Goal: Task Accomplishment & Management: Use online tool/utility

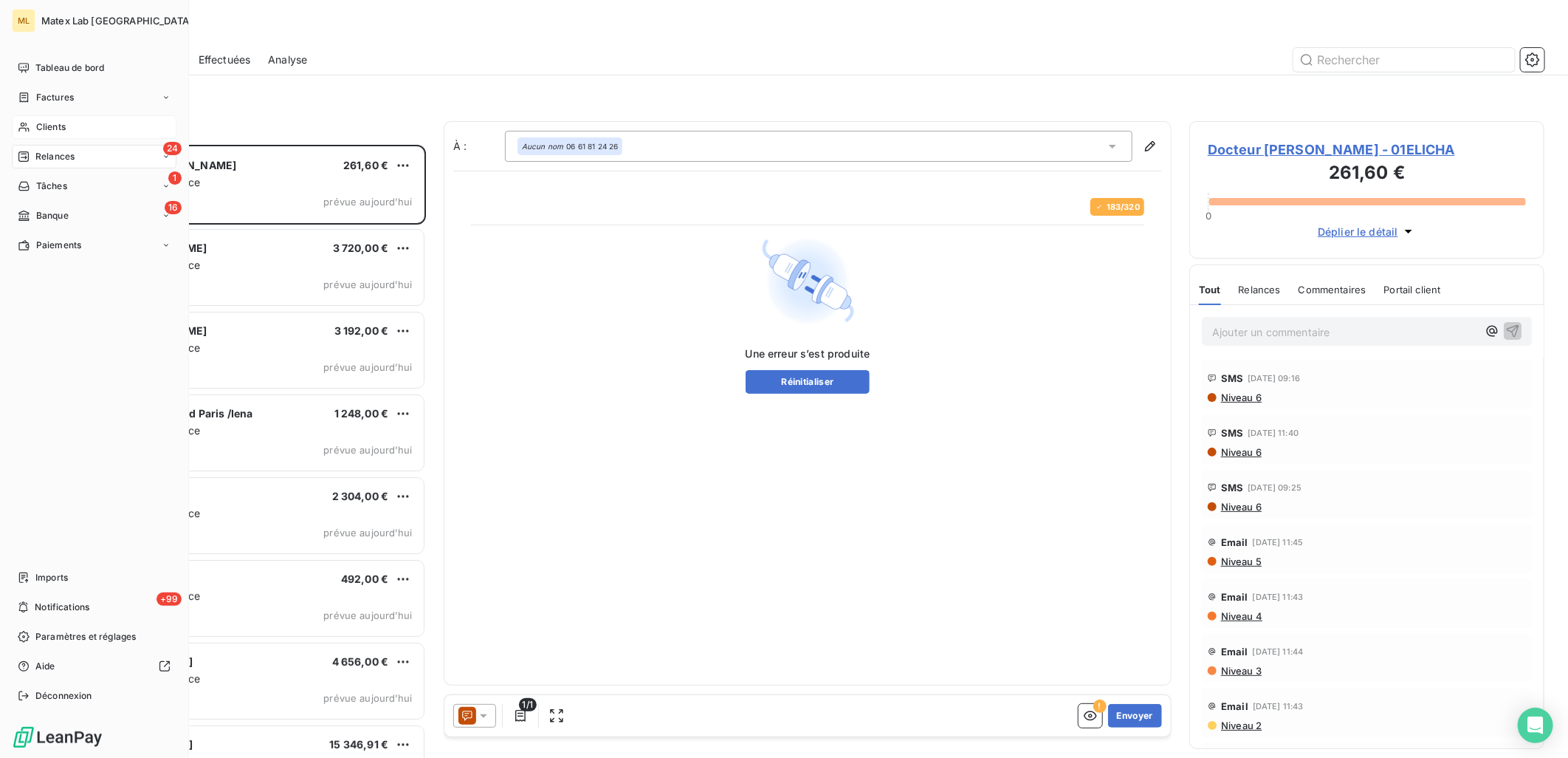
scroll to position [601, 343]
click at [34, 100] on div "Factures" at bounding box center [46, 97] width 56 height 13
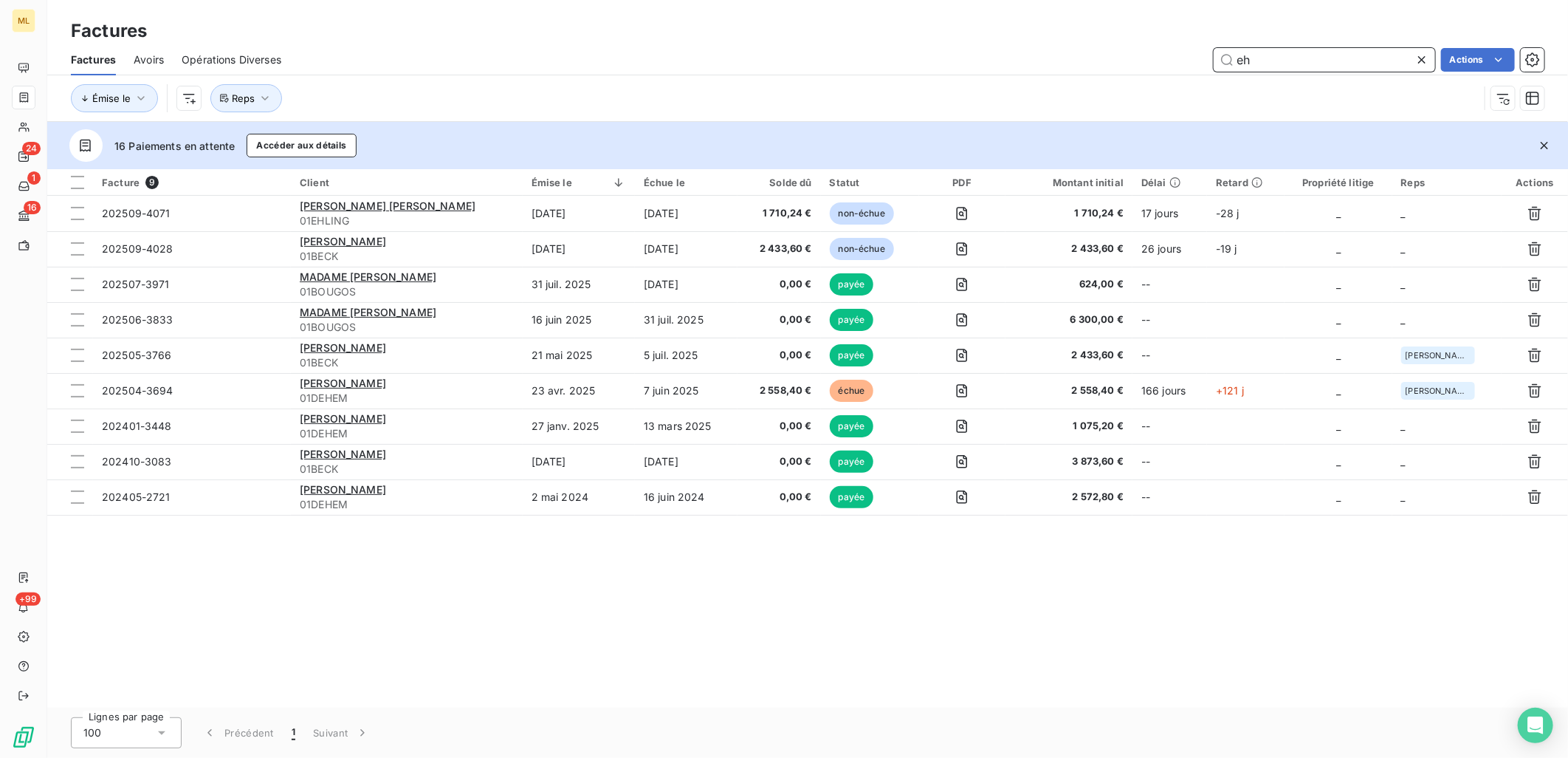
click at [1323, 64] on input "eh" at bounding box center [1325, 60] width 221 height 24
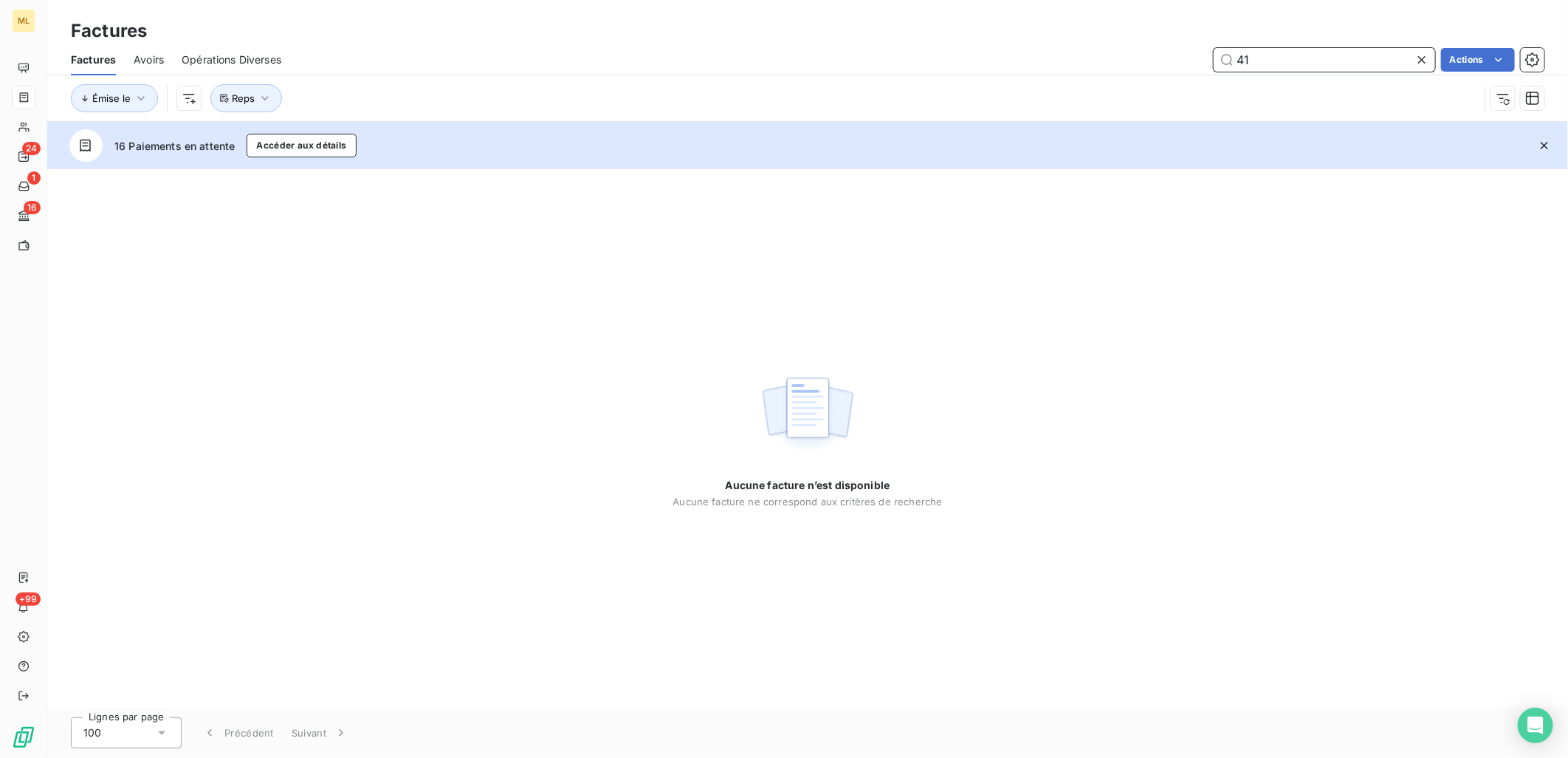
type input "4"
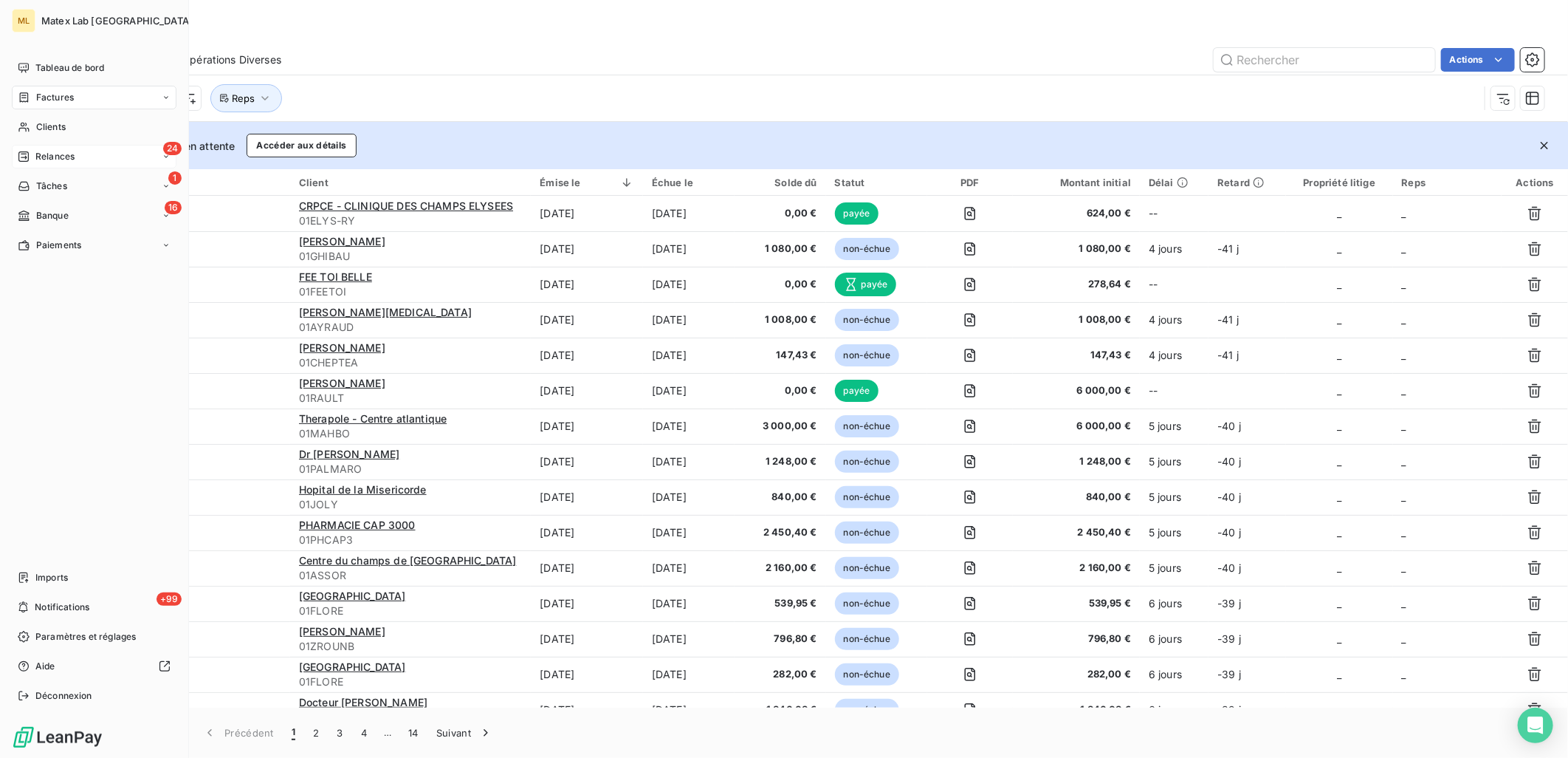
click at [39, 160] on span "Relances" at bounding box center [55, 157] width 39 height 13
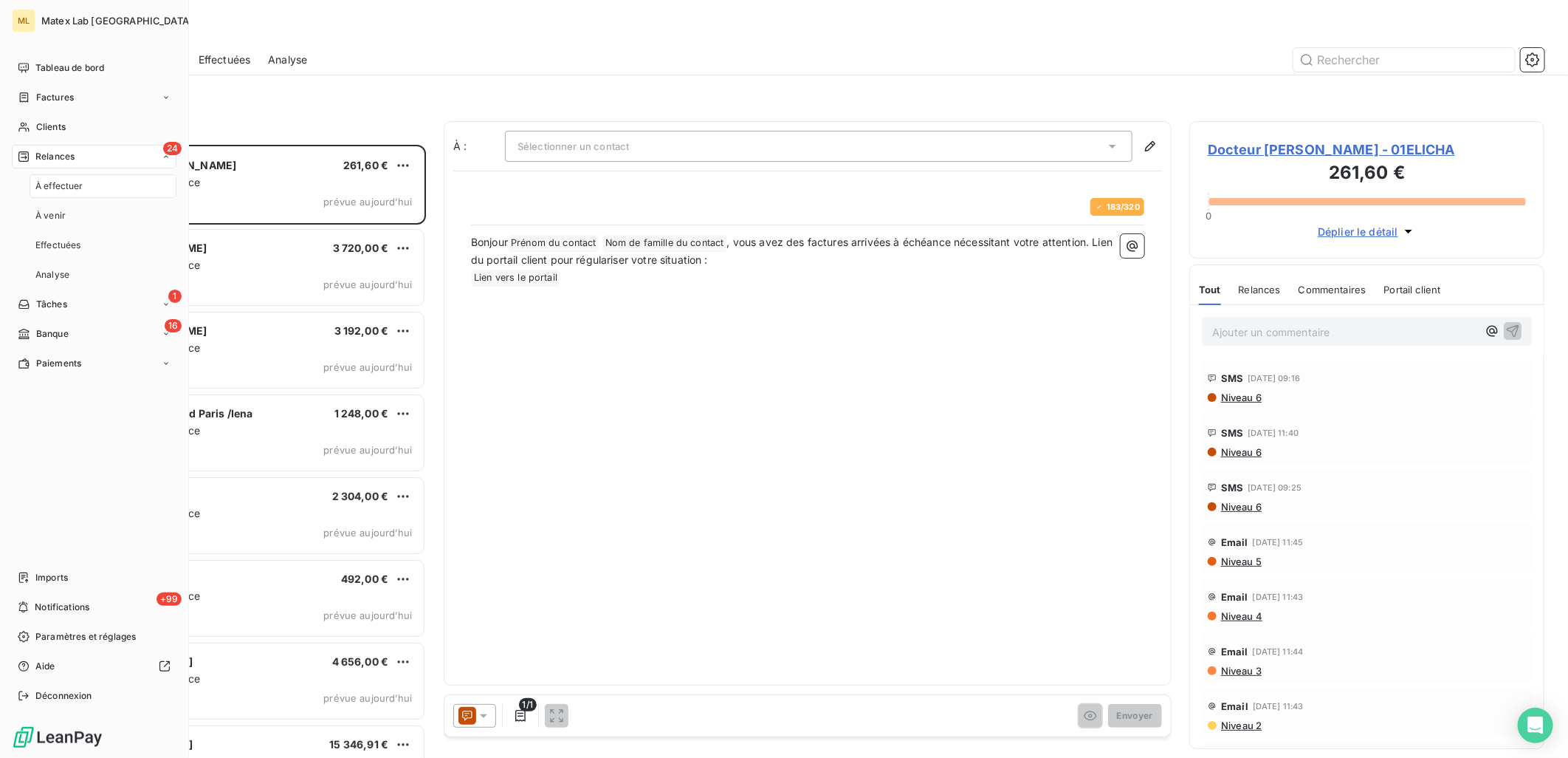
scroll to position [601, 343]
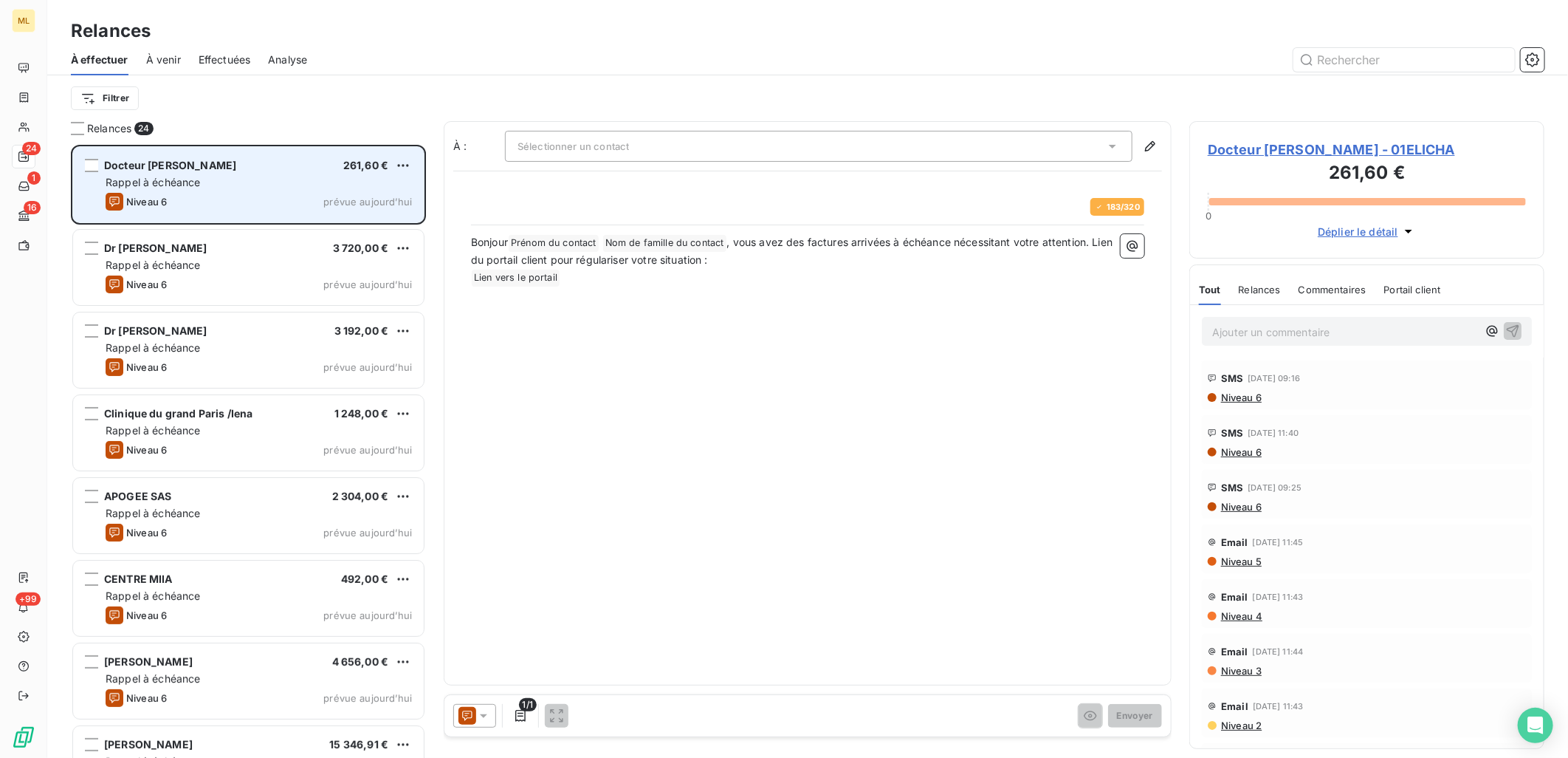
click at [207, 204] on div "Niveau 6 prévue [DATE]" at bounding box center [258, 202] width 306 height 18
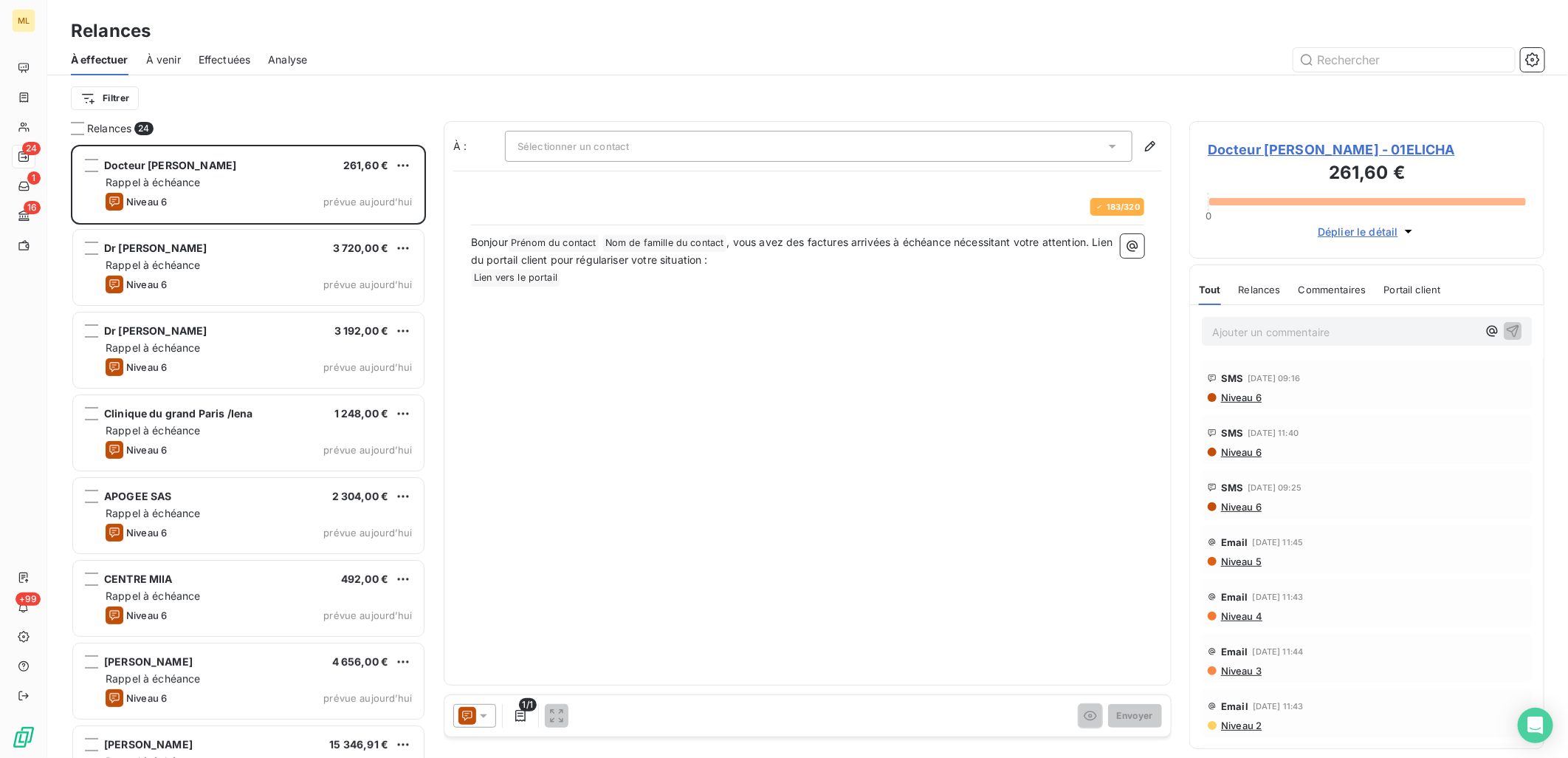
click at [691, 148] on div "Sélectionner un contact" at bounding box center [819, 146] width 628 height 31
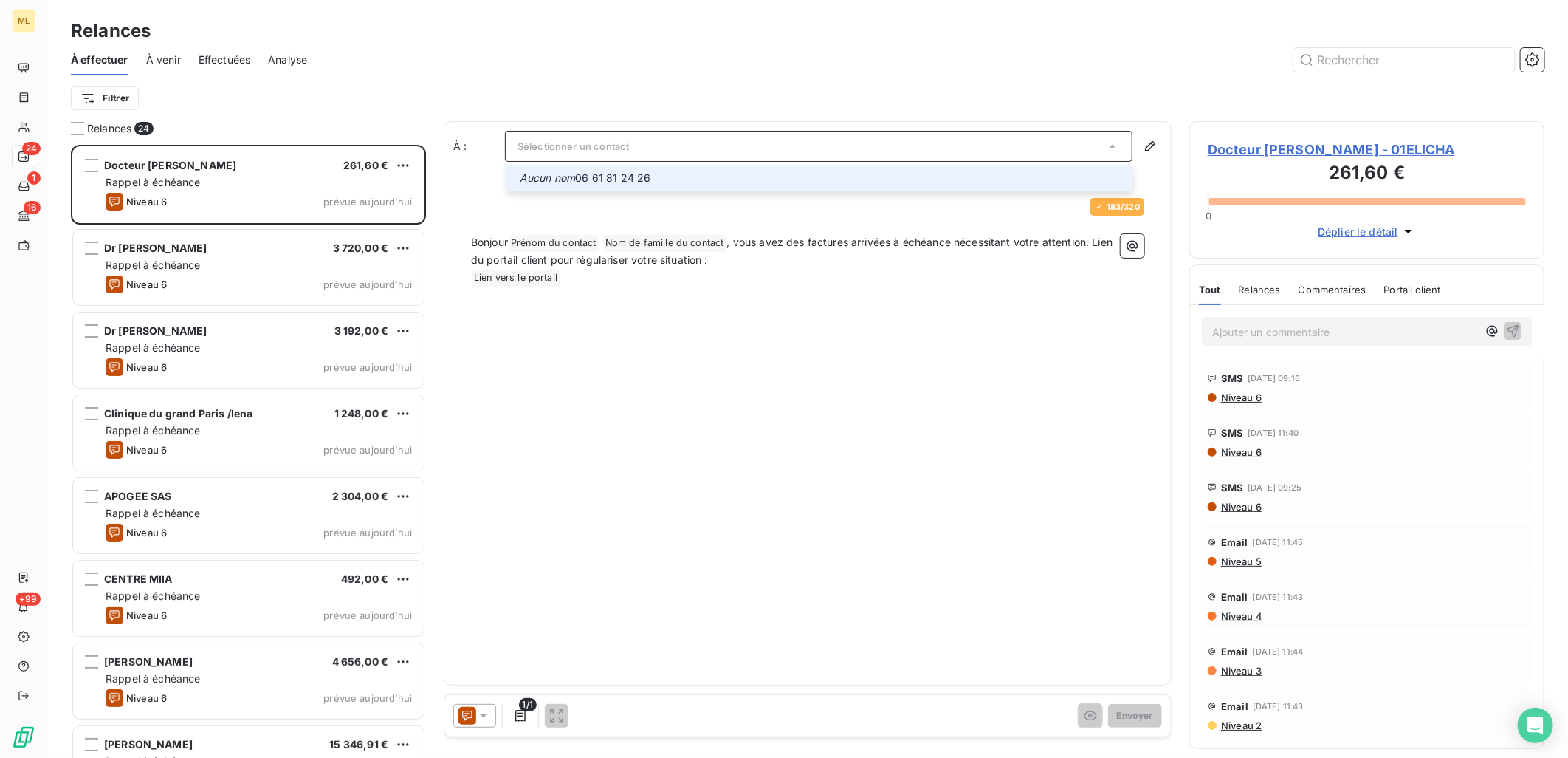
click at [691, 148] on div "Sélectionner un contact" at bounding box center [819, 146] width 628 height 31
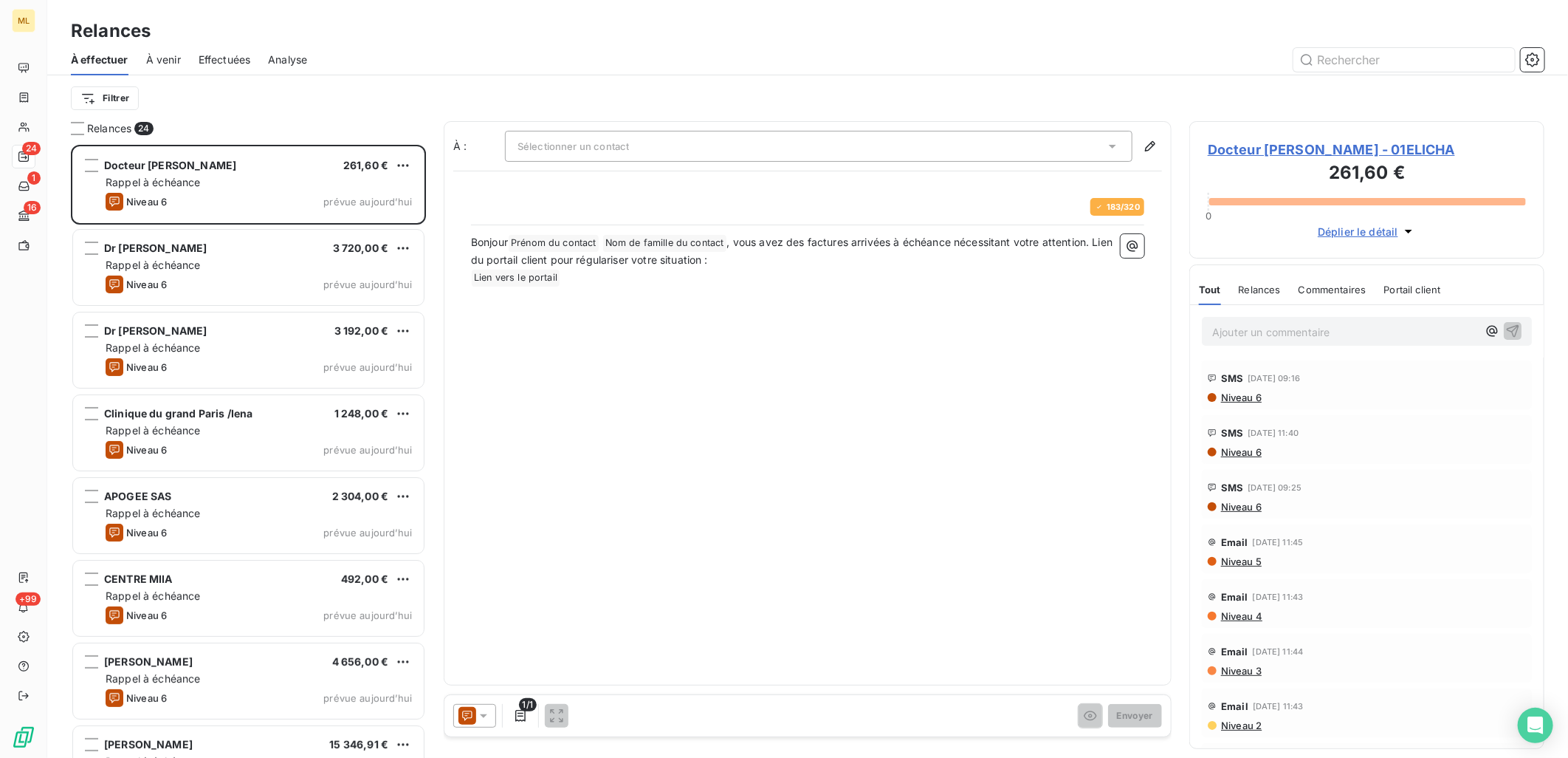
click at [653, 140] on div "Sélectionner un contact" at bounding box center [819, 146] width 628 height 31
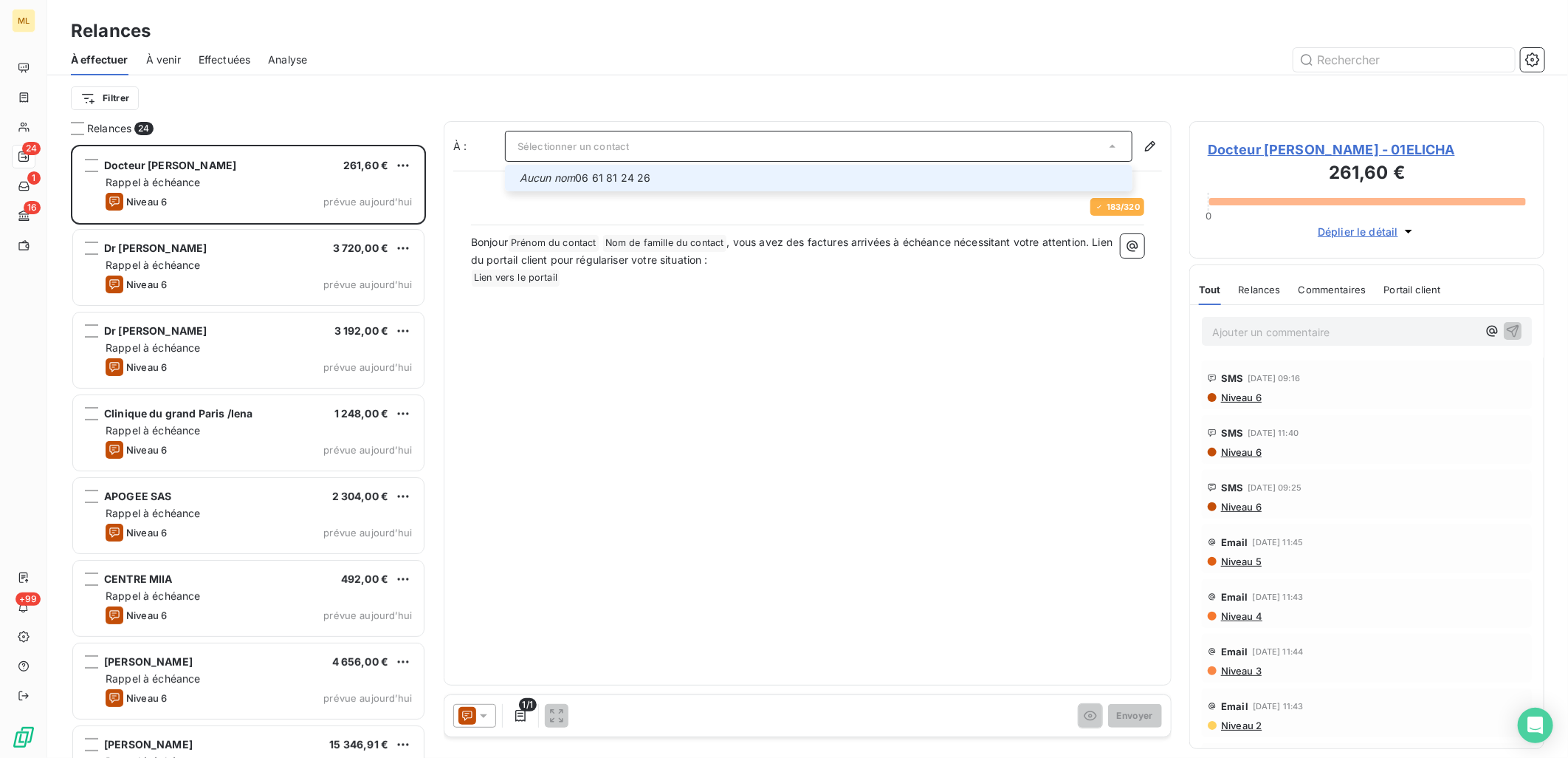
click at [529, 179] on li "Aucun nom 06 61 81 24 26" at bounding box center [819, 178] width 628 height 27
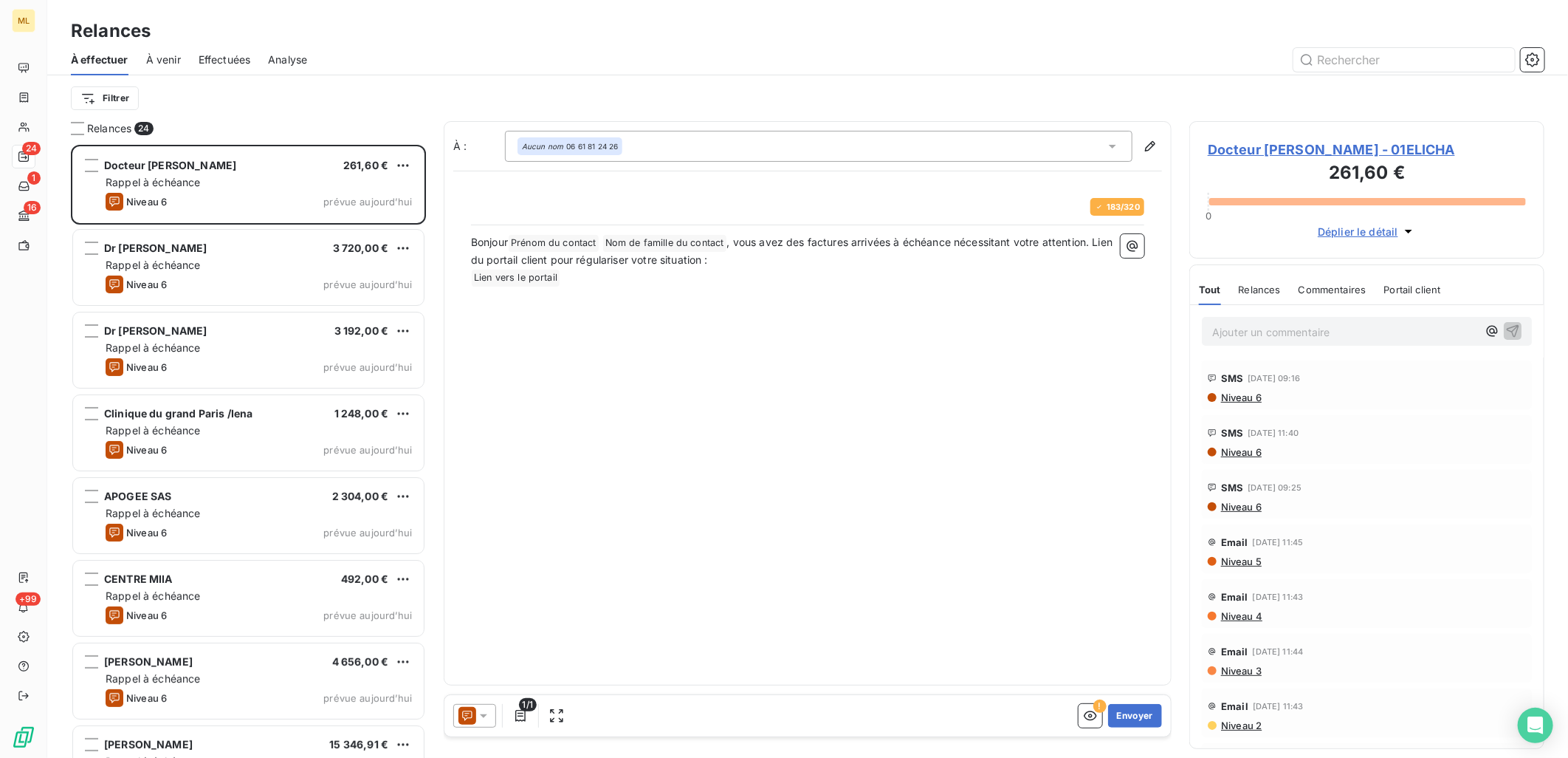
click at [1126, 703] on div "1/1 ! Envoyer" at bounding box center [807, 716] width 726 height 42
click at [1134, 713] on button "Envoyer" at bounding box center [1135, 716] width 54 height 24
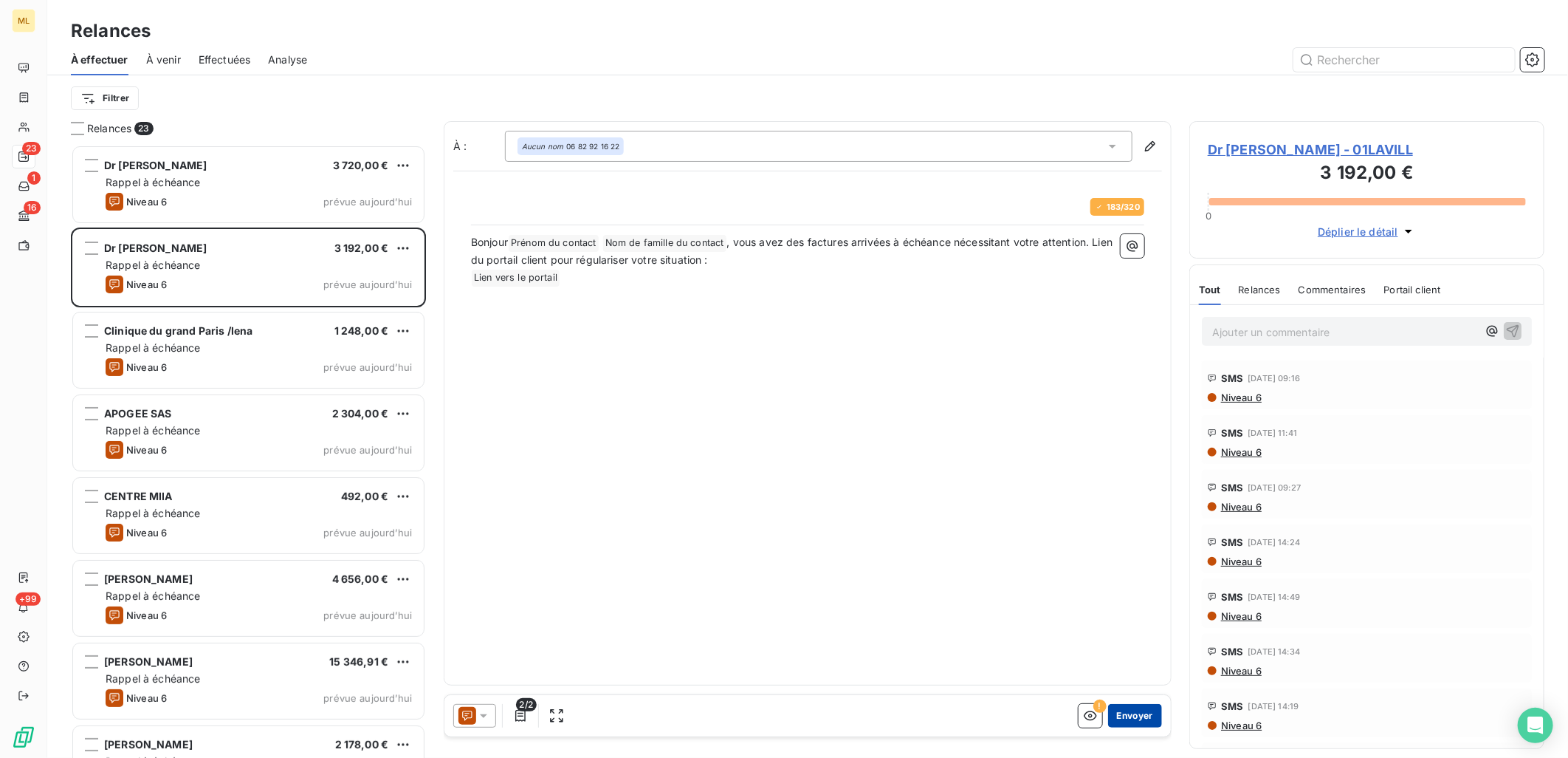
click at [1152, 717] on button "Envoyer" at bounding box center [1135, 716] width 54 height 24
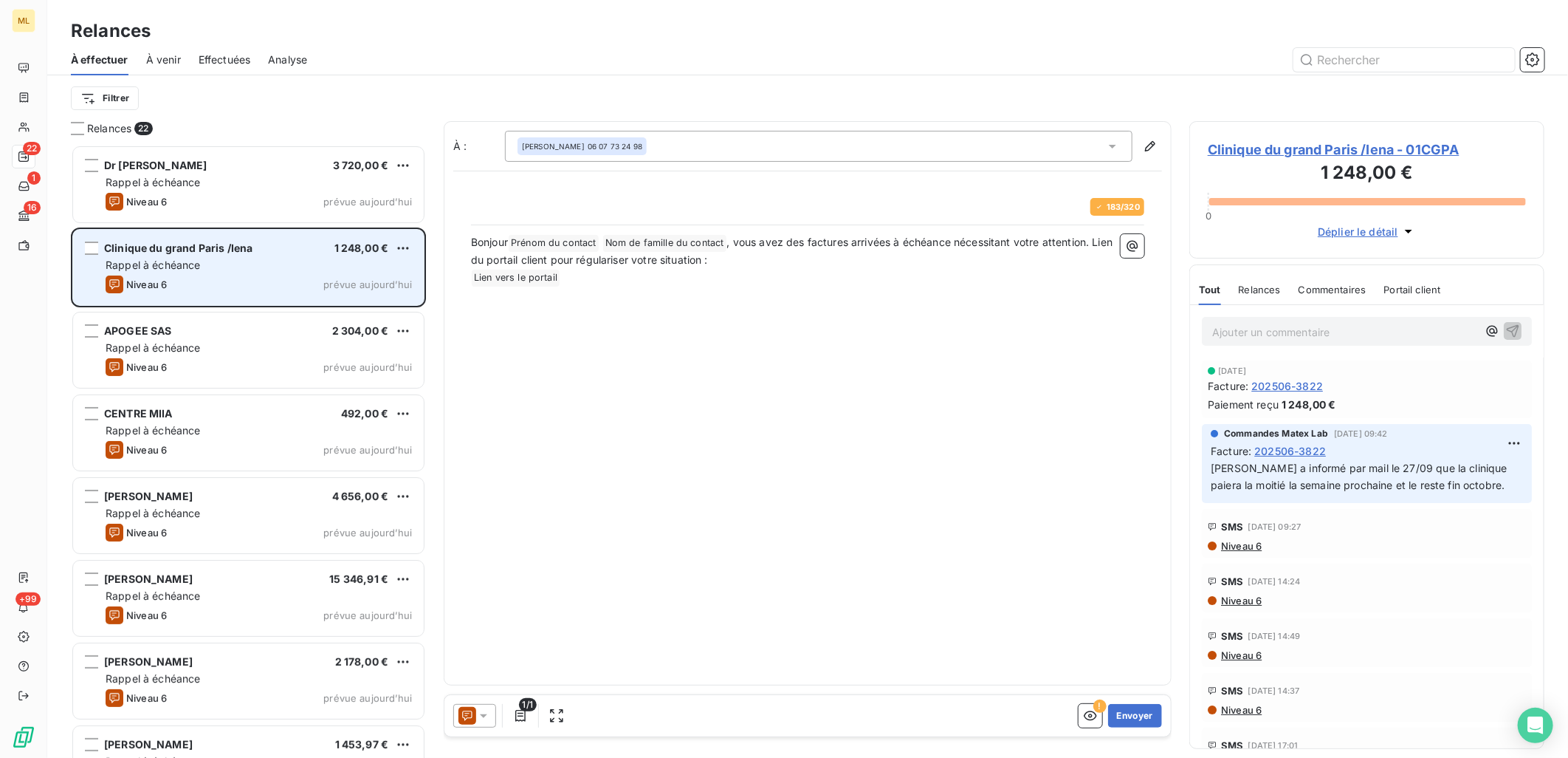
click at [407, 238] on div "Clinique du grand Paris /Iena 1 248,00 € Rappel à échéance Niveau 6 prévue [DAT…" at bounding box center [249, 267] width 351 height 75
click at [401, 244] on html "ML 22 1 16 +99 Relances À effectuer À venir Effectuées Analyse Filtrer Relances…" at bounding box center [784, 379] width 1568 height 758
click at [367, 301] on div "Passer cette action" at bounding box center [340, 304] width 132 height 24
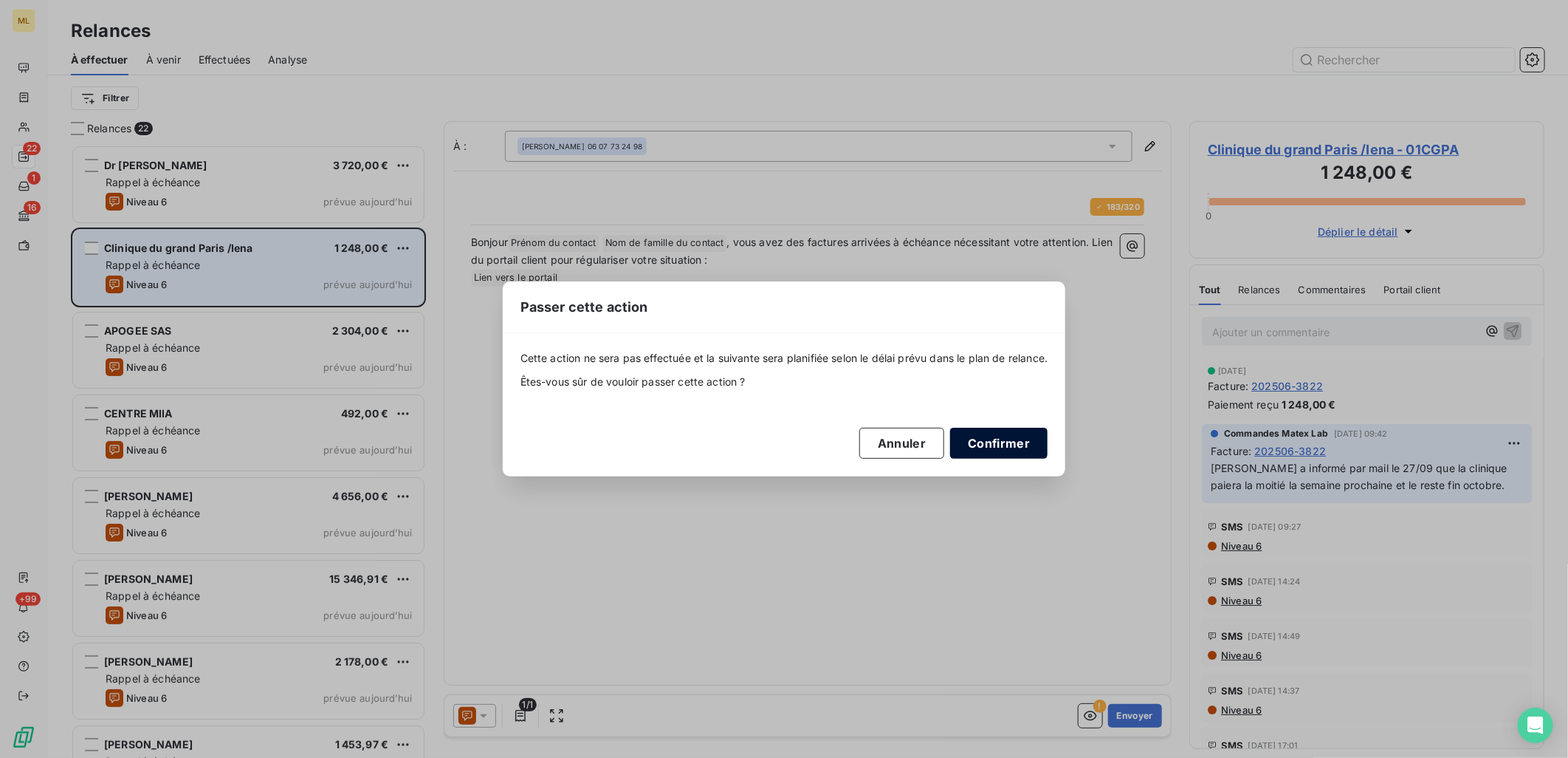
click at [1019, 454] on button "Confirmer" at bounding box center [999, 443] width 97 height 31
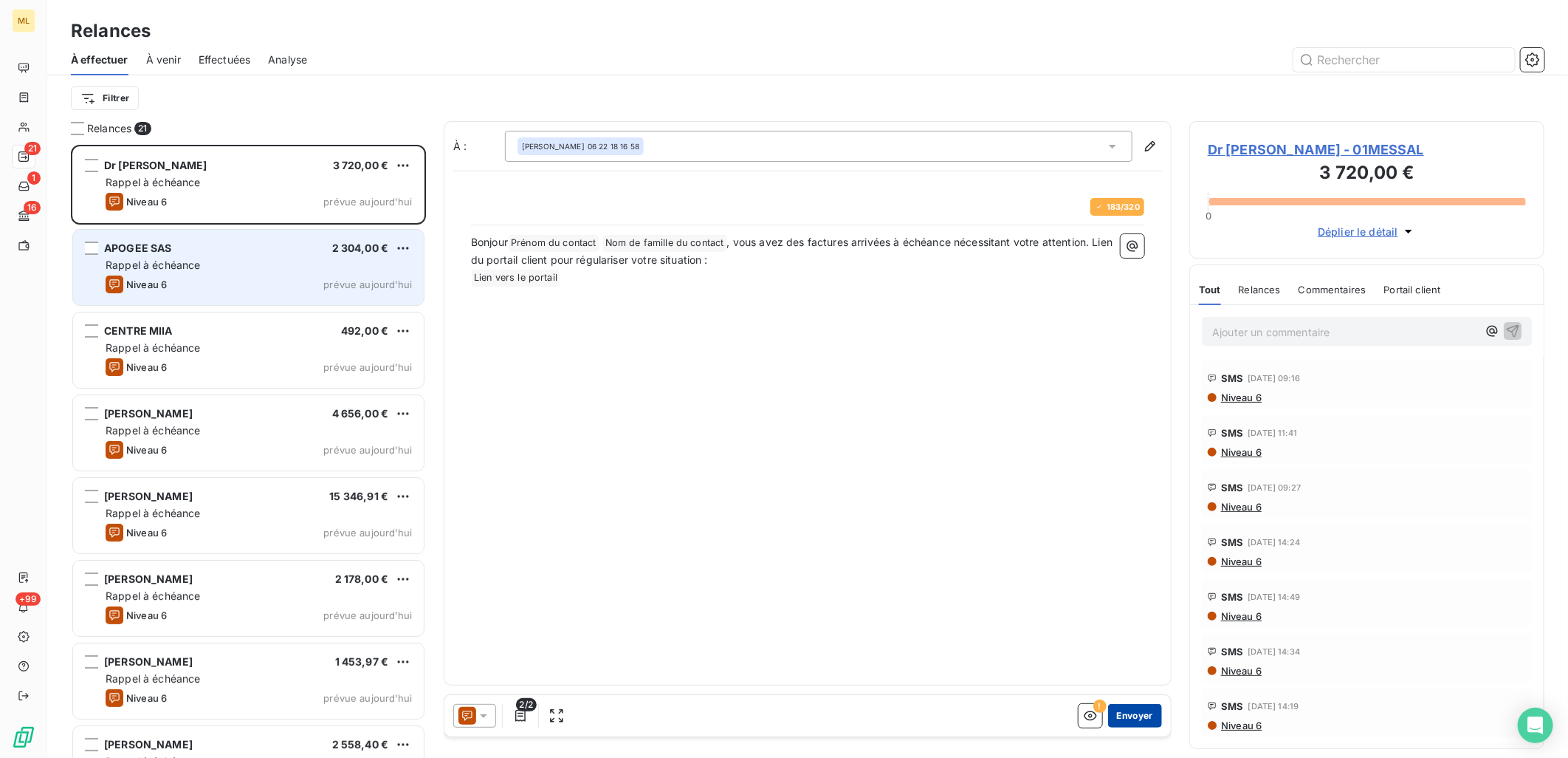
click at [1145, 721] on button "Envoyer" at bounding box center [1135, 716] width 54 height 24
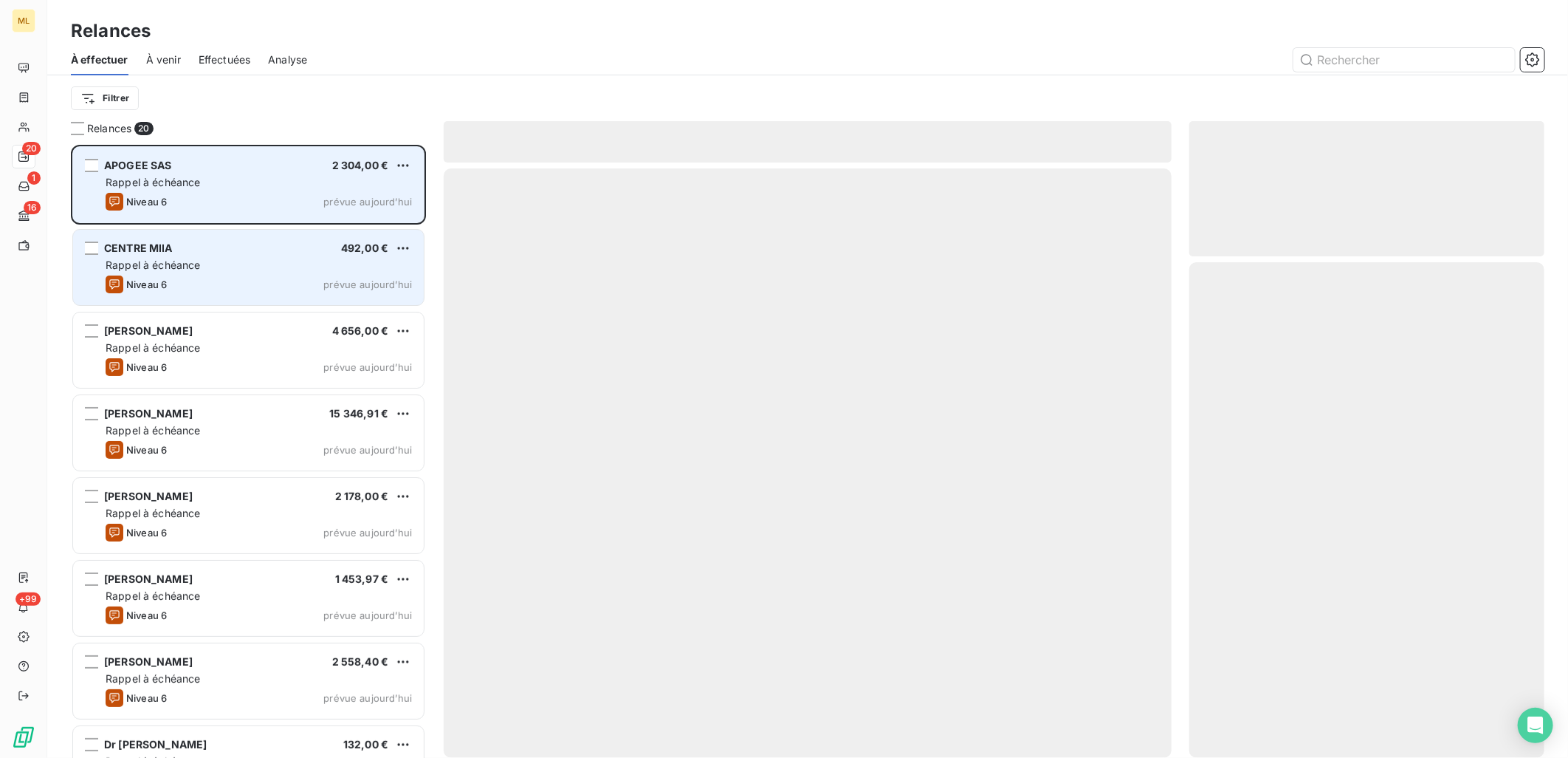
click at [245, 193] on div "Niveau 6 prévue [DATE]" at bounding box center [258, 202] width 306 height 18
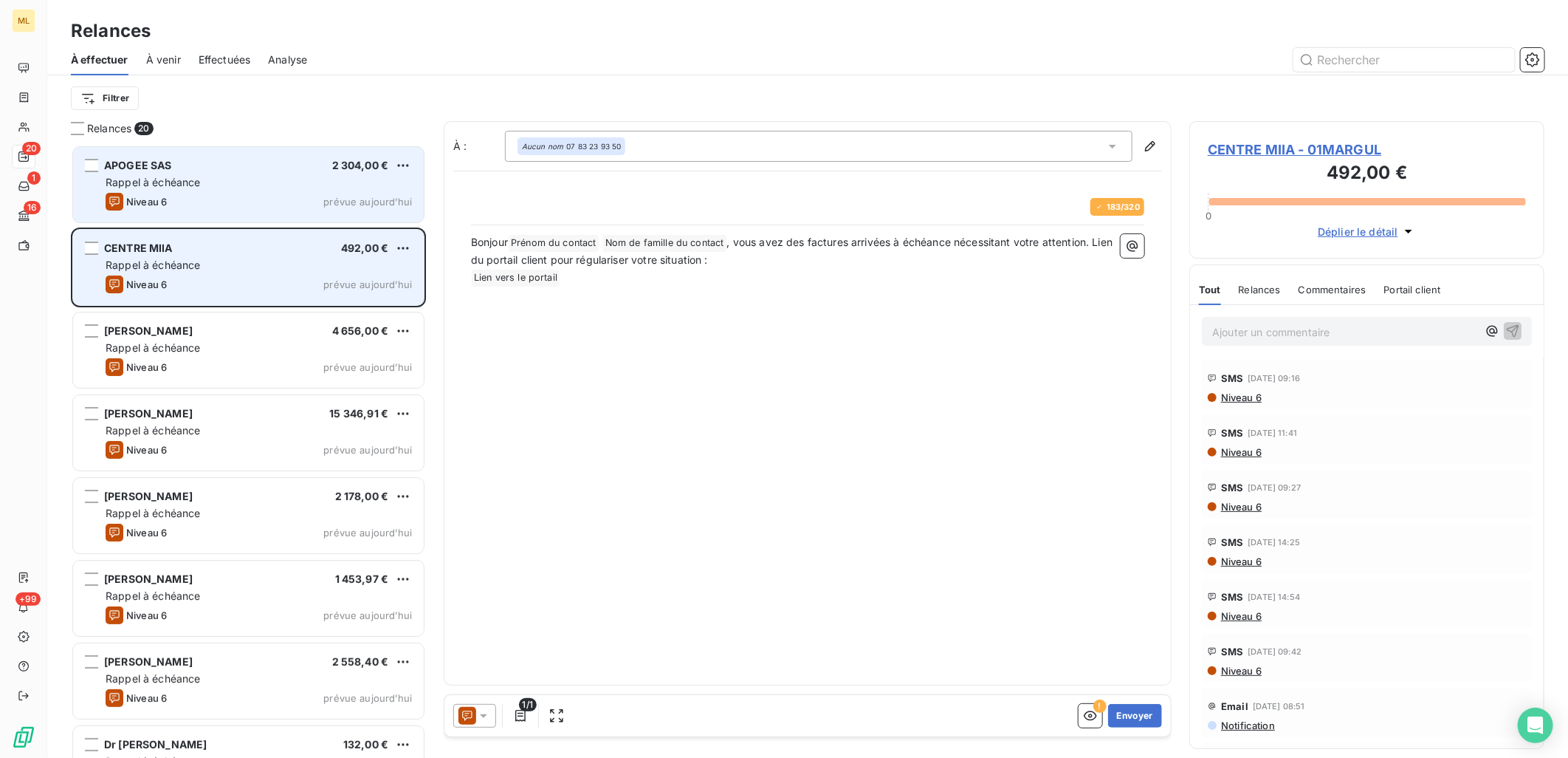
click at [277, 187] on div "Rappel à échéance" at bounding box center [258, 183] width 306 height 15
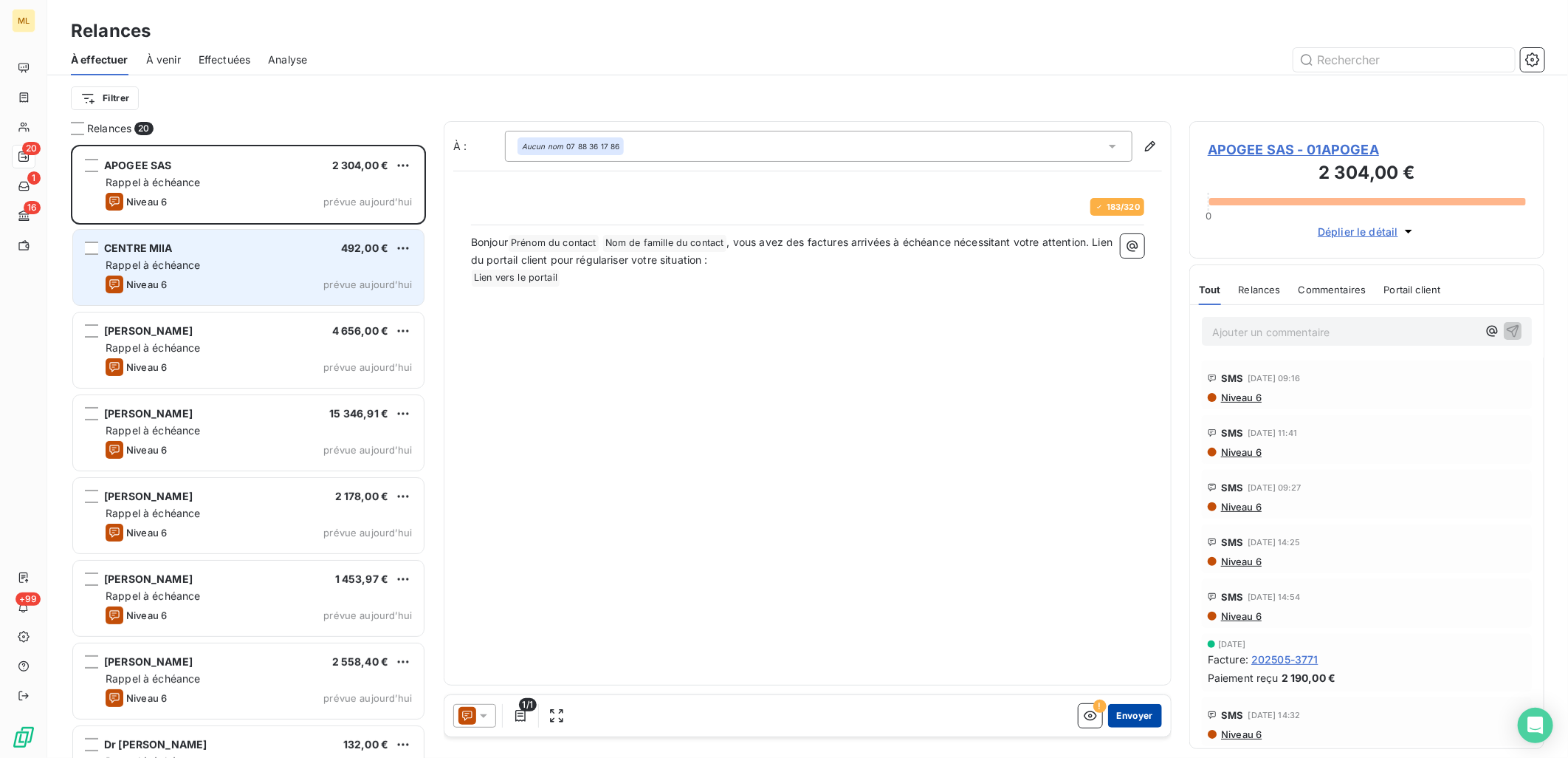
click at [1142, 713] on button "Envoyer" at bounding box center [1135, 716] width 54 height 24
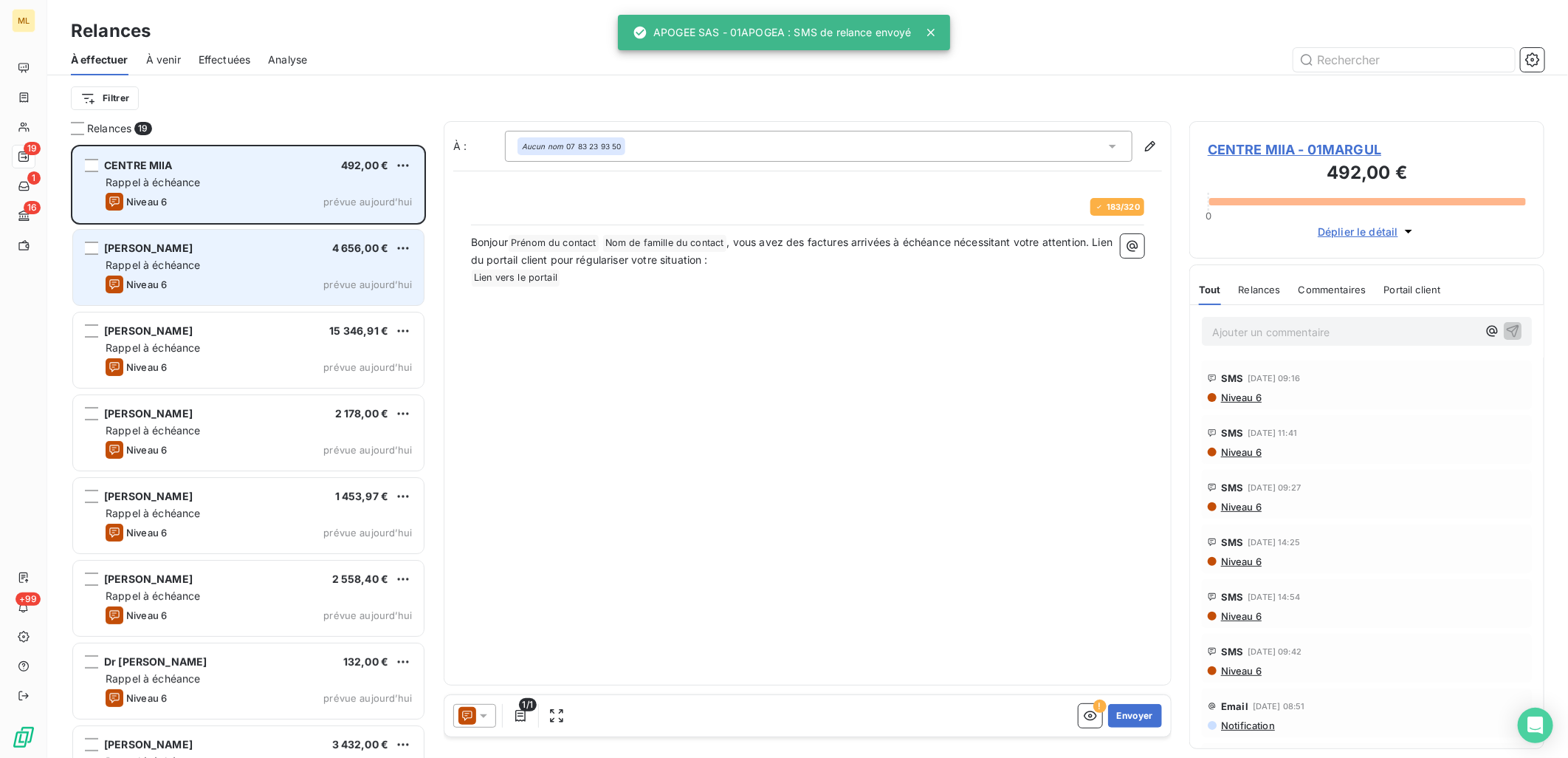
click at [329, 169] on div "CENTRE MIIA 492,00 €" at bounding box center [258, 166] width 306 height 13
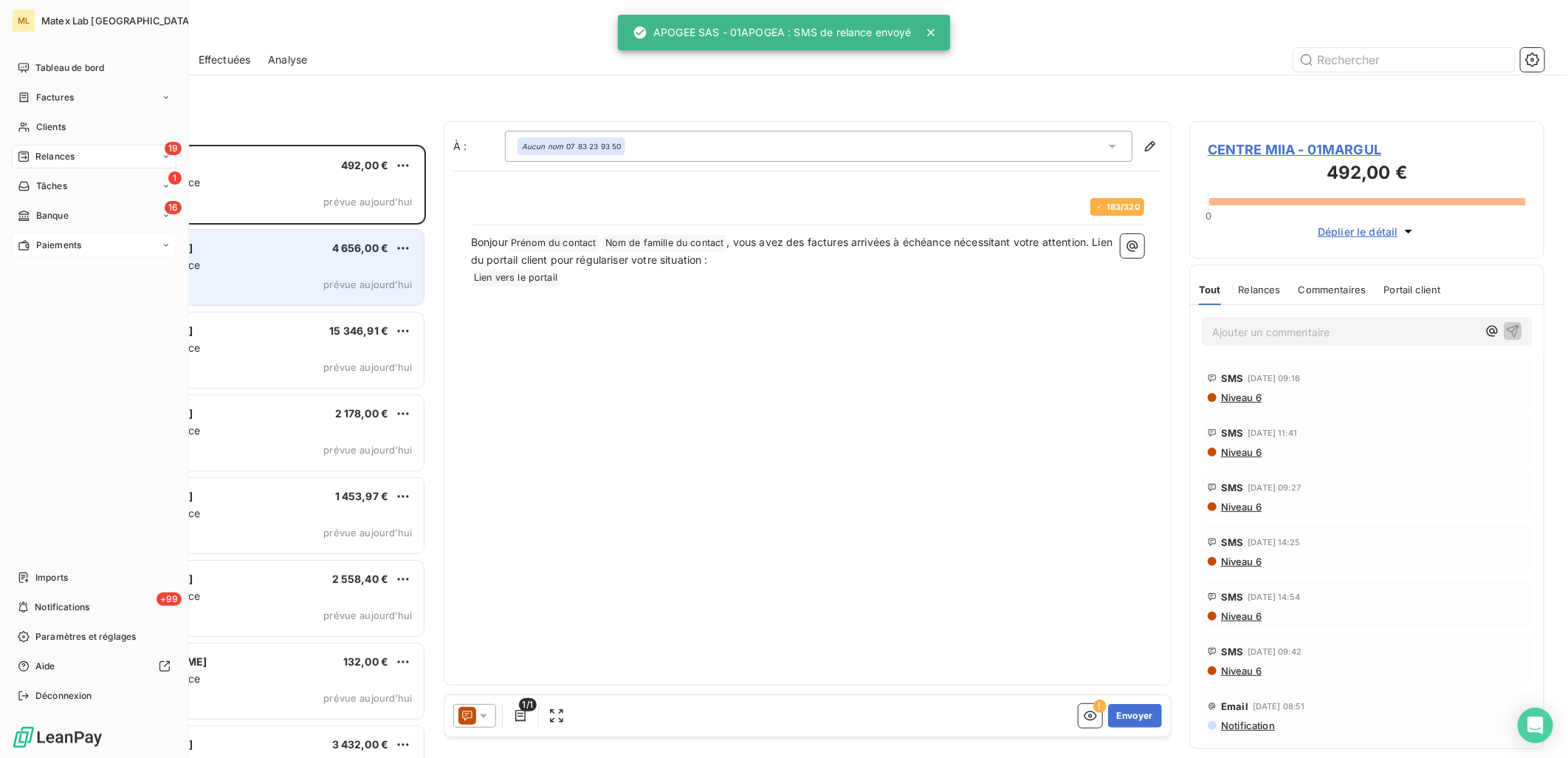
click at [68, 238] on span "Paiements" at bounding box center [59, 245] width 45 height 13
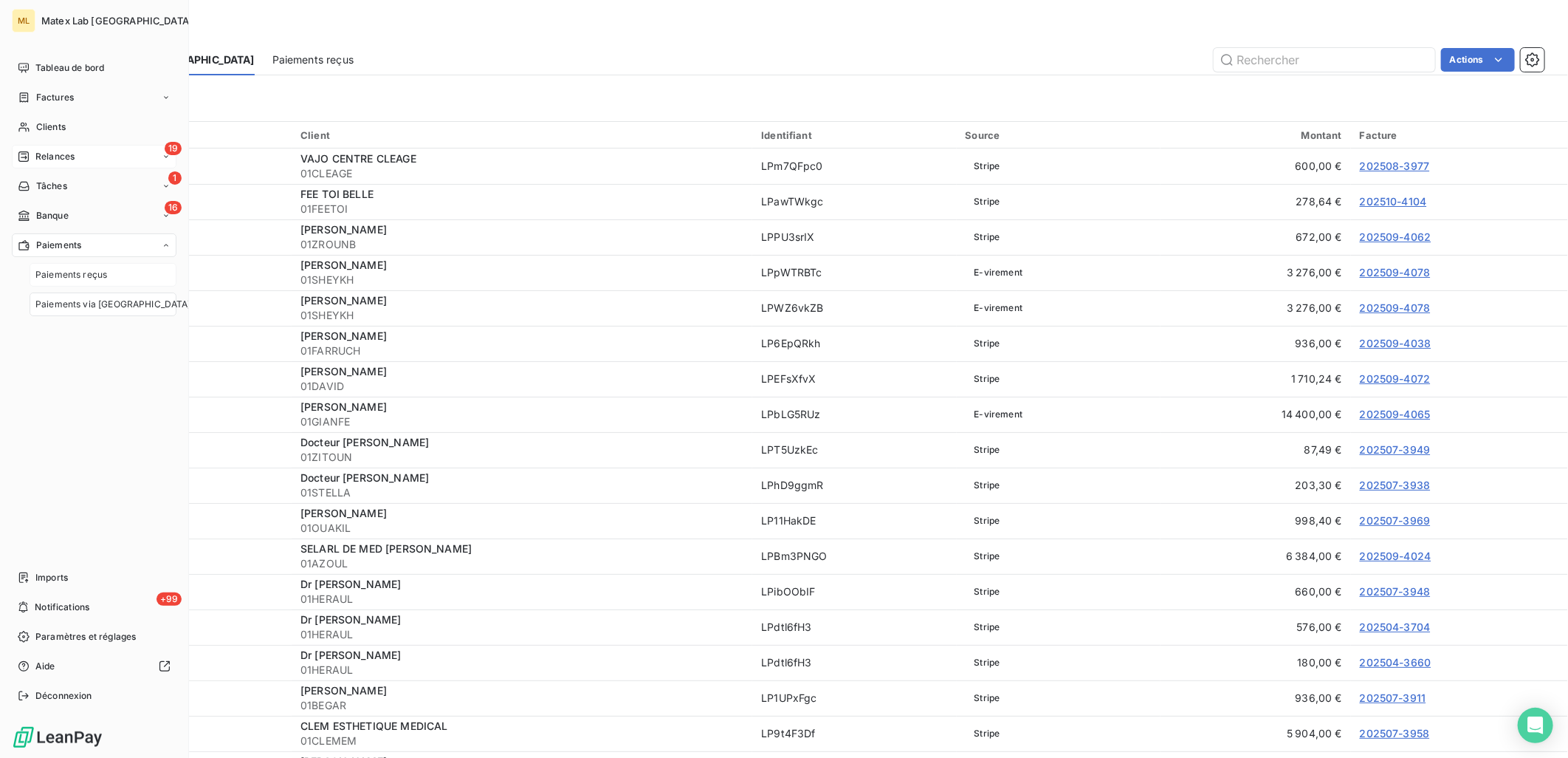
click at [79, 274] on span "Paiements reçus" at bounding box center [71, 275] width 72 height 13
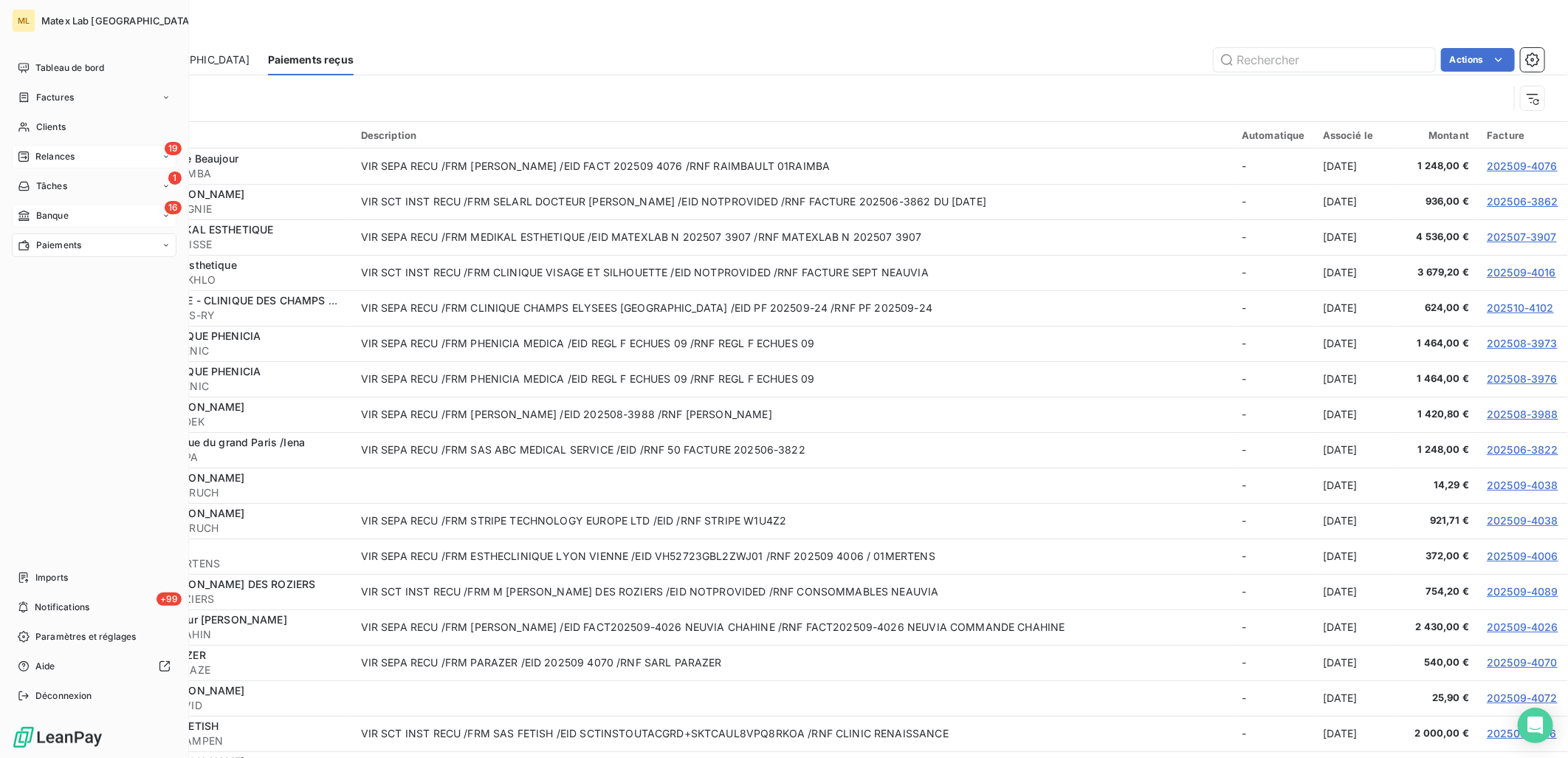
click at [47, 212] on span "Banque" at bounding box center [53, 216] width 33 height 13
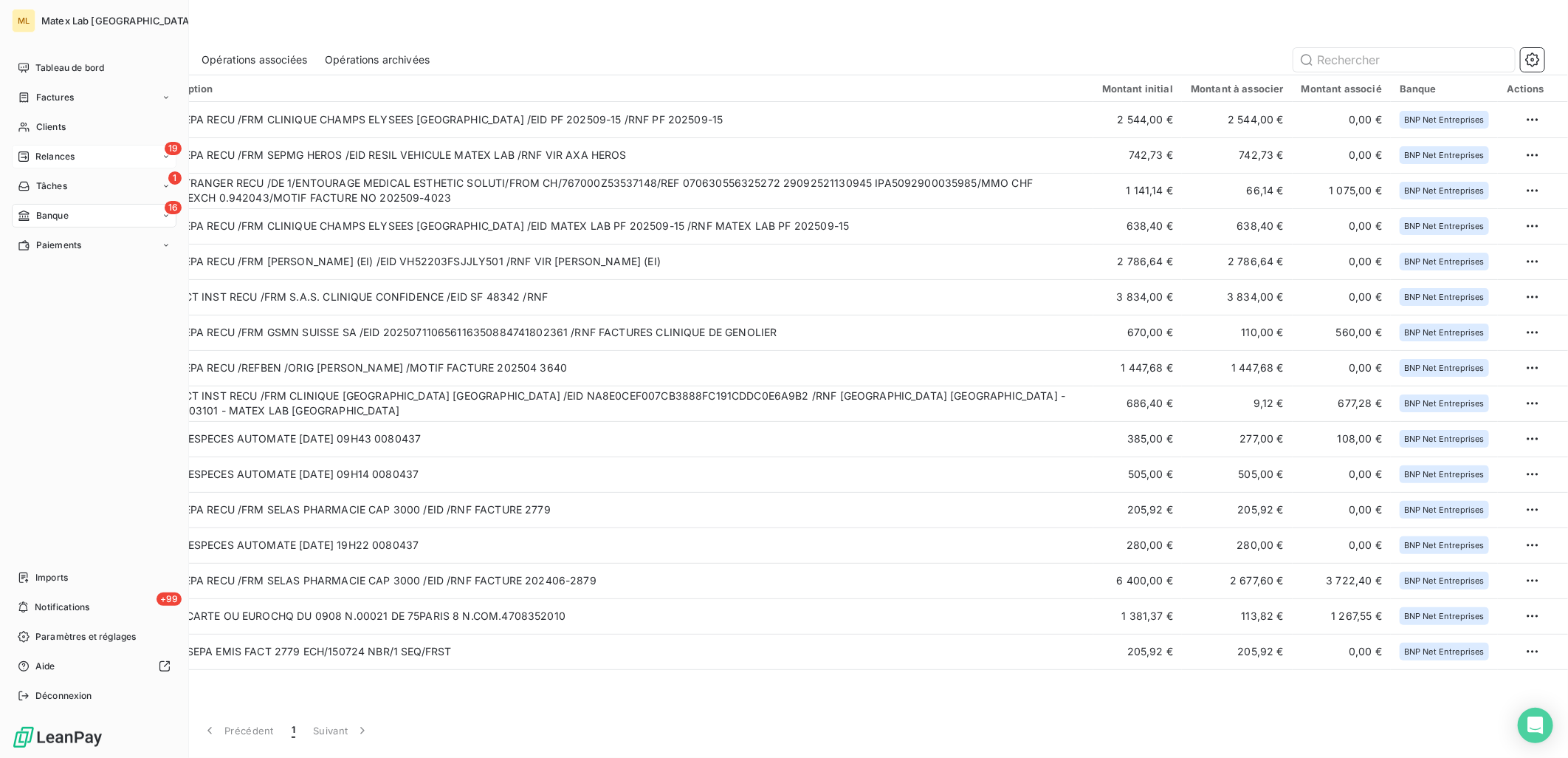
click at [42, 148] on div "19 Relances" at bounding box center [94, 157] width 165 height 24
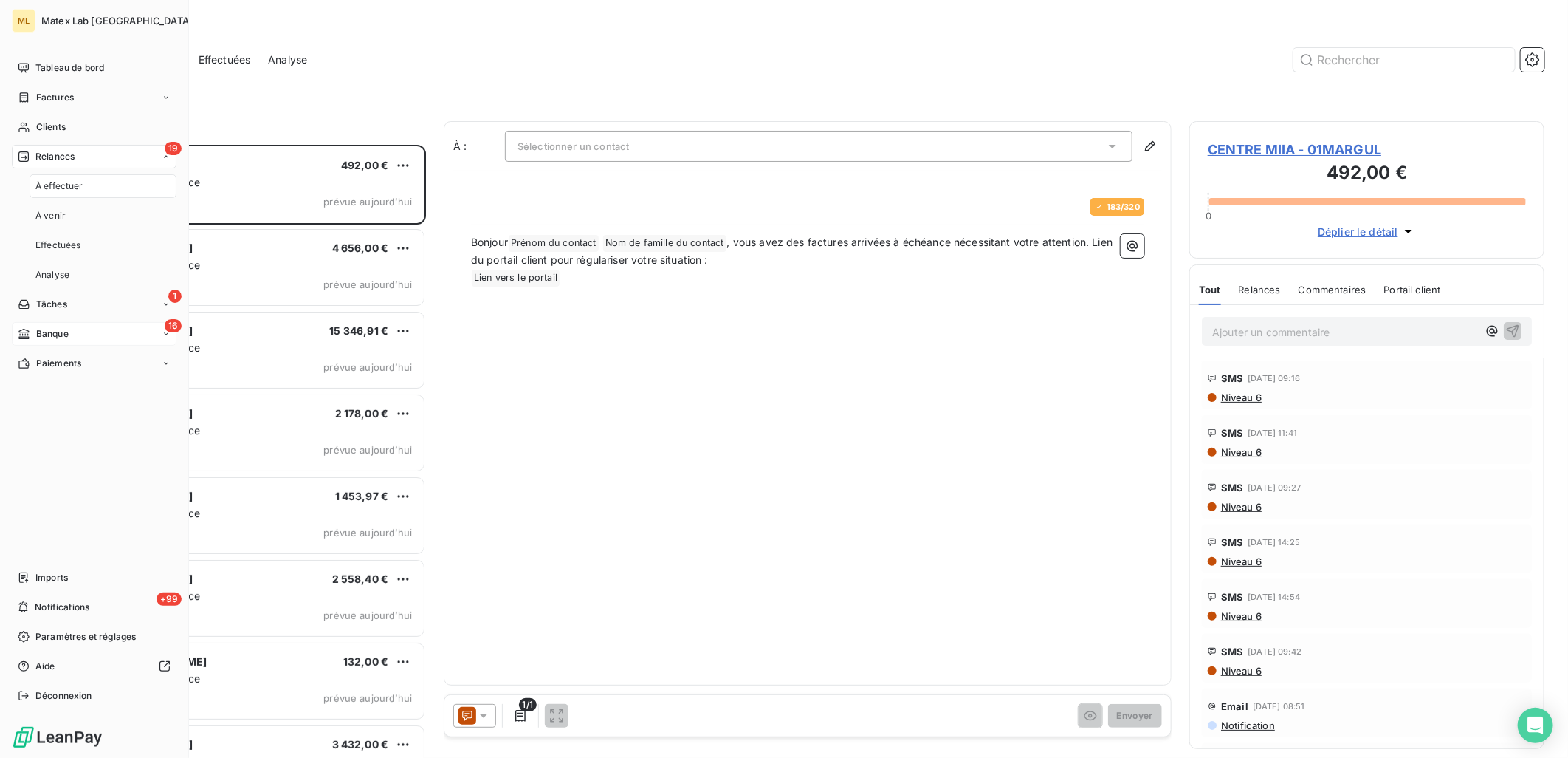
scroll to position [601, 343]
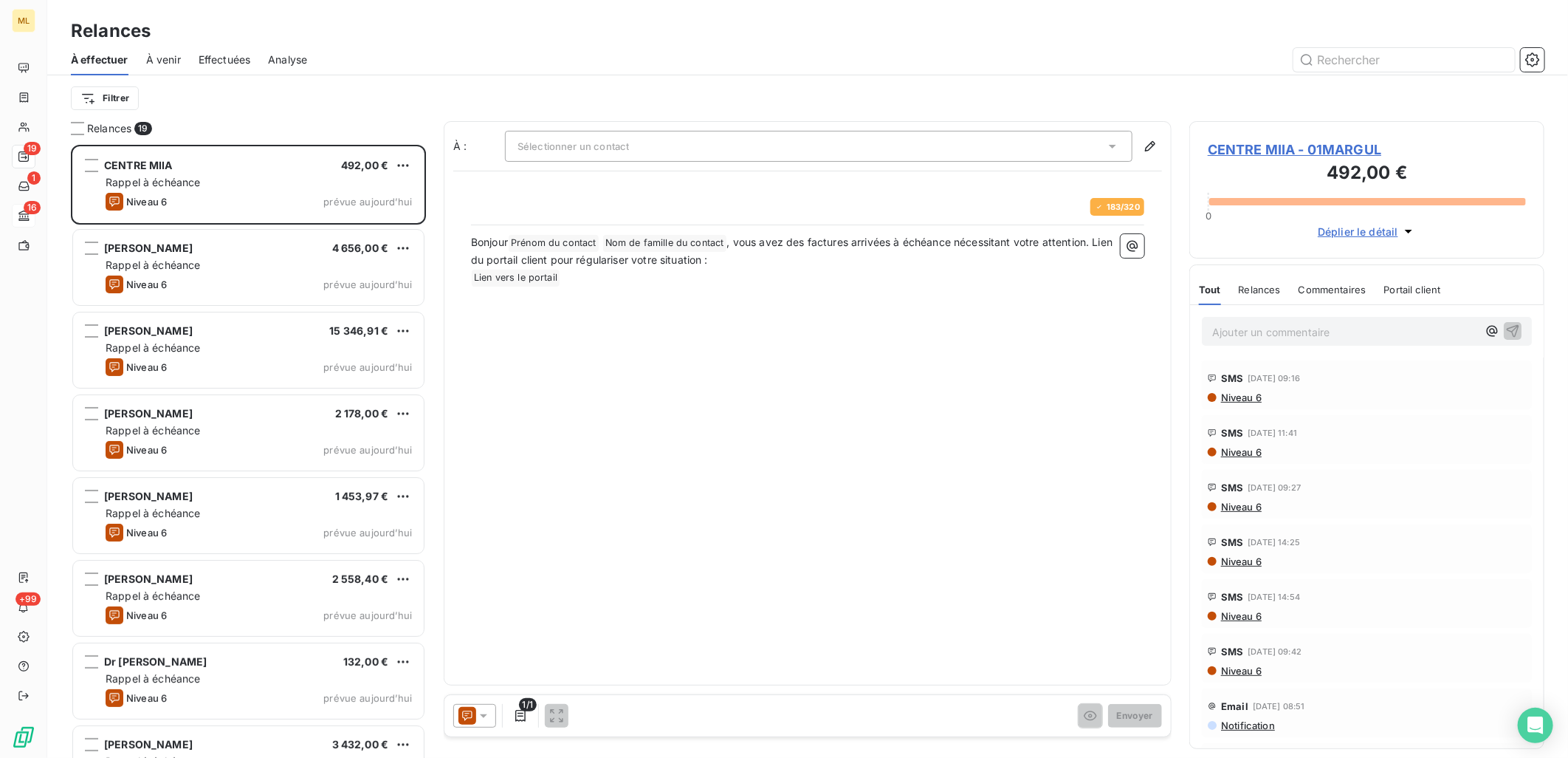
click at [554, 26] on div "Relances" at bounding box center [808, 31] width 1521 height 27
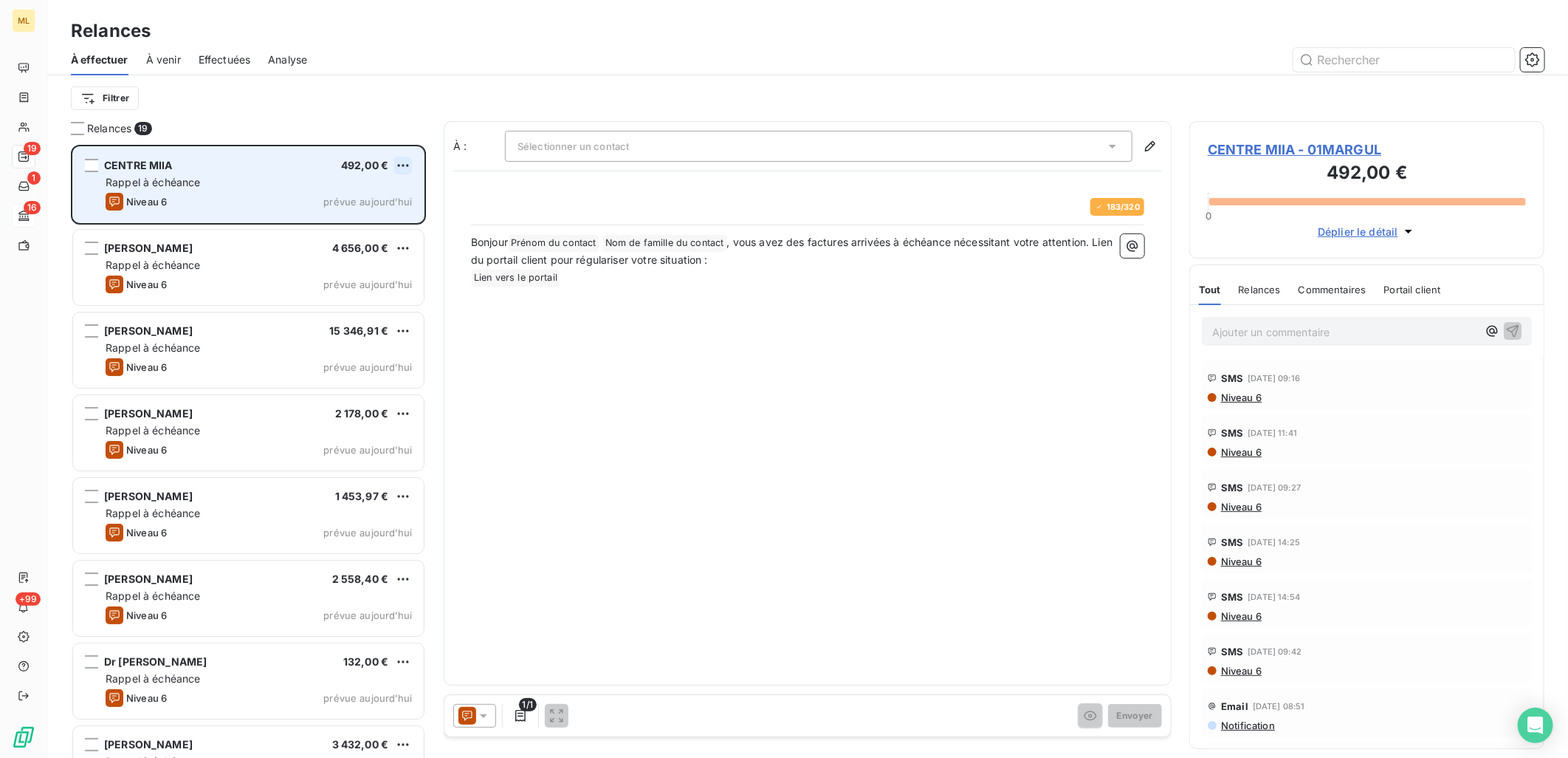
click at [403, 168] on html "ML 19 1 16 +99 Relances À effectuer À venir Effectuées Analyse Filtrer Relances…" at bounding box center [784, 379] width 1568 height 758
click at [346, 223] on div "Passer cette action" at bounding box center [340, 222] width 132 height 24
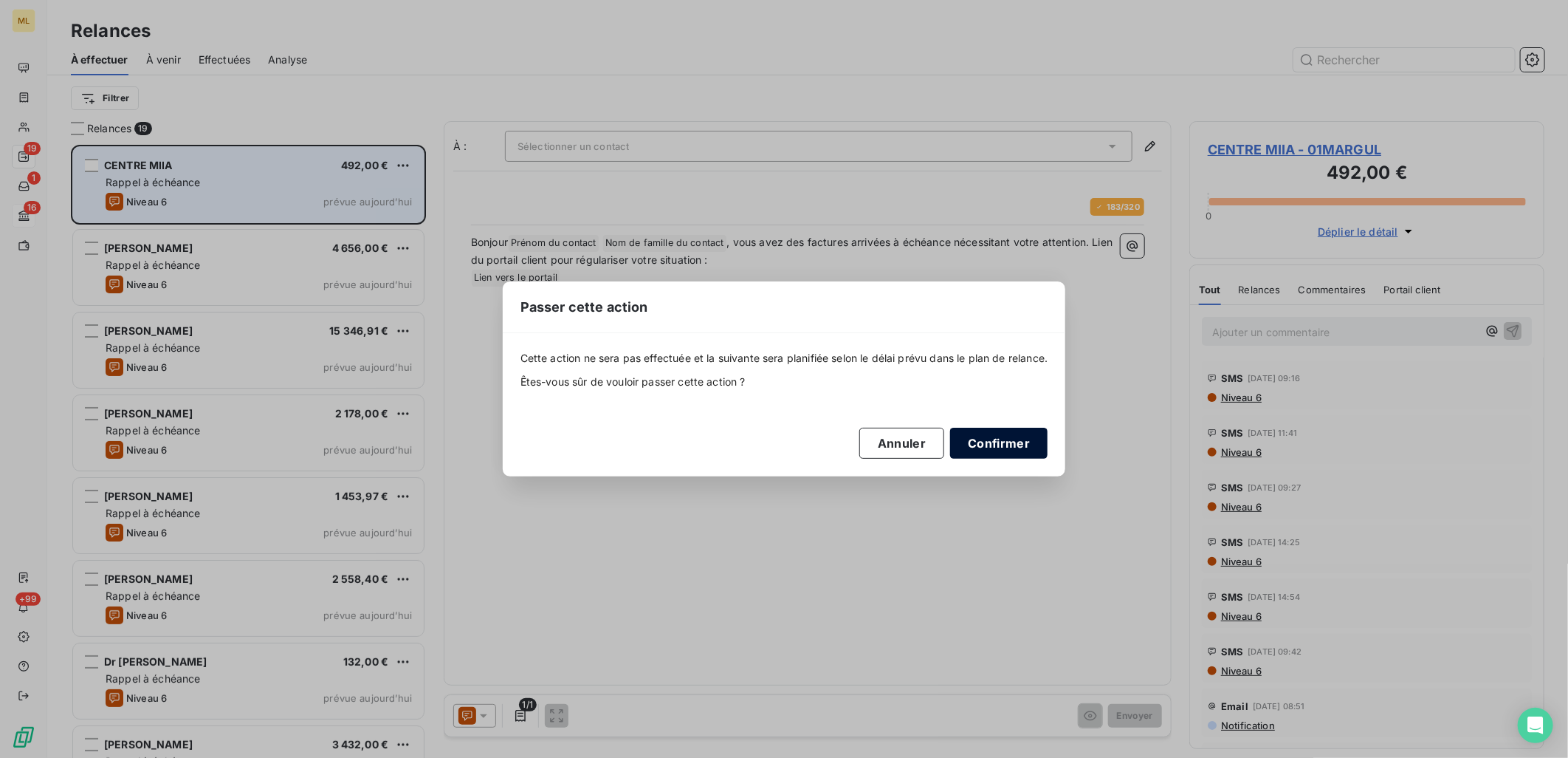
click at [977, 437] on button "Confirmer" at bounding box center [999, 443] width 97 height 31
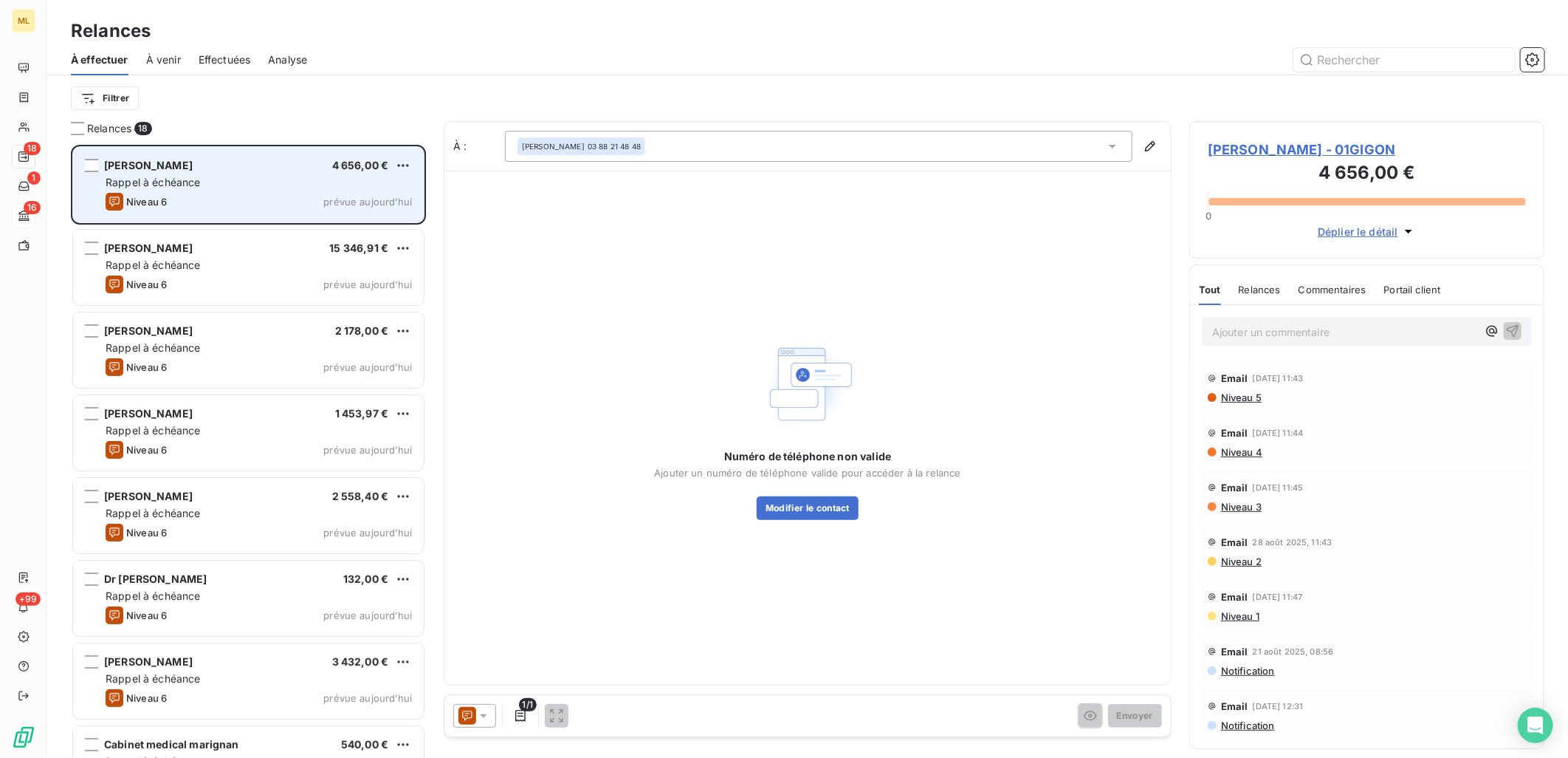
click at [344, 117] on div "Filtrer" at bounding box center [808, 98] width 1474 height 46
click at [404, 161] on html "ML 18 1 16 +99 Relances À effectuer À venir Effectuées Analyse Filtrer Relances…" at bounding box center [784, 379] width 1568 height 758
click at [348, 218] on div "Passer cette action" at bounding box center [340, 222] width 132 height 24
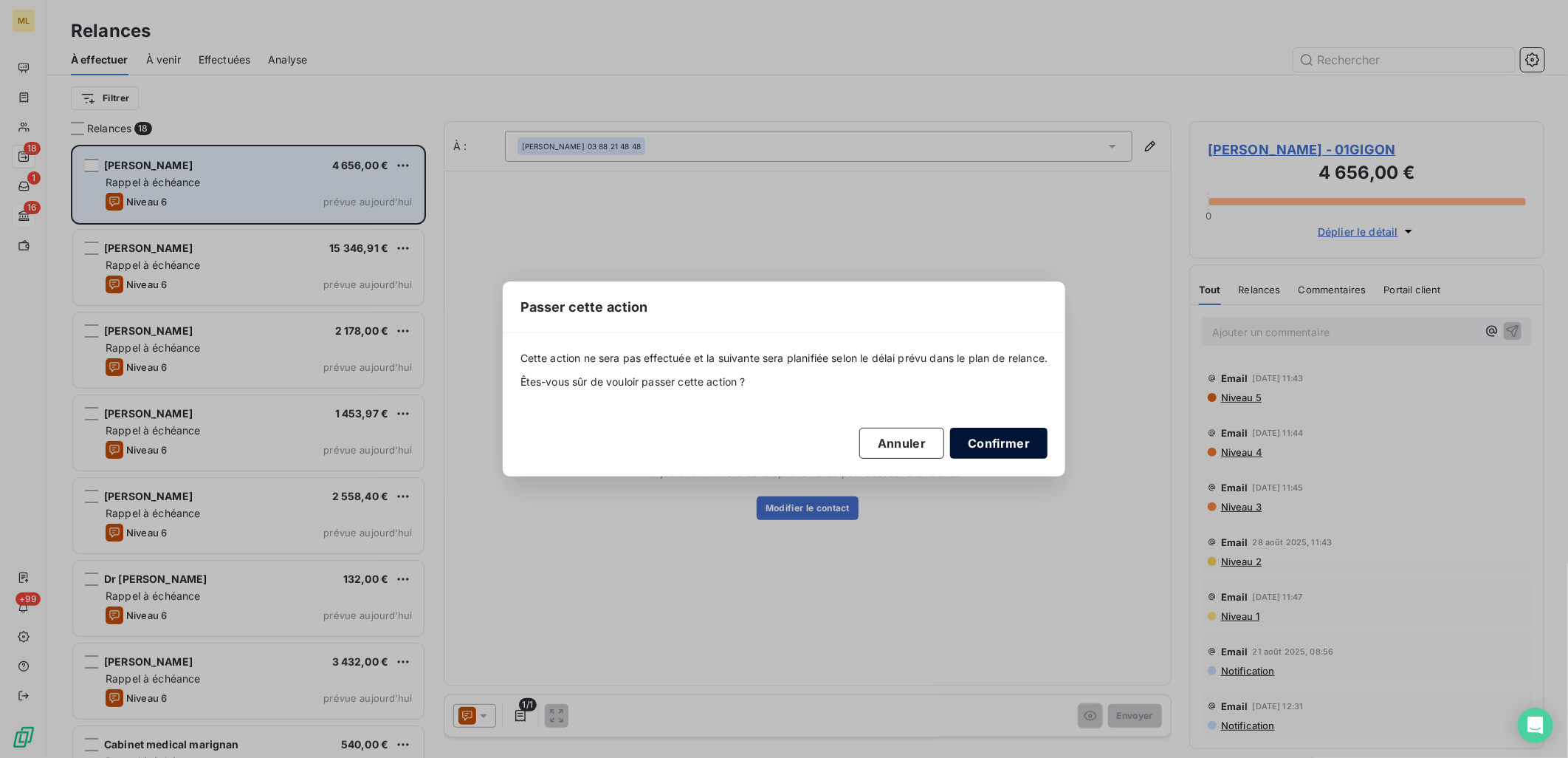
click at [1002, 451] on button "Confirmer" at bounding box center [999, 443] width 97 height 31
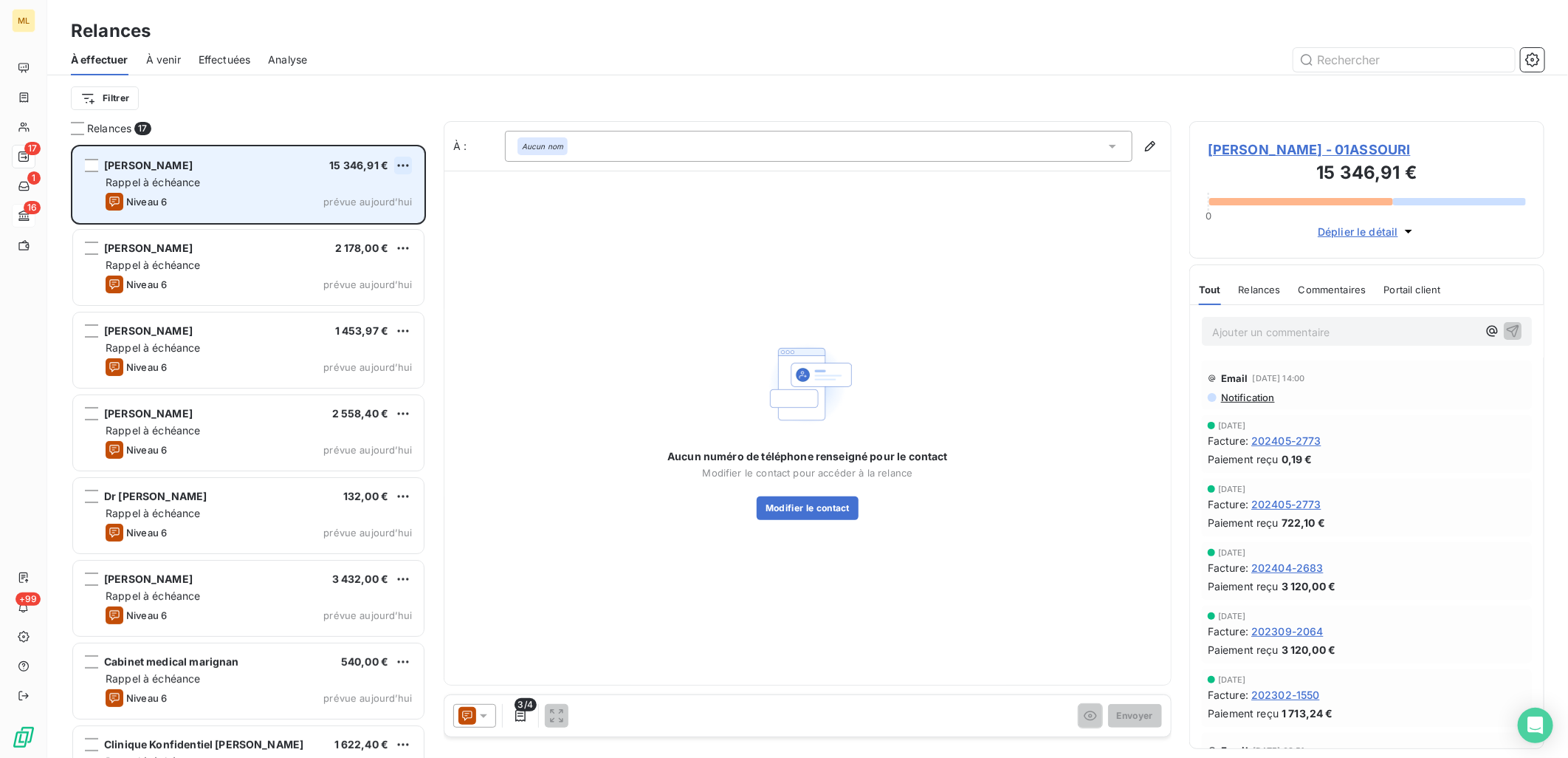
click at [407, 164] on html "ML 17 1 16 +99 Relances À effectuer À venir Effectuées Analyse Filtrer Relances…" at bounding box center [784, 379] width 1568 height 758
click at [329, 219] on div "Passer cette action" at bounding box center [340, 222] width 132 height 24
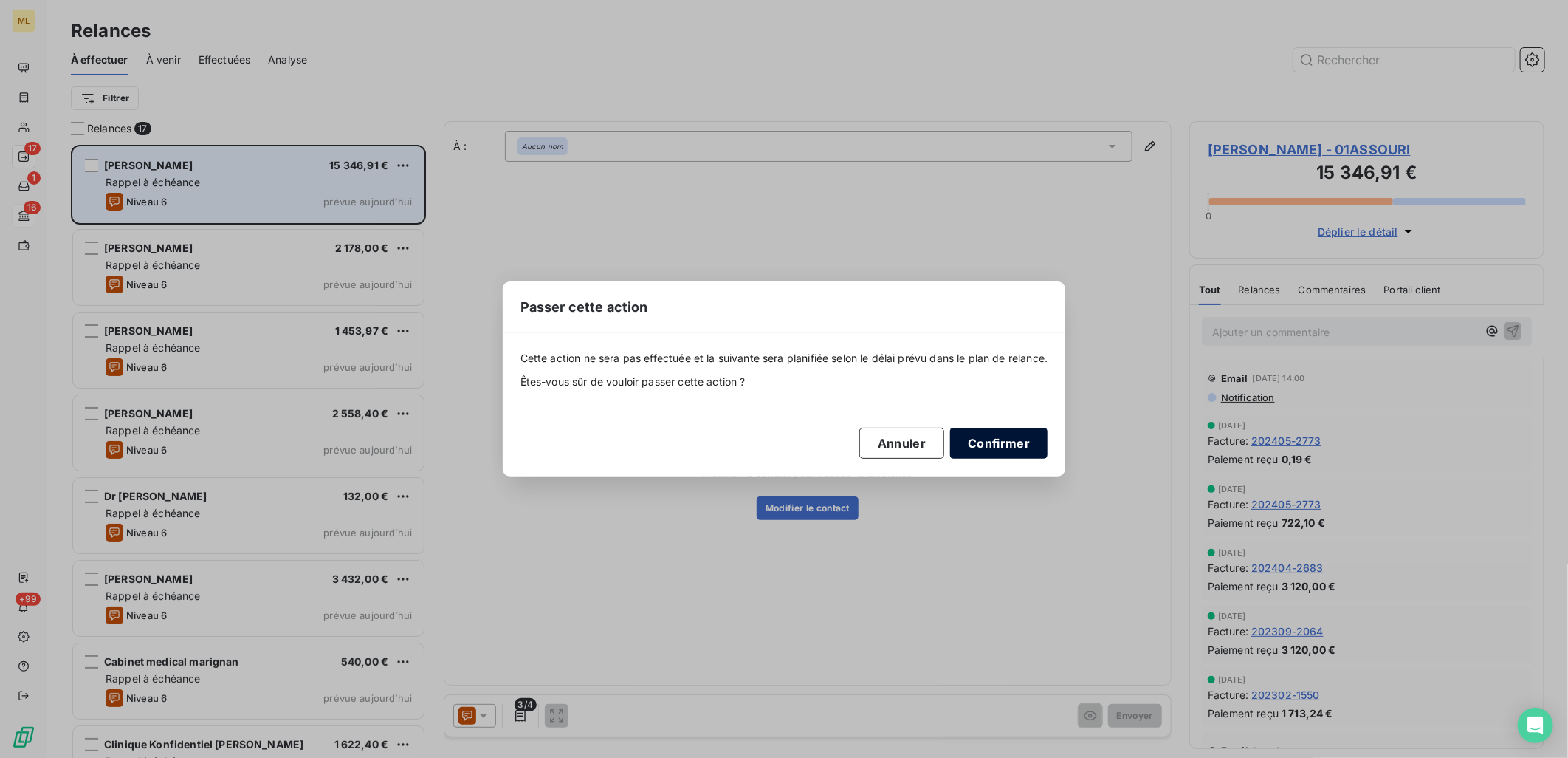
click at [998, 445] on button "Confirmer" at bounding box center [999, 443] width 97 height 31
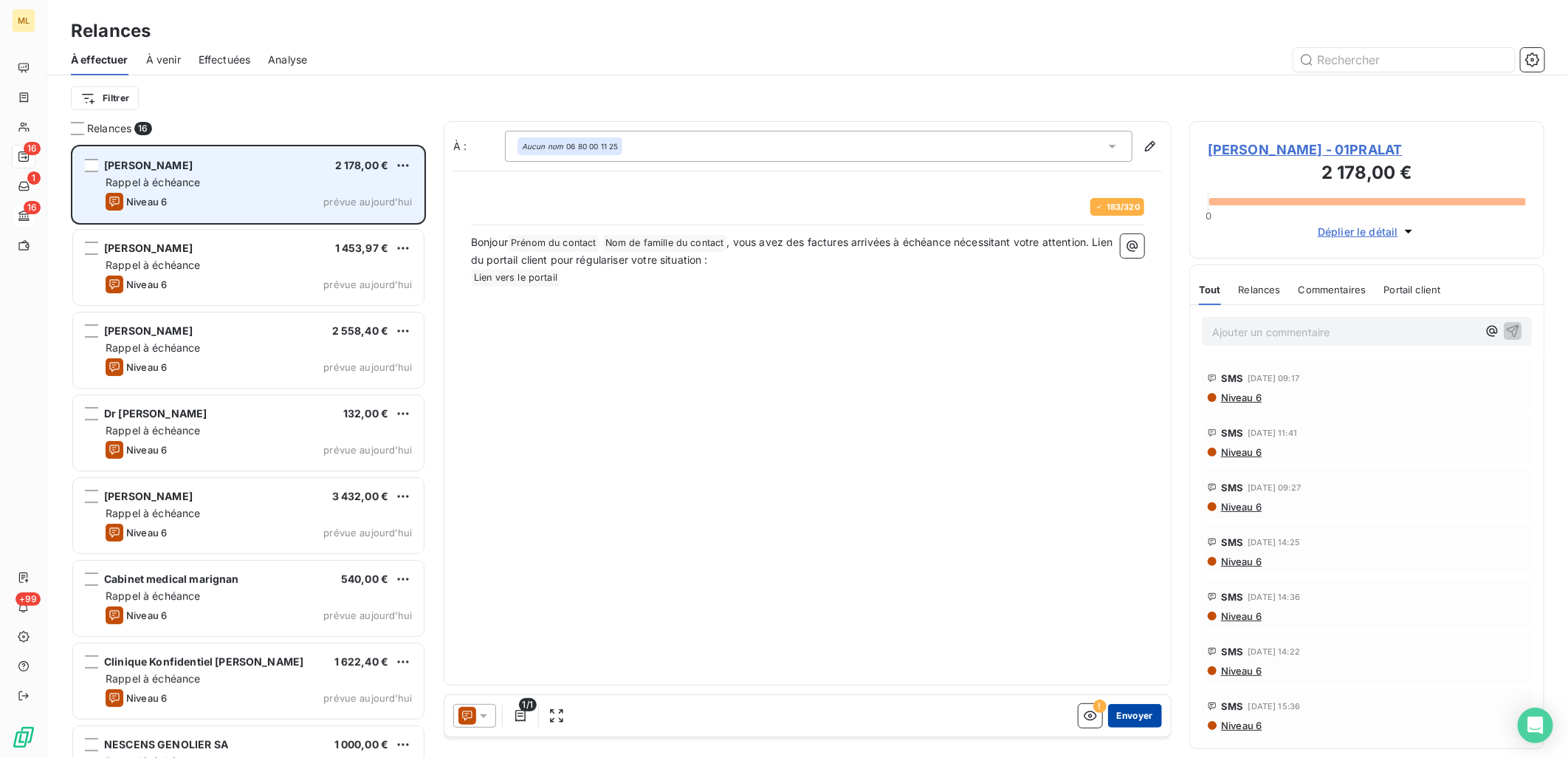
click at [1141, 719] on button "Envoyer" at bounding box center [1135, 716] width 54 height 24
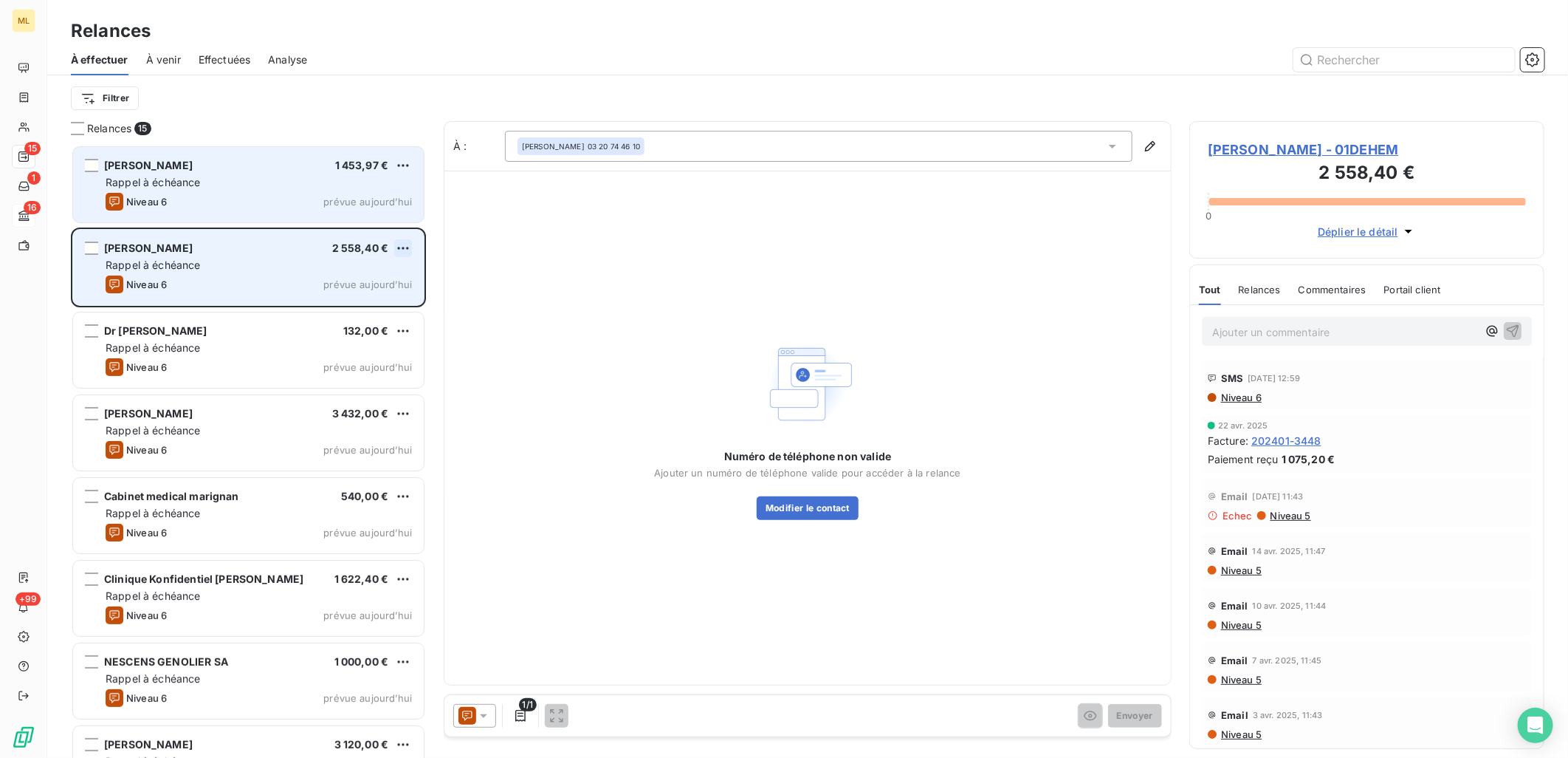
click at [399, 246] on html "ML 15 1 16 +99 Relances À effectuer À venir Effectuées Analyse Filtrer Relances…" at bounding box center [784, 379] width 1568 height 758
click at [327, 311] on div "Passer cette action" at bounding box center [340, 304] width 132 height 24
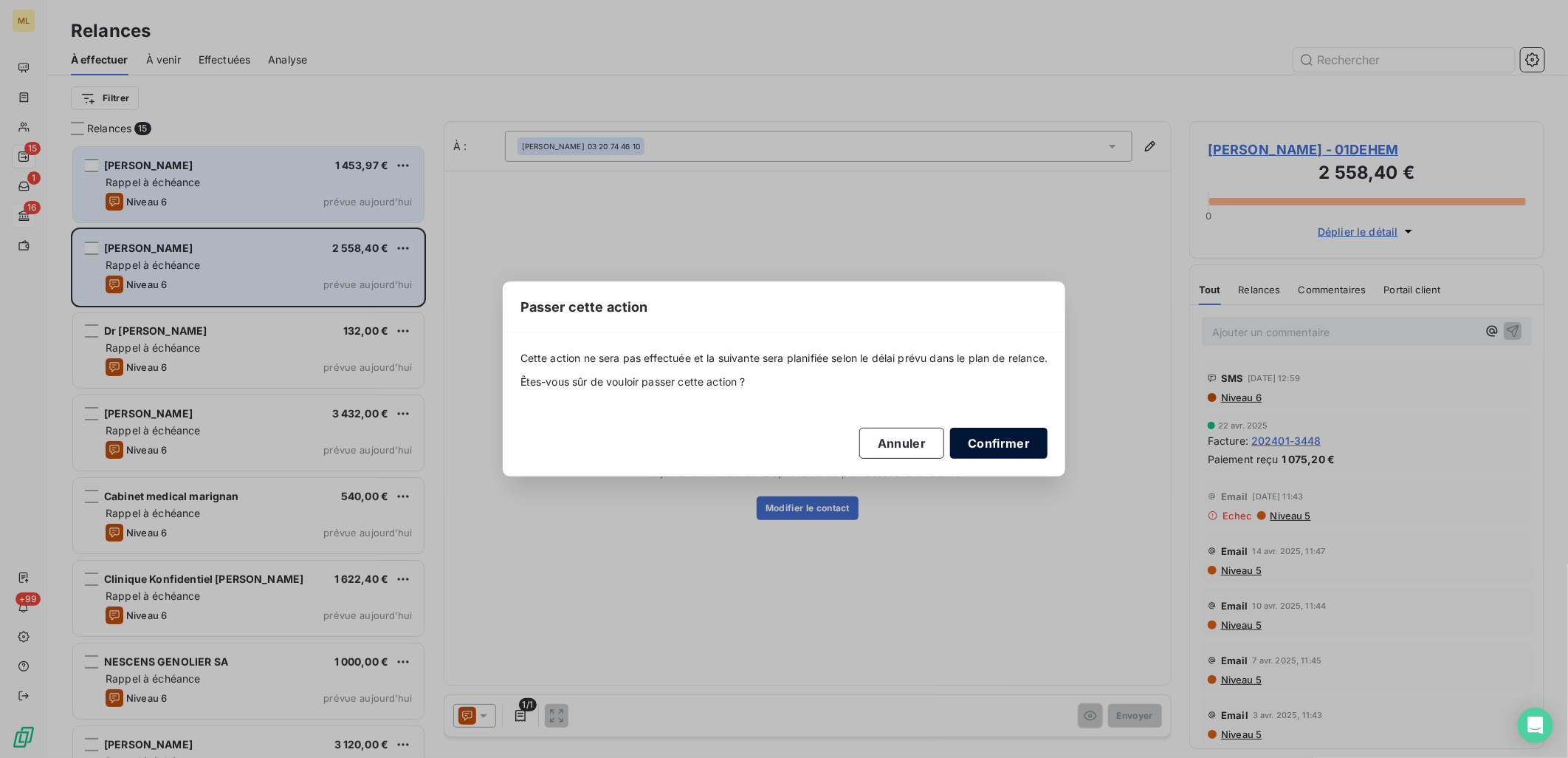
click at [1026, 454] on button "Confirmer" at bounding box center [999, 443] width 97 height 31
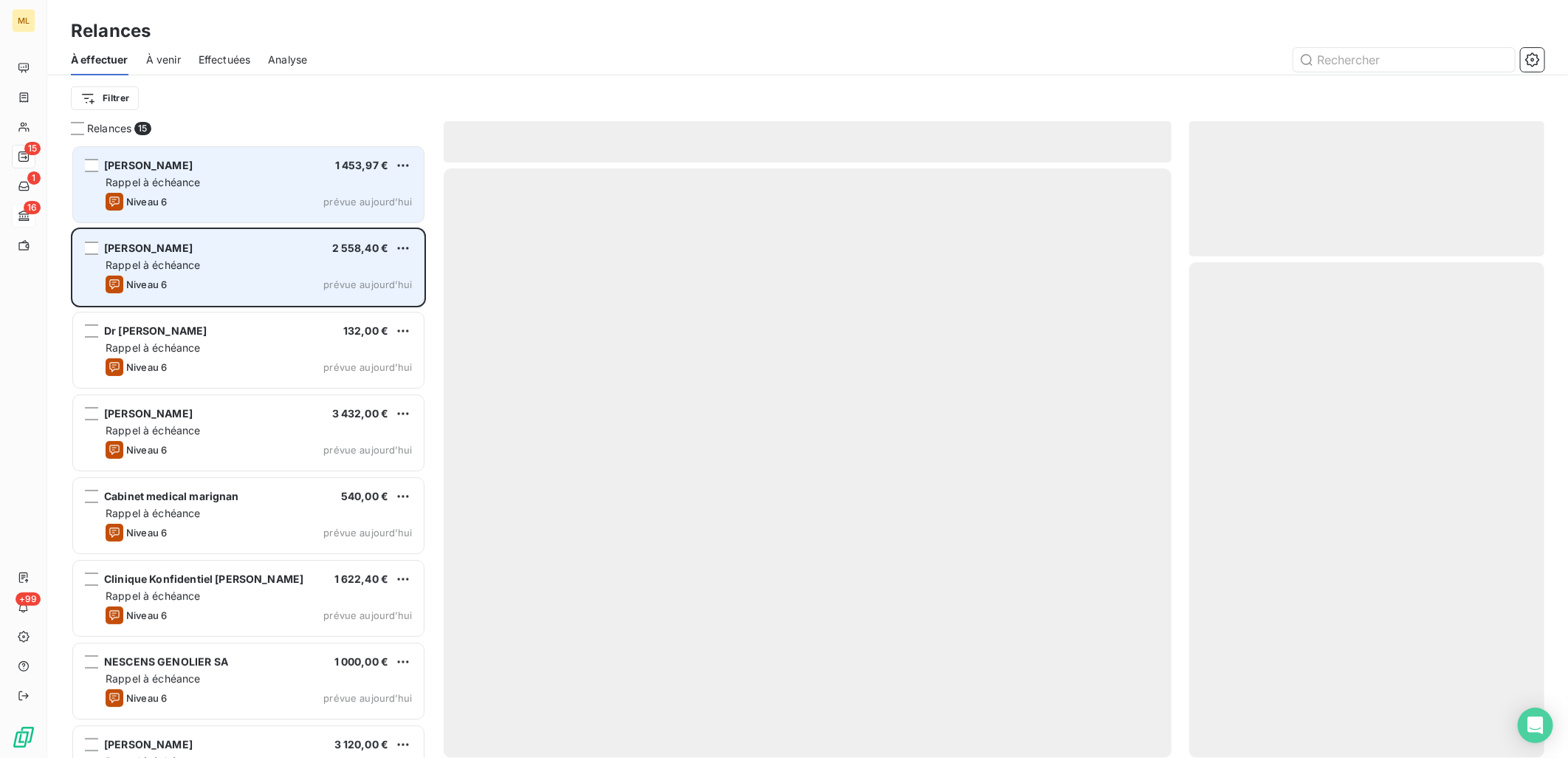
click at [304, 175] on div "Rappel à échéance" at bounding box center [258, 183] width 306 height 15
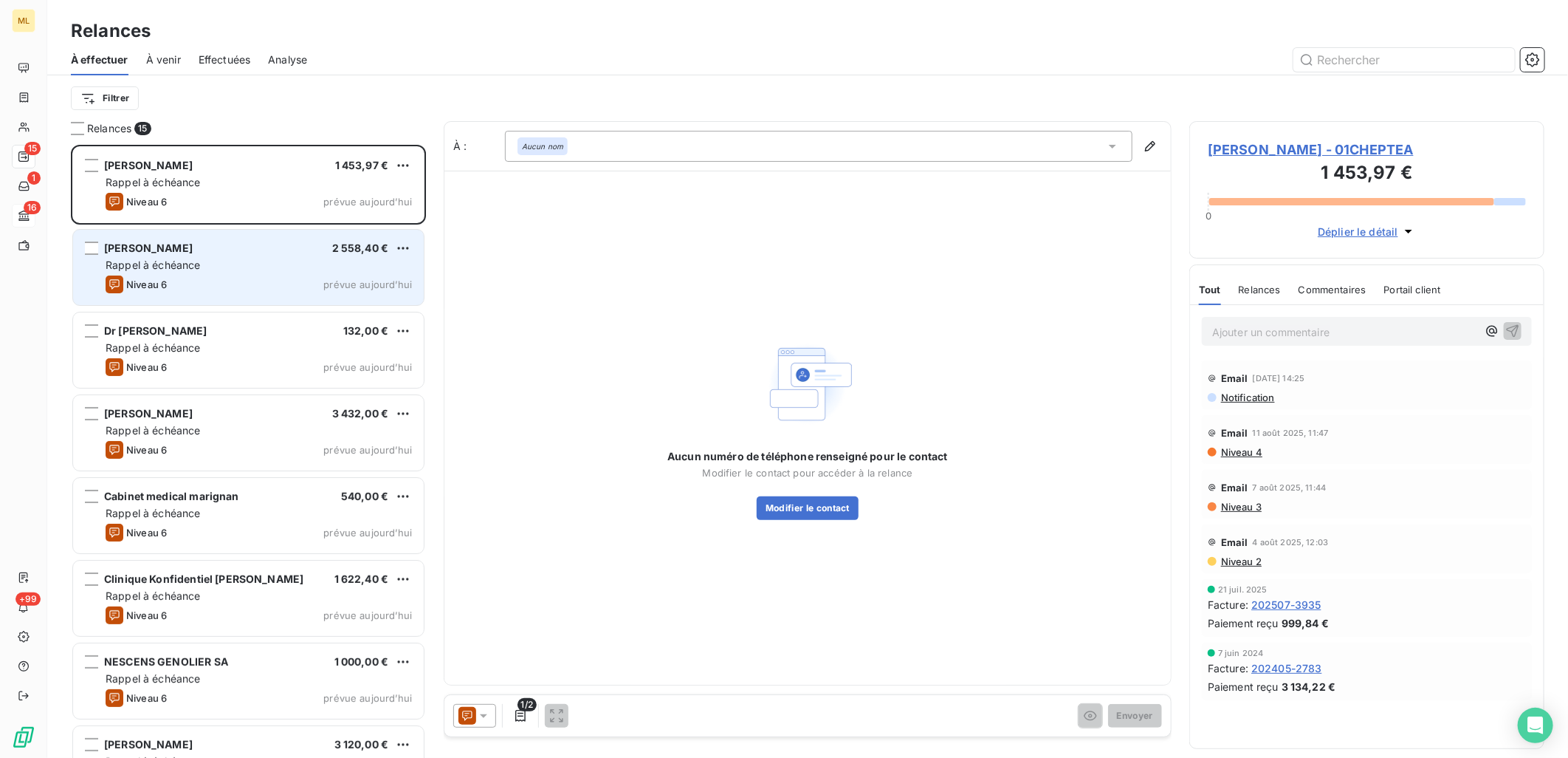
click at [269, 278] on div "Niveau 6 prévue [DATE]" at bounding box center [258, 284] width 306 height 18
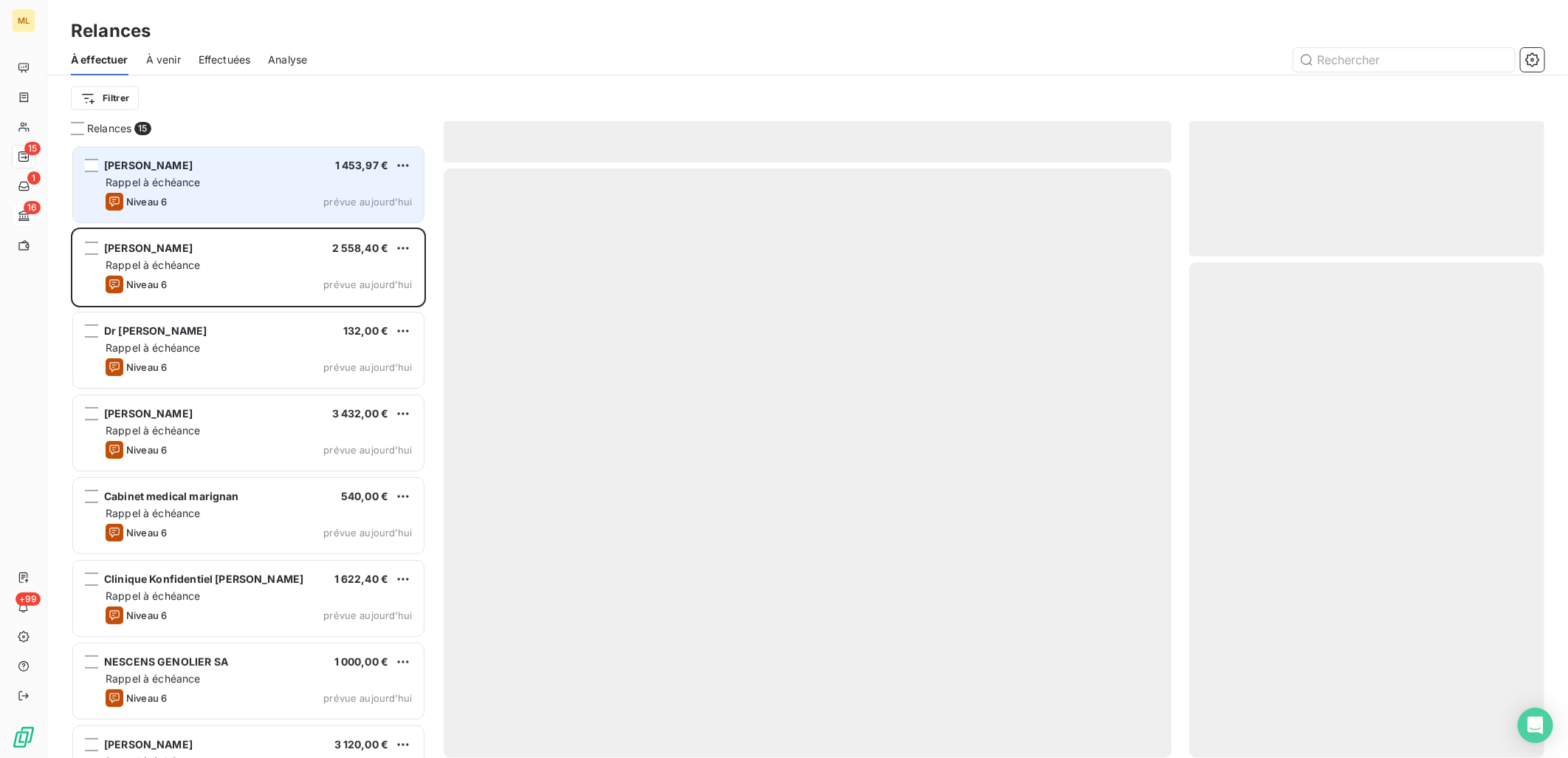
click at [275, 190] on div "[PERSON_NAME] 1 453,97 € Rappel à échéance Niveau 6 prévue [DATE]" at bounding box center [249, 184] width 351 height 75
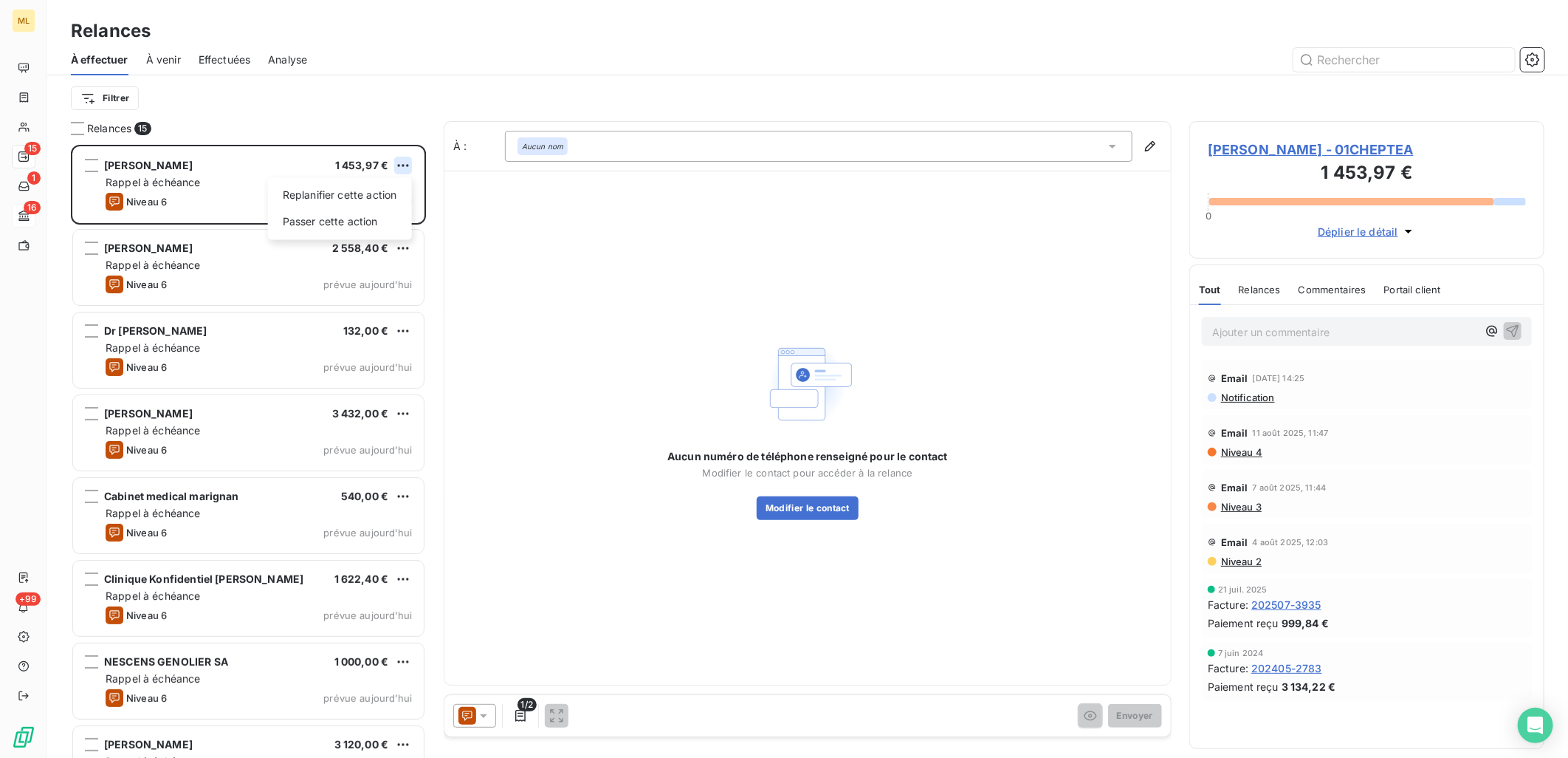
click at [409, 163] on html "ML 15 1 16 +99 Relances À effectuer À venir Effectuées Analyse Filtrer Relances…" at bounding box center [784, 379] width 1568 height 758
click at [356, 217] on div "Passer cette action" at bounding box center [340, 222] width 132 height 24
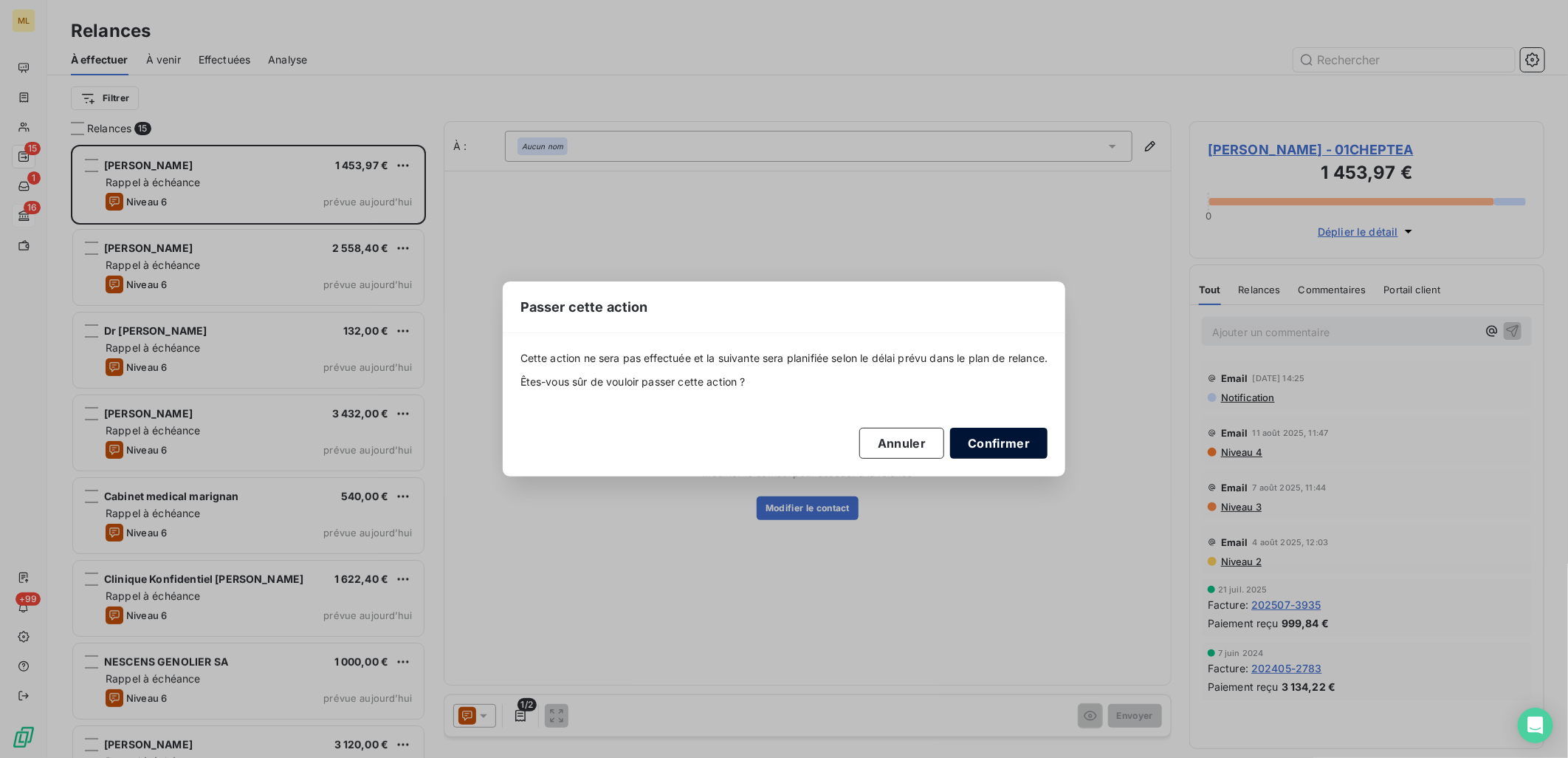
click at [1031, 451] on button "Confirmer" at bounding box center [999, 443] width 97 height 31
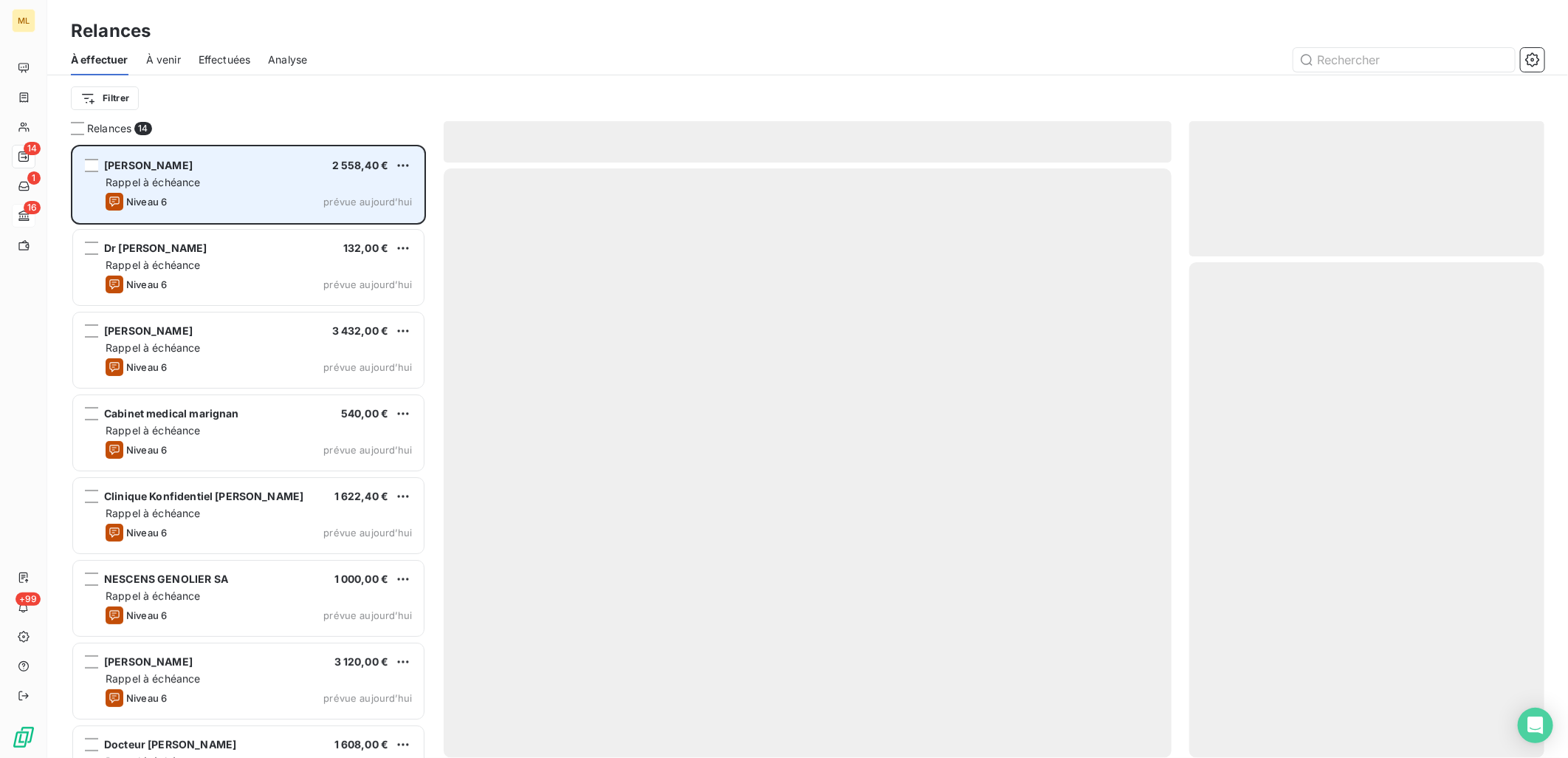
click at [261, 175] on div "Rappel à échéance" at bounding box center [258, 183] width 306 height 15
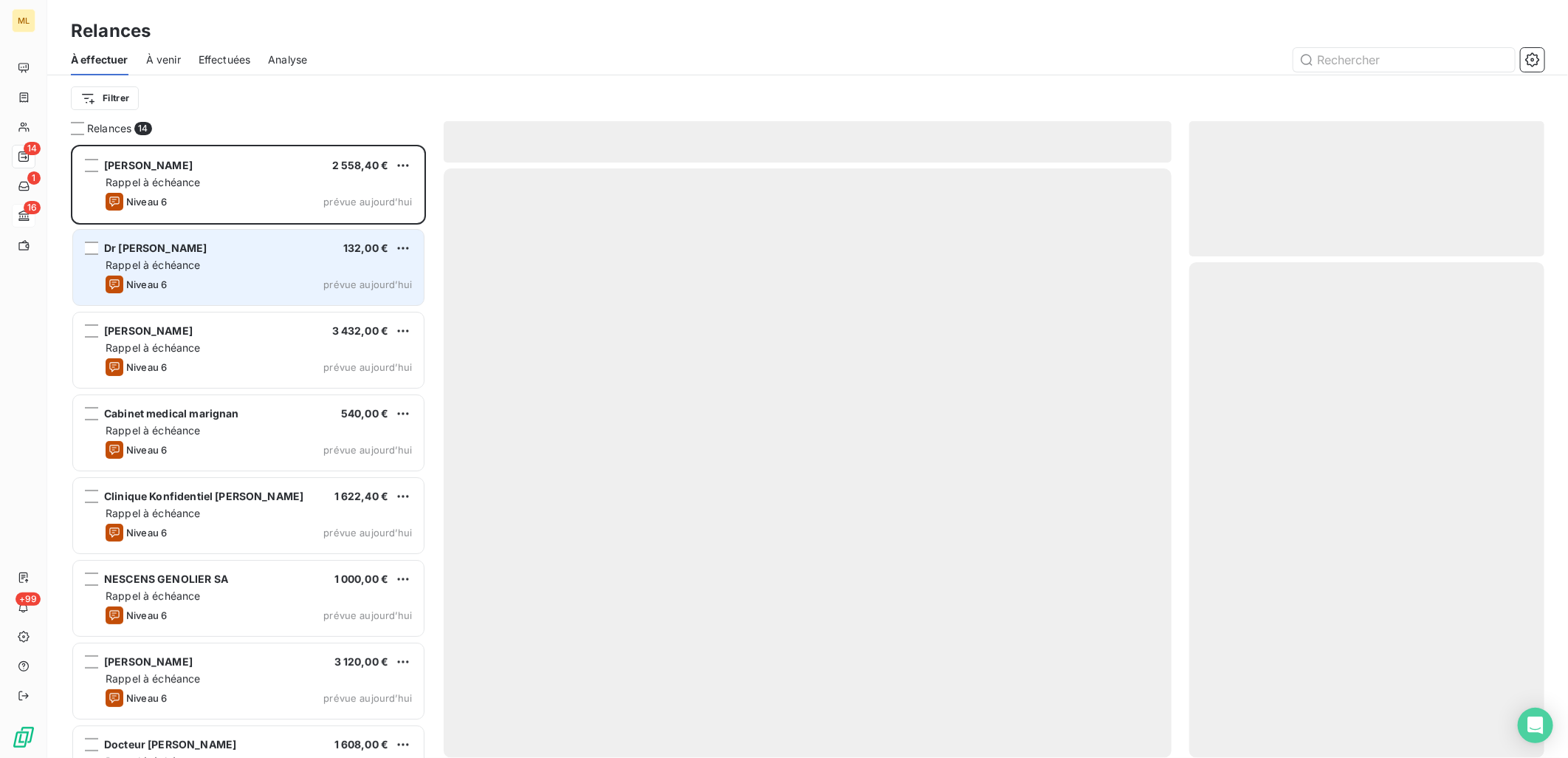
click at [209, 264] on div "Rappel à échéance" at bounding box center [258, 265] width 306 height 15
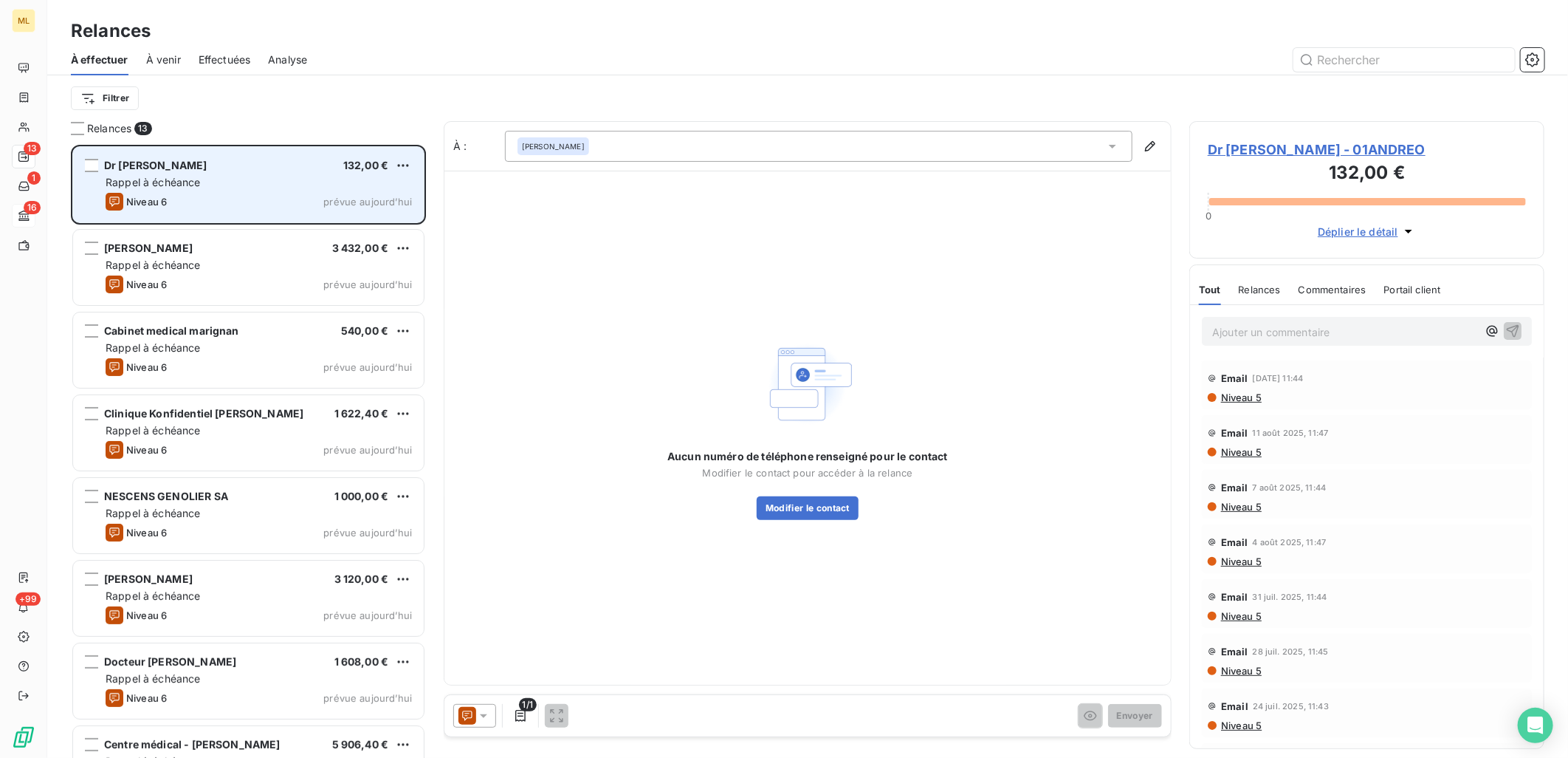
click at [286, 186] on div "Rappel à échéance" at bounding box center [258, 183] width 306 height 15
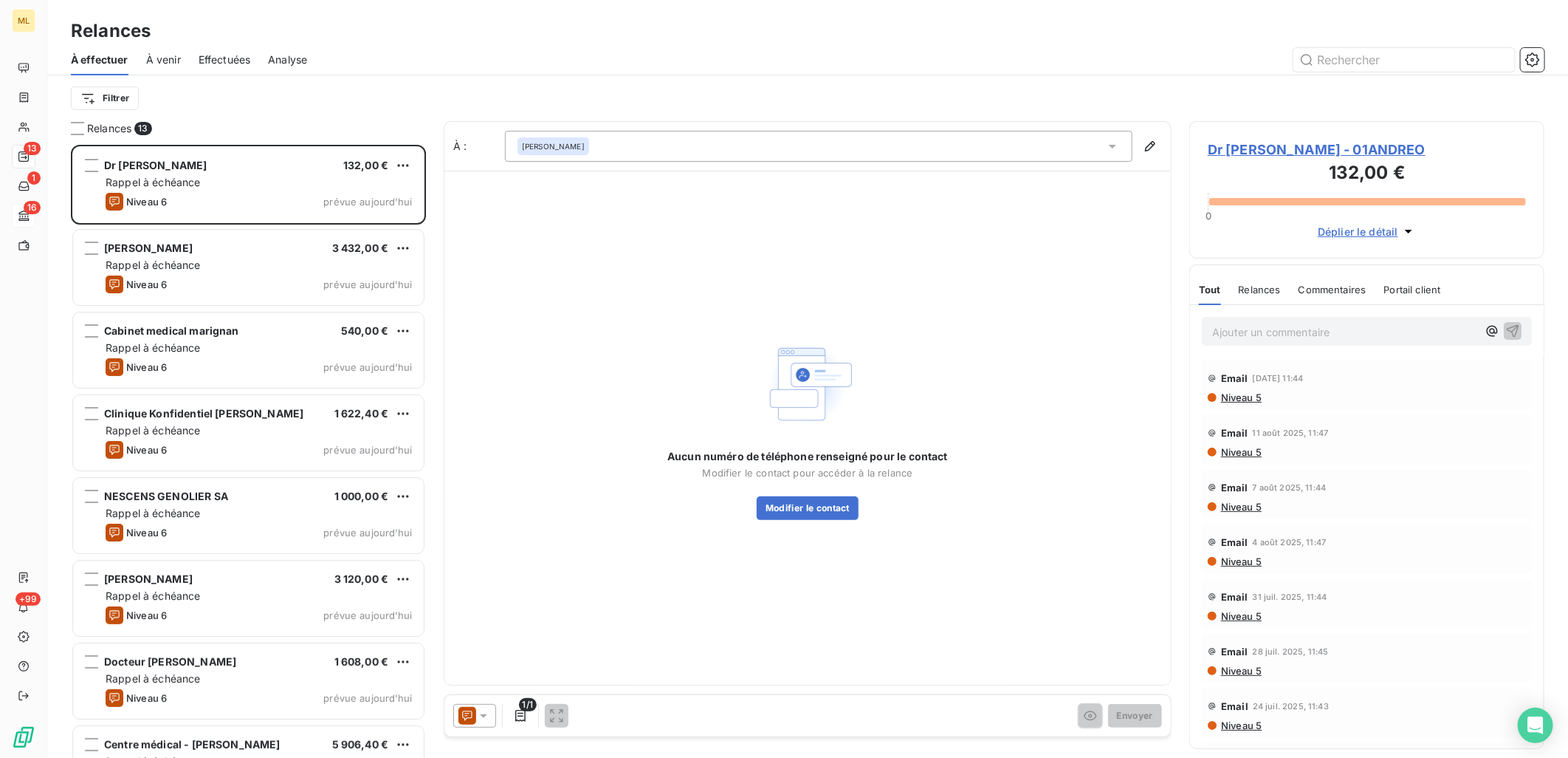
click at [585, 145] on span "[PERSON_NAME]" at bounding box center [553, 146] width 63 height 10
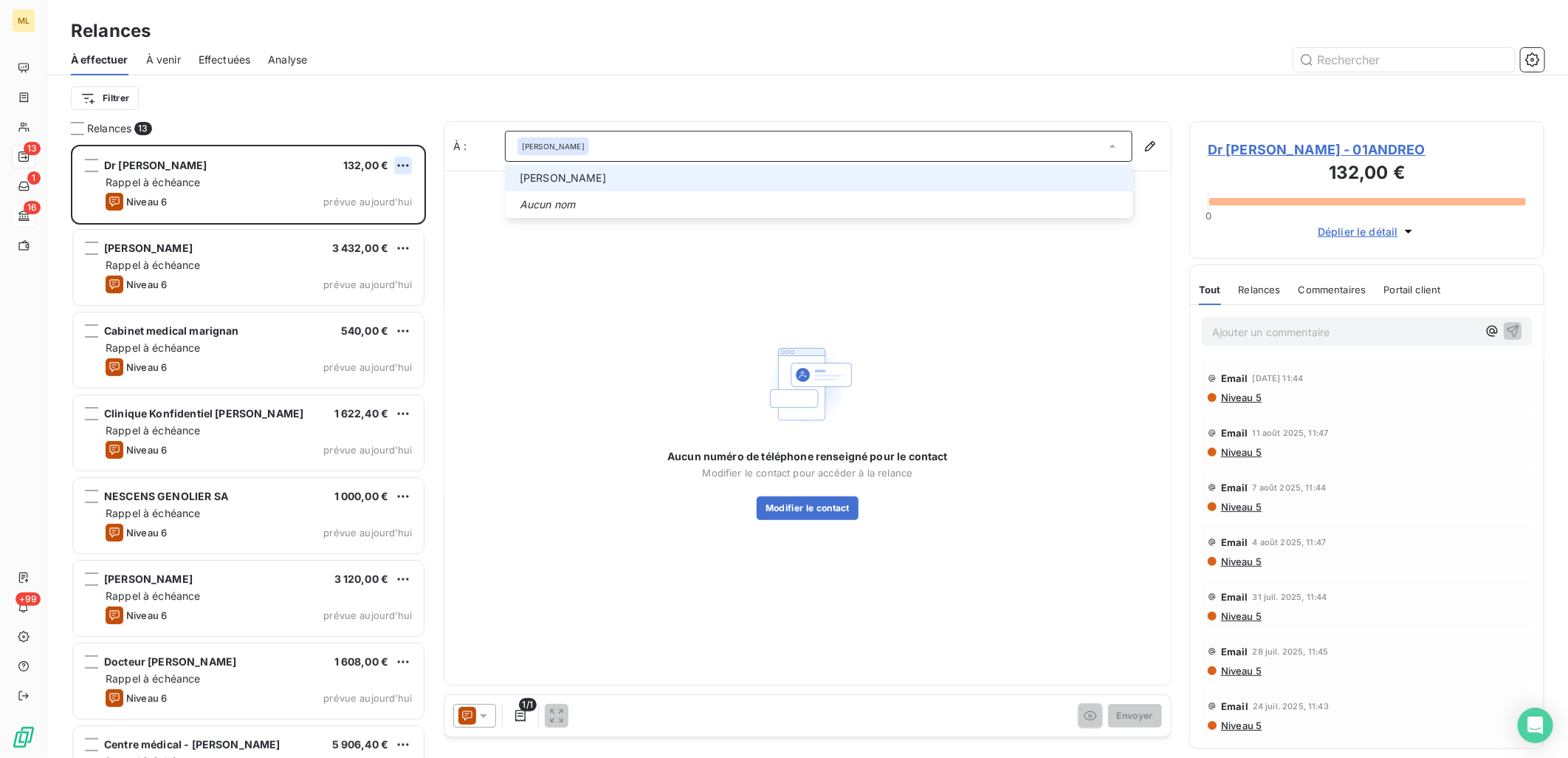
click at [401, 167] on html "ML 13 1 16 +99 Relances À effectuer À venir Effectuées Analyse Filtrer Relances…" at bounding box center [784, 379] width 1568 height 758
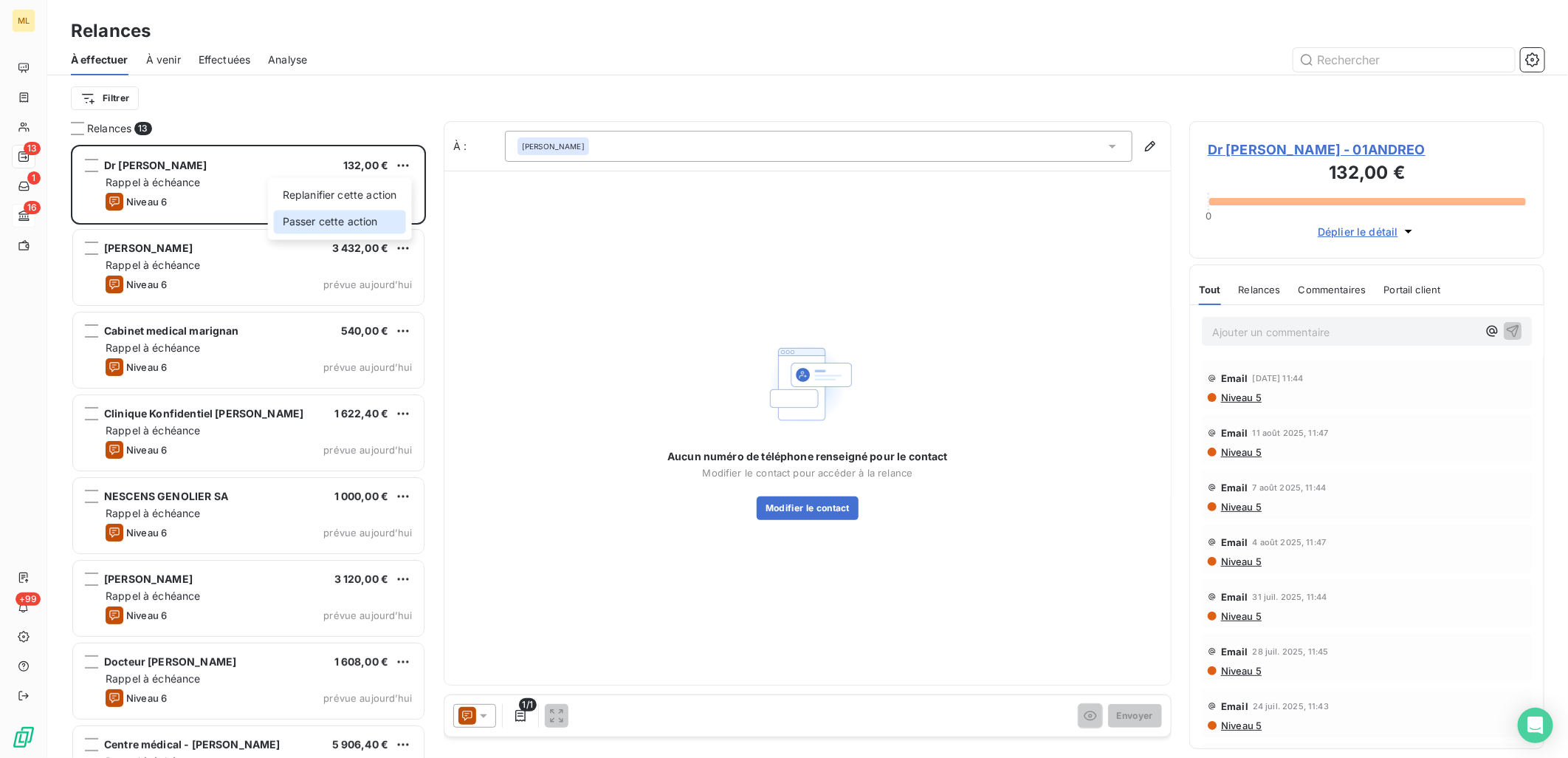
click at [369, 218] on div "Passer cette action" at bounding box center [340, 222] width 132 height 24
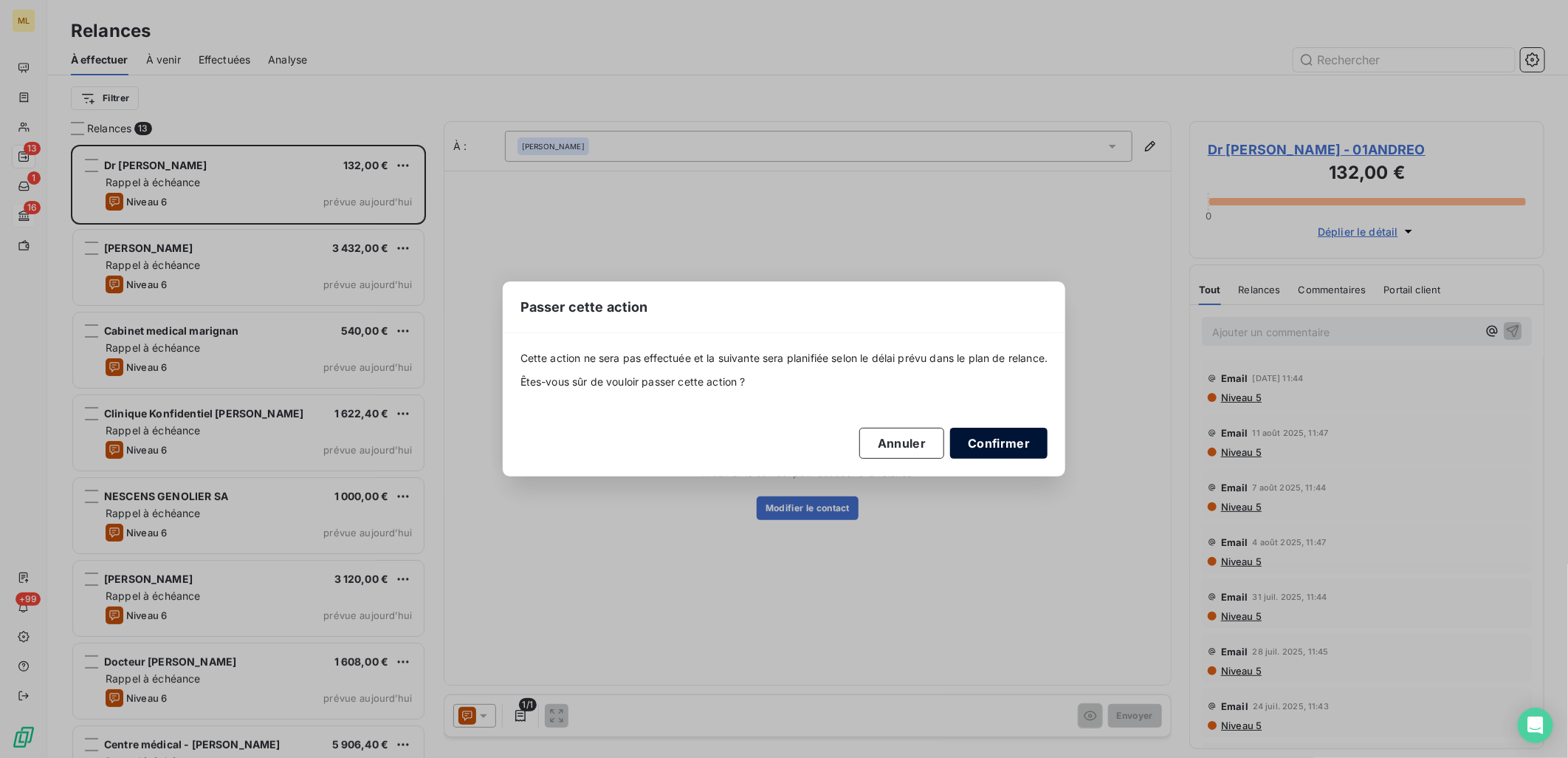
click at [1009, 448] on button "Confirmer" at bounding box center [999, 443] width 97 height 31
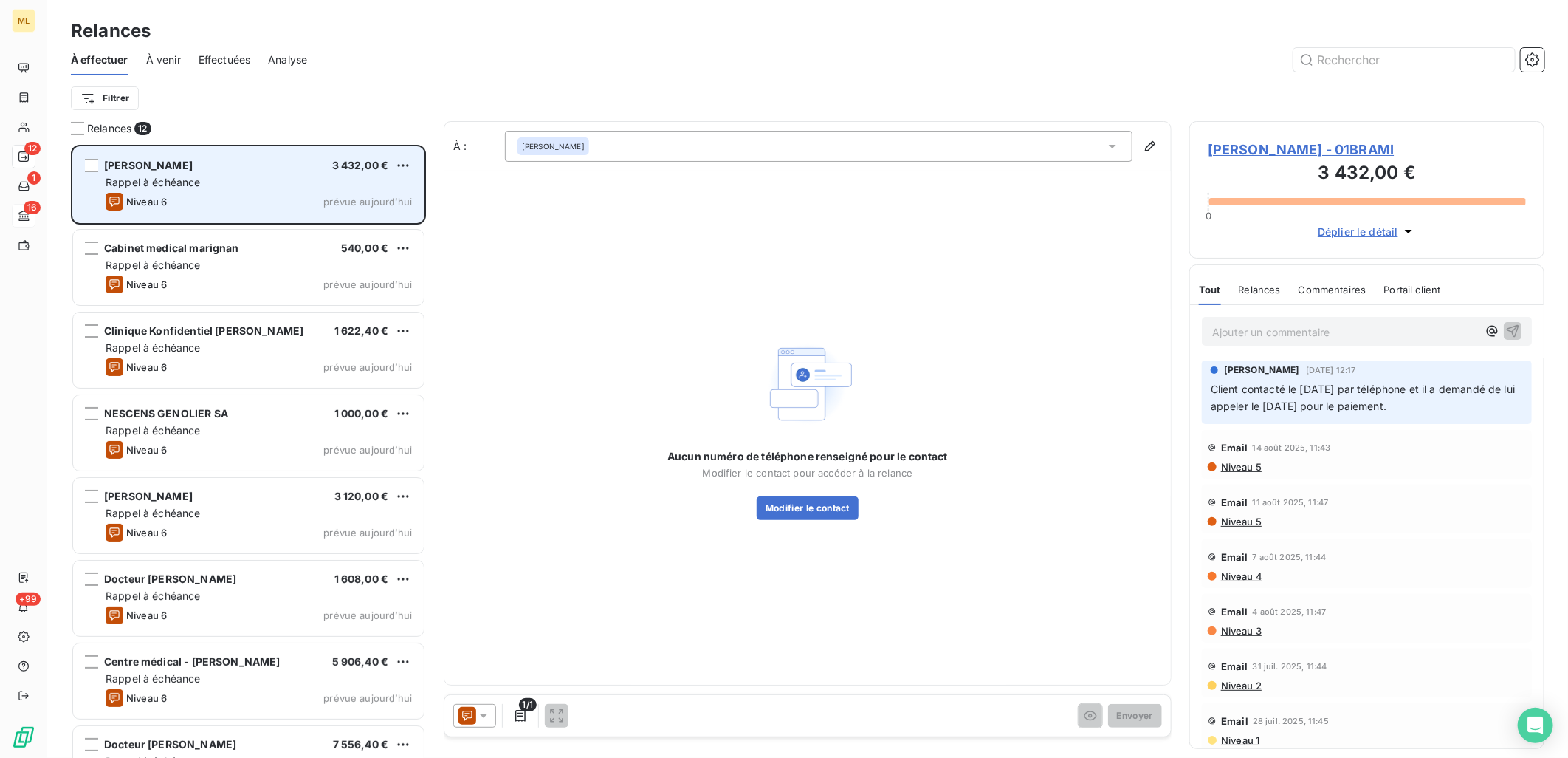
click at [216, 190] on div "[PERSON_NAME] 3 432,00 € Rappel à échéance Niveau 6 prévue [DATE]" at bounding box center [249, 184] width 351 height 75
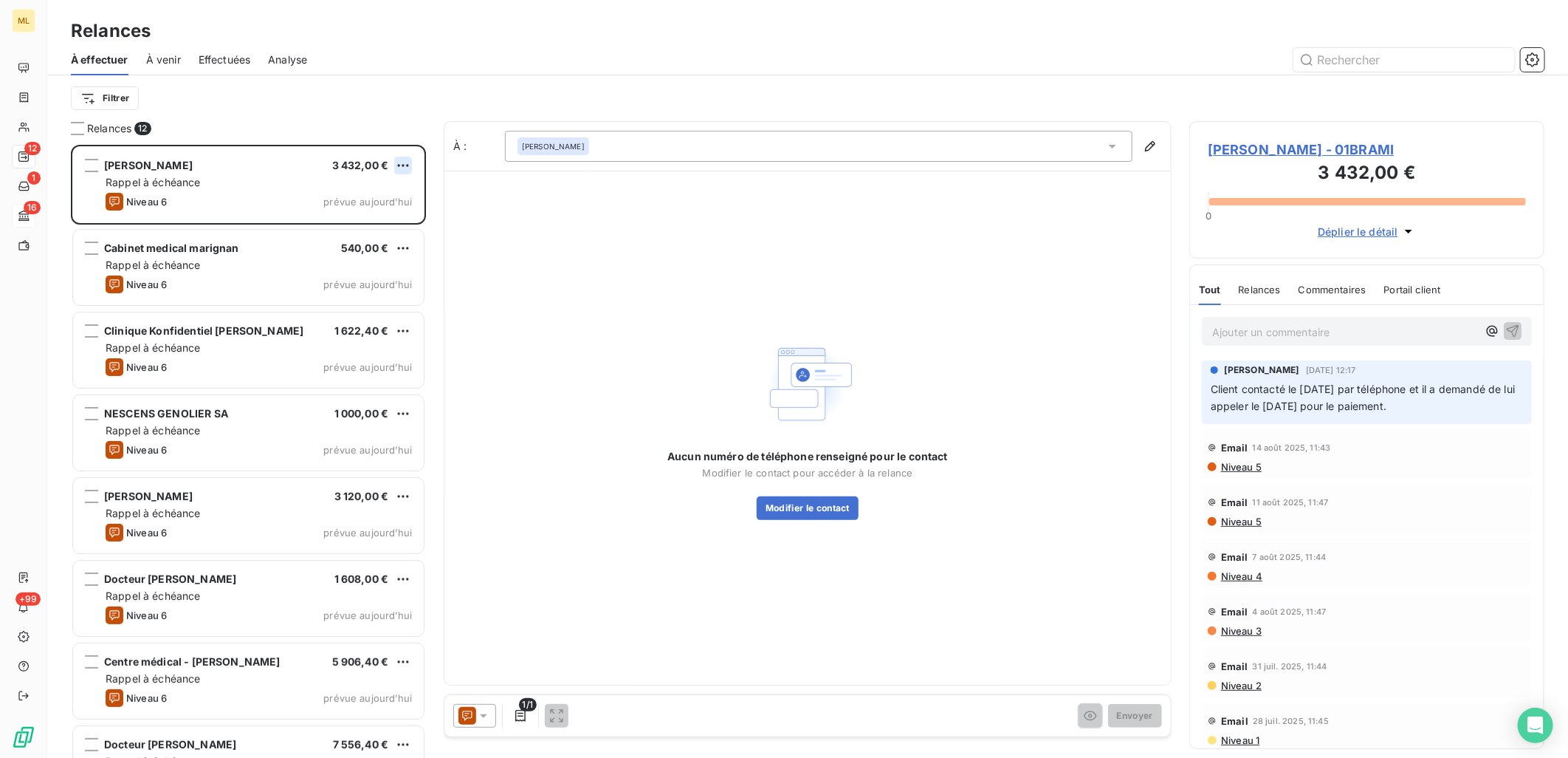
click at [407, 164] on html "ML 12 1 16 +99 Relances À effectuer À venir Effectuées Analyse Filtrer Relances…" at bounding box center [784, 379] width 1568 height 758
click at [331, 218] on div "Passer cette action" at bounding box center [340, 222] width 132 height 24
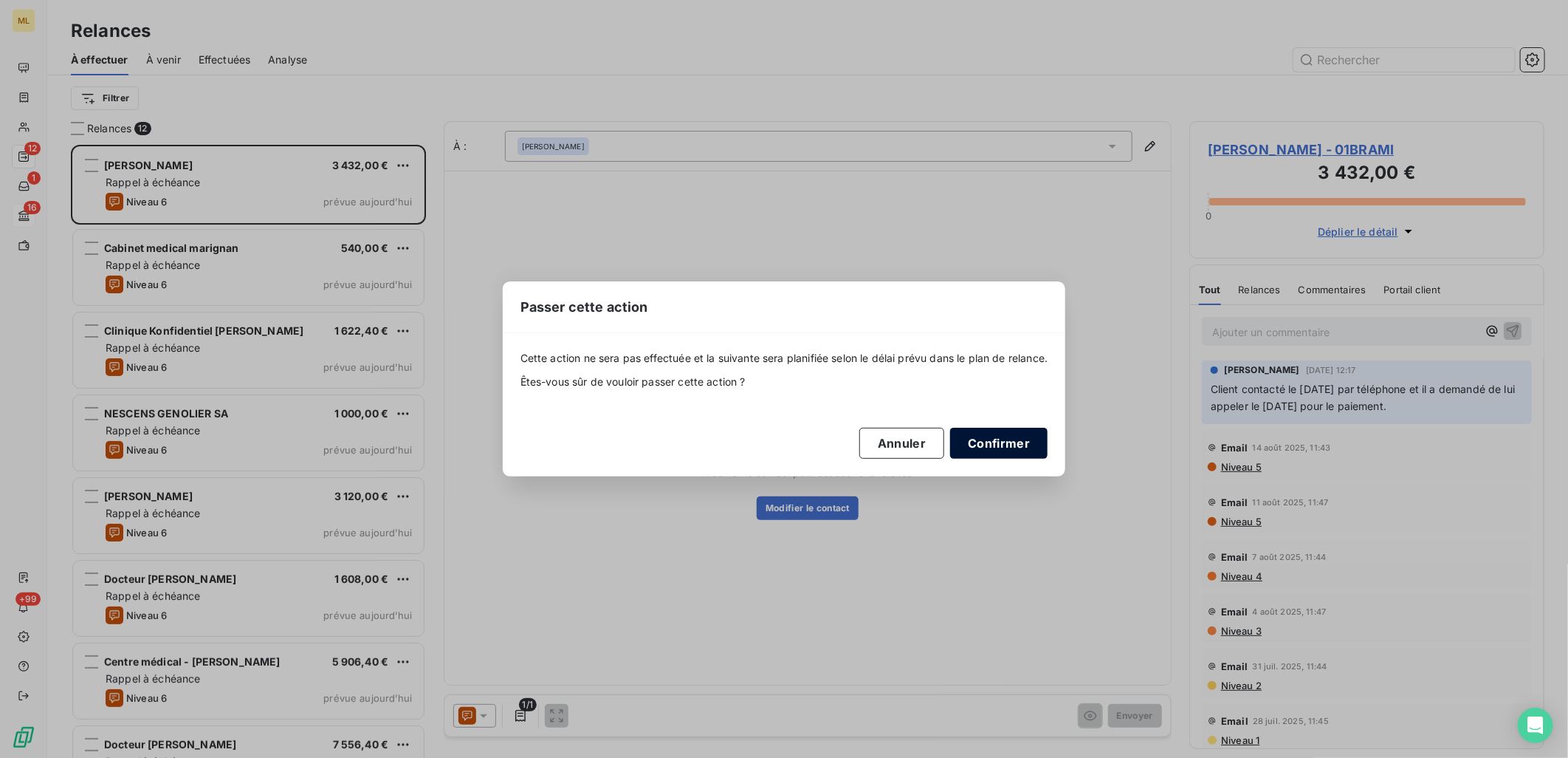
click at [1014, 447] on button "Confirmer" at bounding box center [999, 443] width 97 height 31
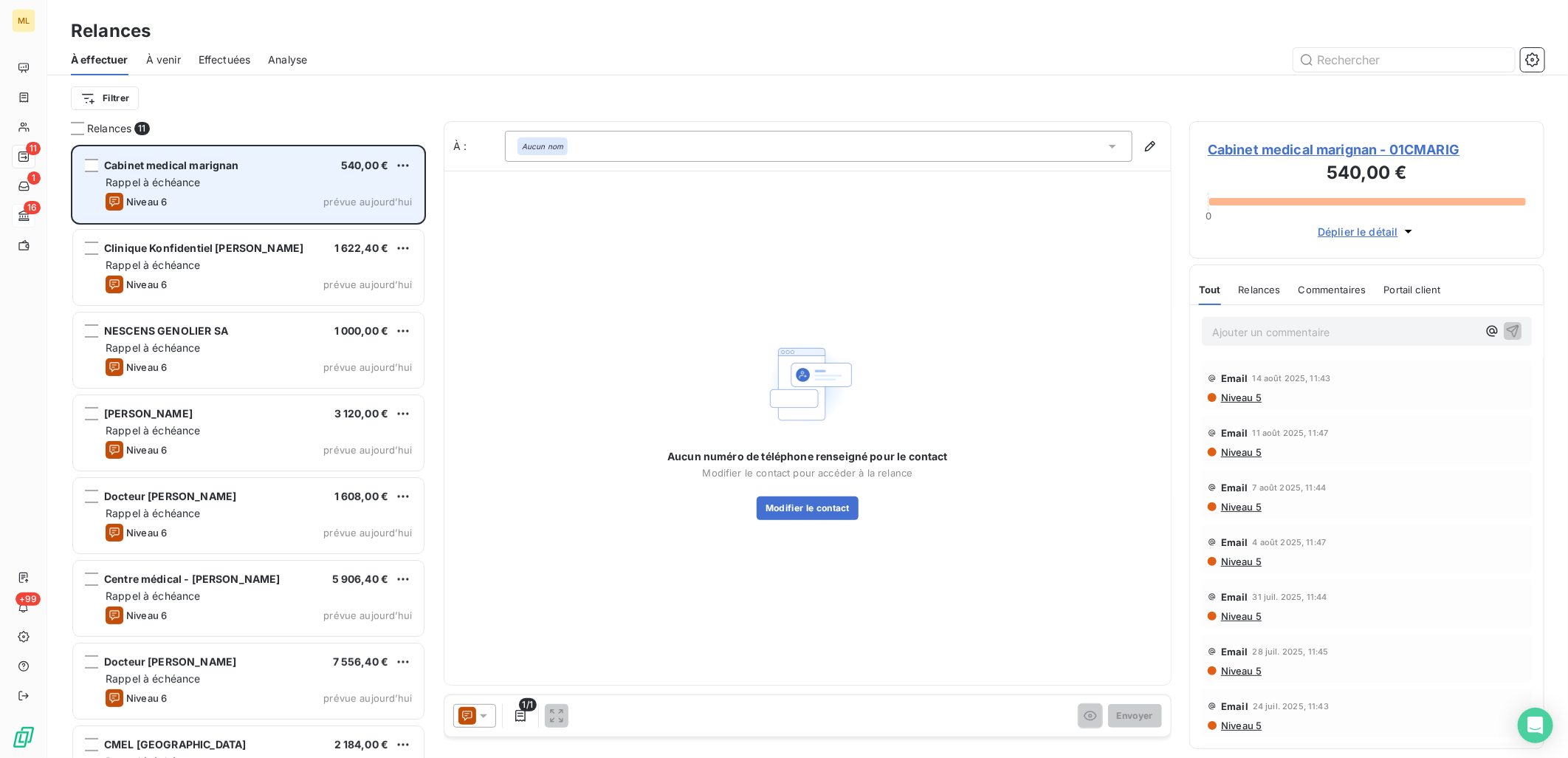
click at [364, 186] on div "Rappel à échéance" at bounding box center [258, 183] width 306 height 15
click at [401, 163] on html "ML 11 1 16 +99 Relances À effectuer À venir Effectuées Analyse Filtrer Relances…" at bounding box center [784, 379] width 1568 height 758
click at [349, 212] on div "Passer cette action" at bounding box center [340, 222] width 132 height 24
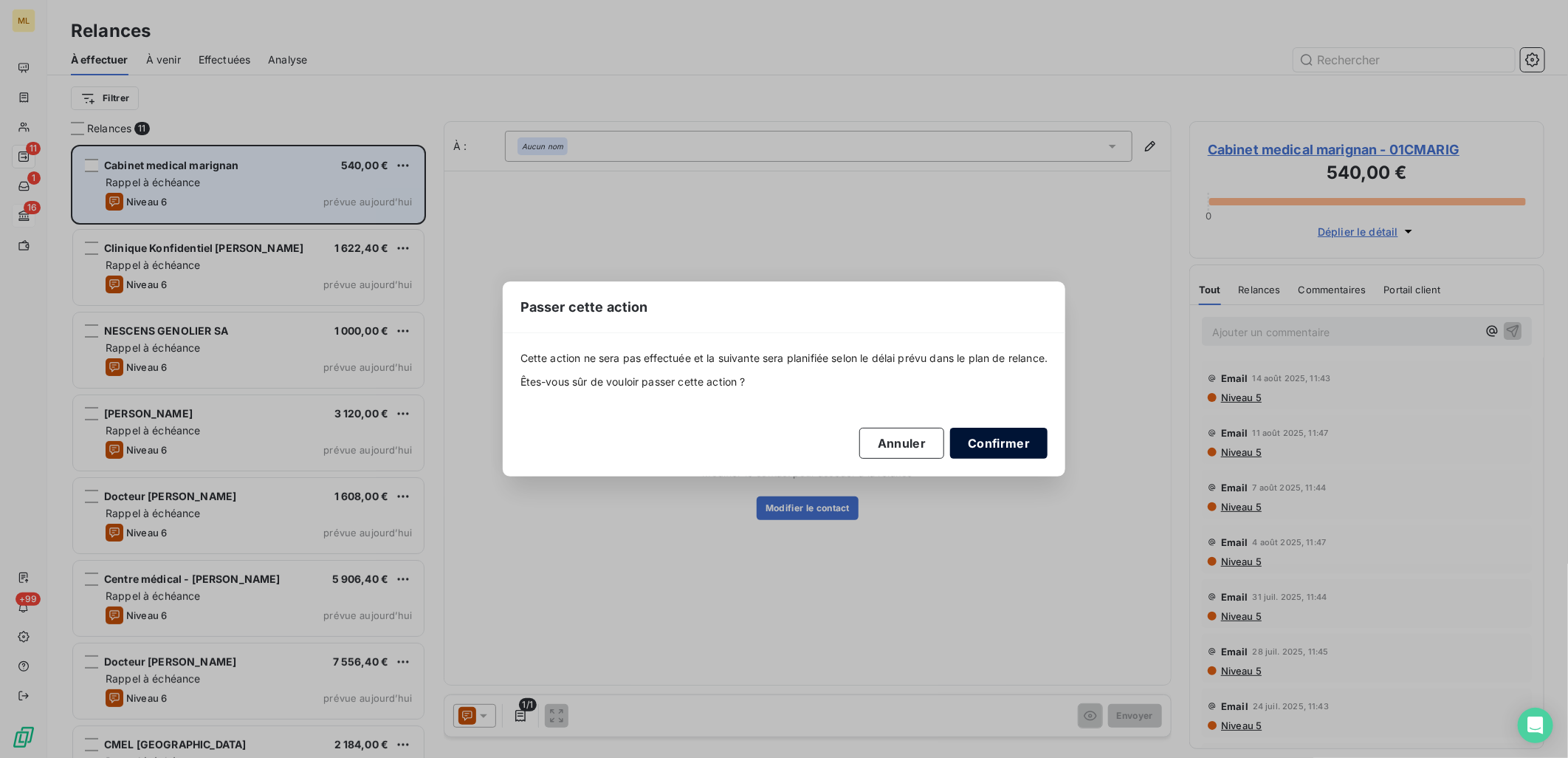
click at [999, 445] on button "Confirmer" at bounding box center [999, 443] width 97 height 31
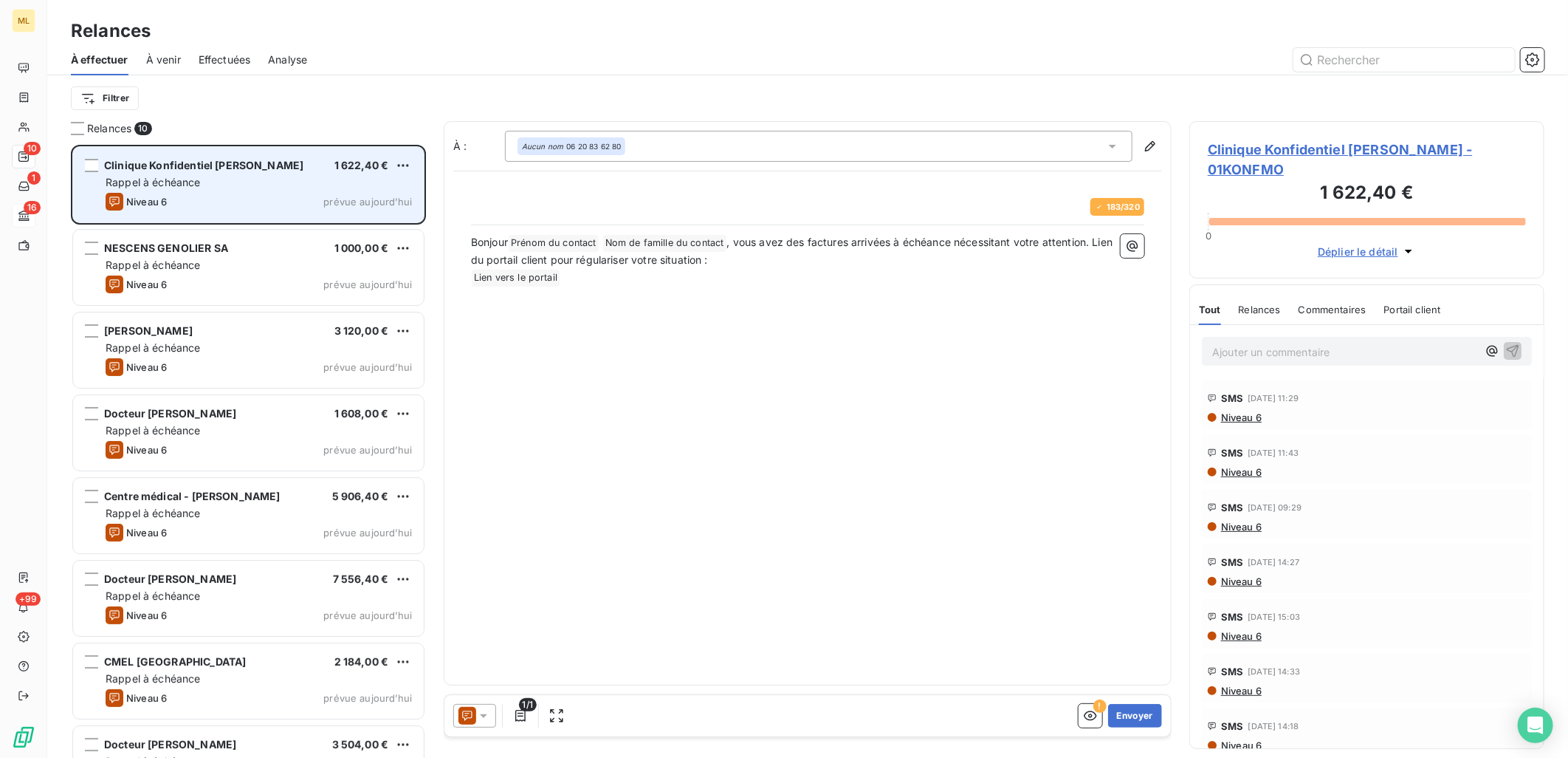
click at [297, 187] on div "Rappel à échéance" at bounding box center [258, 183] width 306 height 15
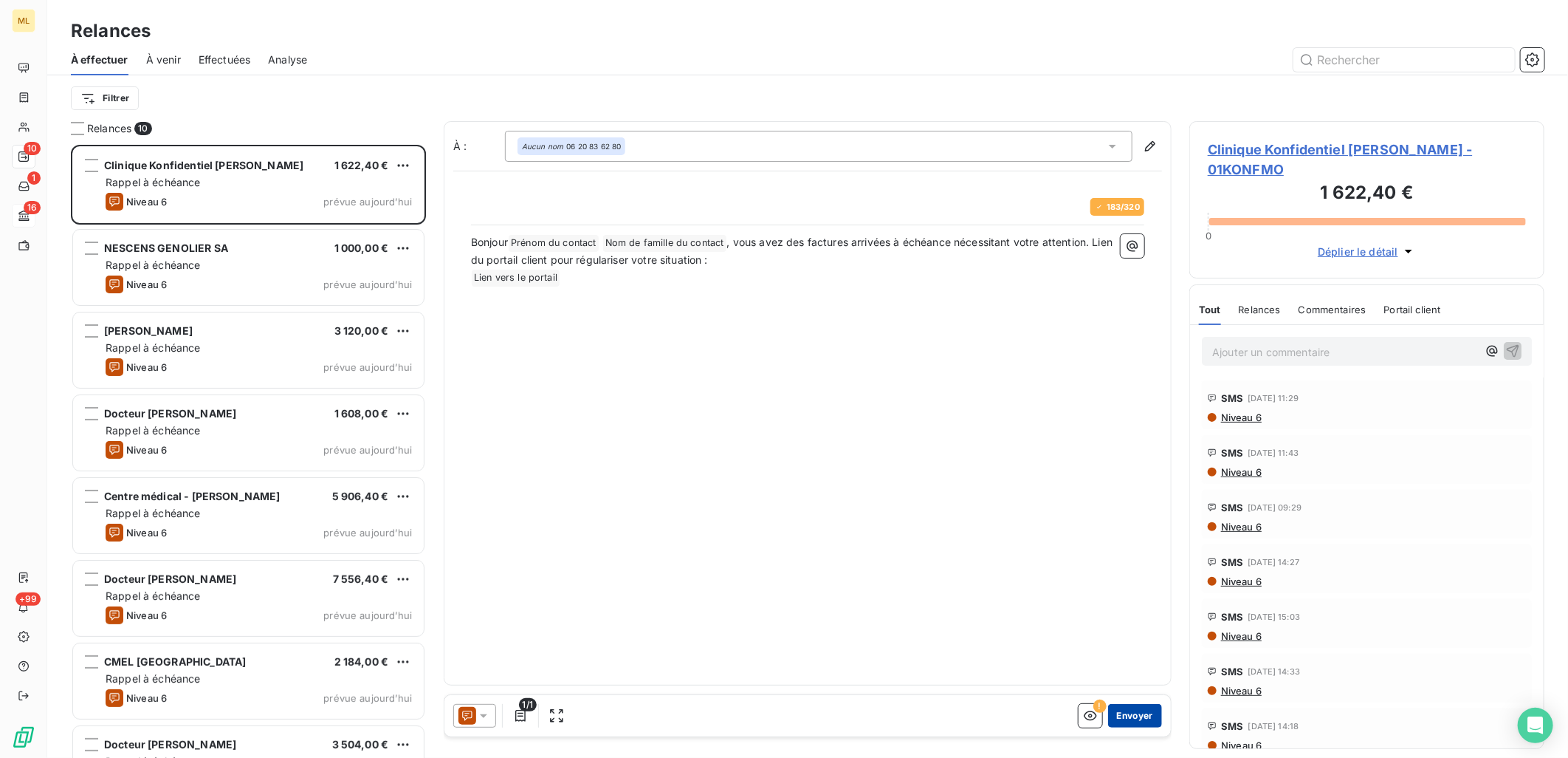
click at [1133, 722] on button "Envoyer" at bounding box center [1135, 716] width 54 height 24
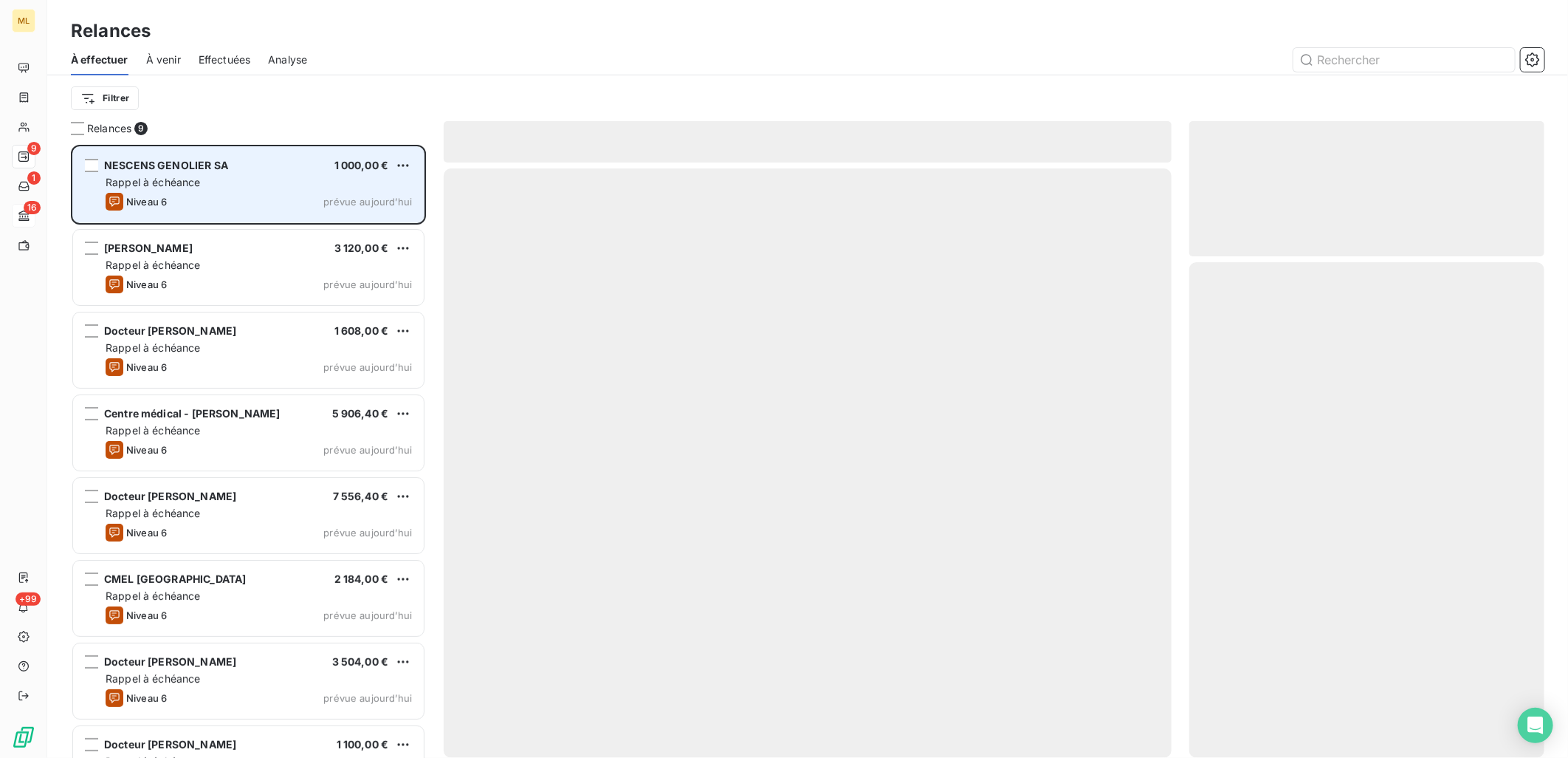
click at [220, 200] on div "Niveau 6 prévue [DATE]" at bounding box center [258, 202] width 306 height 18
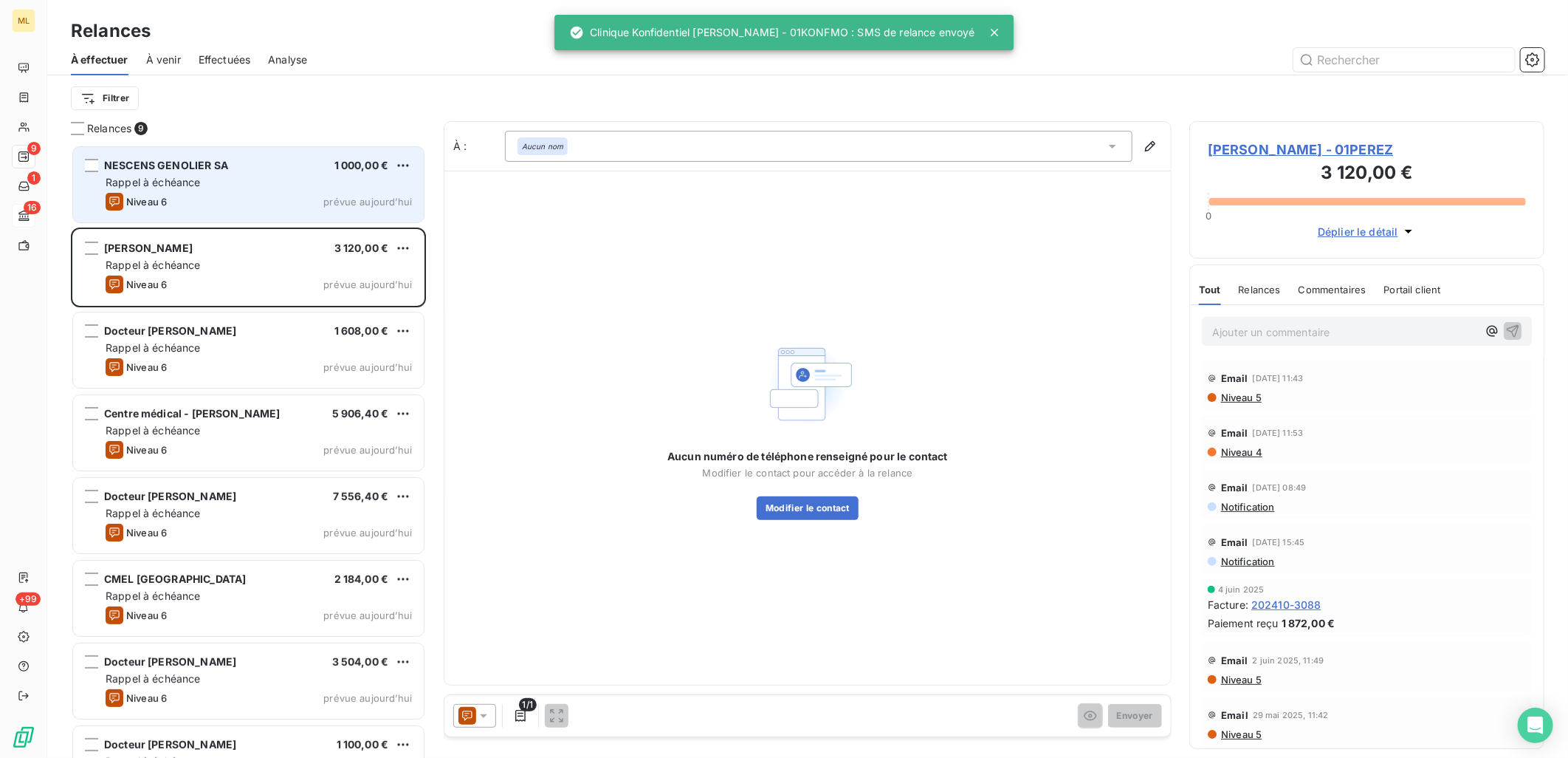
click at [242, 177] on div "Rappel à échéance" at bounding box center [258, 183] width 306 height 15
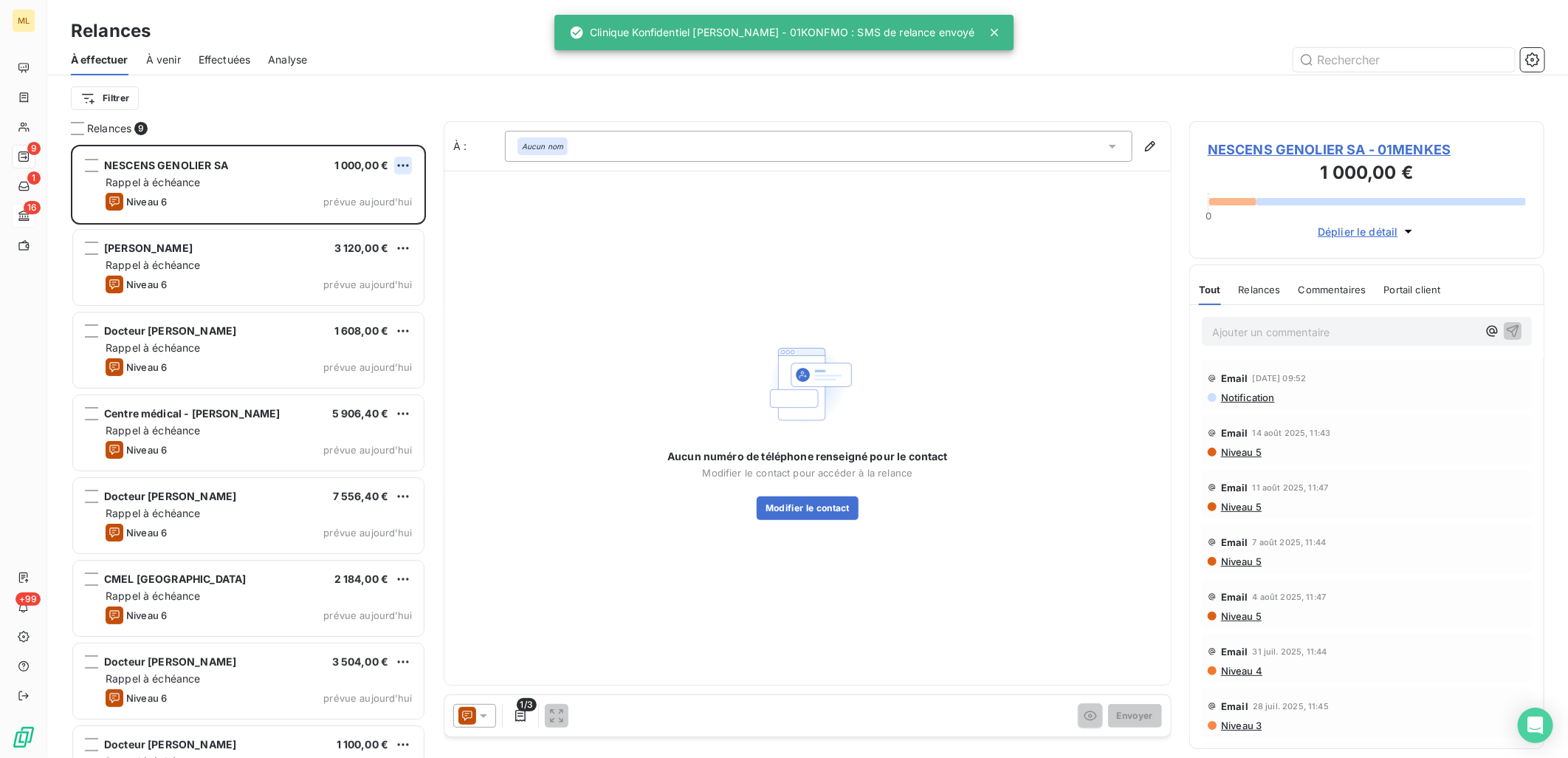
click at [404, 166] on html "ML 9 1 16 +99 Relances À effectuer À venir Effectuées Analyse Filtrer Relances …" at bounding box center [784, 379] width 1568 height 758
click at [367, 223] on div "Passer cette action" at bounding box center [340, 222] width 132 height 24
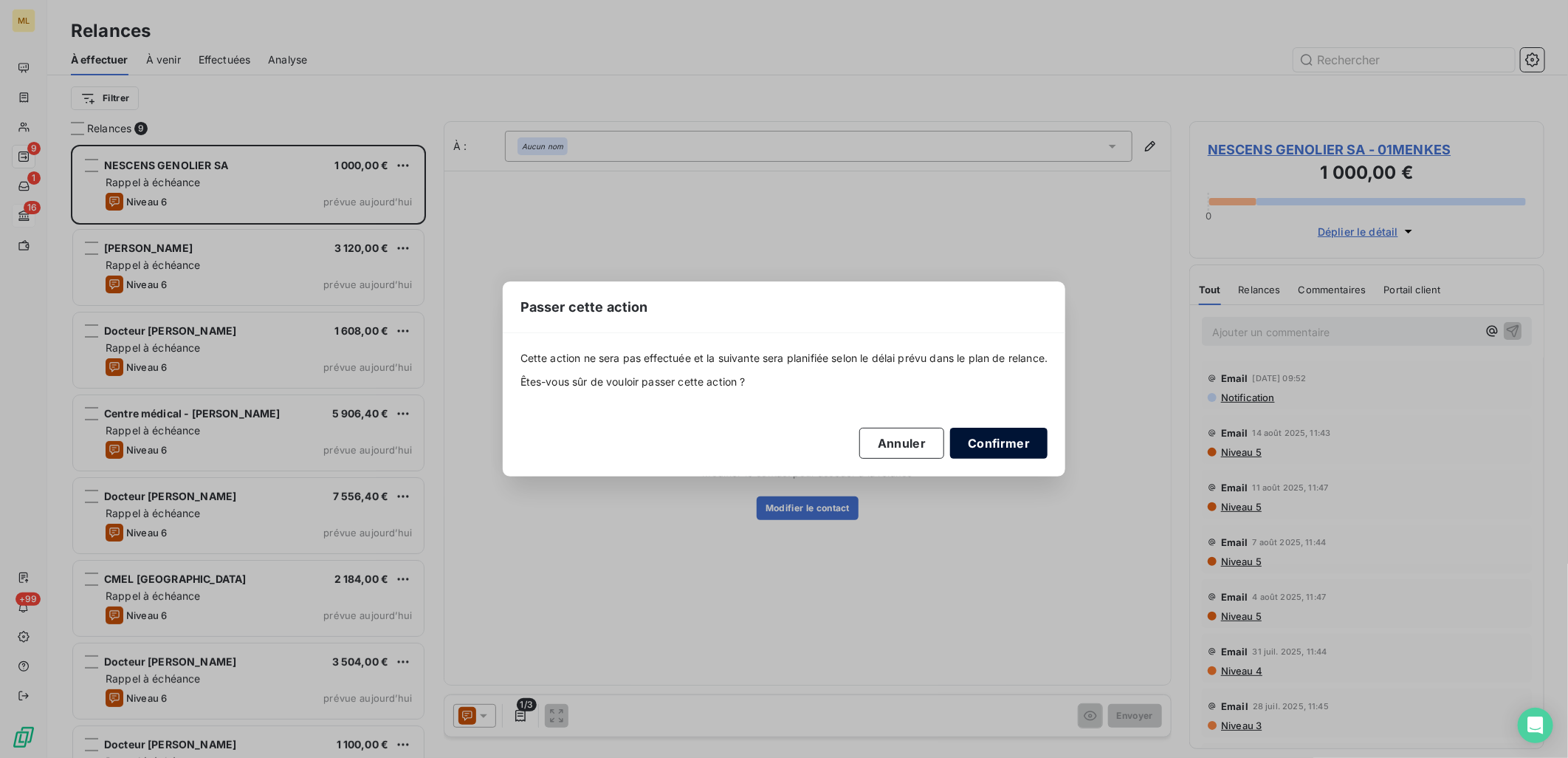
click at [1006, 436] on button "Confirmer" at bounding box center [999, 443] width 97 height 31
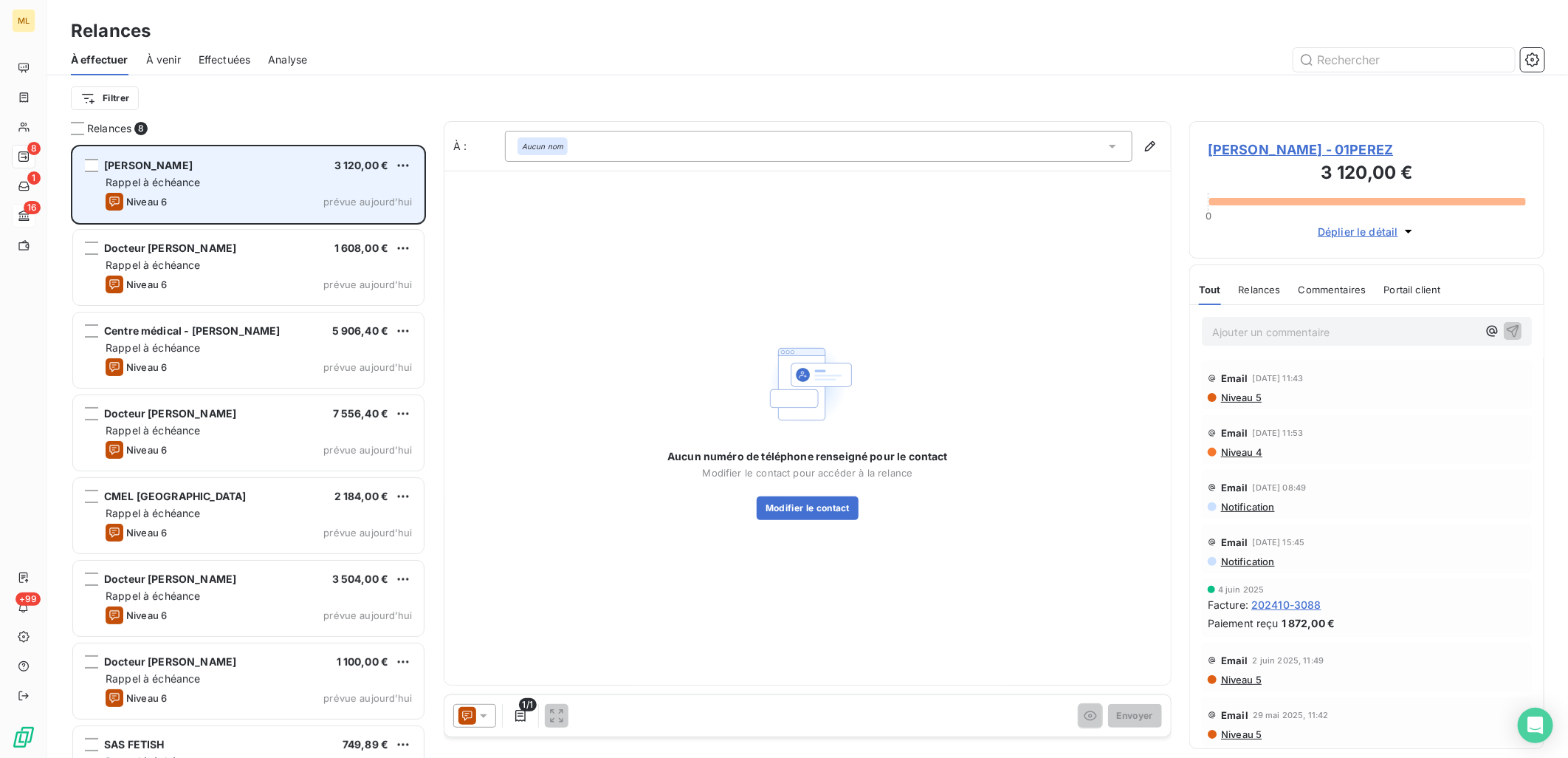
click at [313, 201] on div "Niveau 6 prévue [DATE]" at bounding box center [258, 202] width 306 height 18
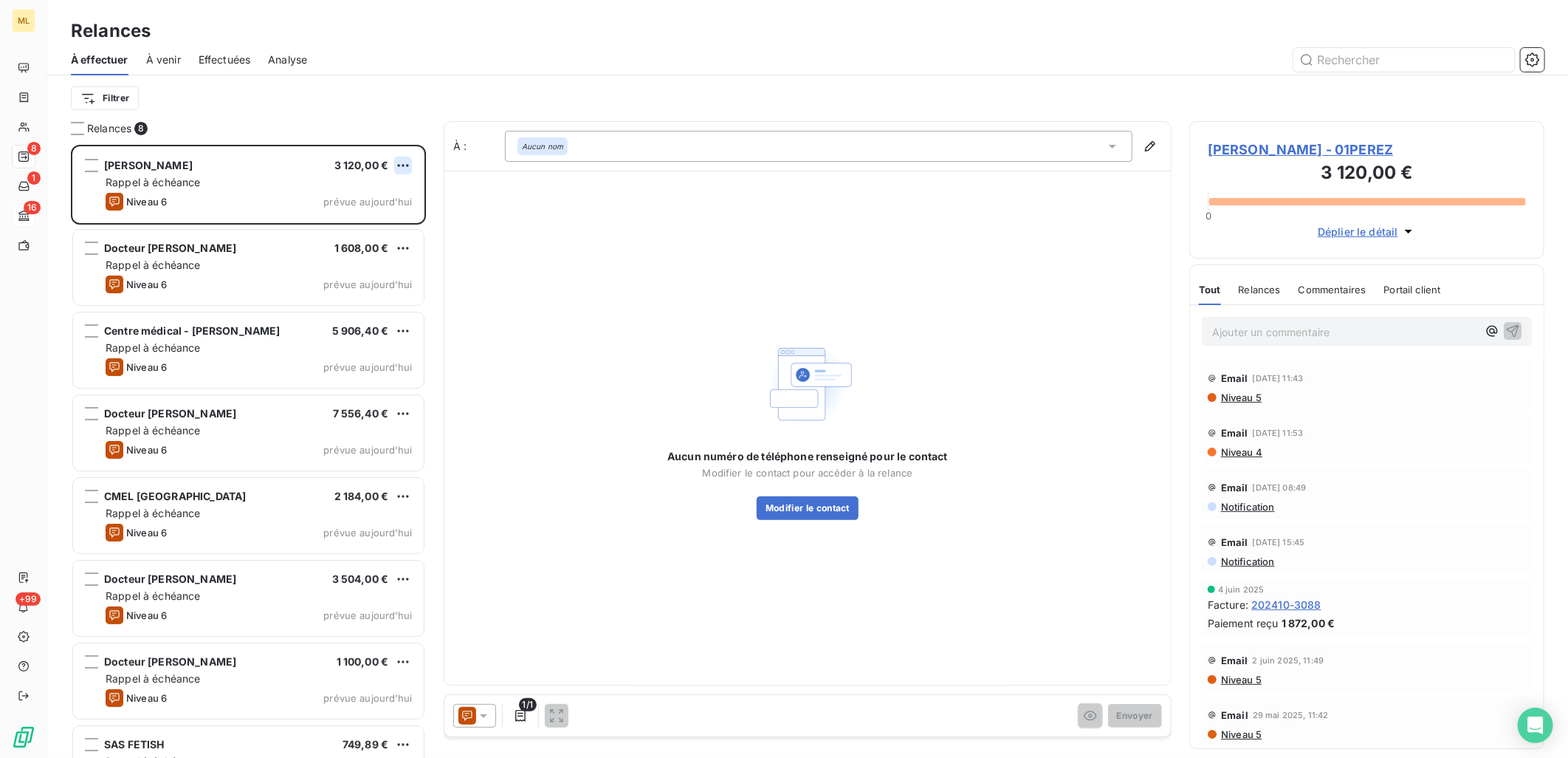
click at [398, 163] on html "ML 8 1 16 +99 Relances À effectuer À venir Effectuées Analyse Filtrer Relances …" at bounding box center [784, 379] width 1568 height 758
click at [370, 215] on div "Passer cette action" at bounding box center [340, 222] width 132 height 24
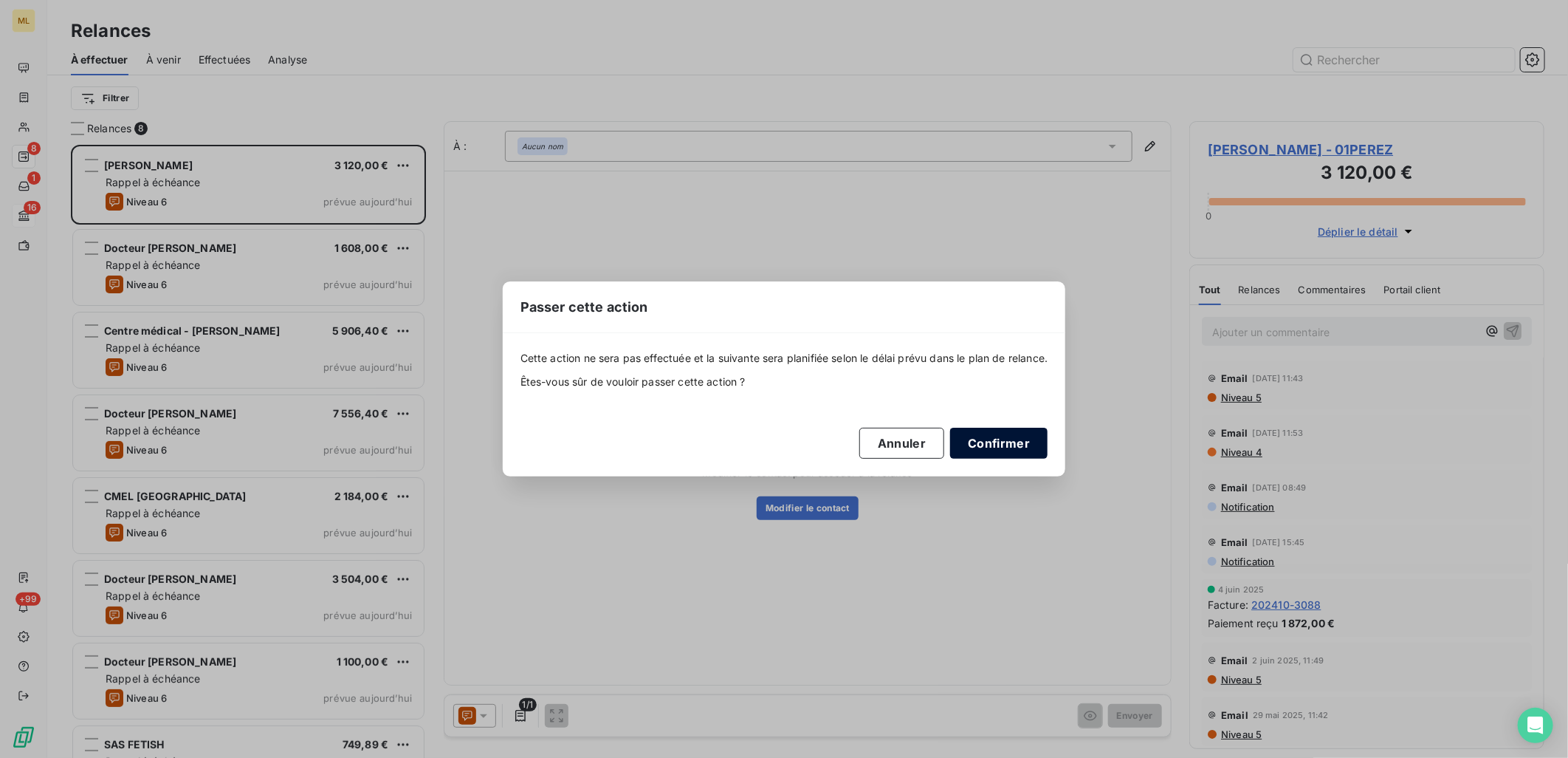
click at [1036, 438] on button "Confirmer" at bounding box center [999, 443] width 97 height 31
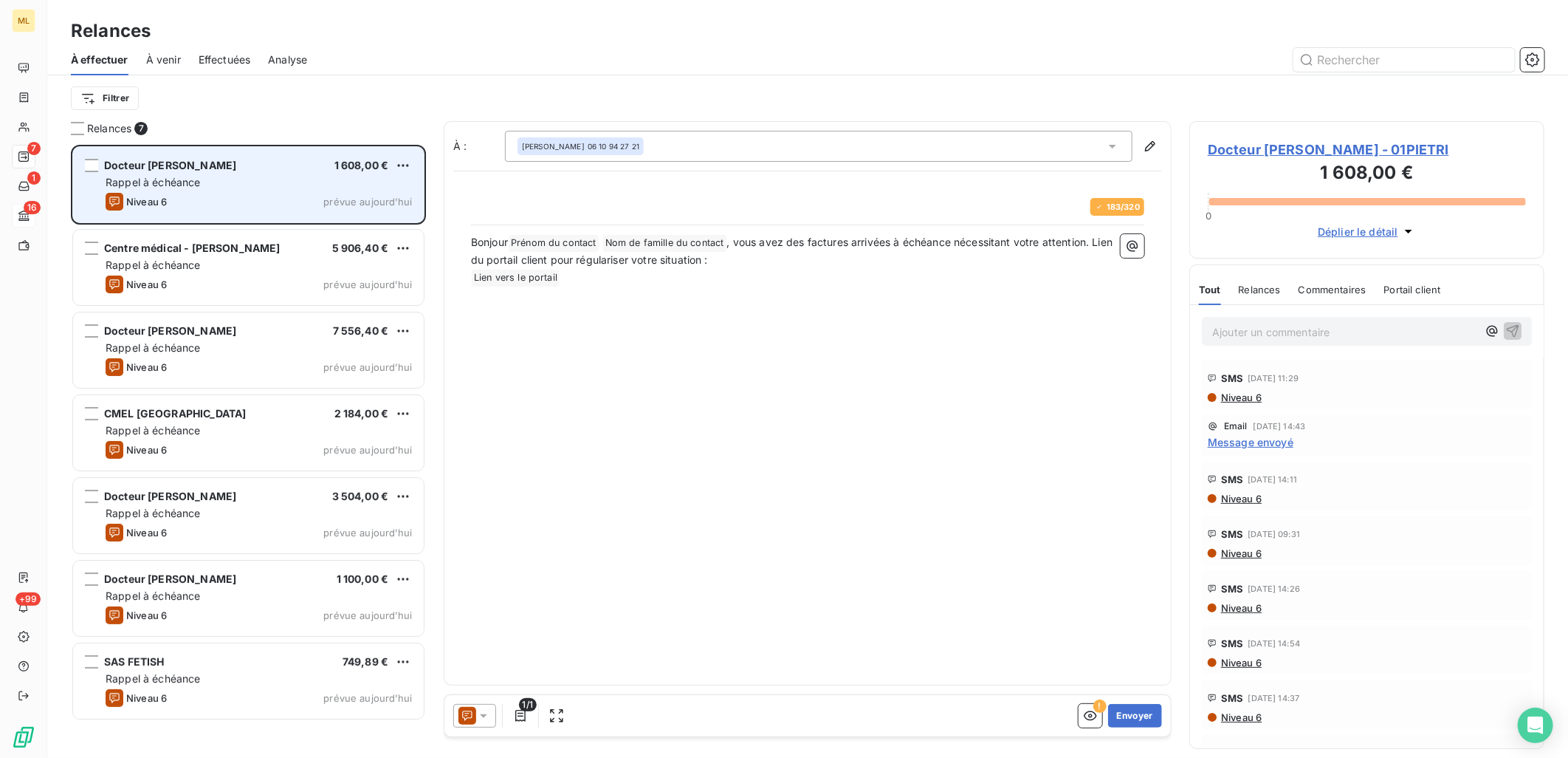
click at [245, 176] on div "Rappel à échéance" at bounding box center [258, 183] width 306 height 15
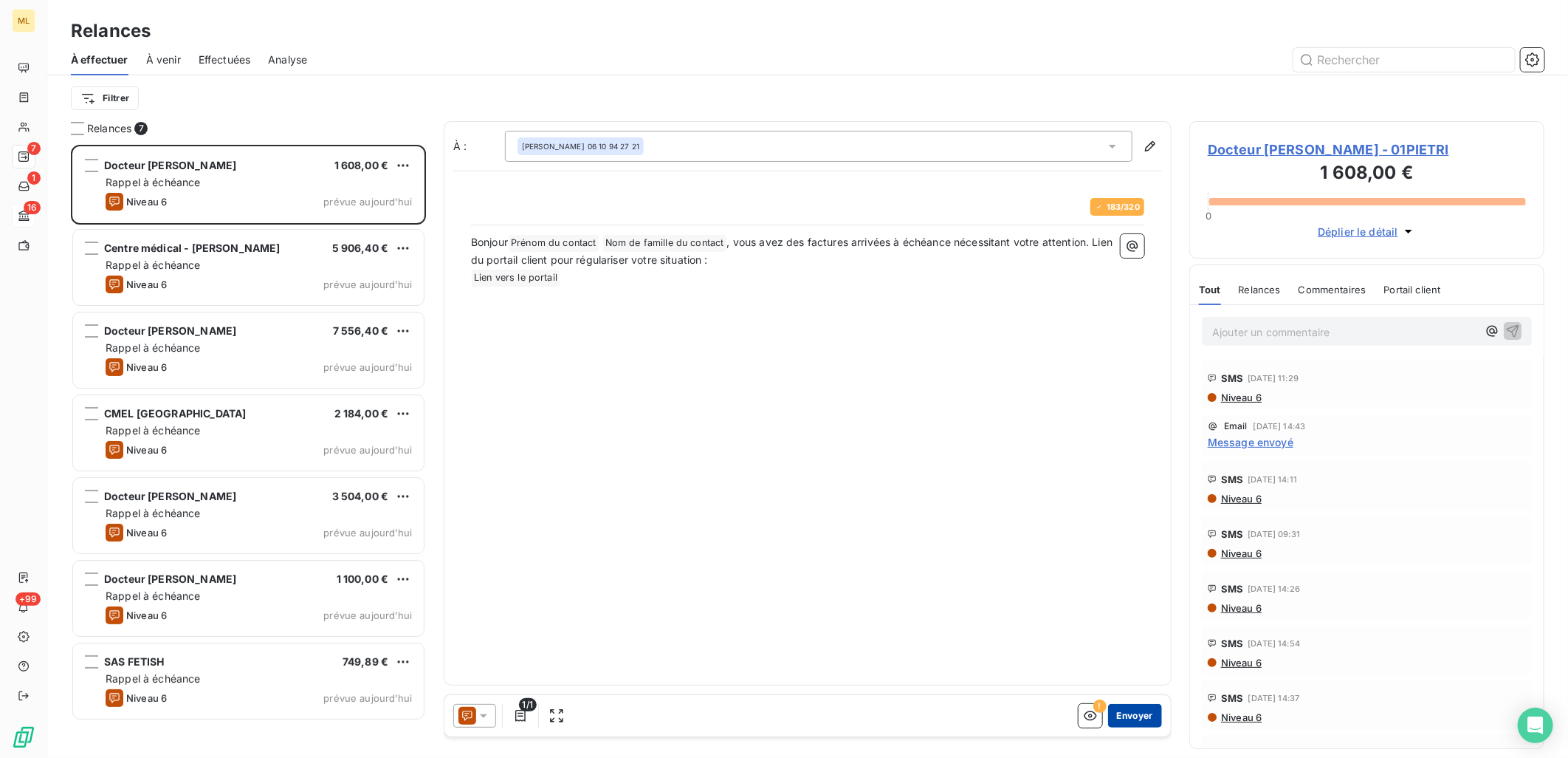
click at [1145, 719] on button "Envoyer" at bounding box center [1135, 716] width 54 height 24
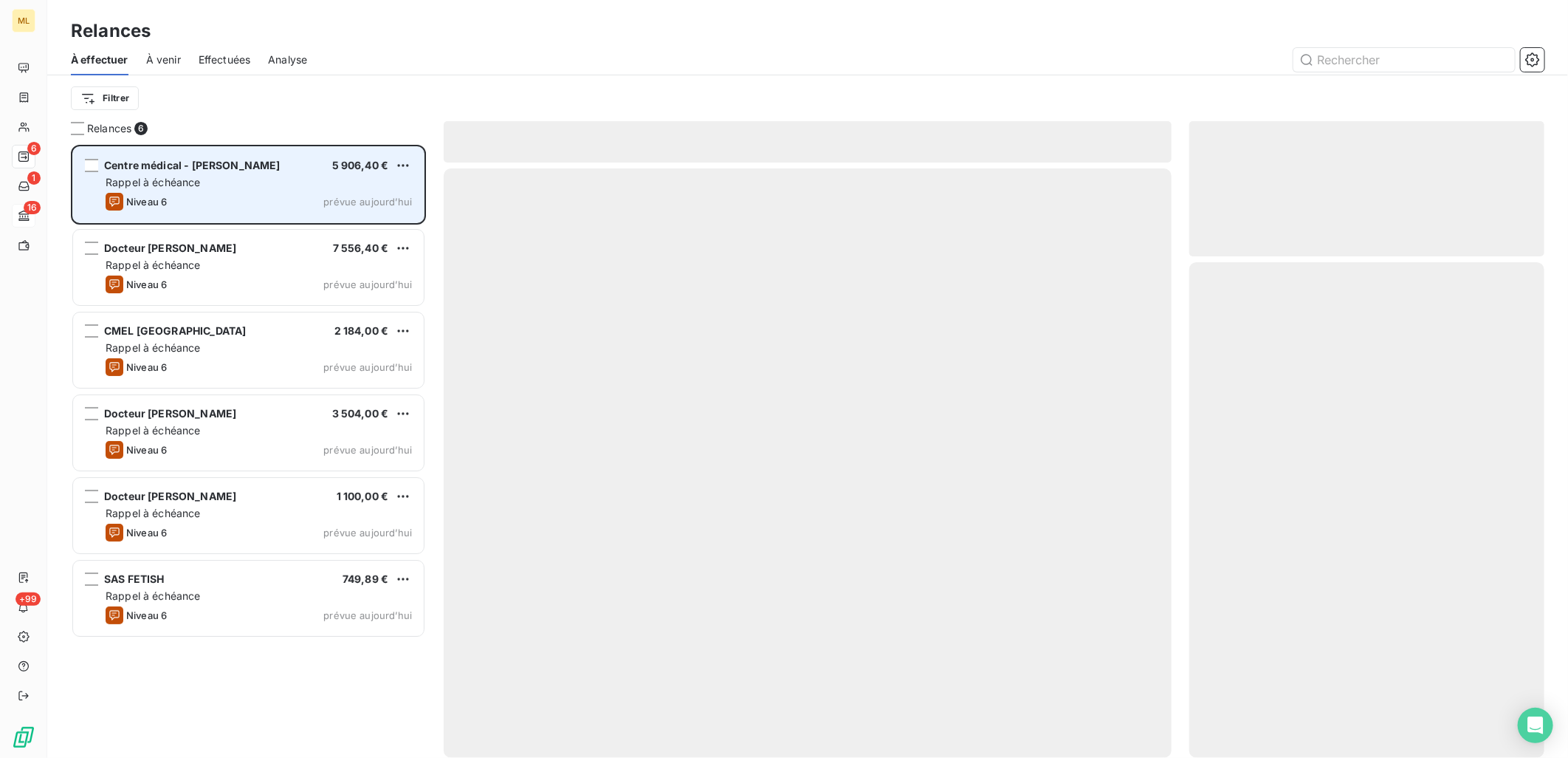
click at [273, 193] on div "Niveau 6 prévue [DATE]" at bounding box center [258, 202] width 306 height 18
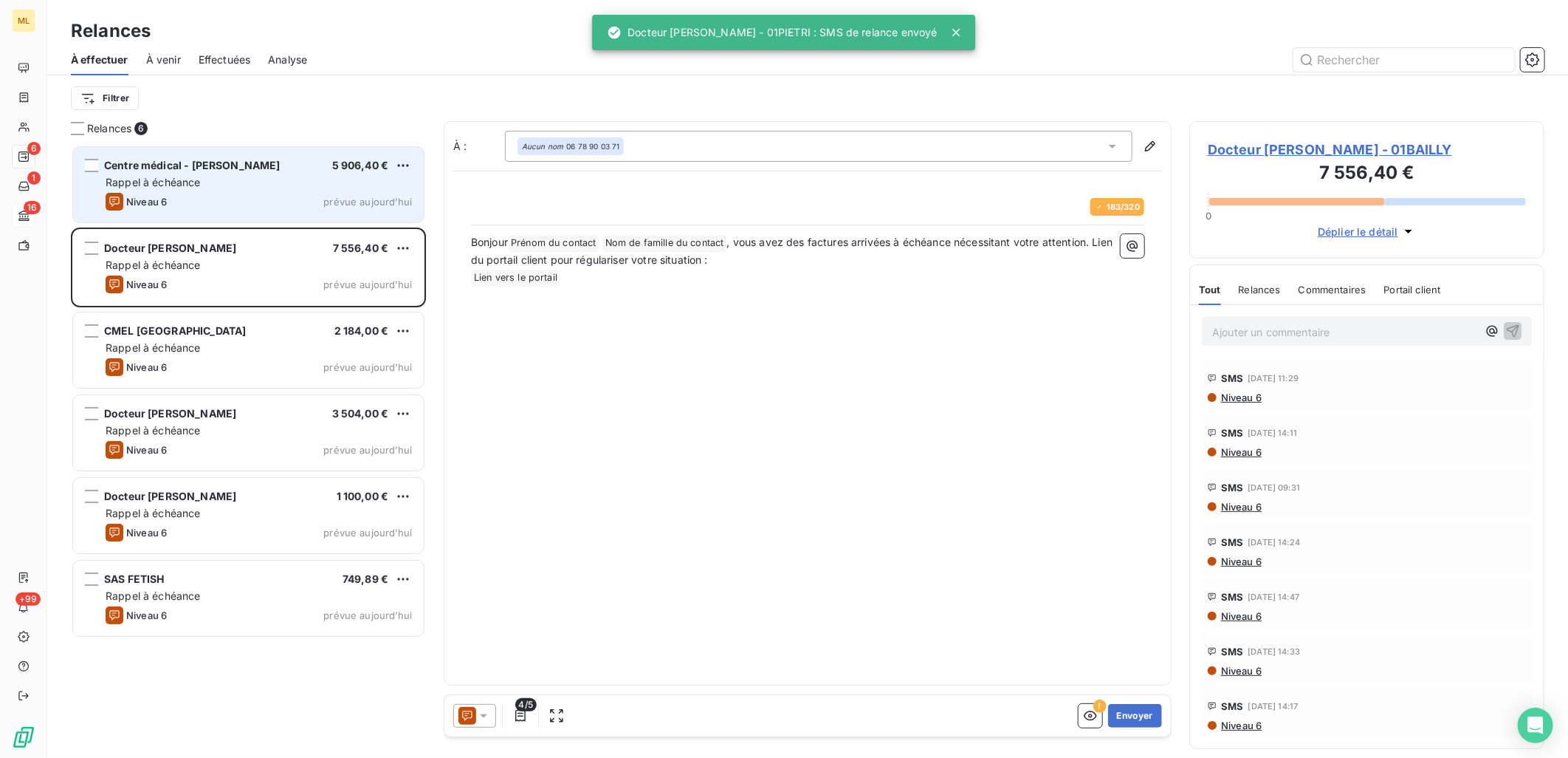
click at [351, 193] on div "Niveau 6 prévue [DATE]" at bounding box center [258, 202] width 306 height 18
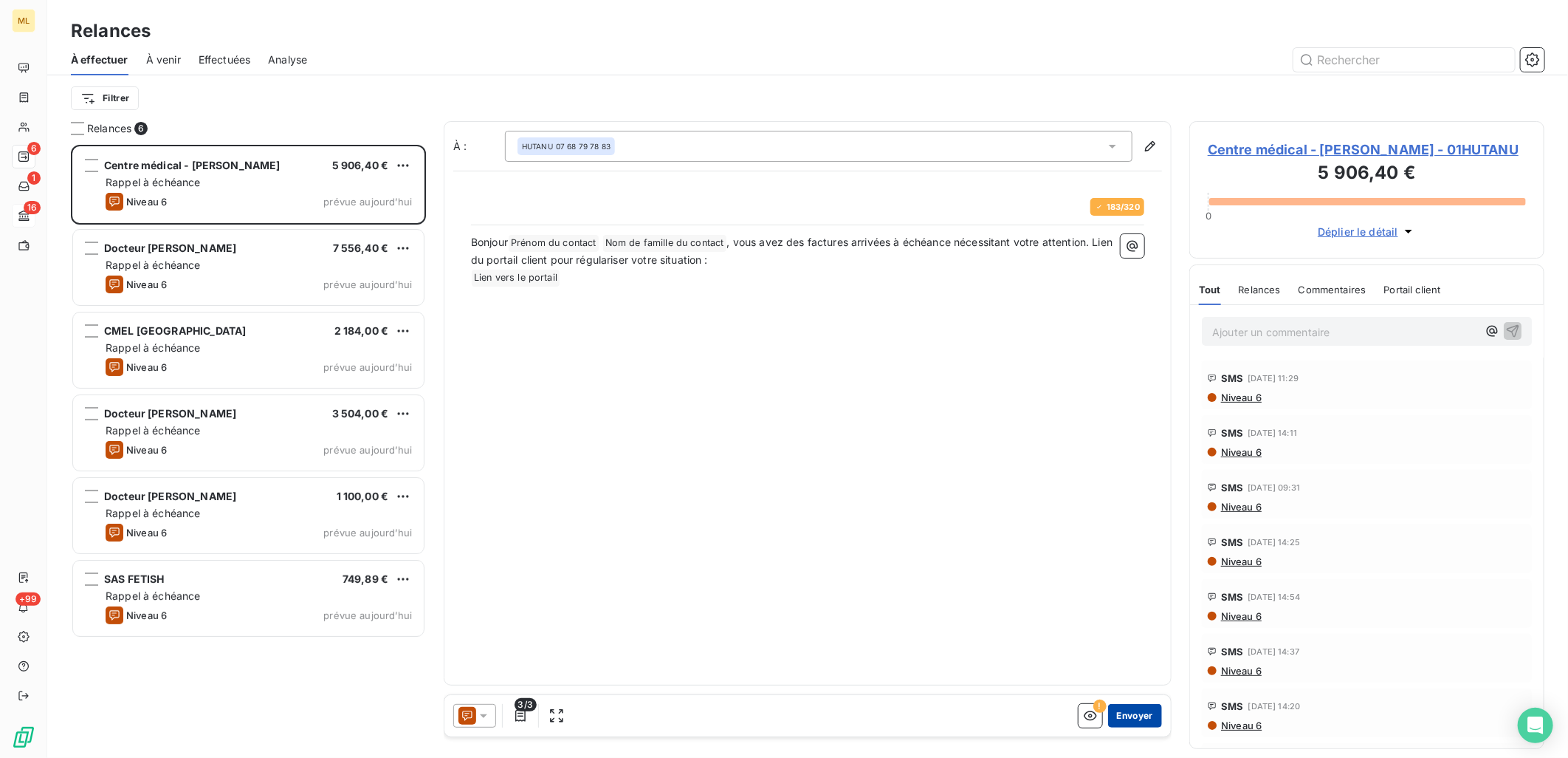
click at [1138, 718] on button "Envoyer" at bounding box center [1135, 716] width 54 height 24
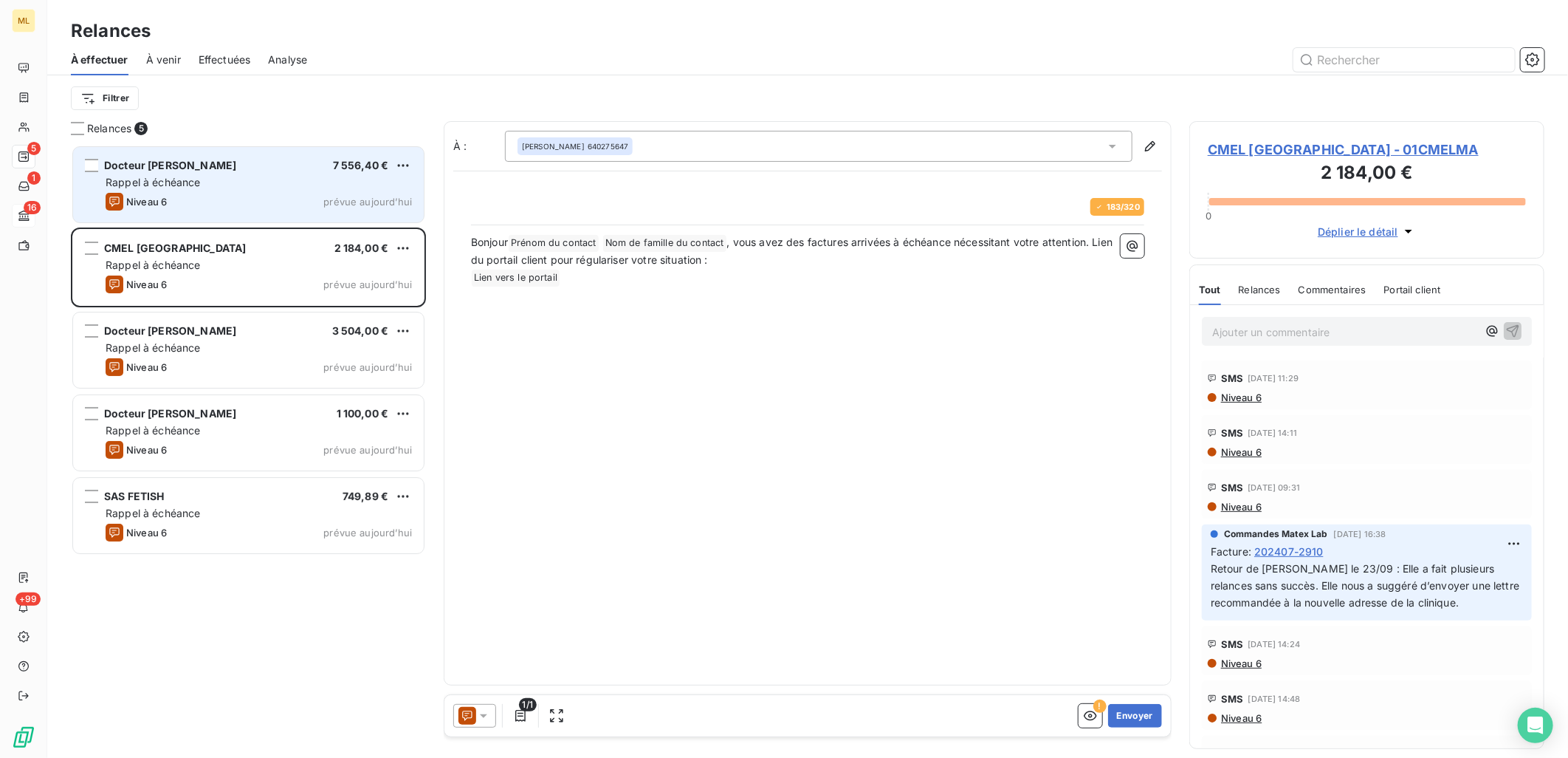
click at [257, 196] on div "Niveau 6 prévue [DATE]" at bounding box center [258, 202] width 306 height 18
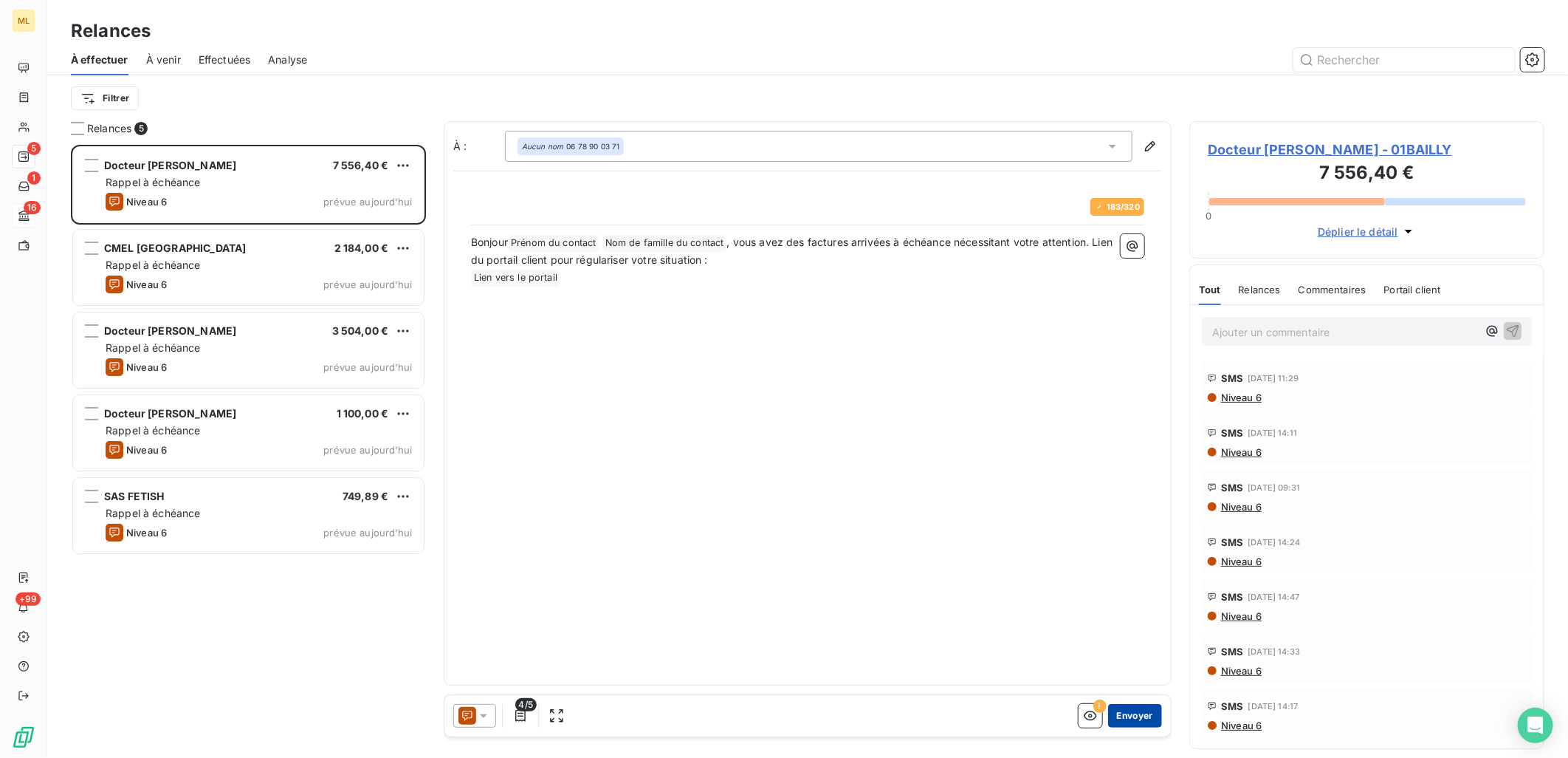
click at [1141, 712] on button "Envoyer" at bounding box center [1135, 716] width 54 height 24
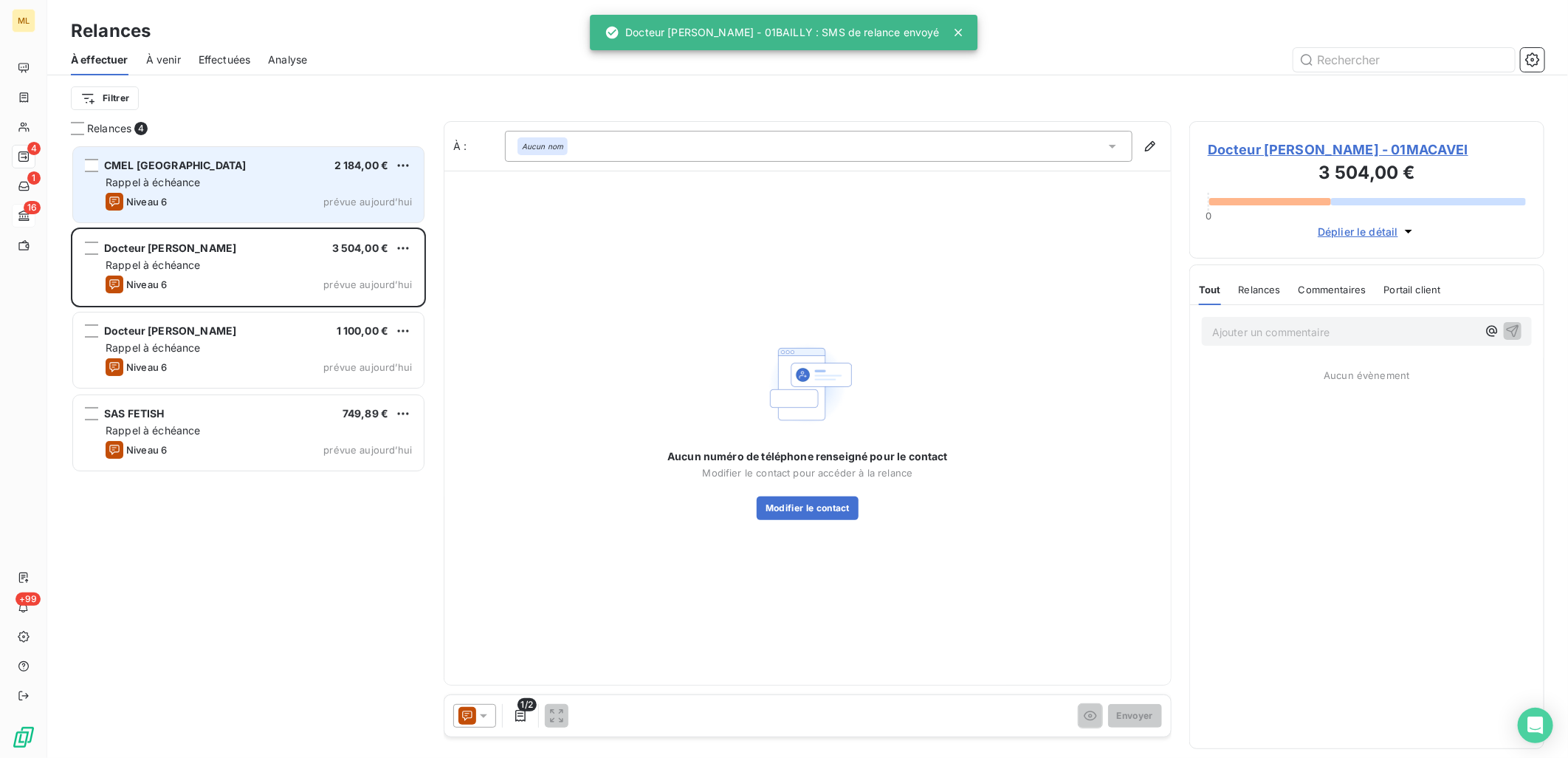
click at [275, 196] on div "Niveau 6 prévue [DATE]" at bounding box center [258, 202] width 306 height 18
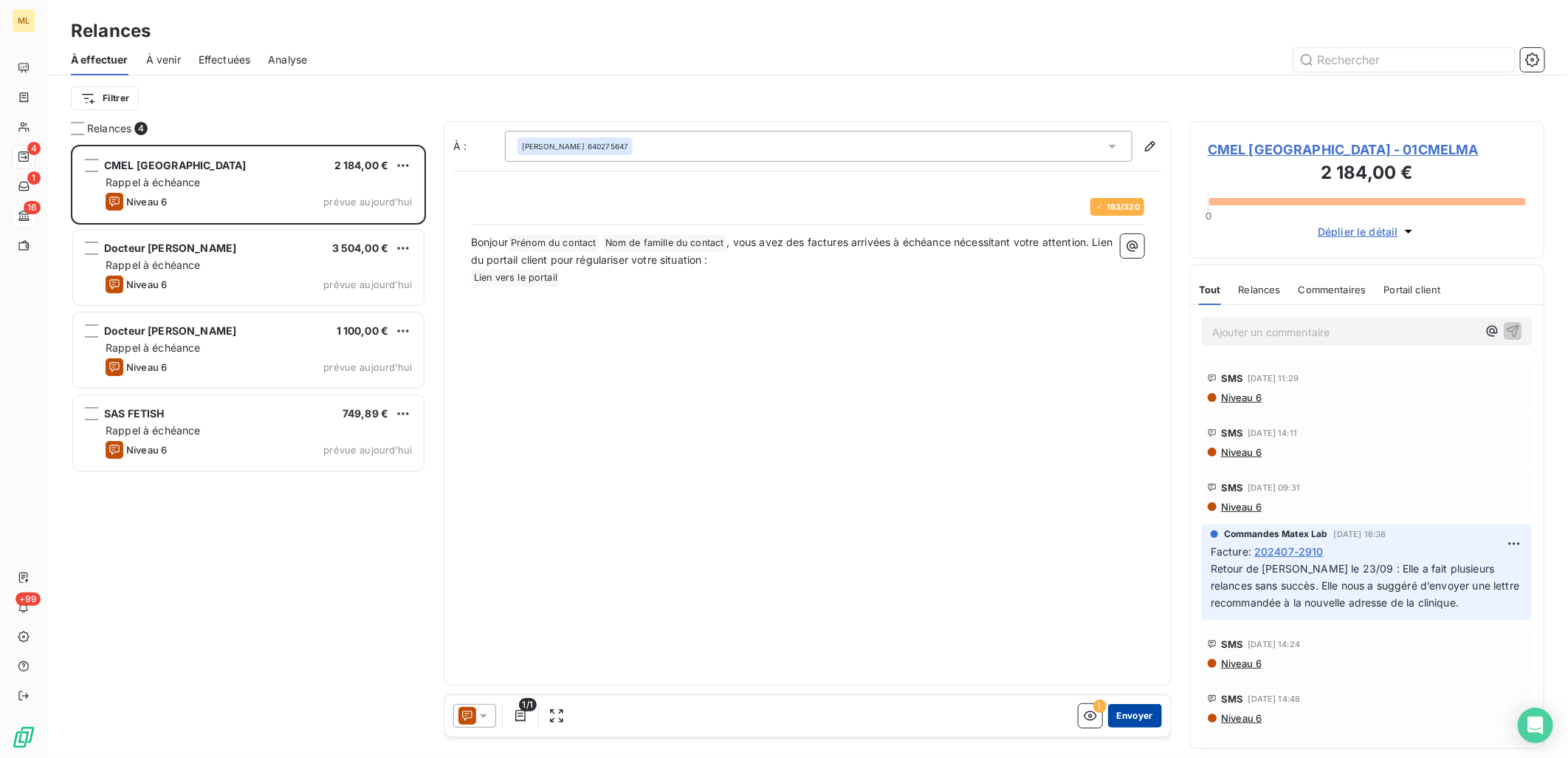
click at [1143, 710] on button "Envoyer" at bounding box center [1135, 716] width 54 height 24
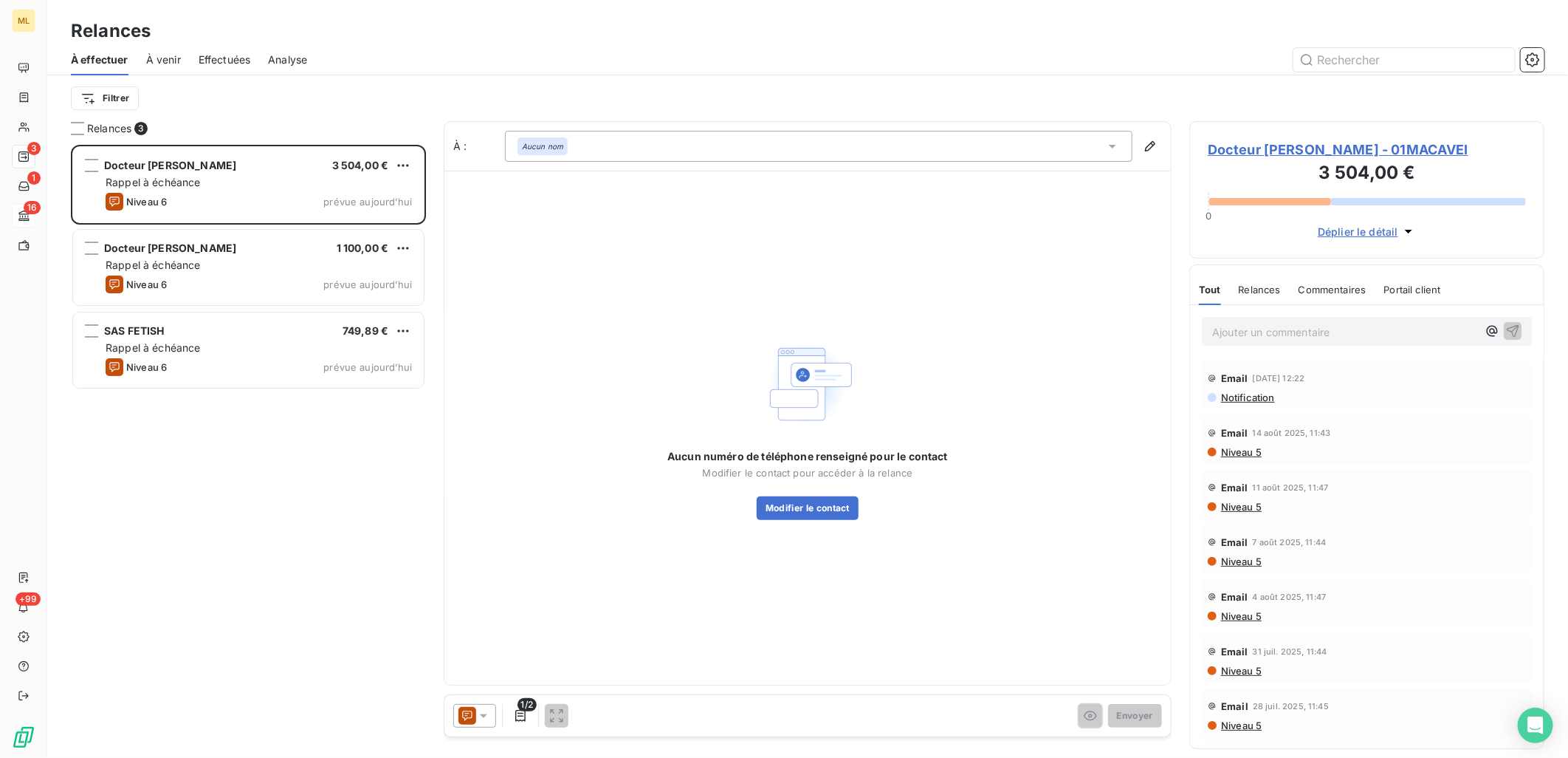
click at [232, 166] on div "Docteur [PERSON_NAME] 3 504,00 €" at bounding box center [258, 166] width 306 height 13
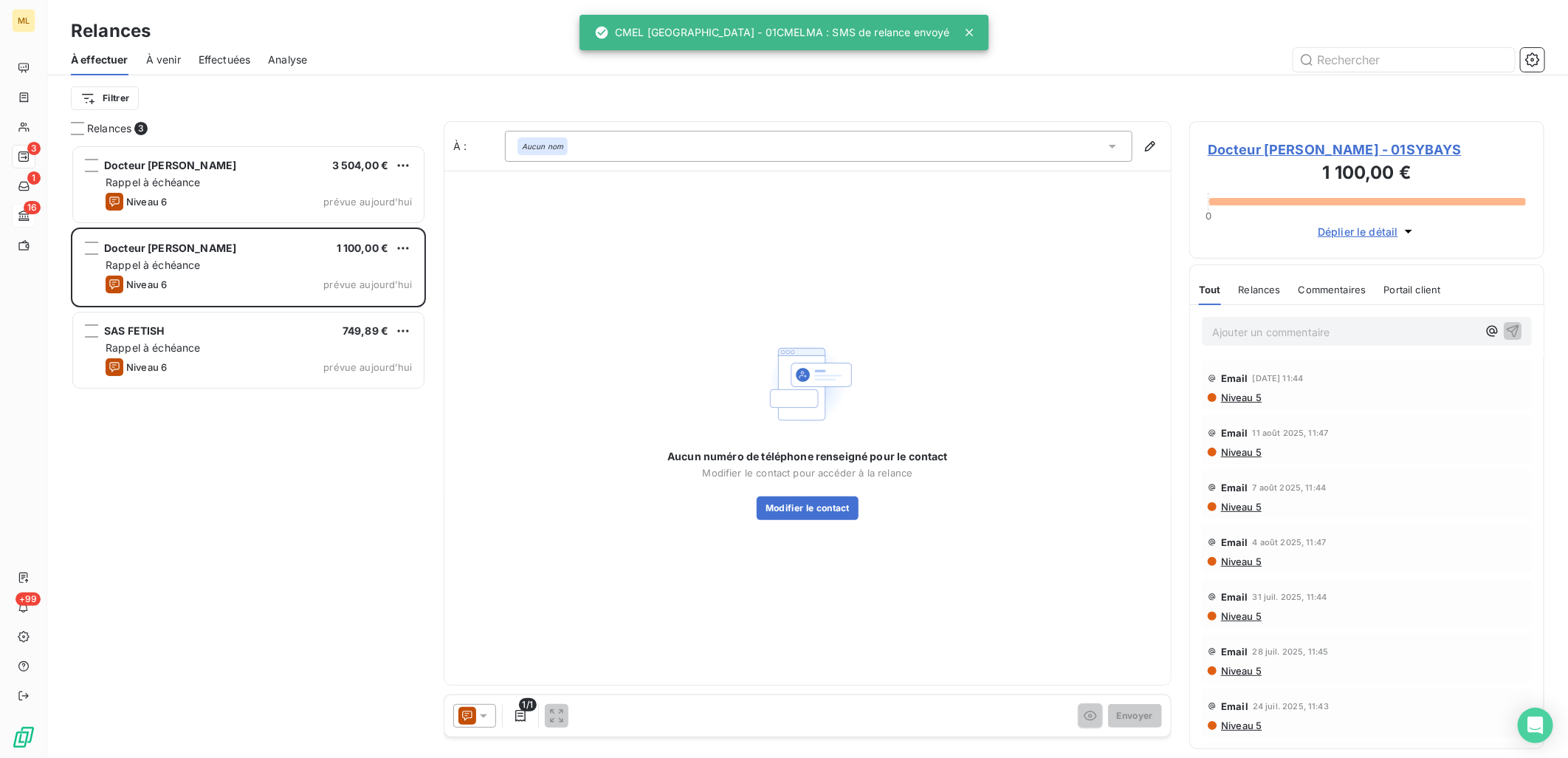
click at [286, 154] on div "Docteur [PERSON_NAME] 3 504,00 € Rappel à échéance Niveau 6 prévue [DATE]" at bounding box center [249, 184] width 351 height 75
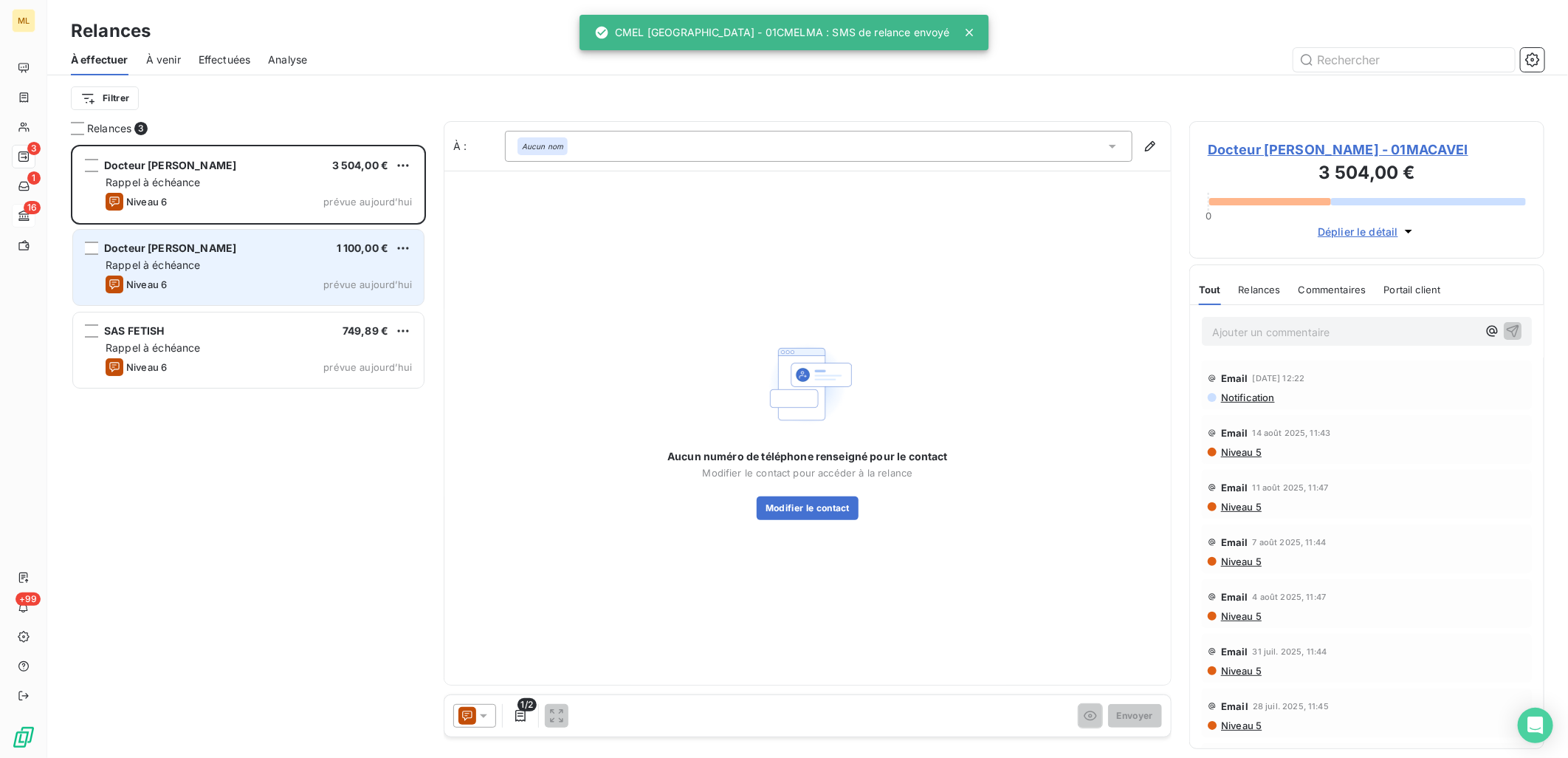
click at [274, 269] on div "Rappel à échéance" at bounding box center [258, 265] width 306 height 15
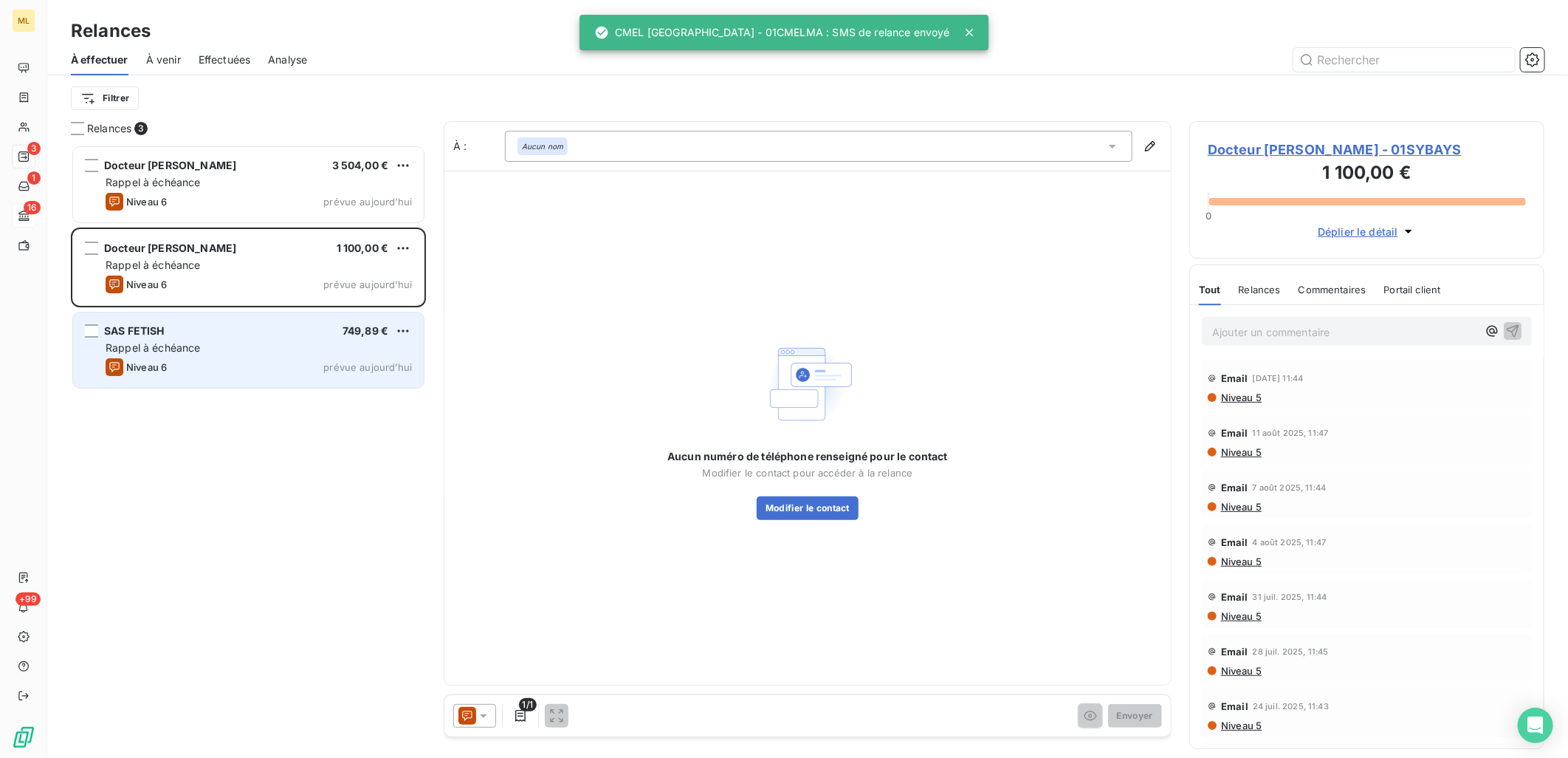
click at [300, 345] on div "Rappel à échéance" at bounding box center [258, 348] width 306 height 15
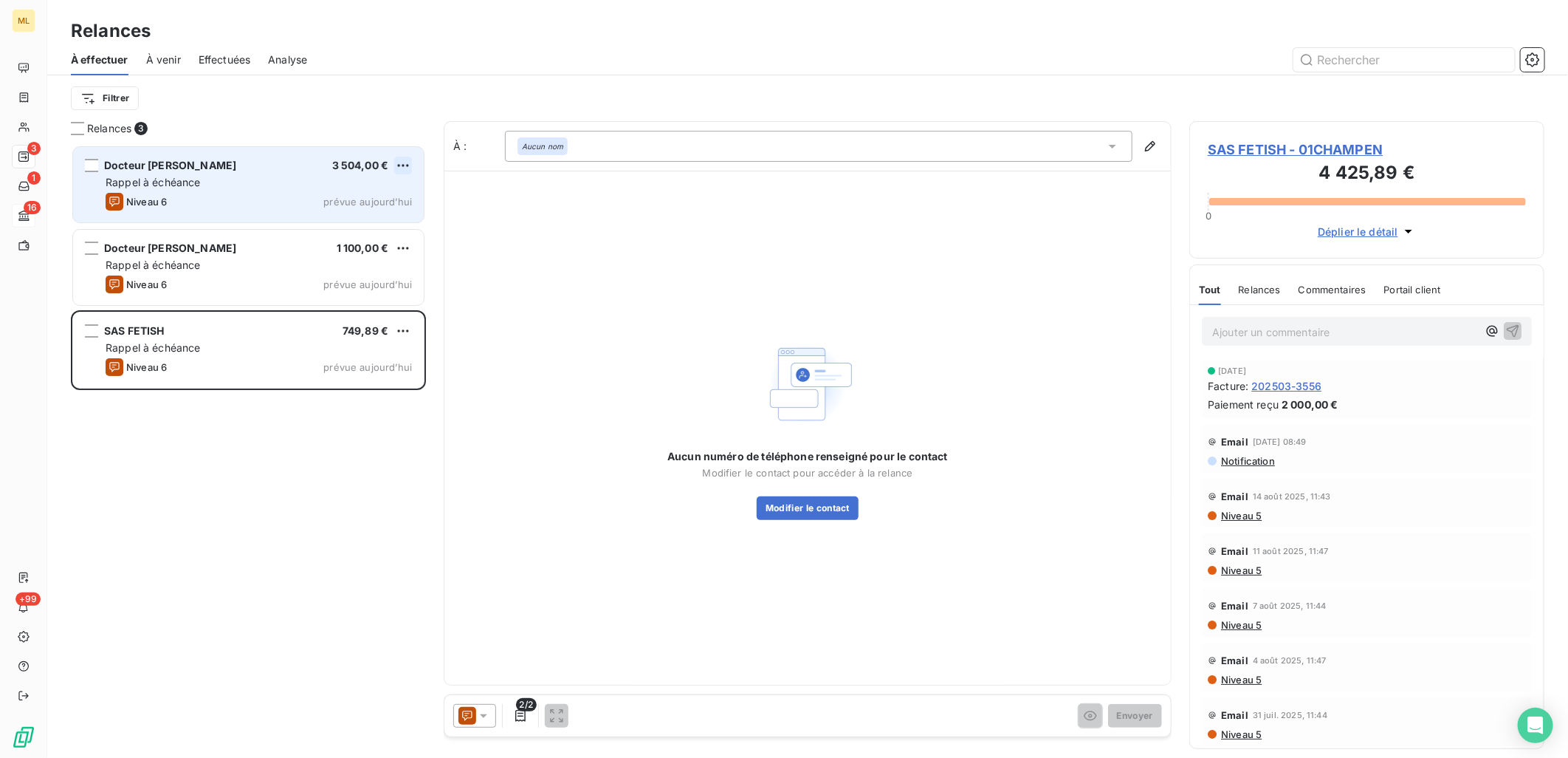
click at [407, 163] on html "ML 3 1 16 +99 Relances À effectuer À venir Effectuées Analyse Filtrer Relances …" at bounding box center [784, 379] width 1568 height 758
click at [370, 216] on div "Passer cette action" at bounding box center [340, 222] width 132 height 24
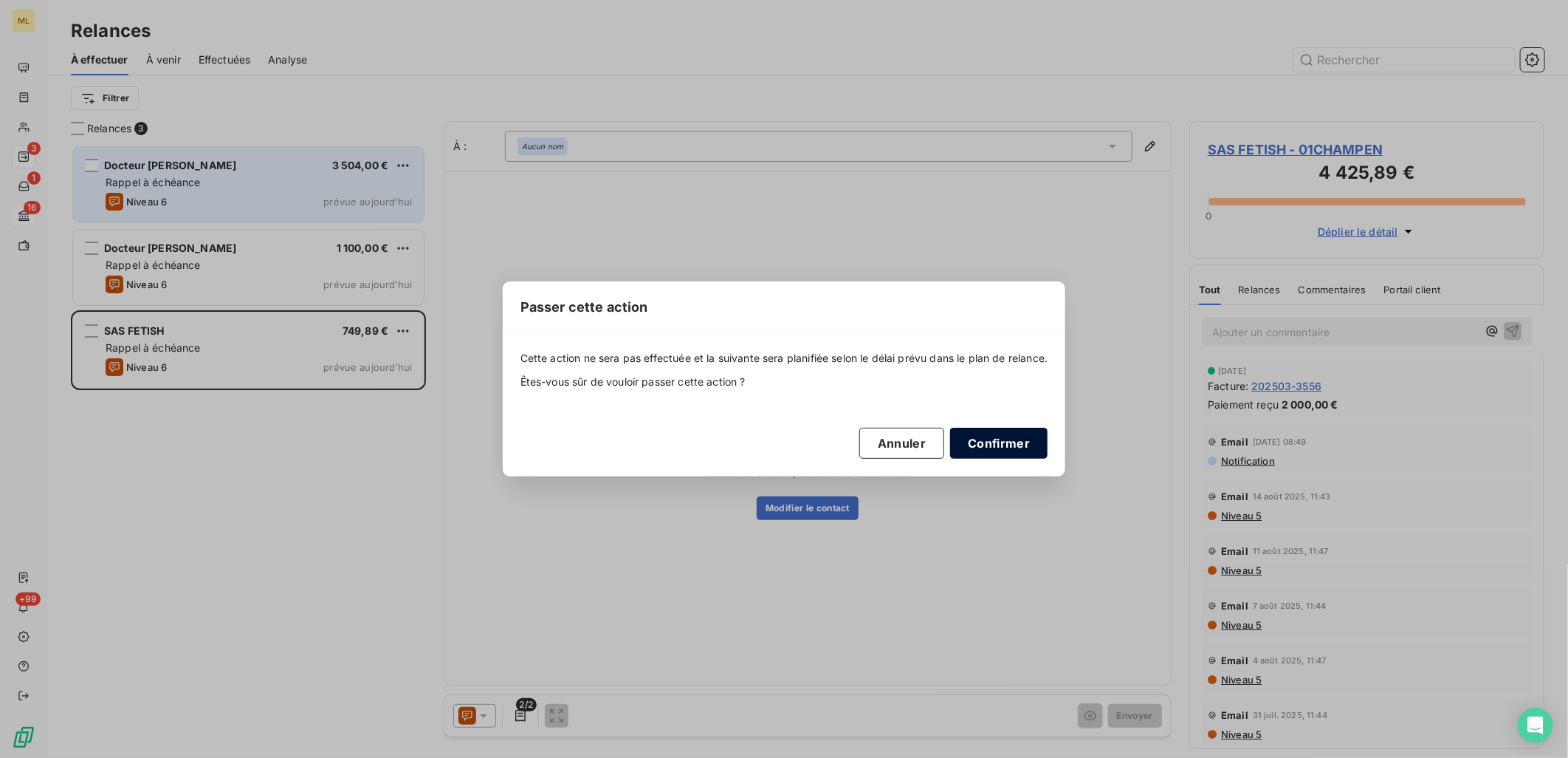
click at [1001, 440] on button "Confirmer" at bounding box center [999, 443] width 97 height 31
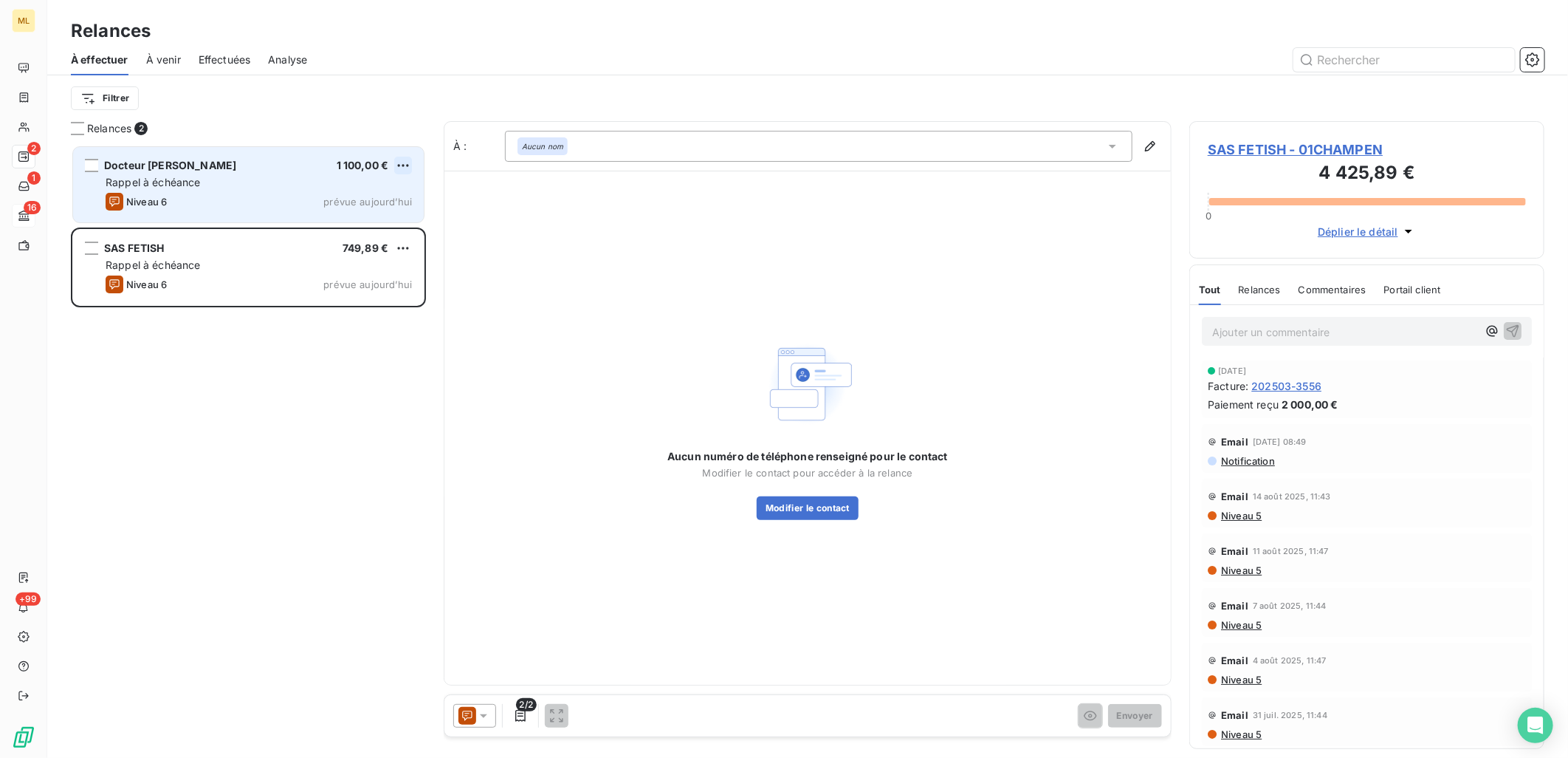
click at [409, 161] on html "ML 2 1 16 +99 Relances À effectuer À venir Effectuées Analyse Filtrer Relances …" at bounding box center [784, 379] width 1568 height 758
click at [359, 220] on div "Passer cette action" at bounding box center [340, 222] width 132 height 24
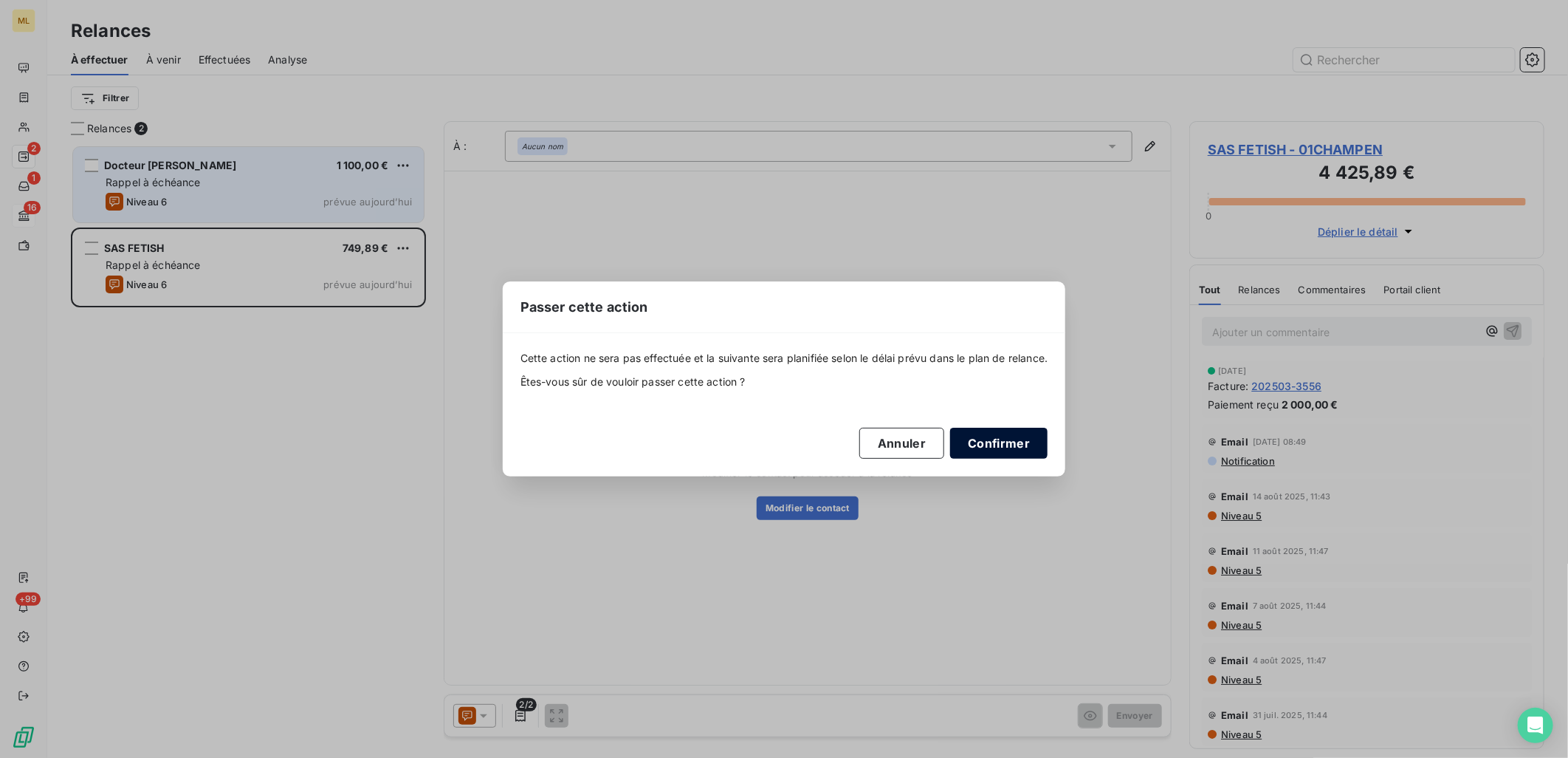
click at [980, 456] on button "Confirmer" at bounding box center [999, 443] width 97 height 31
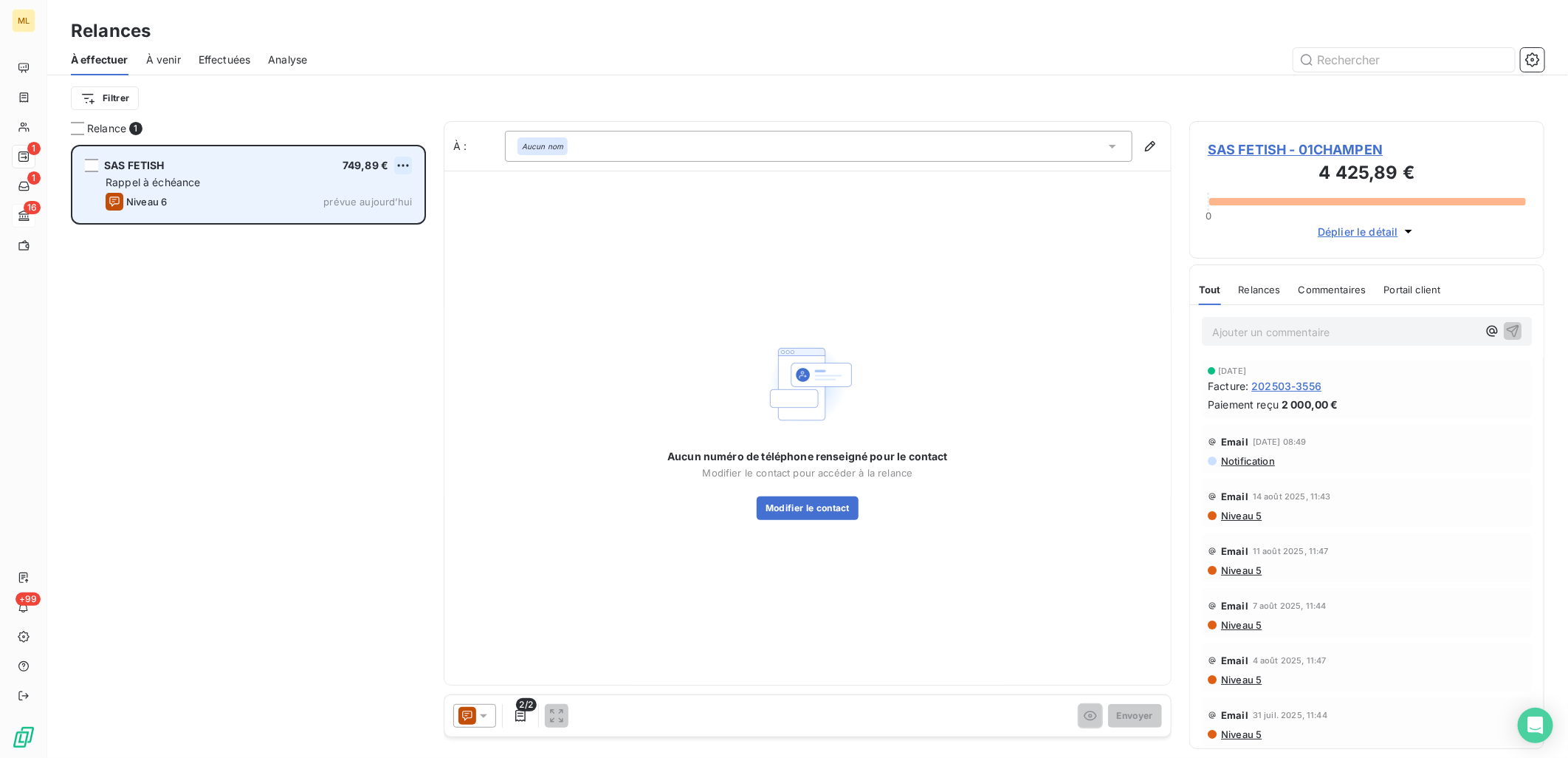
click at [397, 166] on html "ML 1 1 16 +99 Relances À effectuer À venir Effectuées Analyse Filtrer Relance 1…" at bounding box center [784, 379] width 1568 height 758
click at [355, 221] on div "Passer cette action" at bounding box center [340, 222] width 132 height 24
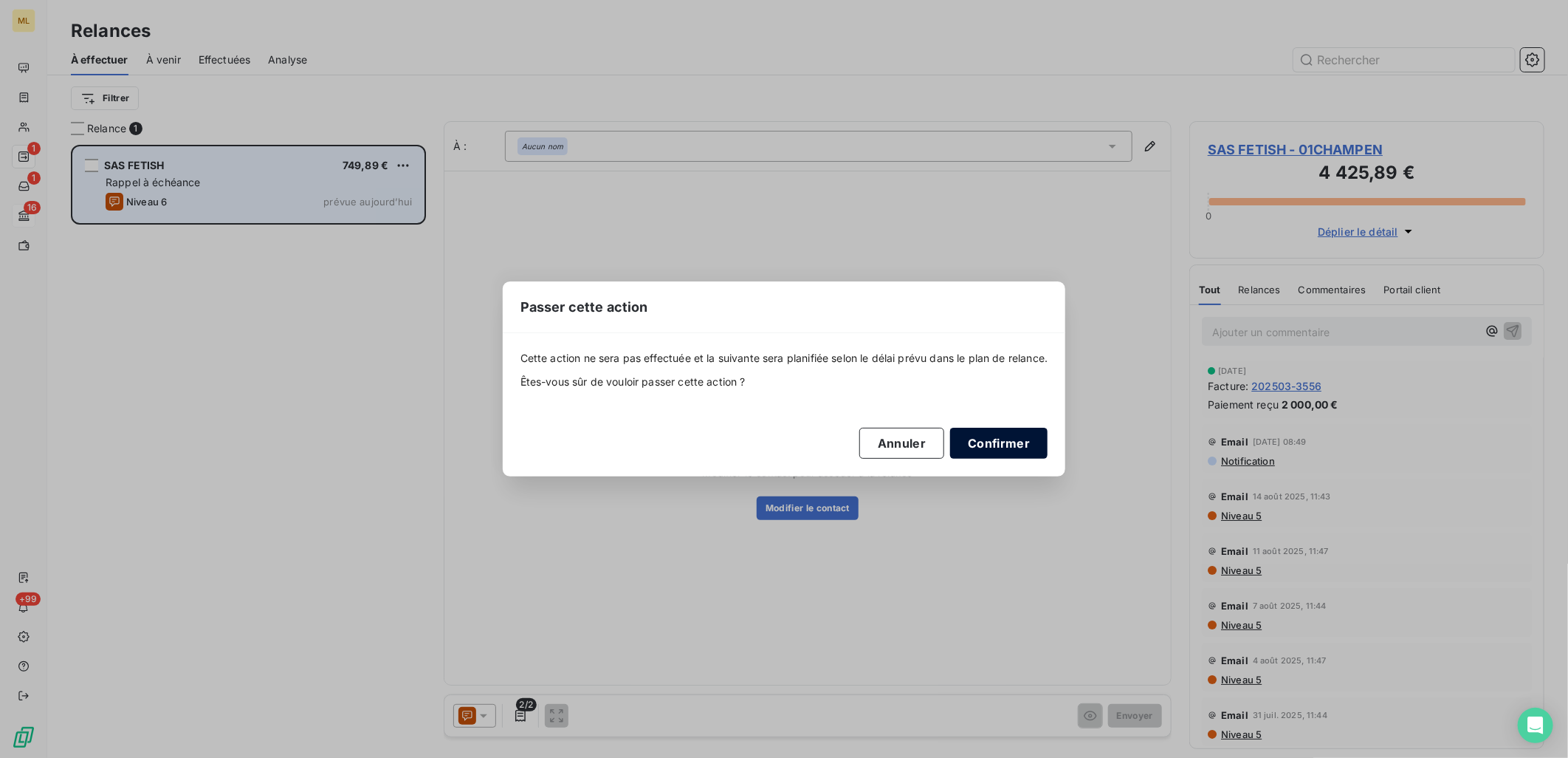
click at [1008, 447] on button "Confirmer" at bounding box center [999, 443] width 97 height 31
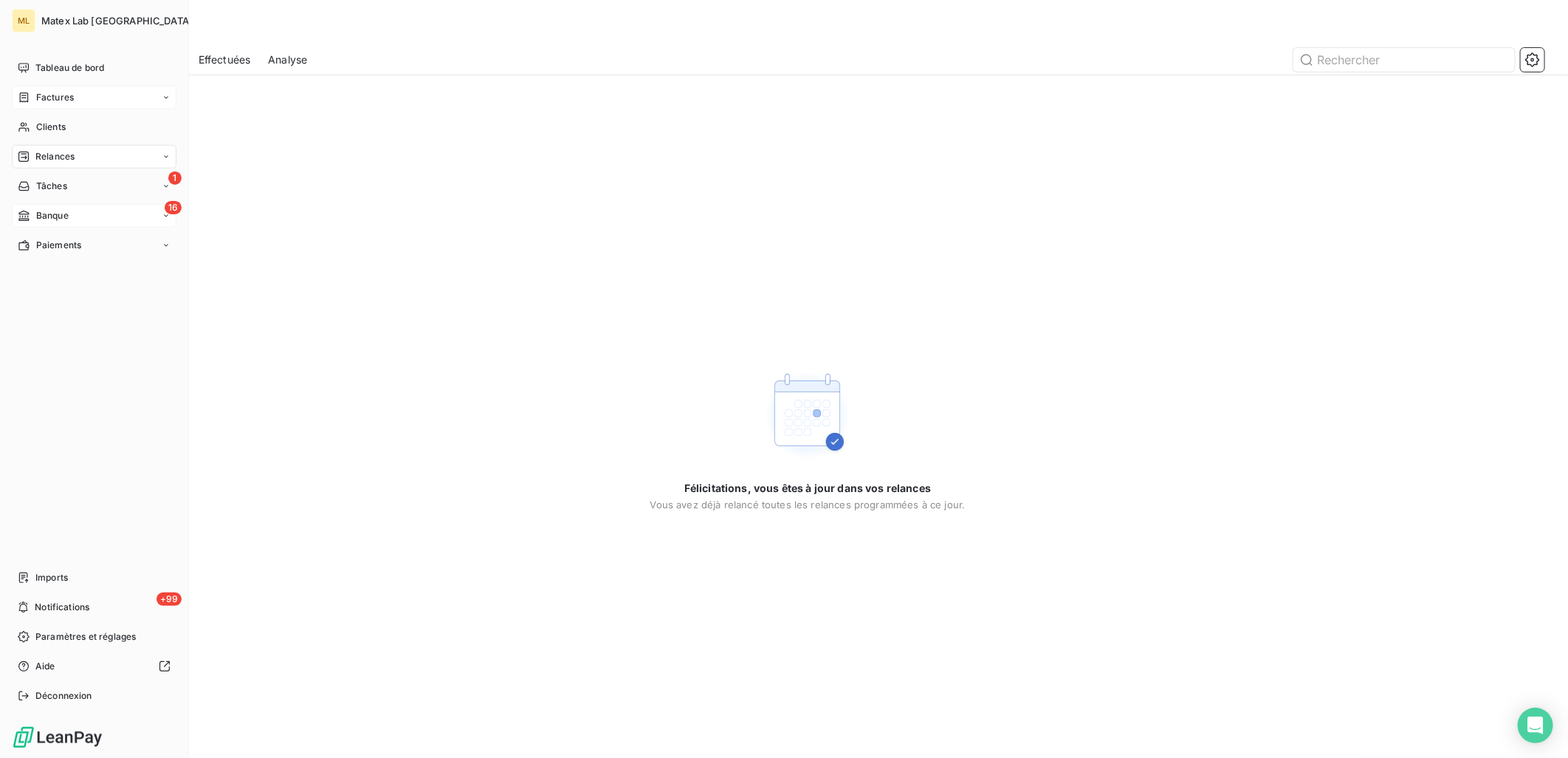
click at [48, 99] on span "Factures" at bounding box center [55, 97] width 38 height 13
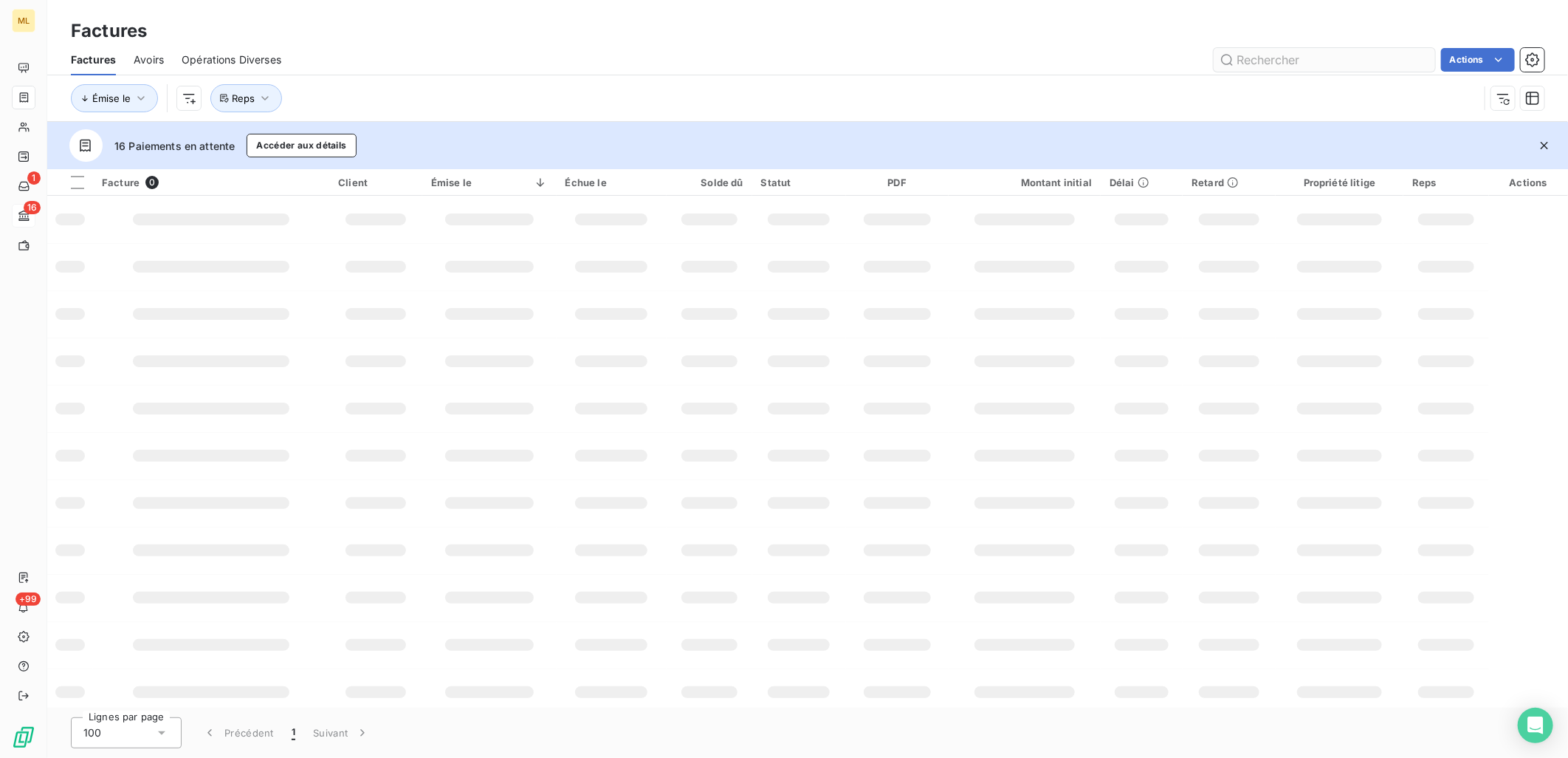
click at [1285, 56] on input "text" at bounding box center [1325, 60] width 221 height 24
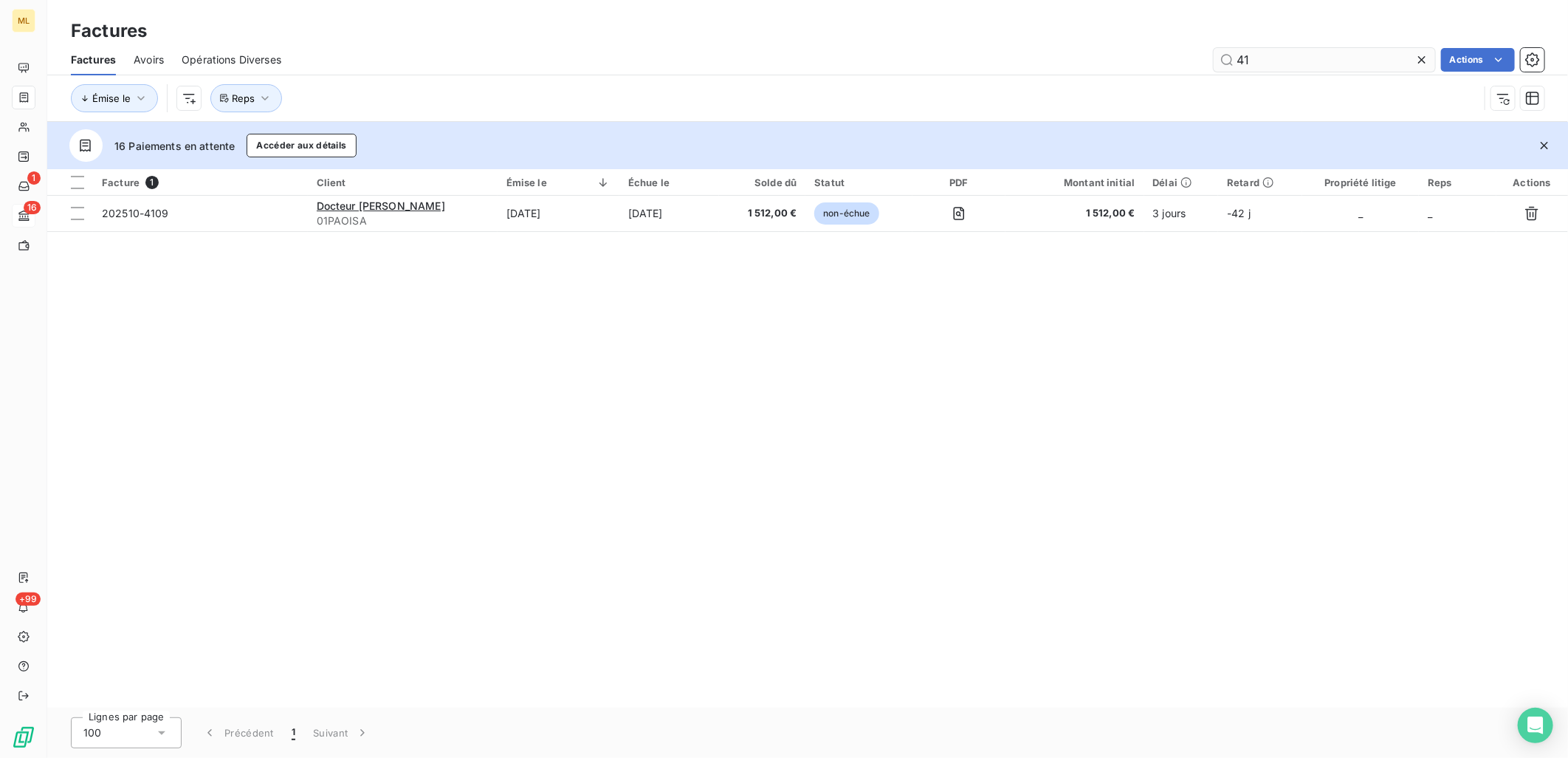
type input "4"
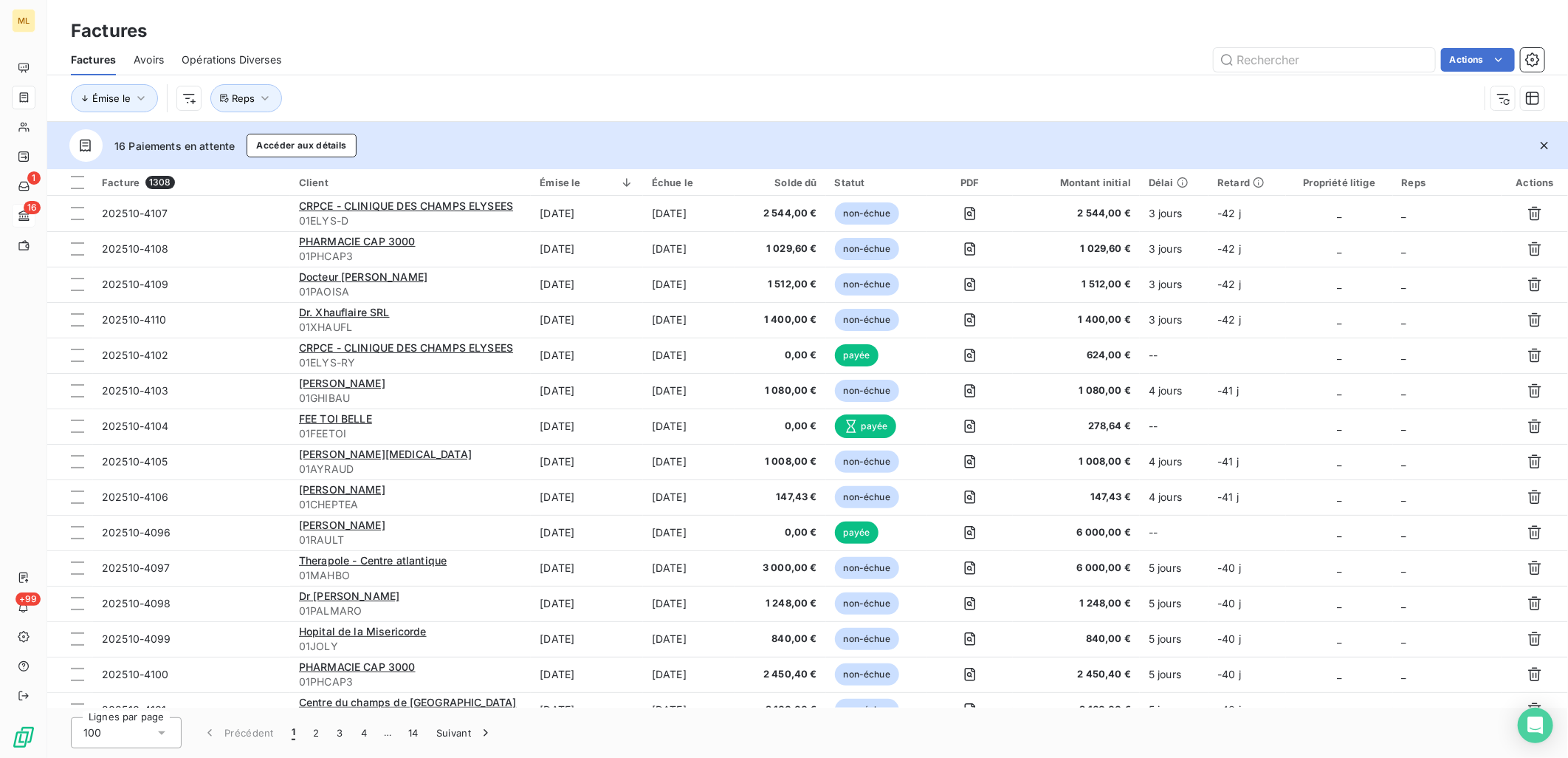
click at [701, 27] on div "Factures" at bounding box center [808, 31] width 1521 height 27
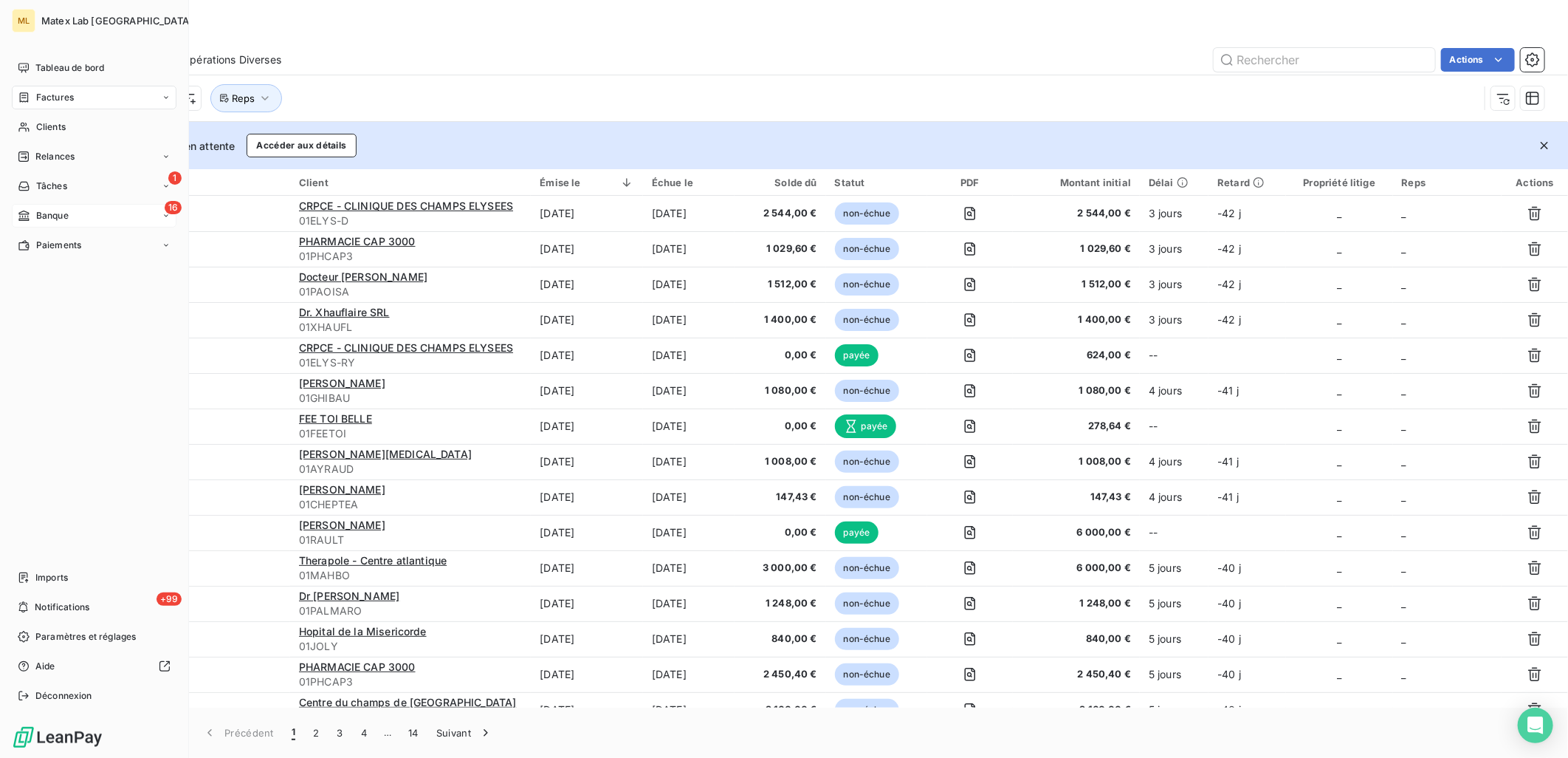
click at [53, 99] on span "Factures" at bounding box center [55, 97] width 38 height 13
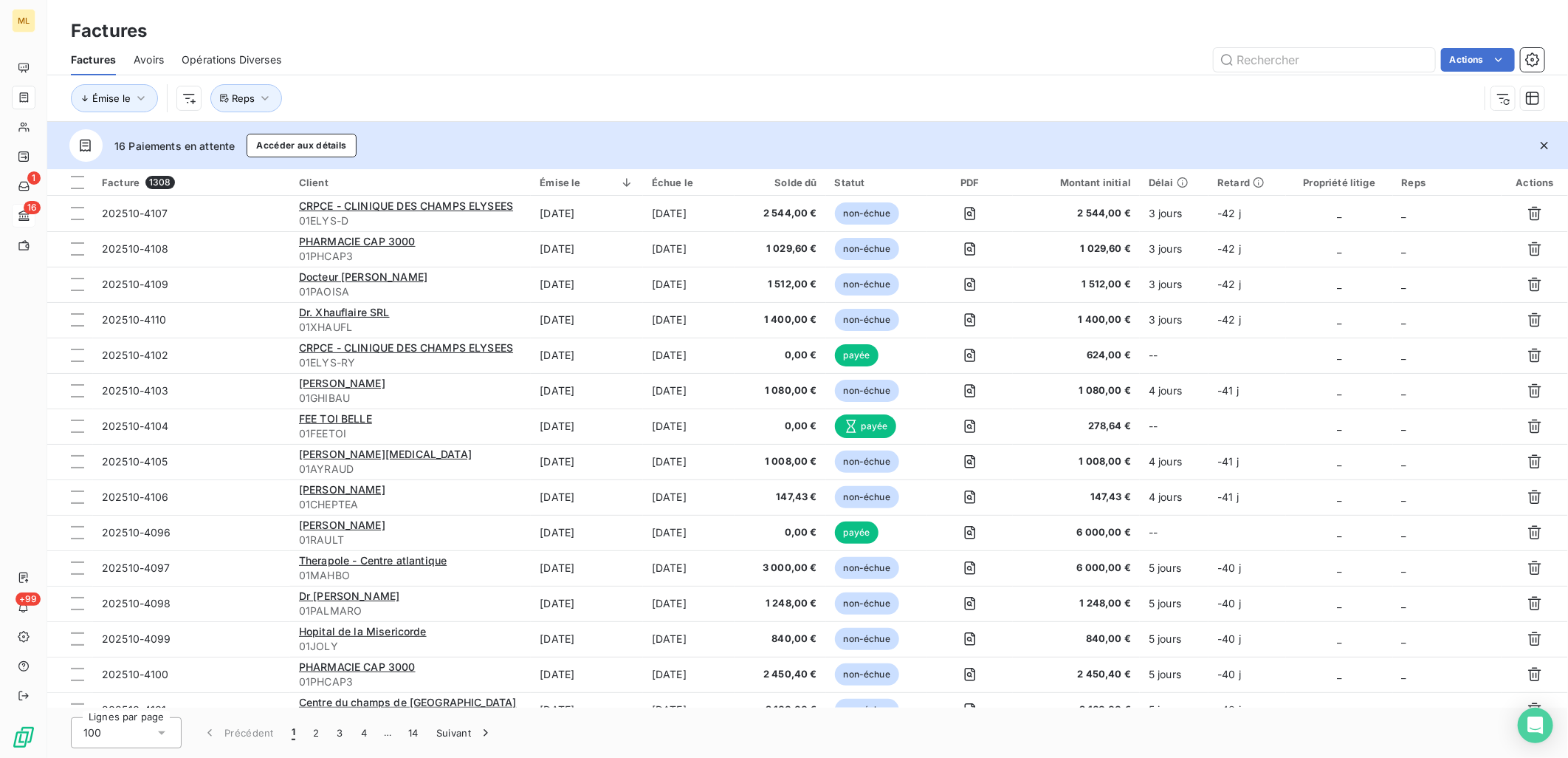
click at [545, 39] on div "Factures" at bounding box center [808, 31] width 1521 height 27
click at [659, 47] on div "Factures Avoirs Opérations Diverses Actions" at bounding box center [808, 60] width 1521 height 31
click at [555, 48] on div "Actions" at bounding box center [922, 60] width 1246 height 24
click at [626, 39] on div "Factures" at bounding box center [808, 31] width 1521 height 27
click at [691, 48] on div "Actions" at bounding box center [922, 60] width 1246 height 24
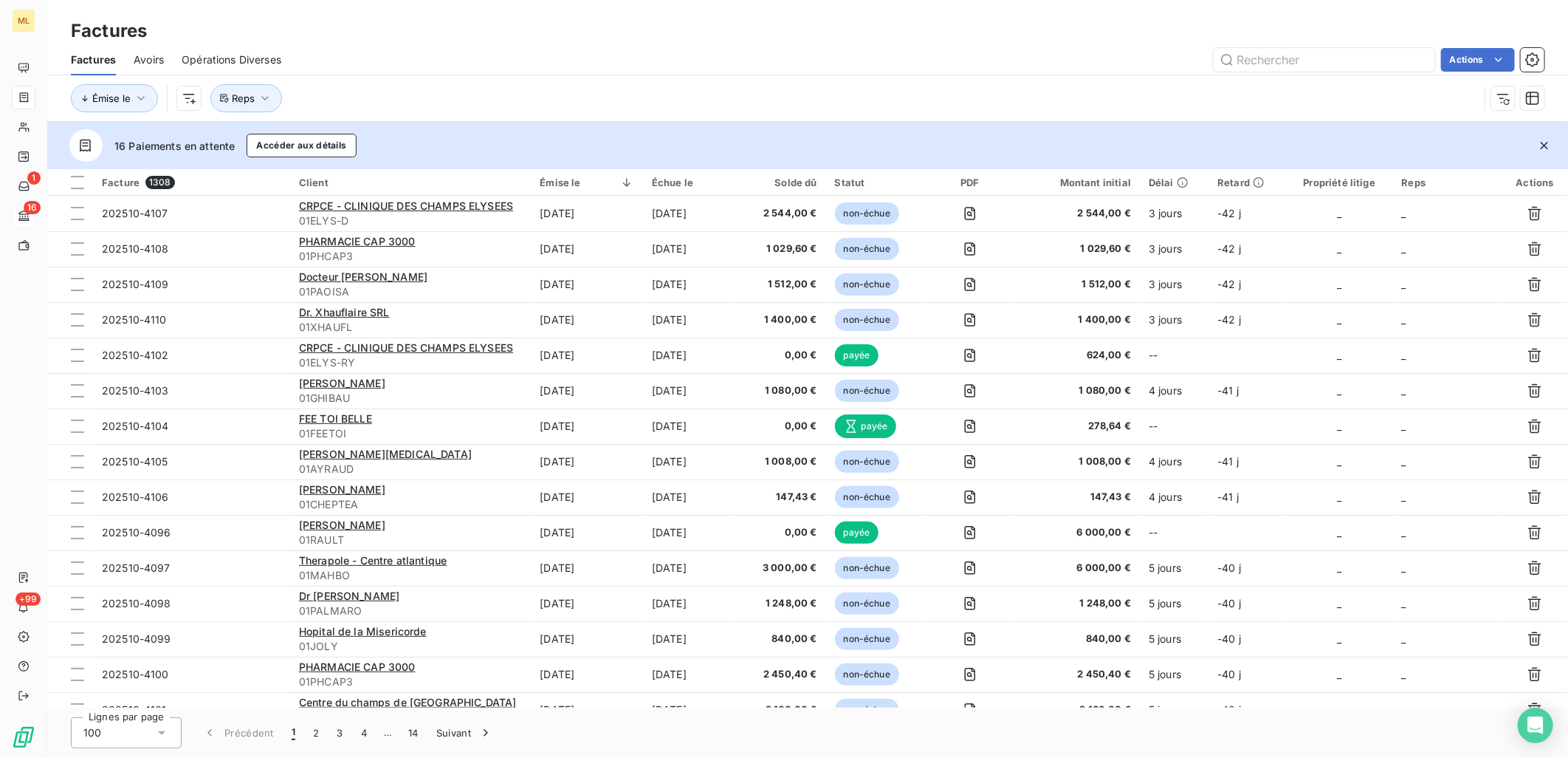
click at [683, 23] on div "Factures" at bounding box center [808, 31] width 1521 height 27
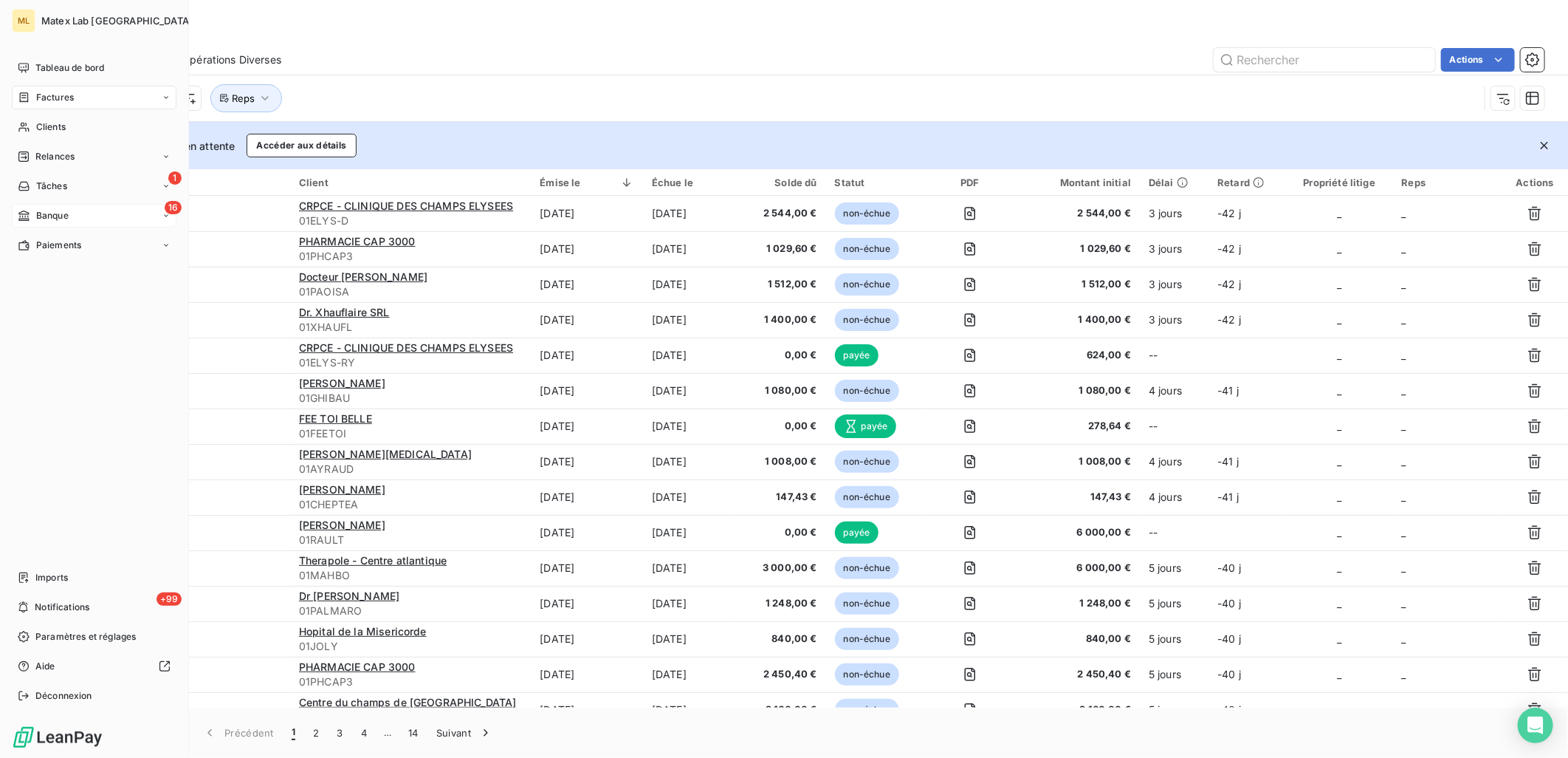
click at [64, 154] on span "Relances" at bounding box center [55, 157] width 39 height 13
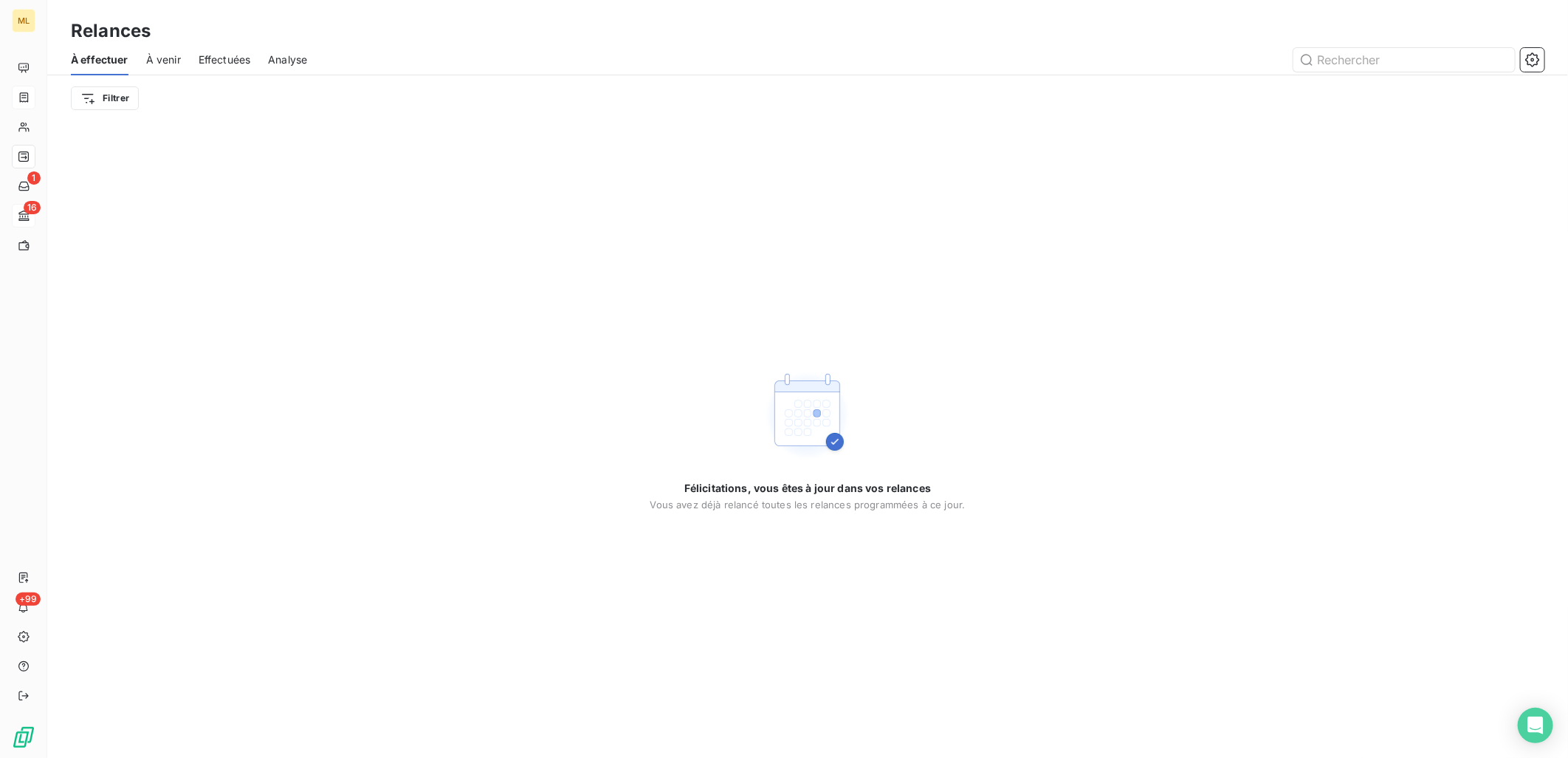
click at [157, 54] on span "À venir" at bounding box center [163, 60] width 35 height 15
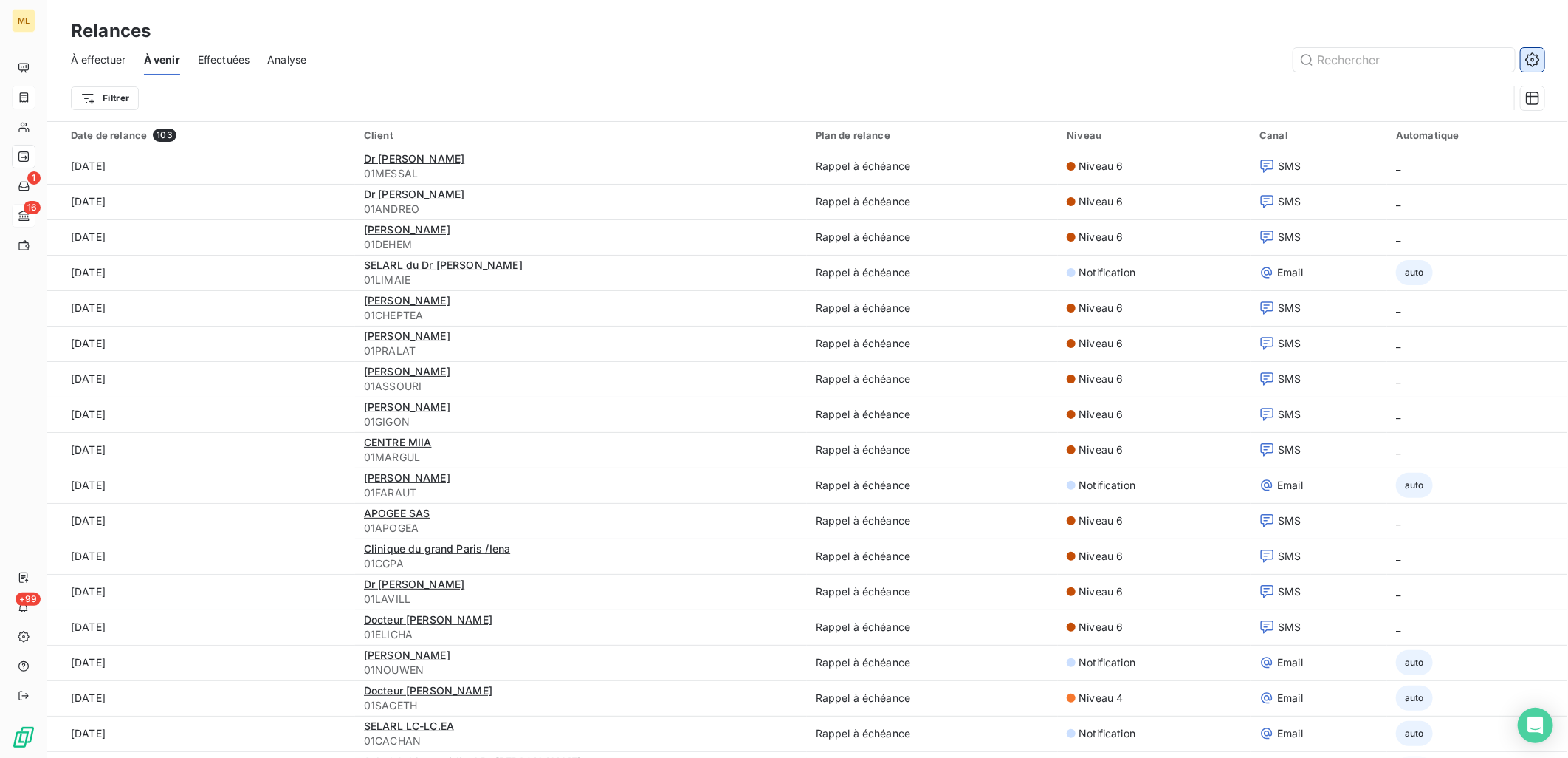
click at [1539, 56] on icon "button" at bounding box center [1533, 60] width 15 height 15
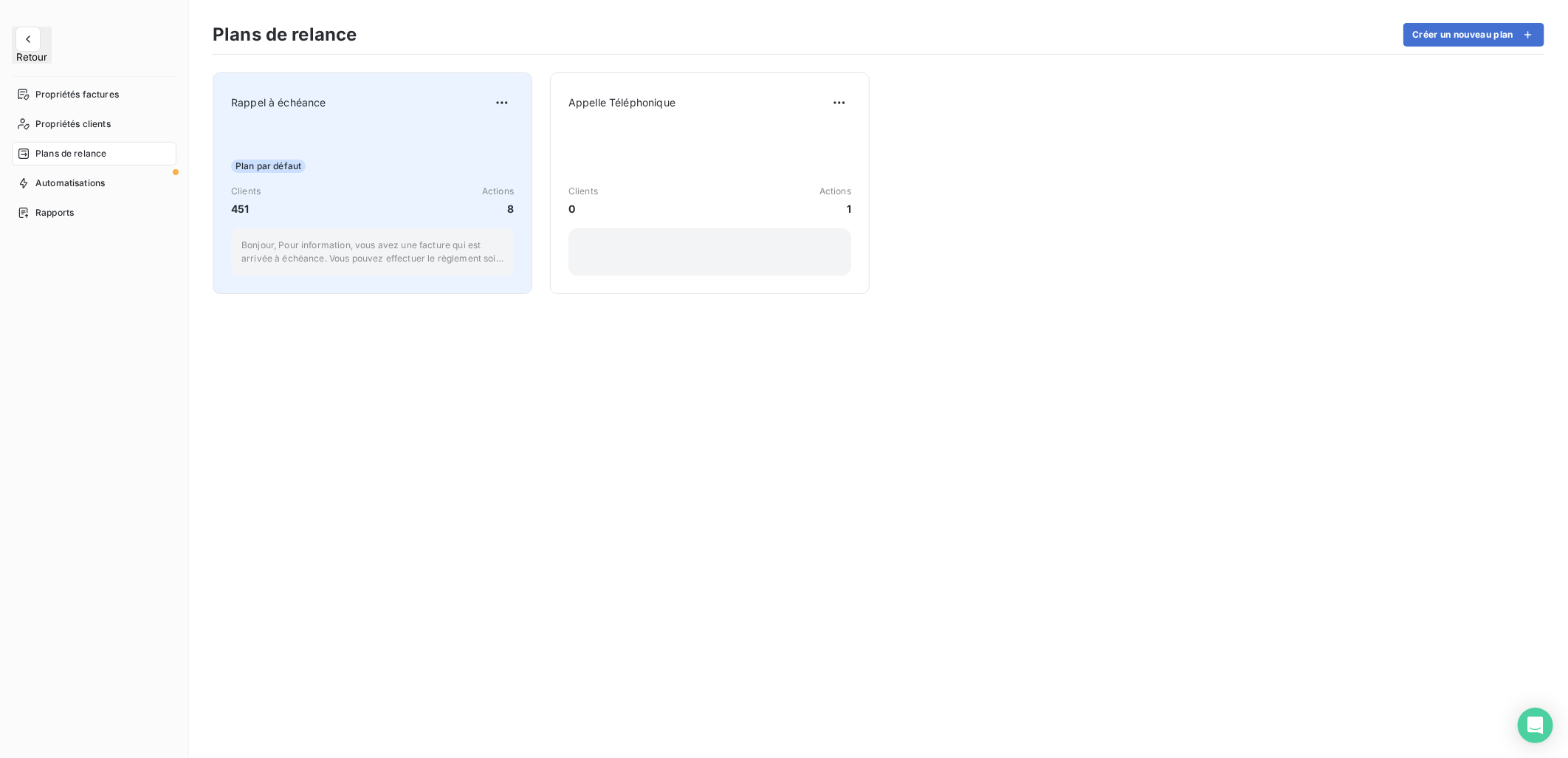
click at [428, 136] on div "Plan par défaut Clients 451 Actions 8 Bonjour, Pour information, vous avez une …" at bounding box center [372, 200] width 283 height 149
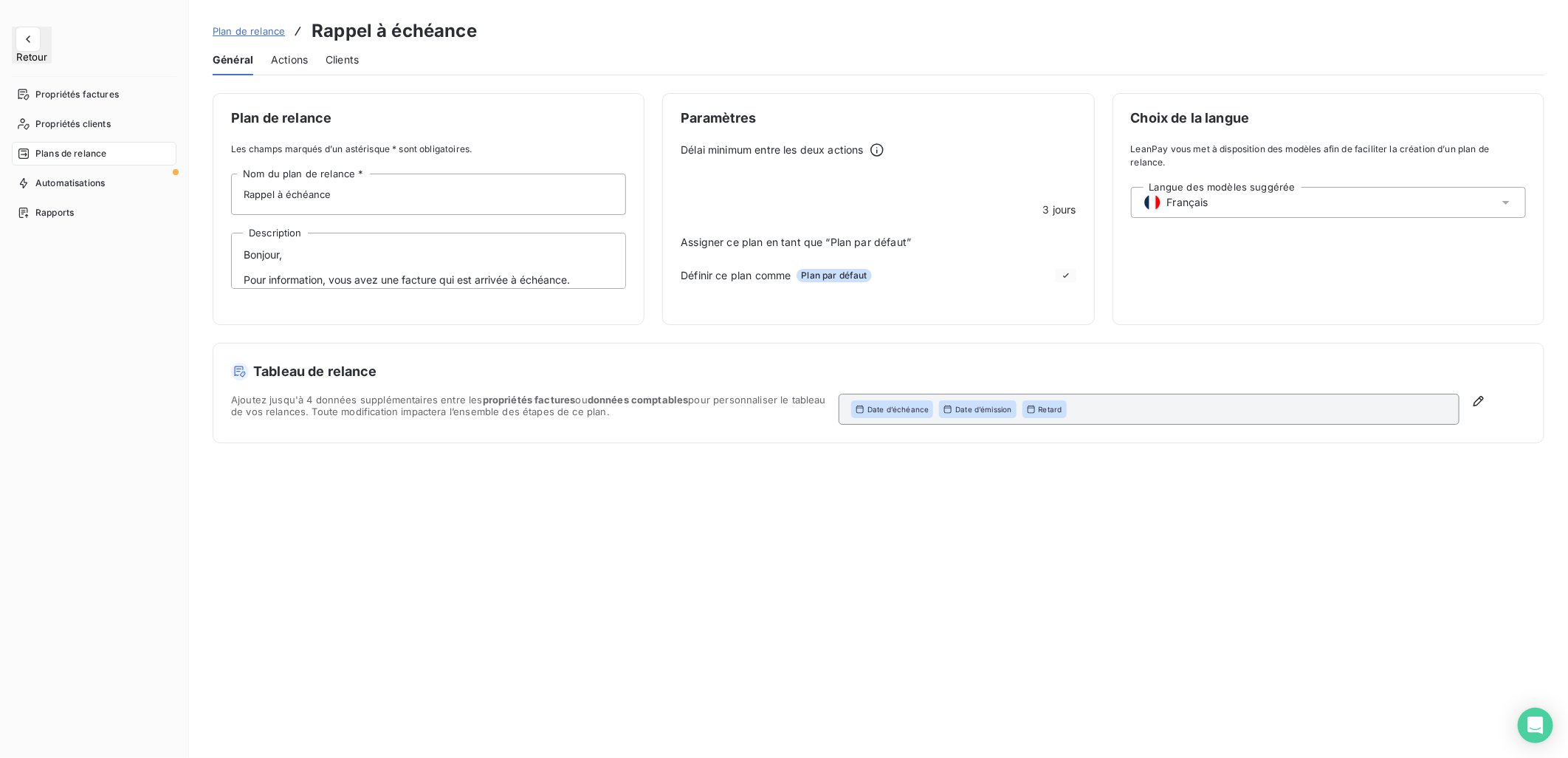
click at [283, 59] on span "Actions" at bounding box center [289, 60] width 37 height 15
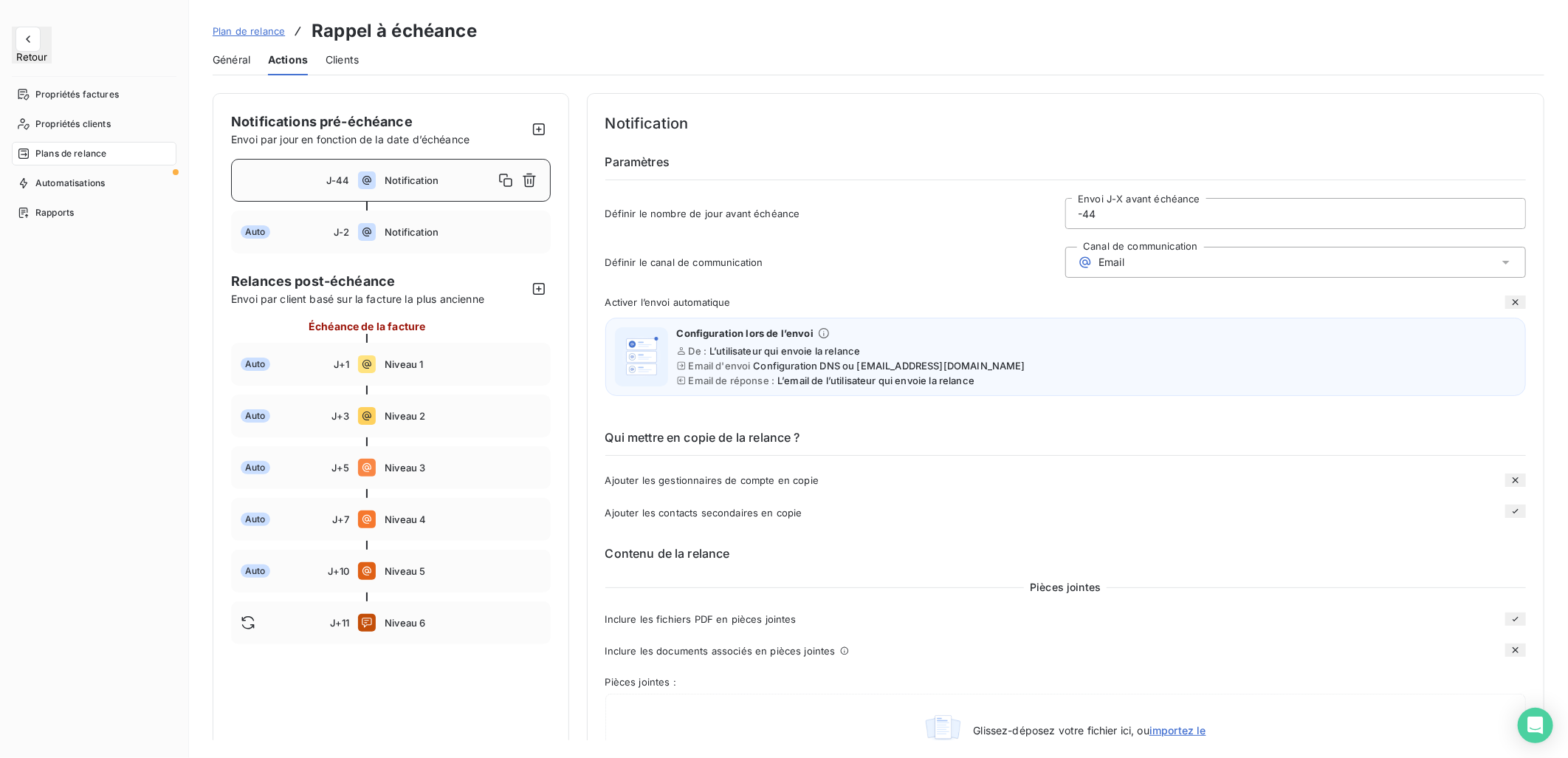
click at [350, 178] on div "J-44 Notification" at bounding box center [390, 180] width 320 height 43
click at [364, 179] on icon at bounding box center [367, 180] width 18 height 18
click at [1122, 215] on input "-44" at bounding box center [1296, 214] width 459 height 30
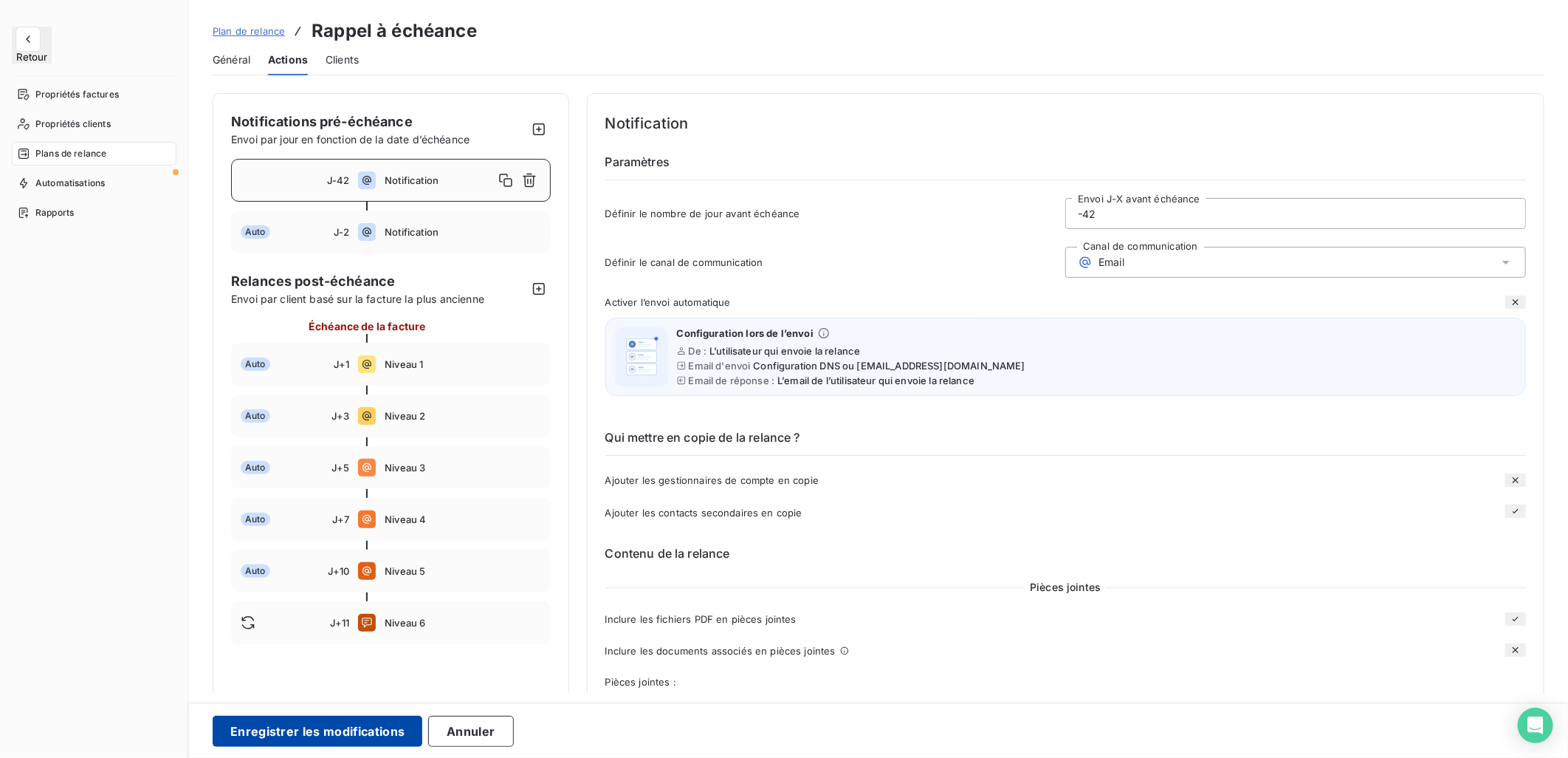
type input "-42"
click at [314, 726] on button "Enregistrer les modifications" at bounding box center [318, 731] width 210 height 31
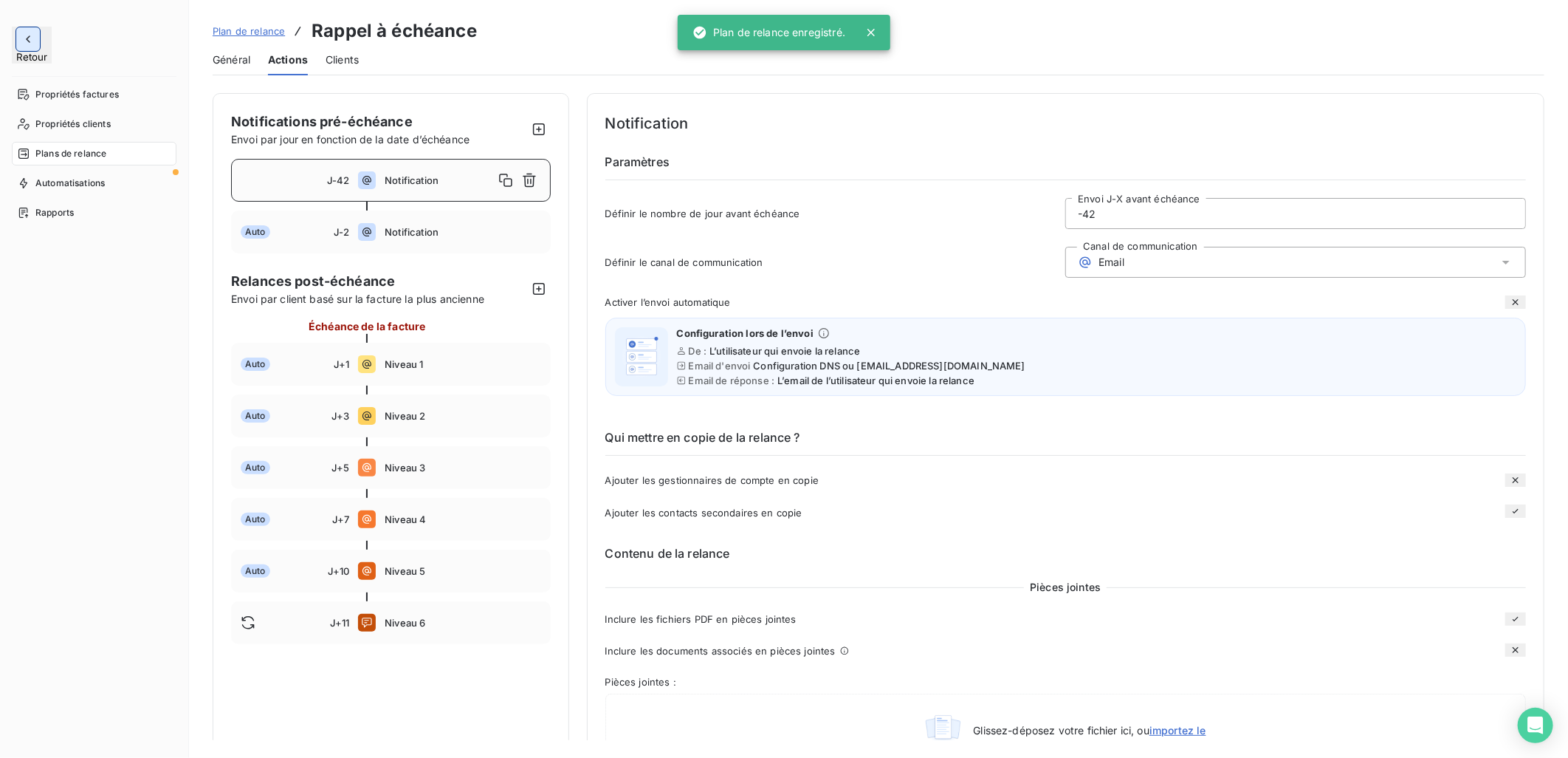
click at [30, 37] on icon "button" at bounding box center [28, 39] width 15 height 15
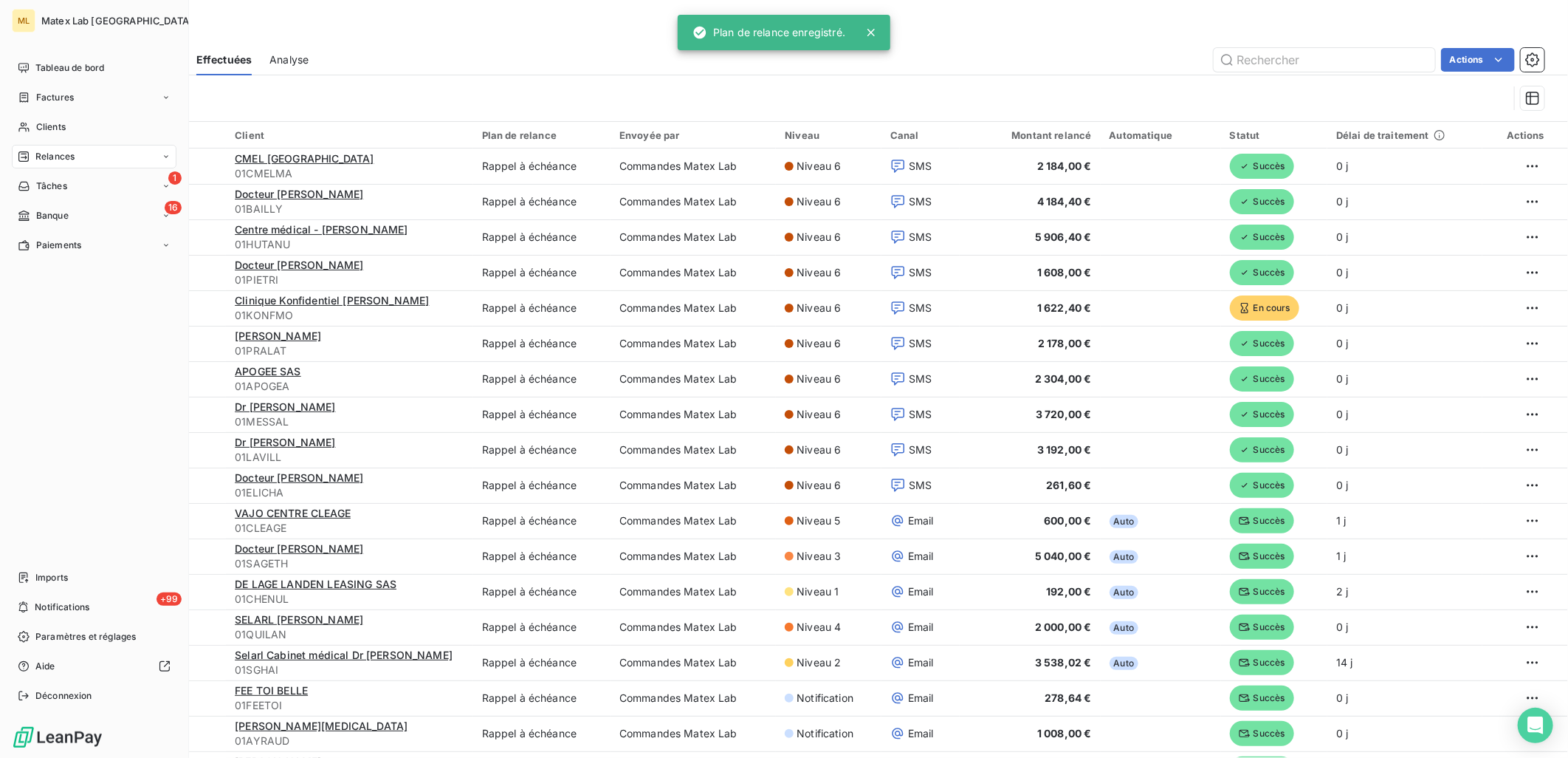
click at [79, 154] on div "Relances" at bounding box center [94, 157] width 165 height 24
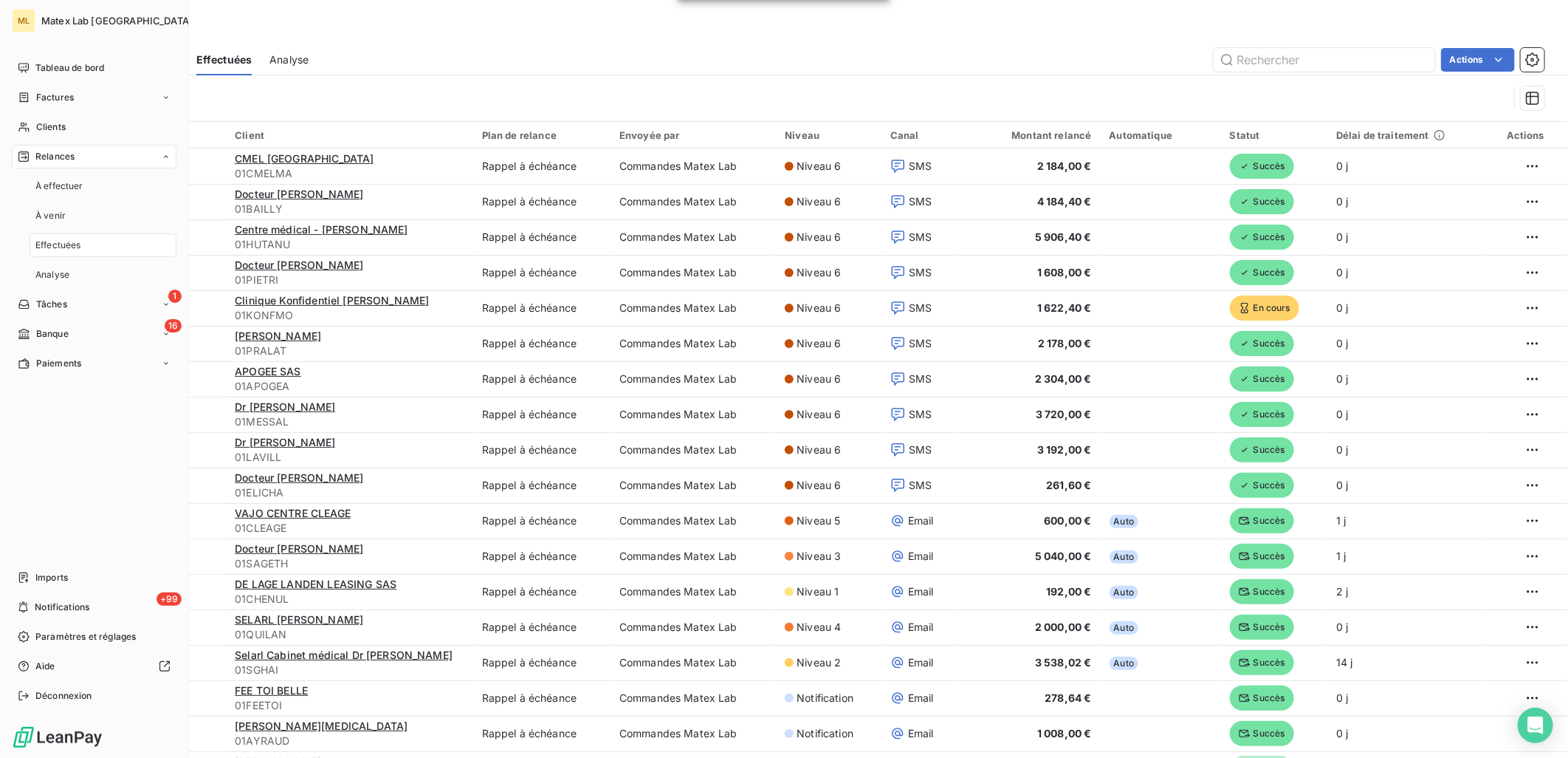
click at [79, 154] on div "Relances" at bounding box center [94, 157] width 165 height 24
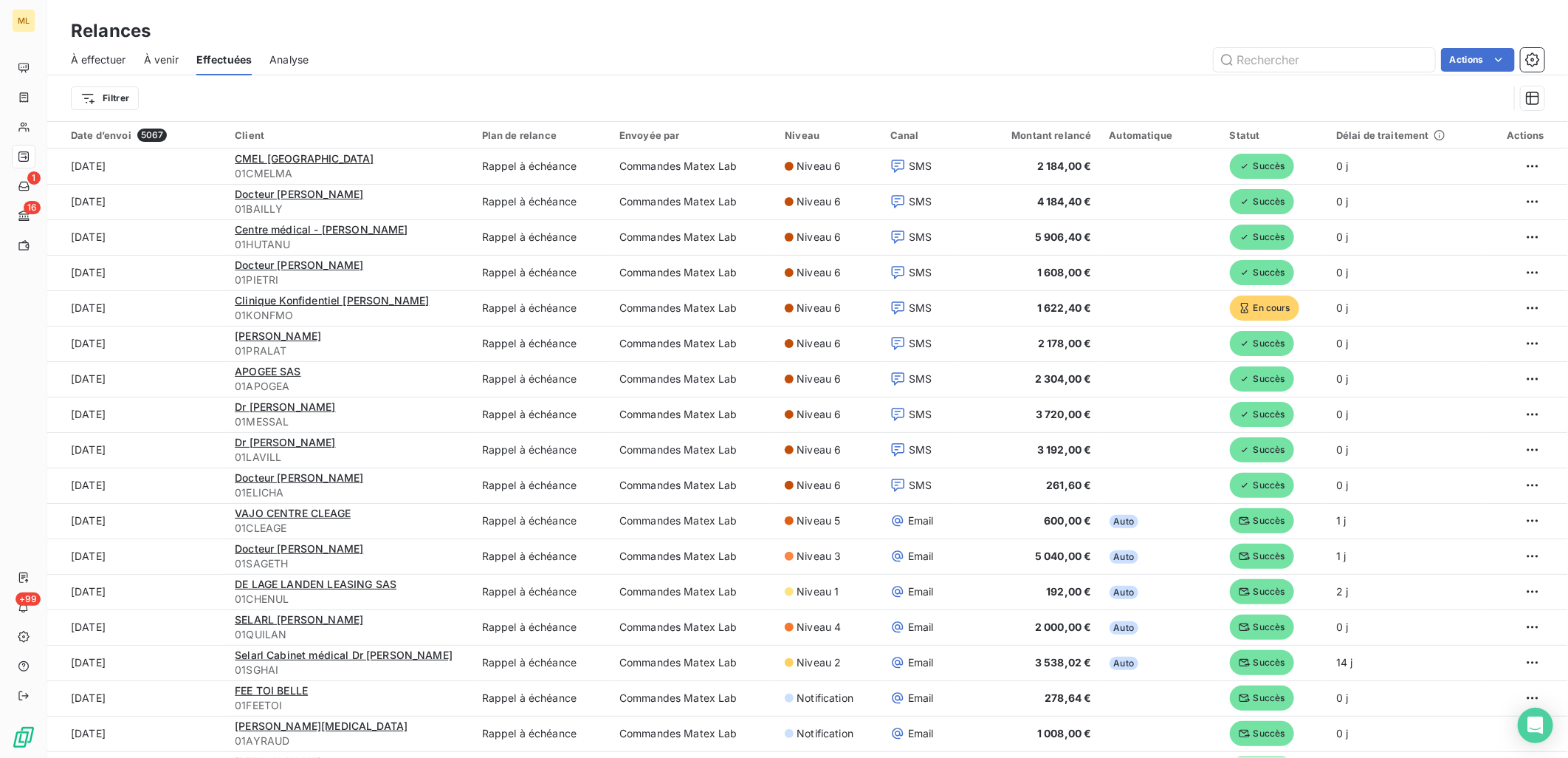
click at [363, 38] on div "Relances" at bounding box center [808, 31] width 1521 height 27
click at [109, 62] on span "À effectuer" at bounding box center [99, 60] width 56 height 15
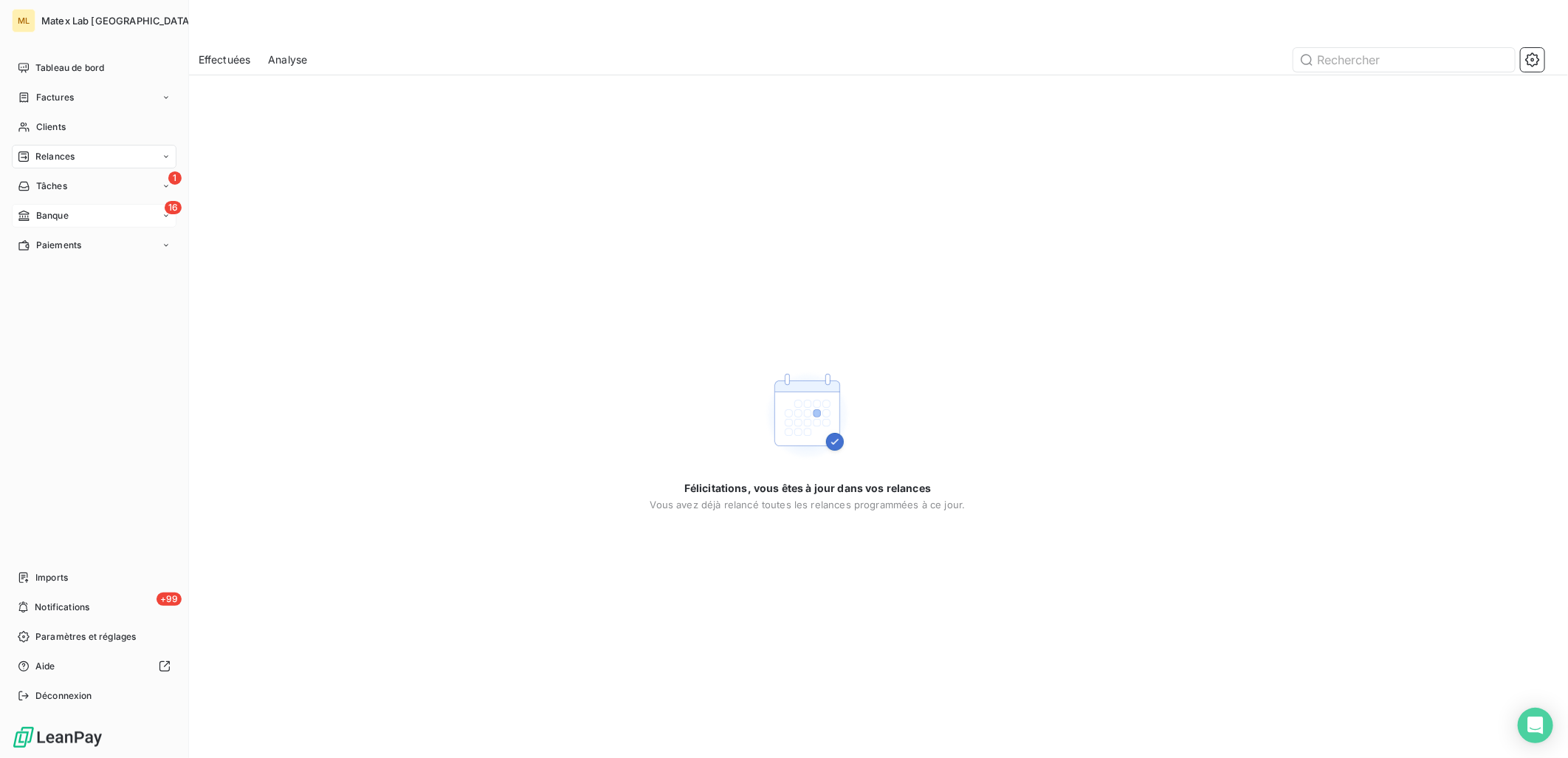
click at [40, 215] on span "Banque" at bounding box center [53, 216] width 33 height 13
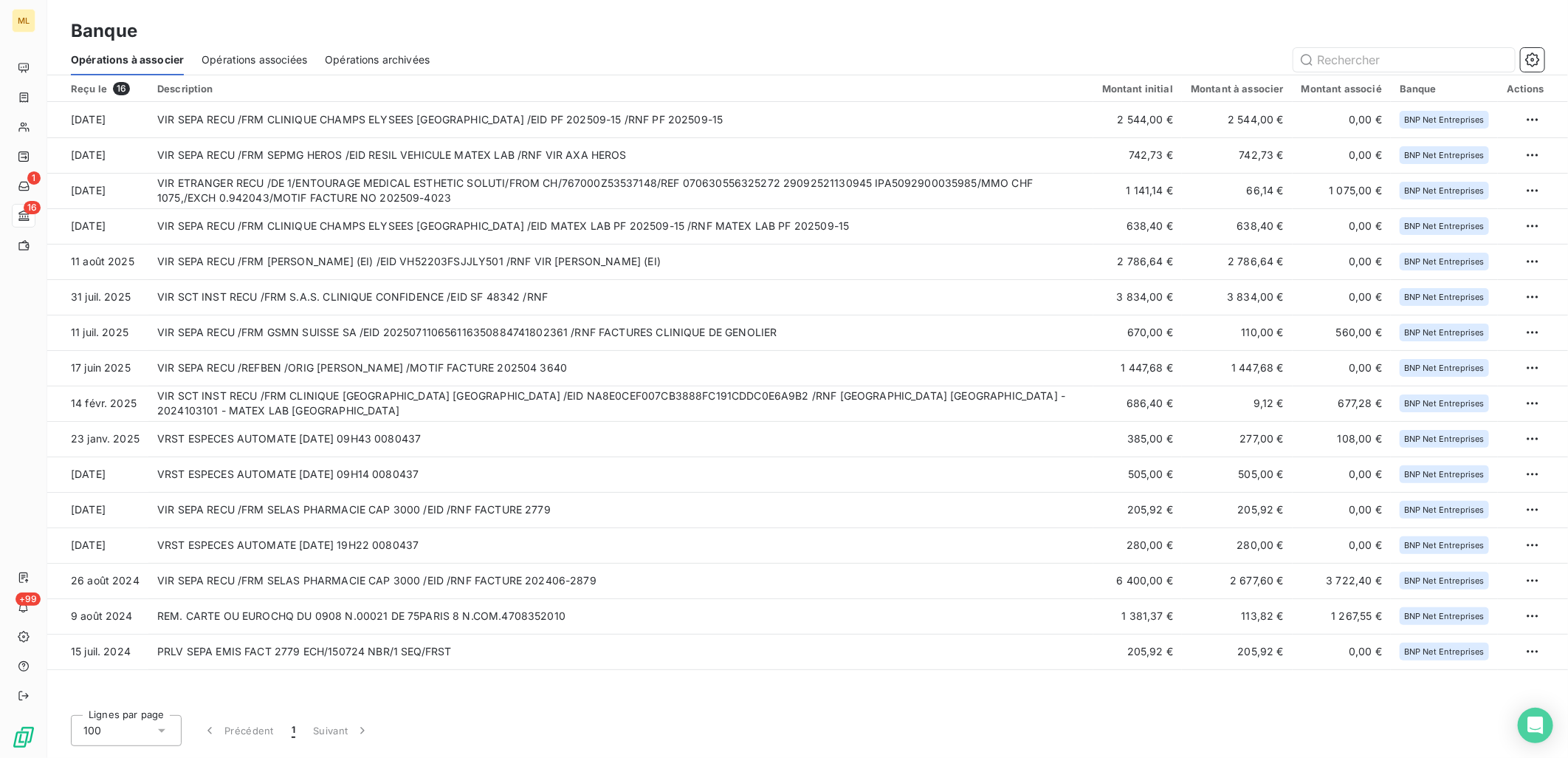
click at [689, 27] on div "Banque" at bounding box center [808, 31] width 1521 height 27
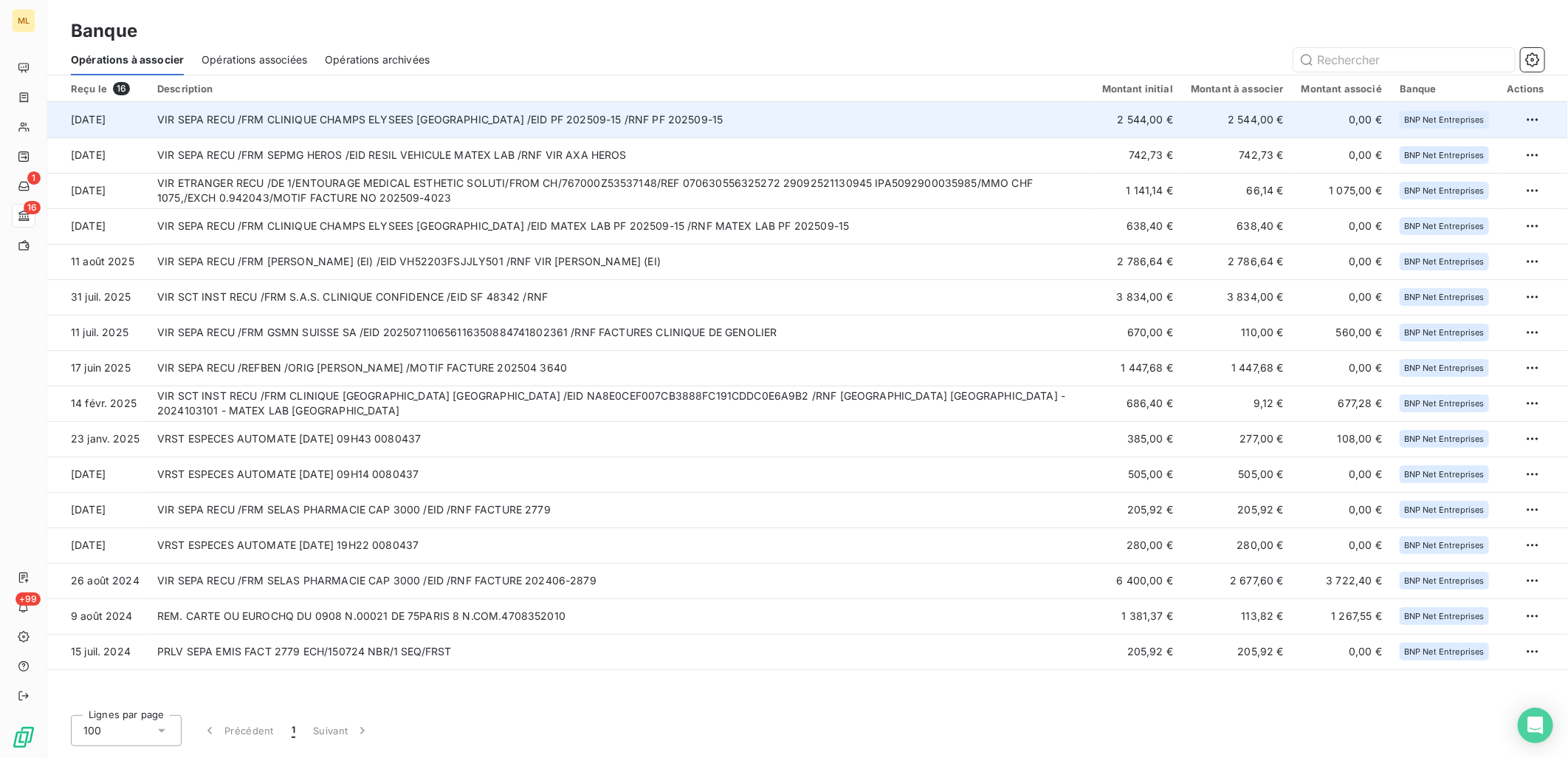
click at [1029, 113] on td "VIR SEPA RECU /FRM CLINIQUE CHAMPS ELYSEES [GEOGRAPHIC_DATA] /EID PF 202509-15 …" at bounding box center [621, 120] width 945 height 36
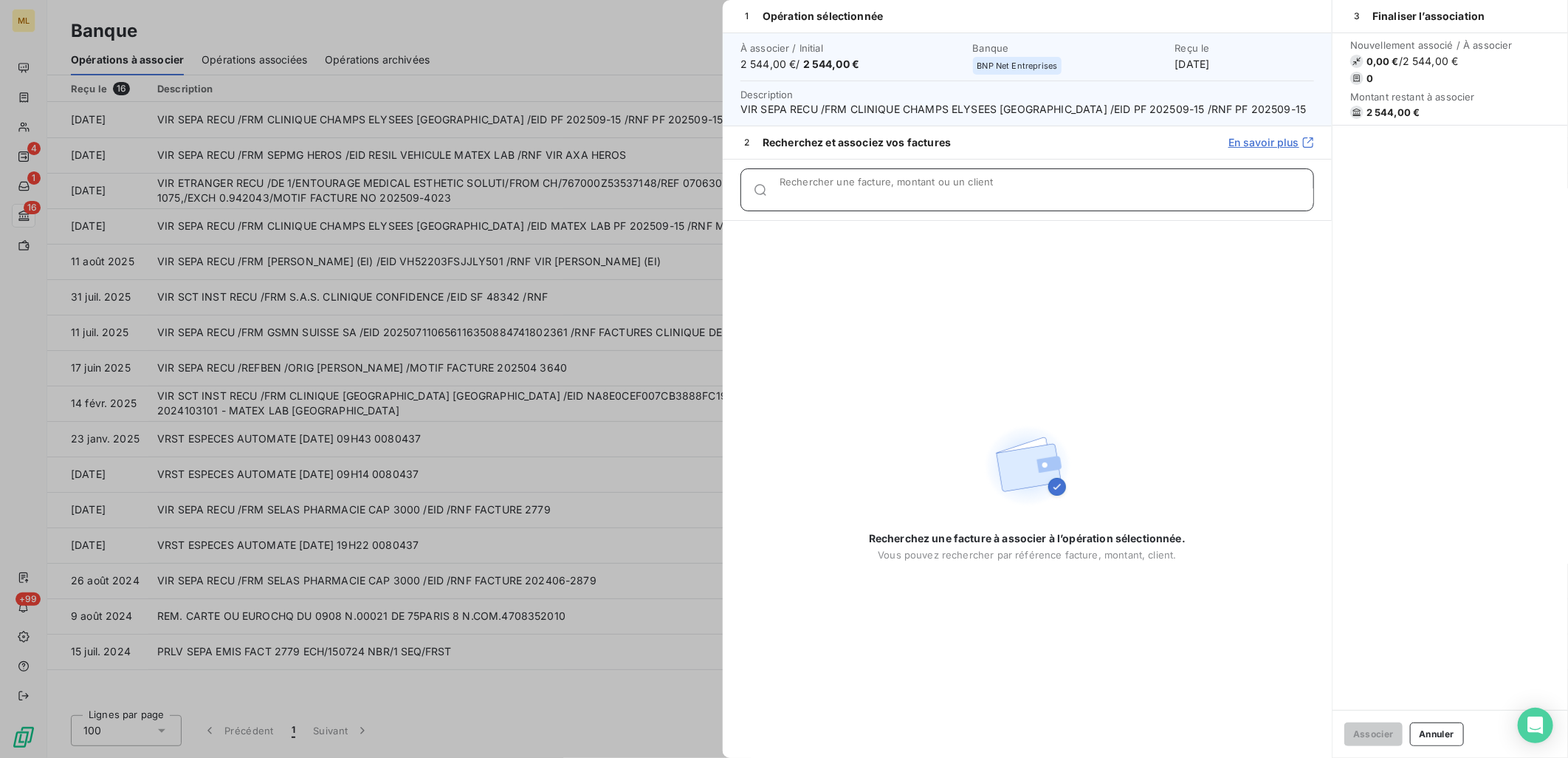
click at [856, 193] on input "Rechercher une facture, montant ou un client" at bounding box center [1046, 196] width 534 height 15
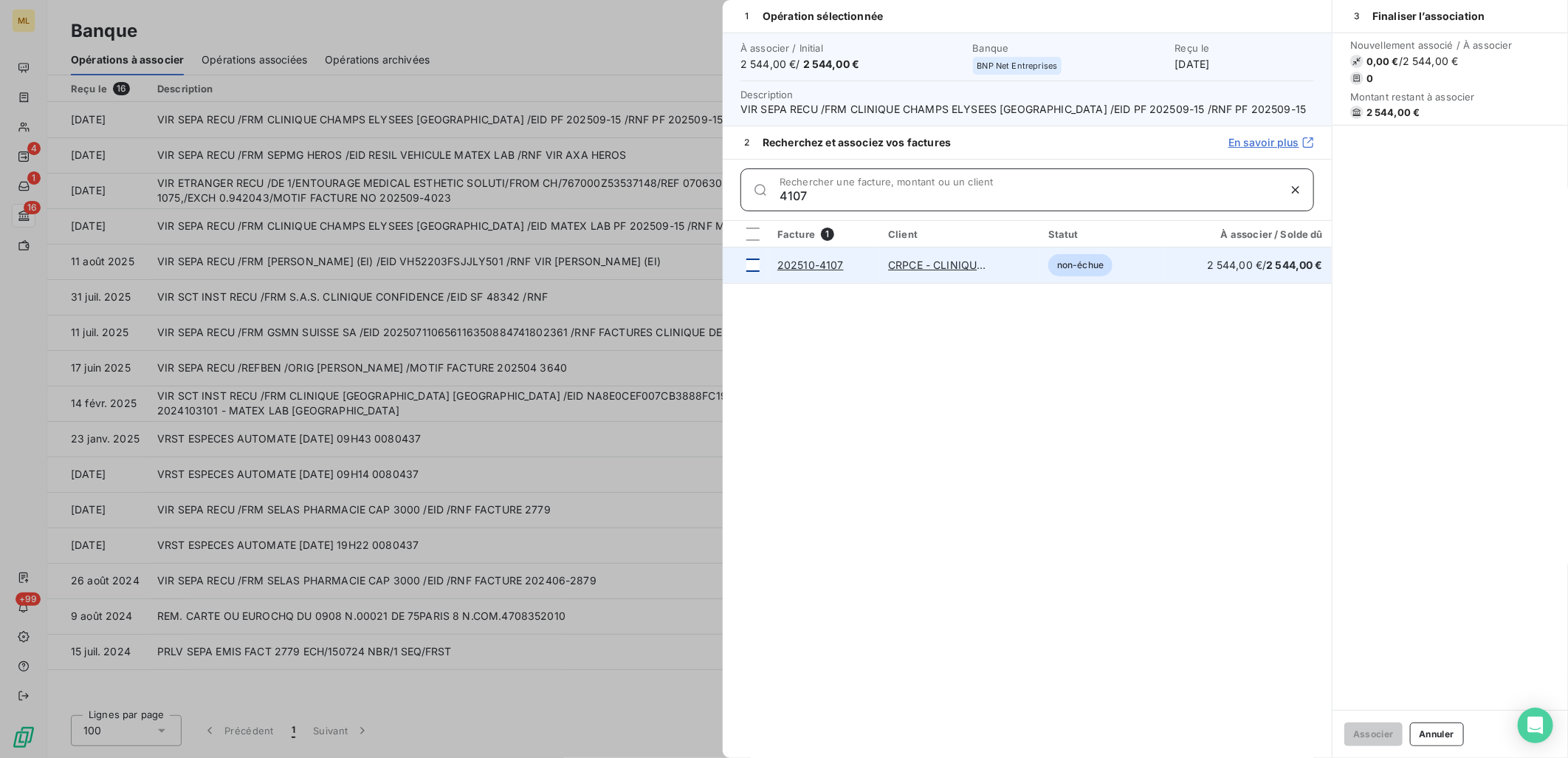
type input "4107"
click at [754, 264] on div at bounding box center [753, 265] width 13 height 13
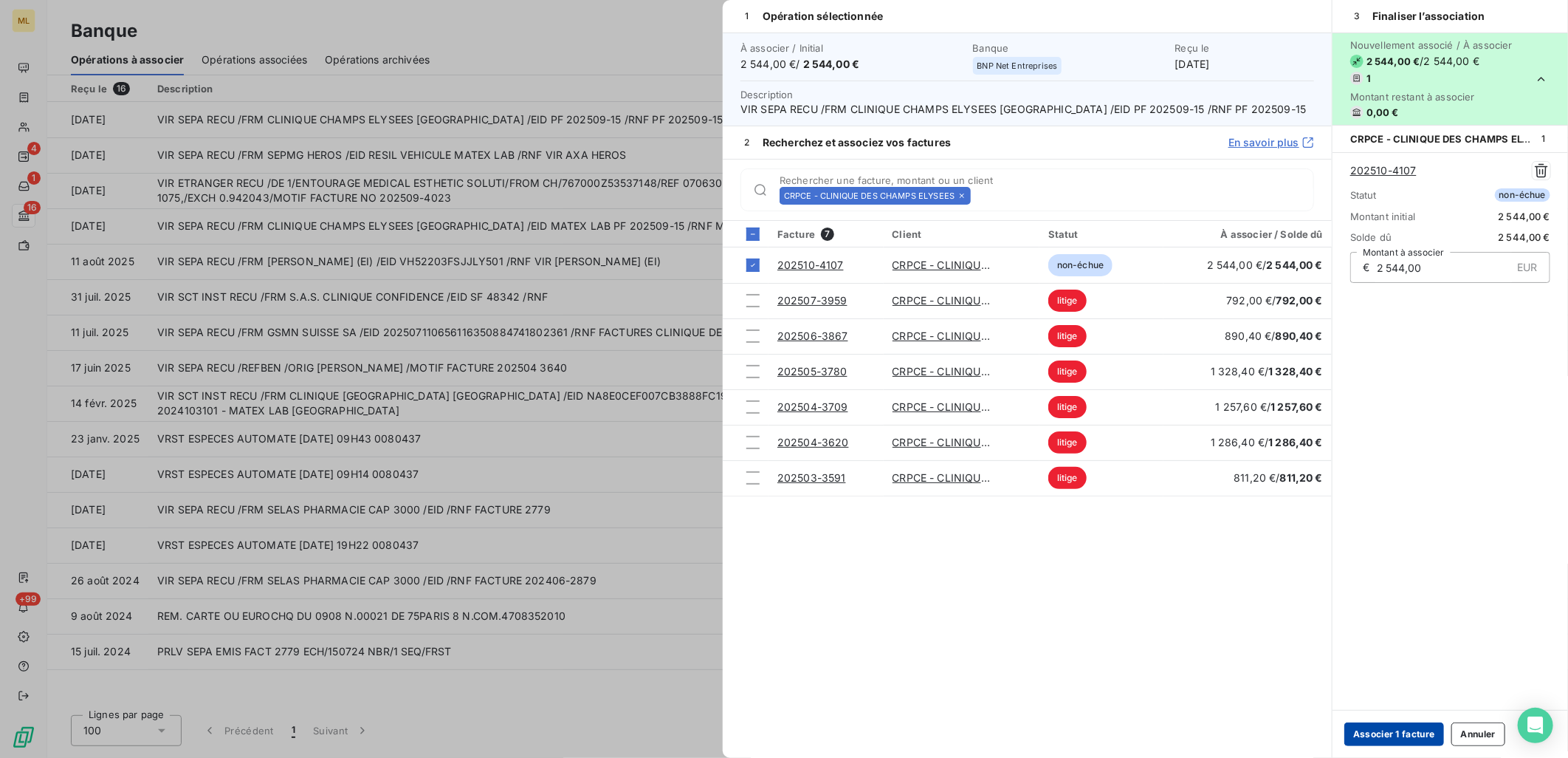
click at [1393, 730] on button "Associer 1 facture" at bounding box center [1394, 734] width 99 height 24
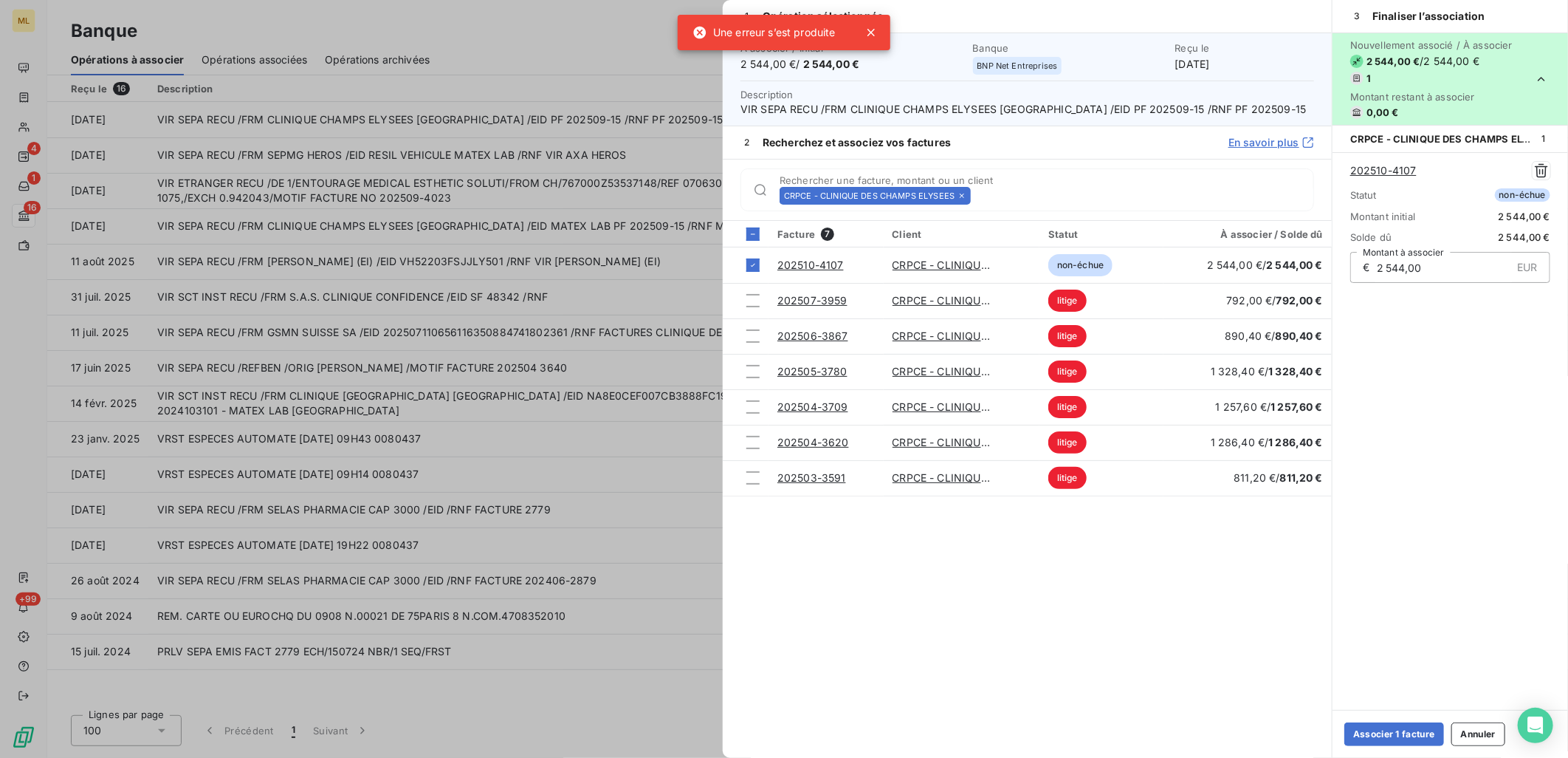
click at [1093, 641] on div "Facture 7 Client Statut À associer / Solde dû 202510-4107 CRPCE - CLINIQUE DES …" at bounding box center [1027, 489] width 609 height 537
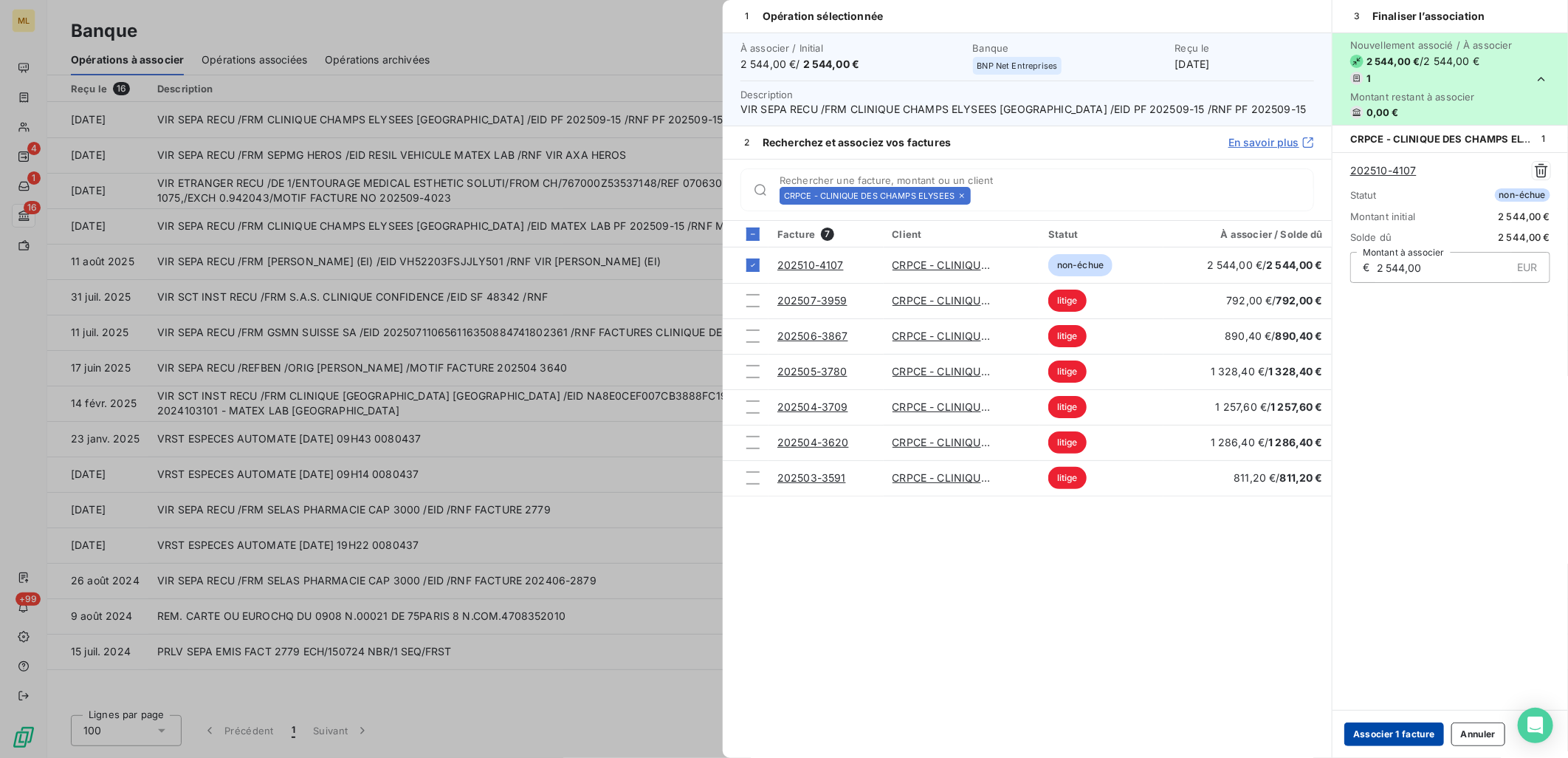
click at [1379, 733] on button "Associer 1 facture" at bounding box center [1394, 734] width 99 height 24
click at [597, 16] on div at bounding box center [784, 379] width 1568 height 758
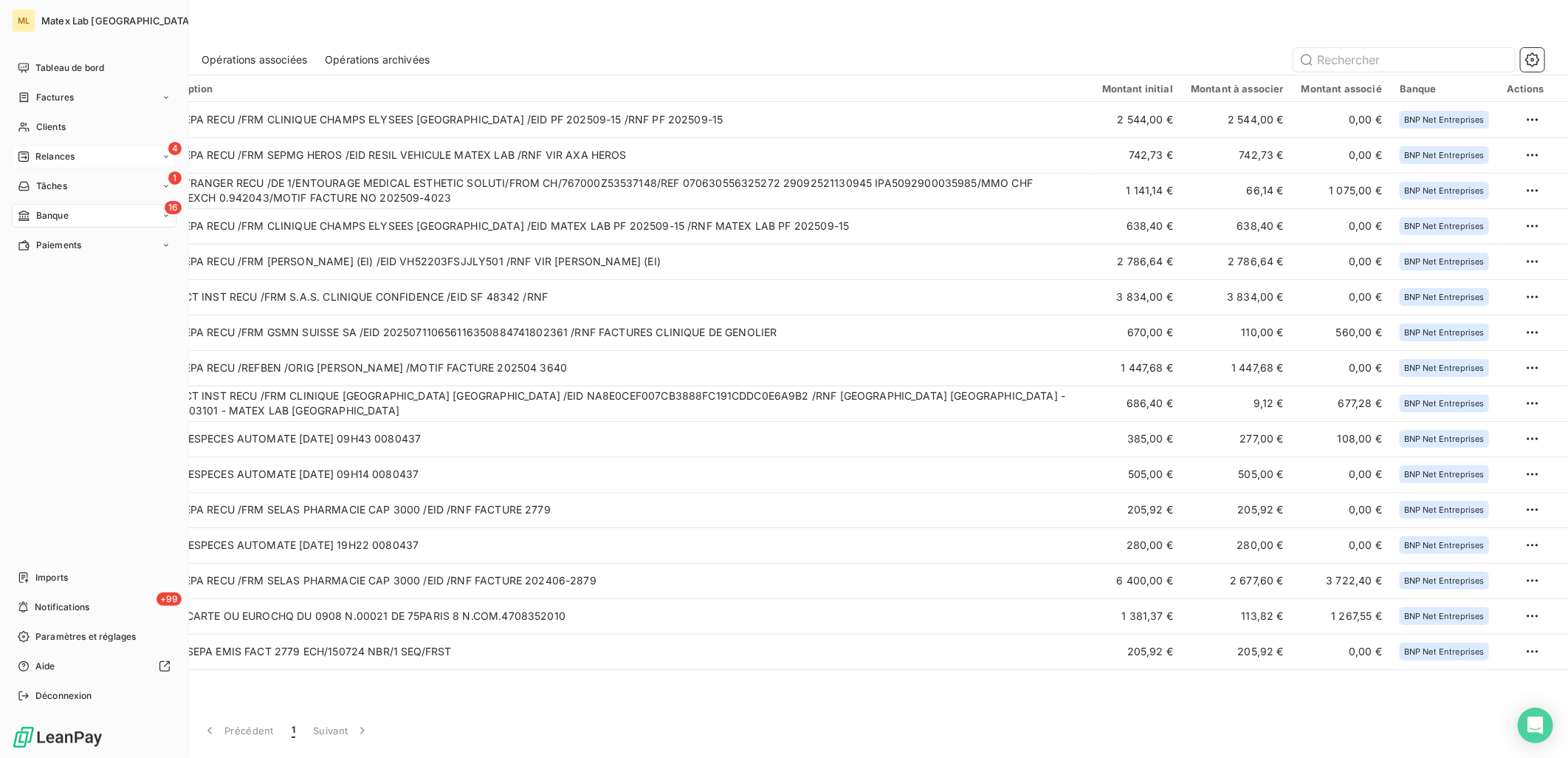
click at [50, 157] on span "Relances" at bounding box center [55, 157] width 39 height 13
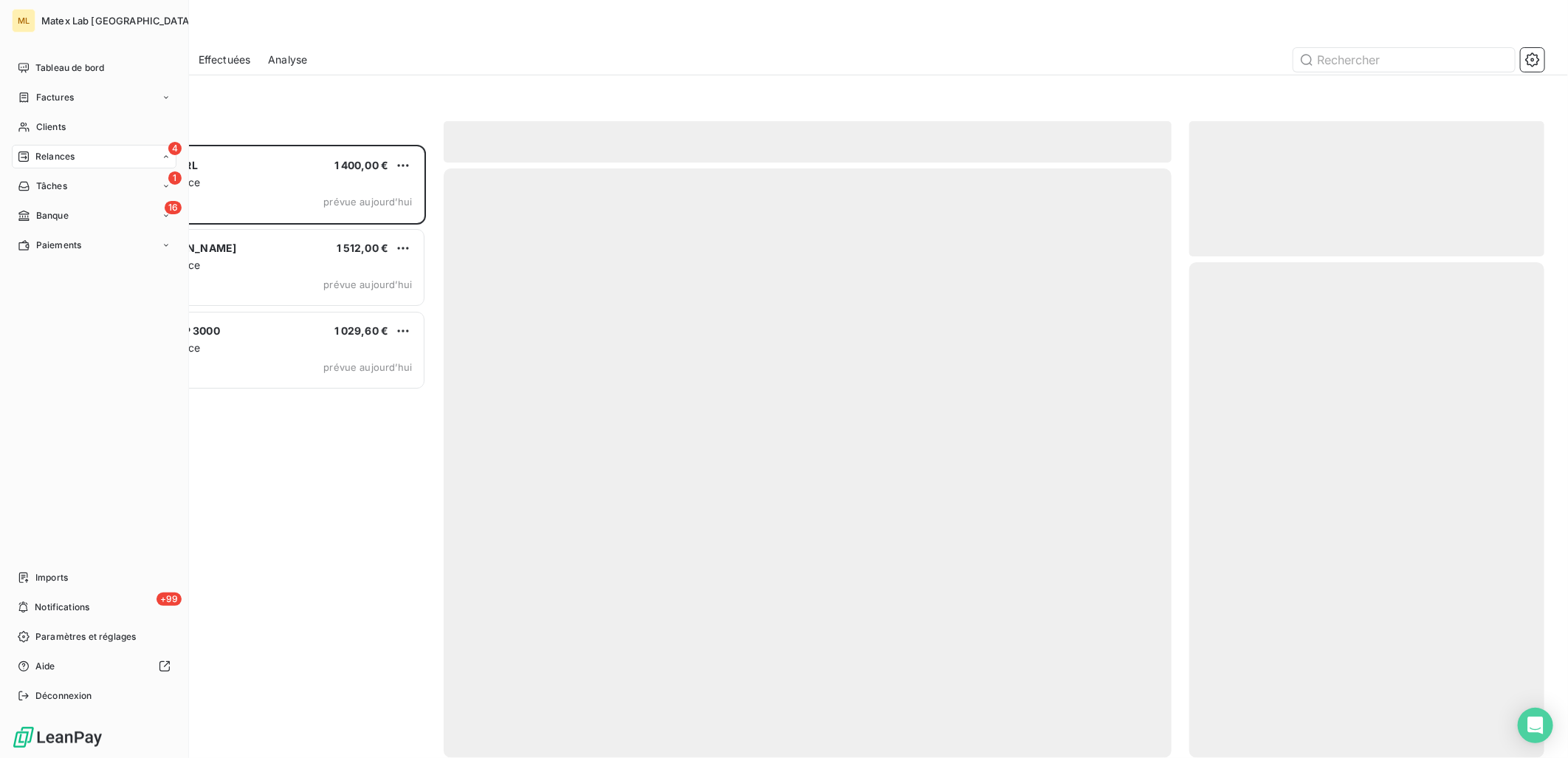
scroll to position [601, 343]
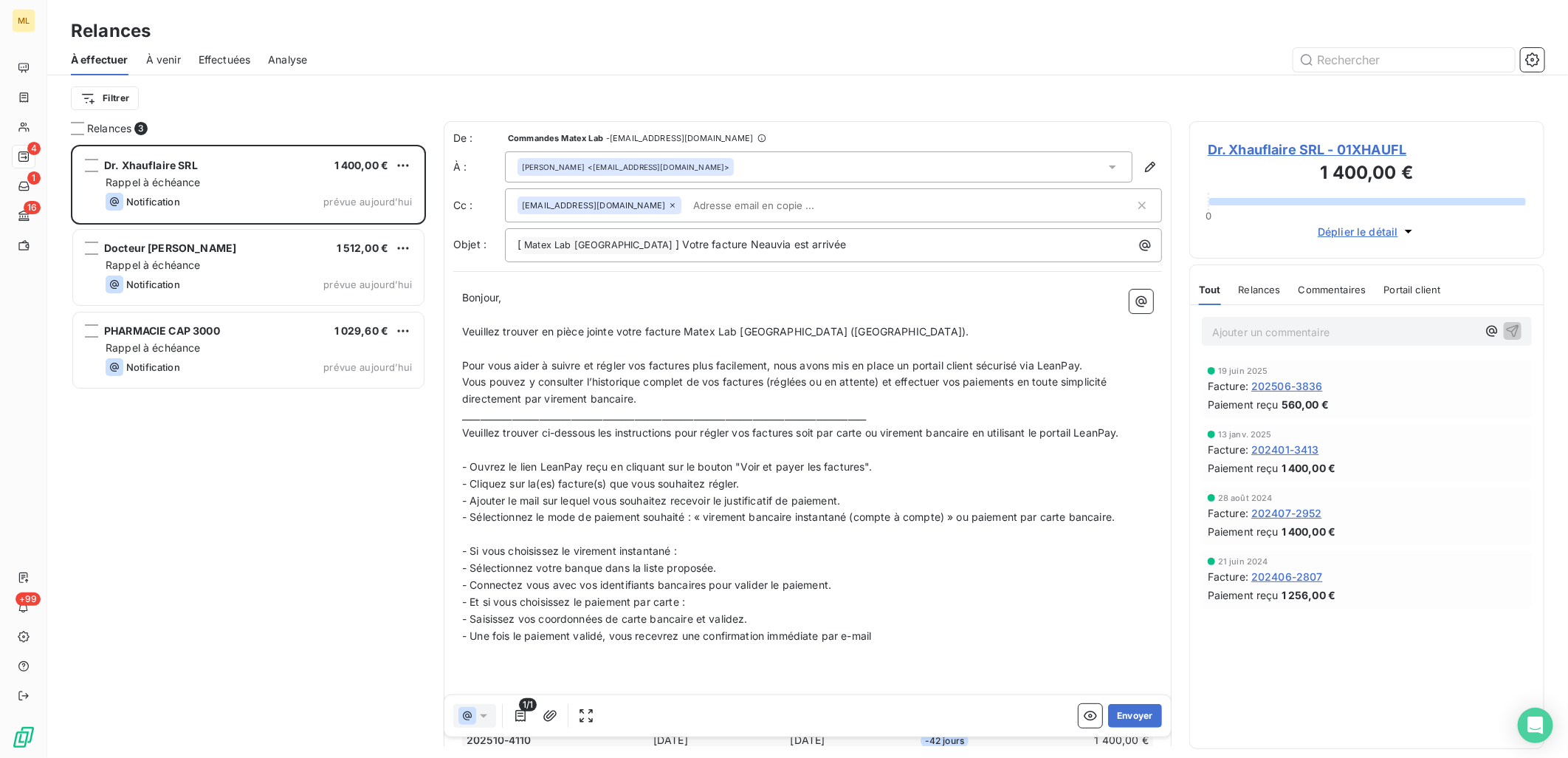
click at [514, 23] on div "Relances" at bounding box center [808, 31] width 1521 height 27
click at [201, 495] on div "Dr. Xhauflaire SRL 1 400,00 € Rappel à échéance Notification prévue [DATE] Doct…" at bounding box center [249, 451] width 355 height 614
click at [246, 514] on div "Dr. Xhauflaire SRL 1 400,00 € Rappel à échéance Notification prévue [DATE] Doct…" at bounding box center [249, 451] width 355 height 614
click at [410, 45] on div "À effectuer À venir Effectuées Analyse" at bounding box center [808, 60] width 1521 height 31
click at [442, 55] on div at bounding box center [935, 60] width 1220 height 24
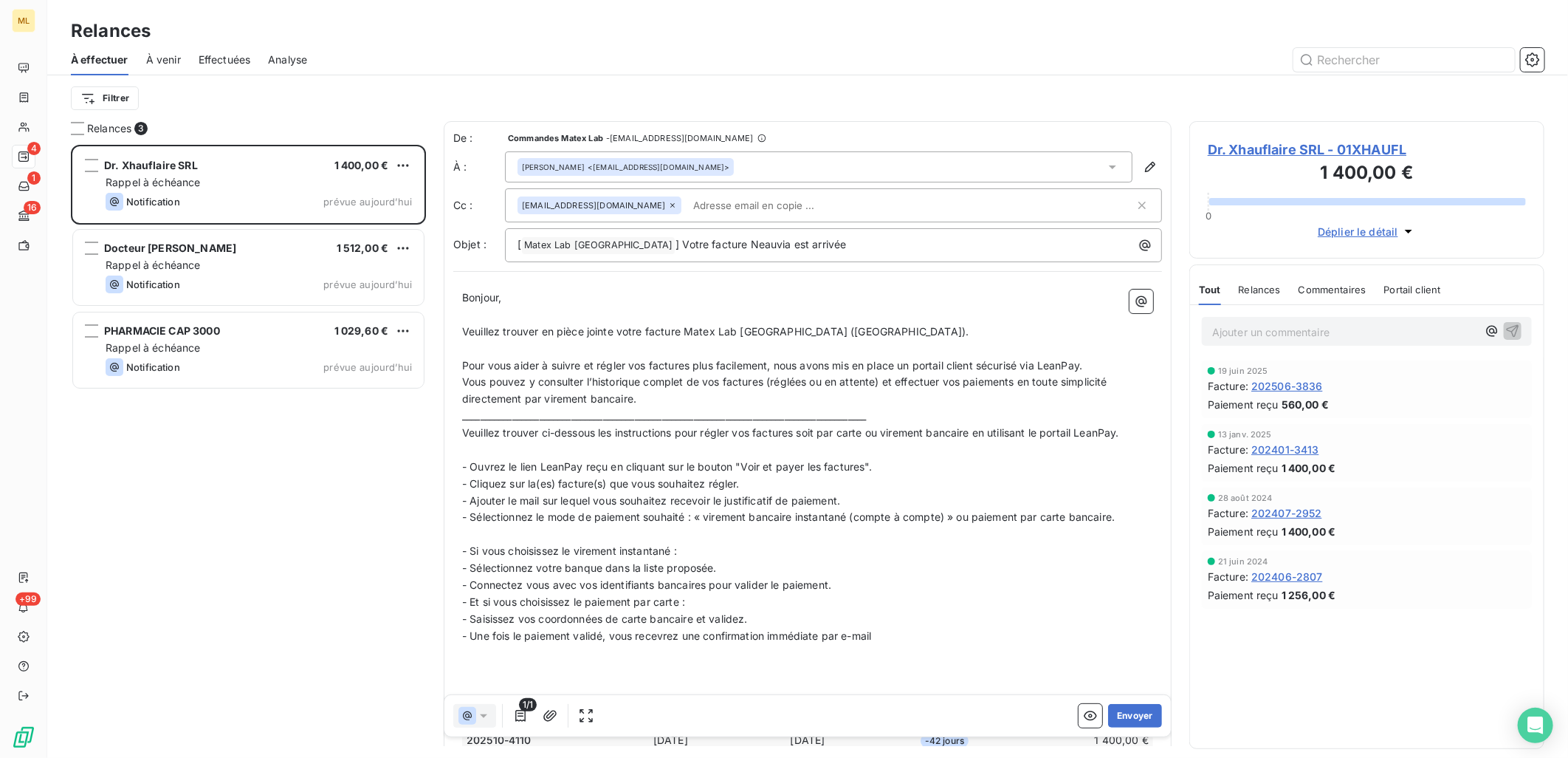
click at [281, 558] on div "Dr. Xhauflaire SRL 1 400,00 € Rappel à échéance Notification prévue [DATE] Doct…" at bounding box center [249, 451] width 355 height 614
click at [362, 499] on div "Dr. Xhauflaire SRL 1 400,00 € Rappel à échéance Notification prévue [DATE] Doct…" at bounding box center [249, 451] width 355 height 614
click at [600, 33] on div "Relances" at bounding box center [808, 31] width 1521 height 27
click at [232, 570] on div "Dr. Xhauflaire SRL 1 400,00 € Rappel à échéance Notification prévue [DATE] Doct…" at bounding box center [249, 451] width 355 height 614
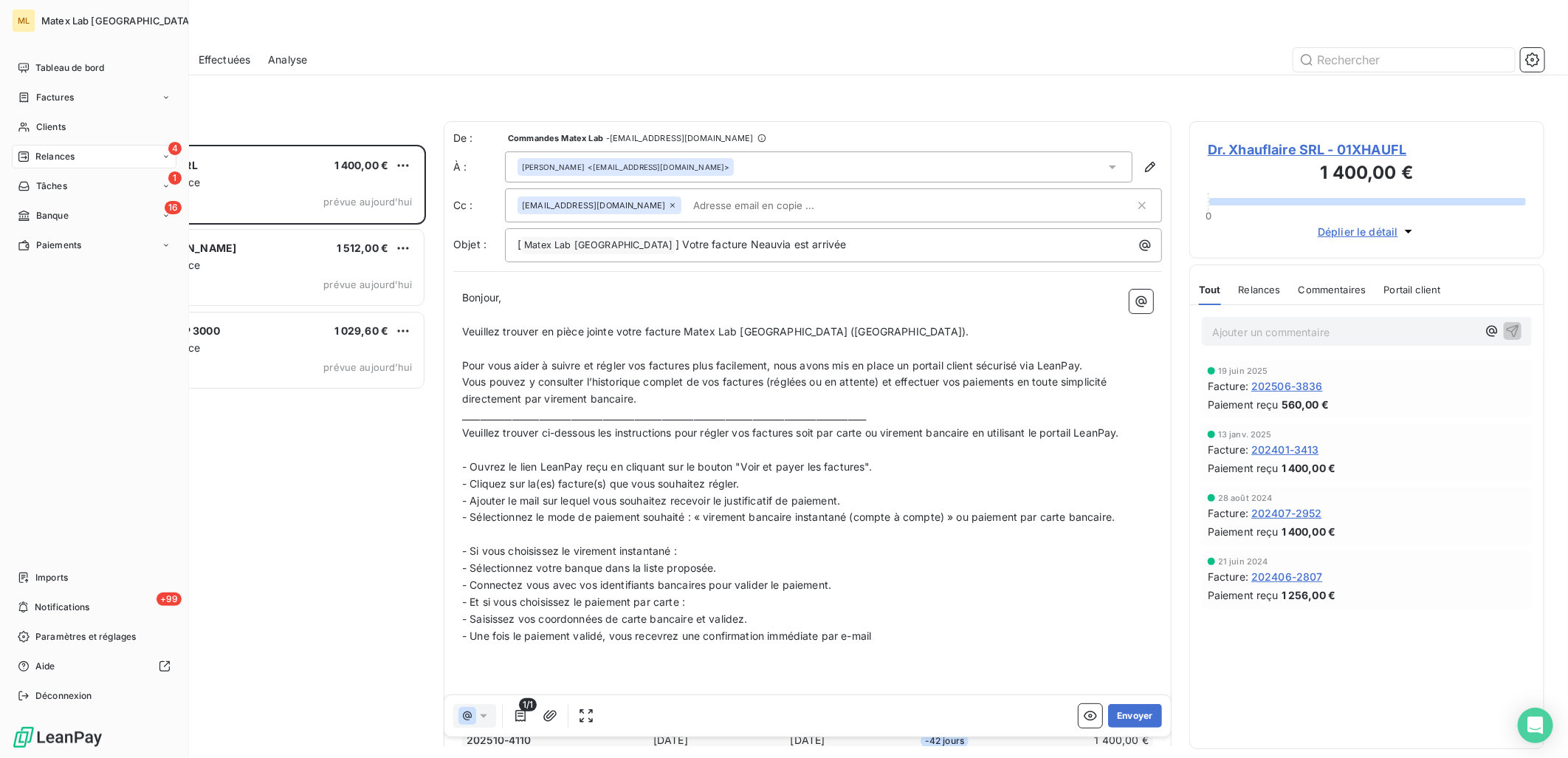
click at [37, 161] on span "Relances" at bounding box center [55, 157] width 39 height 13
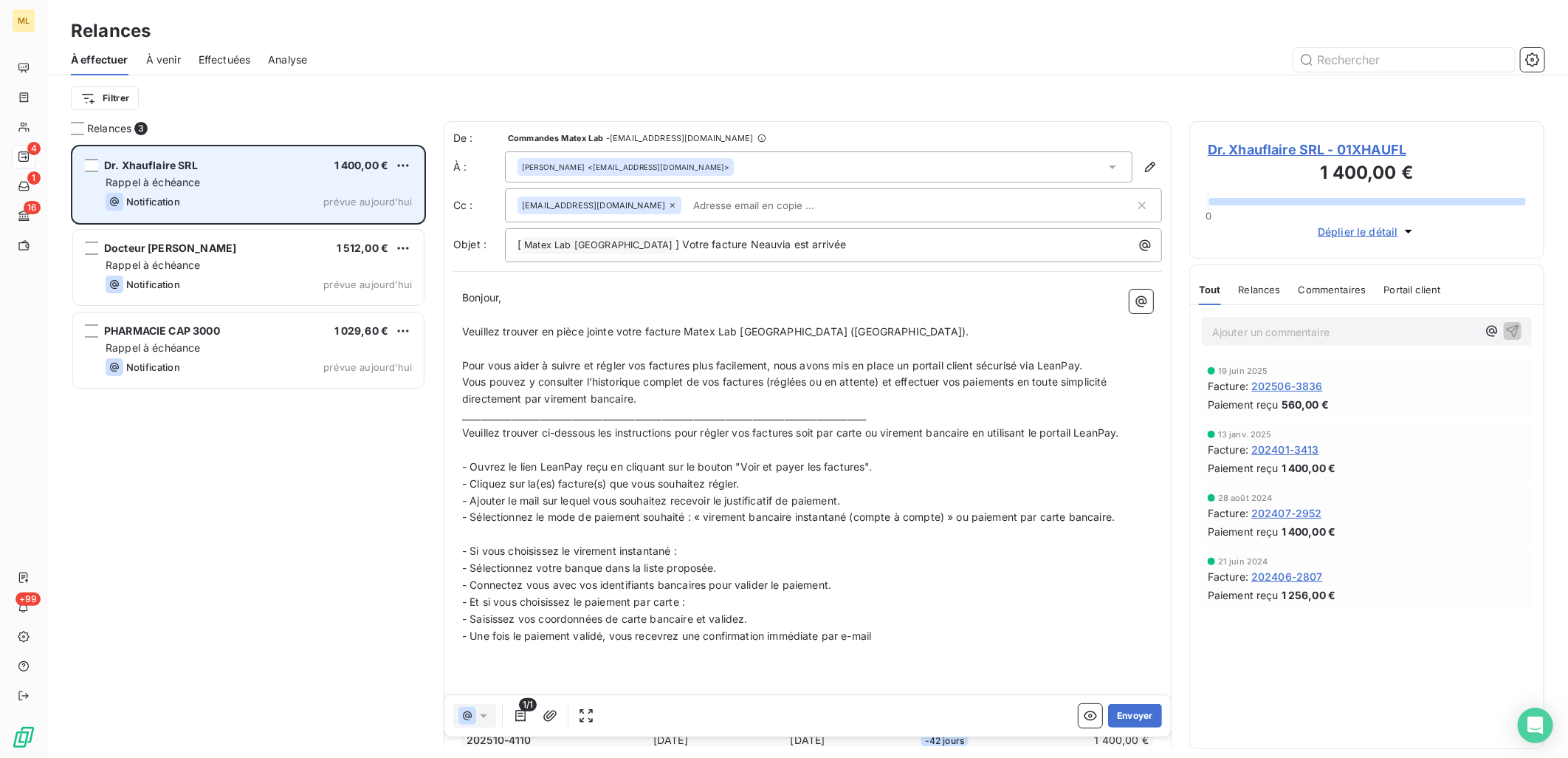
click at [224, 190] on div "Dr. Xhauflaire SRL 1 400,00 € Rappel à échéance Notification prévue [DATE]" at bounding box center [249, 184] width 351 height 75
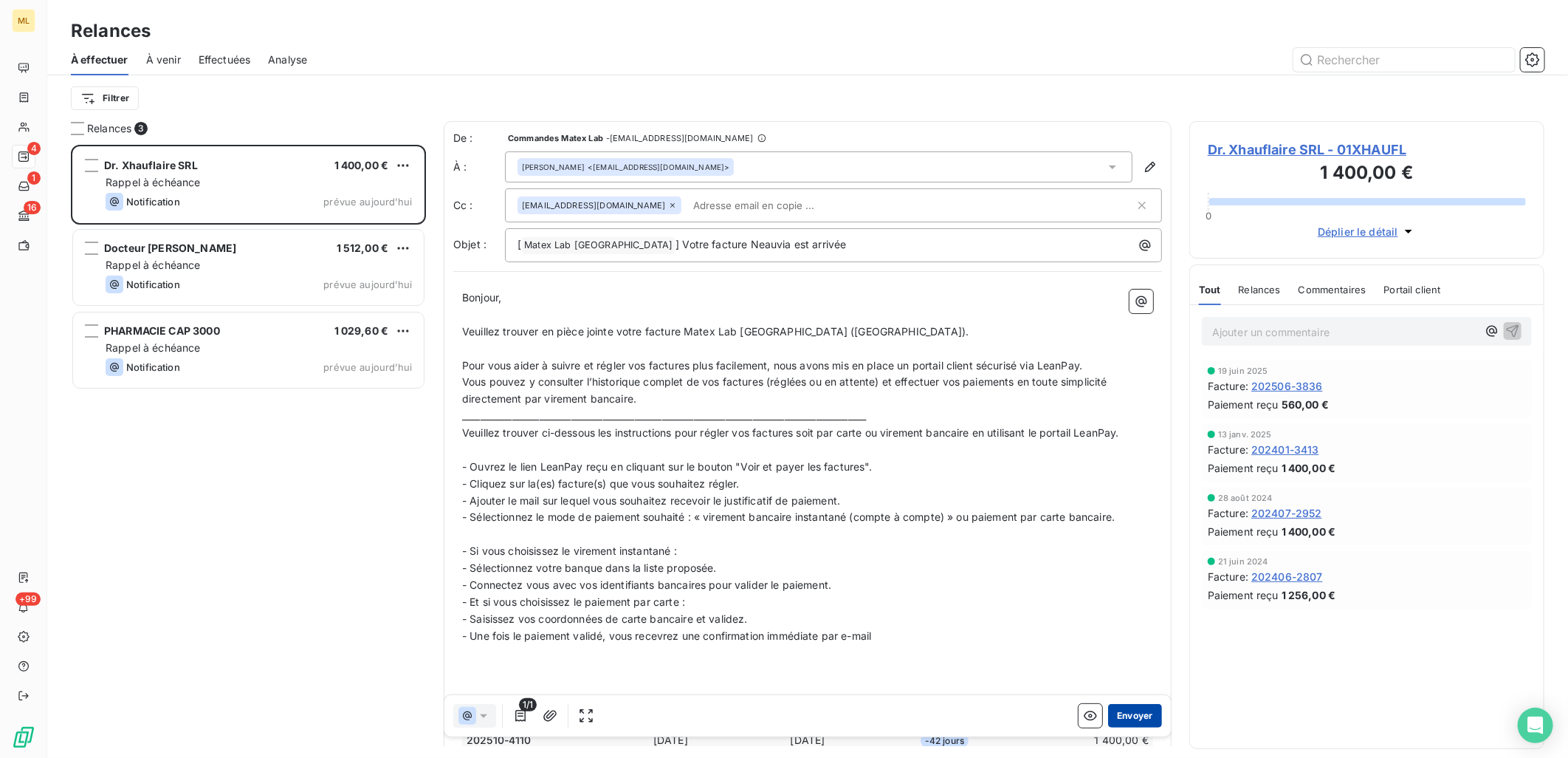
click at [1131, 722] on button "Envoyer" at bounding box center [1135, 716] width 54 height 24
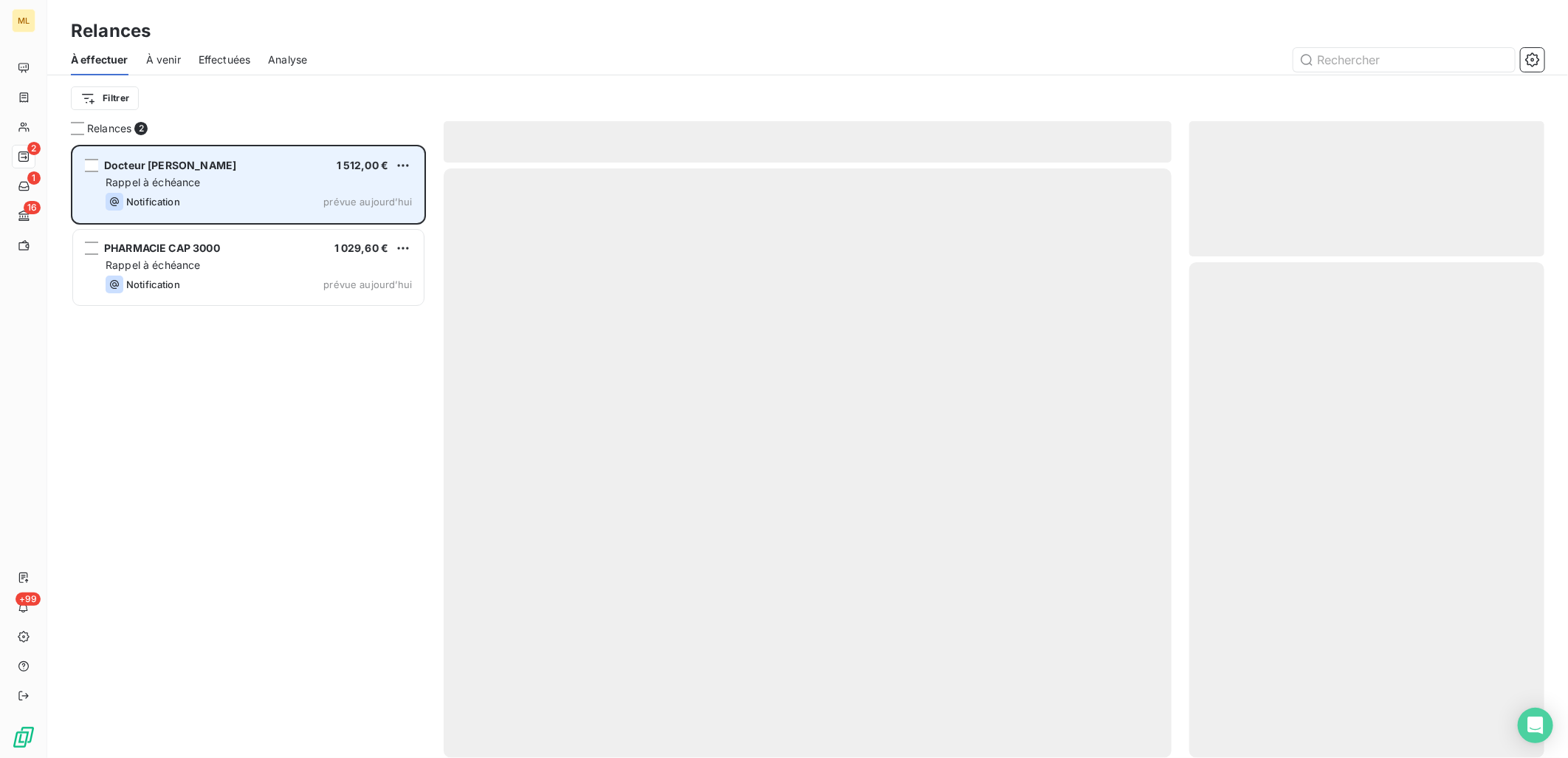
click at [201, 175] on div "Rappel à échéance" at bounding box center [258, 183] width 306 height 15
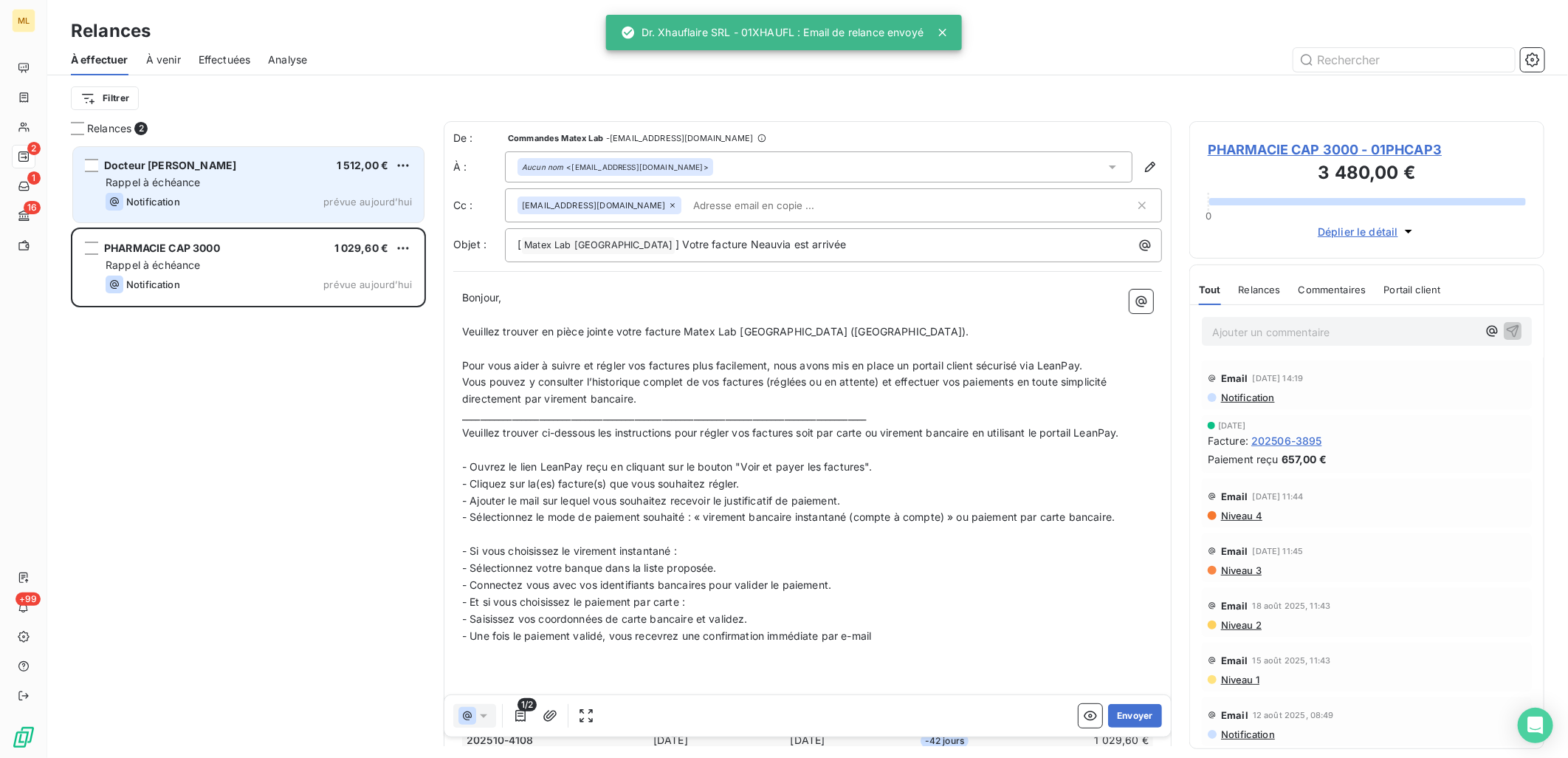
click at [247, 180] on div "Rappel à échéance" at bounding box center [258, 183] width 306 height 15
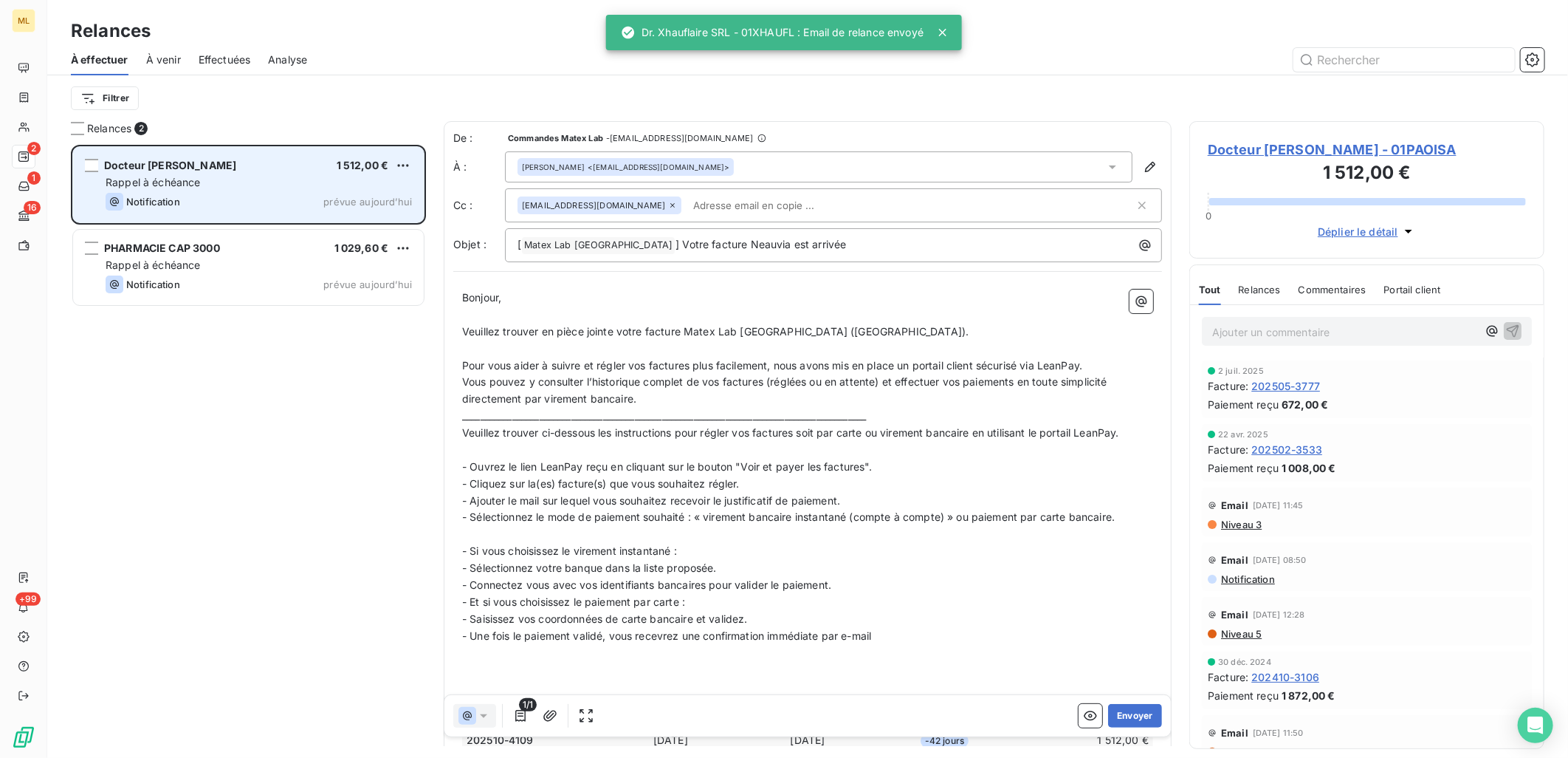
click at [232, 176] on div "Rappel à échéance" at bounding box center [258, 183] width 306 height 15
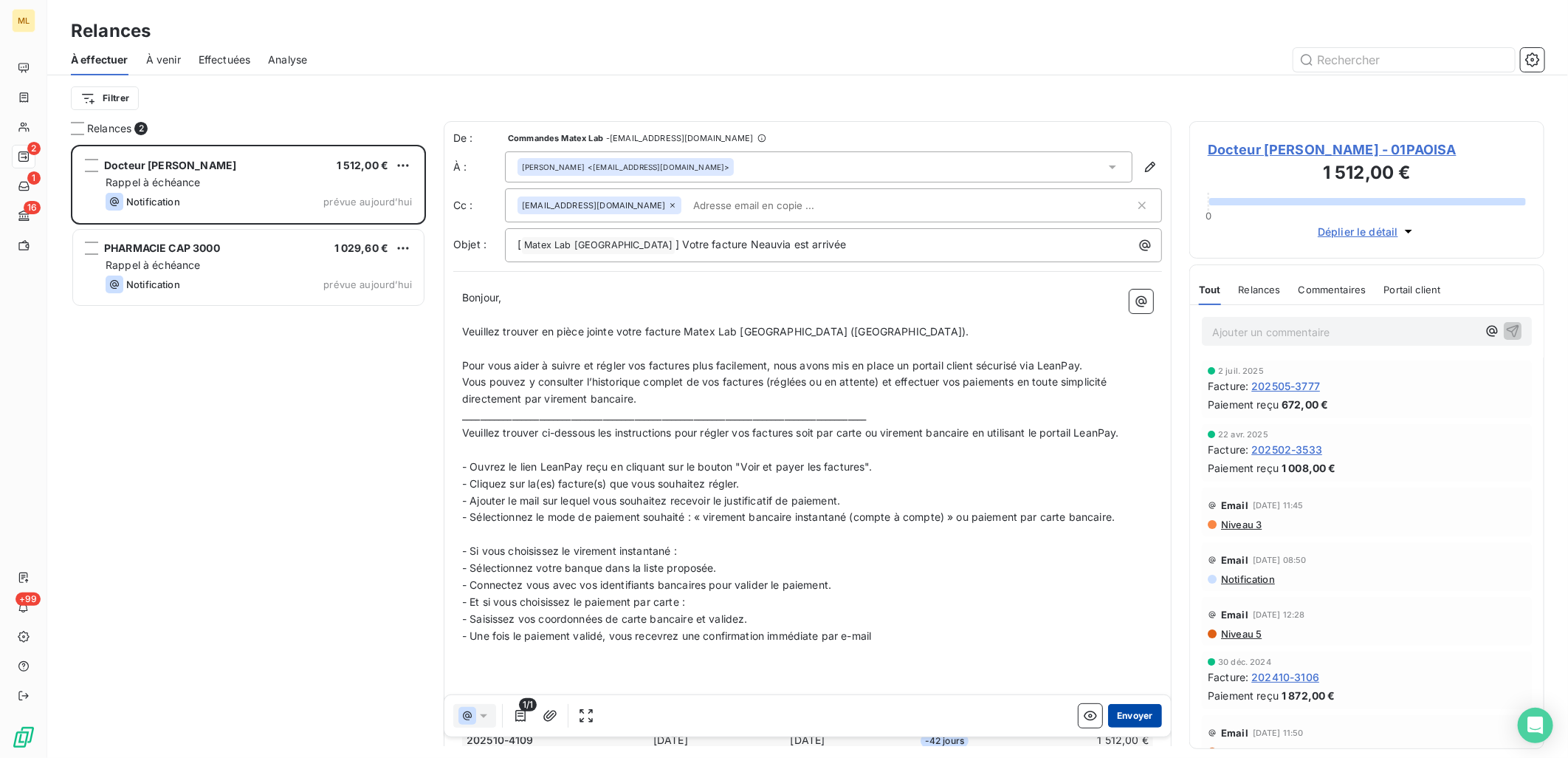
click at [1131, 715] on button "Envoyer" at bounding box center [1135, 716] width 54 height 24
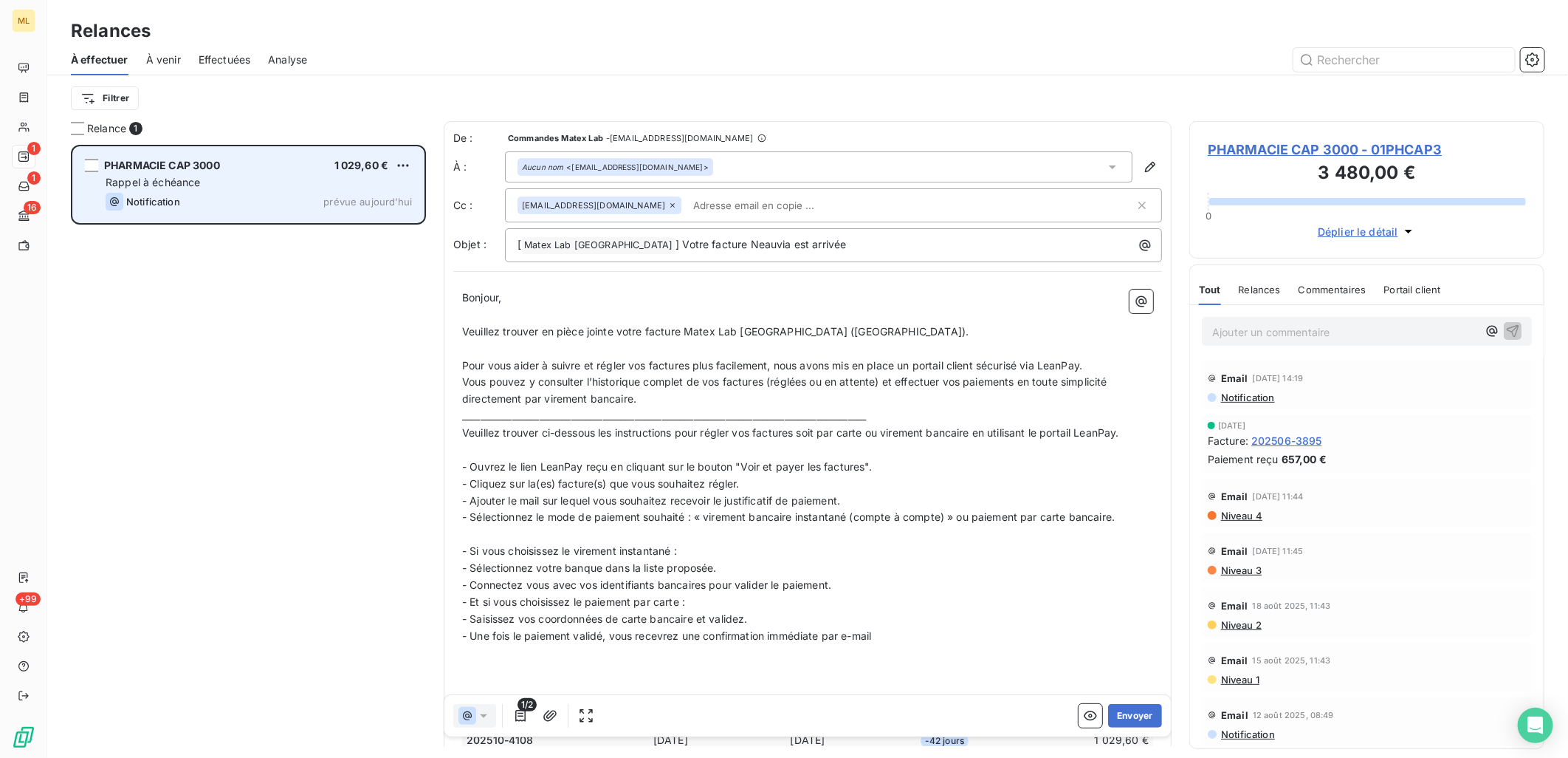
click at [246, 204] on div "Notification prévue aujourd’hui" at bounding box center [258, 202] width 306 height 18
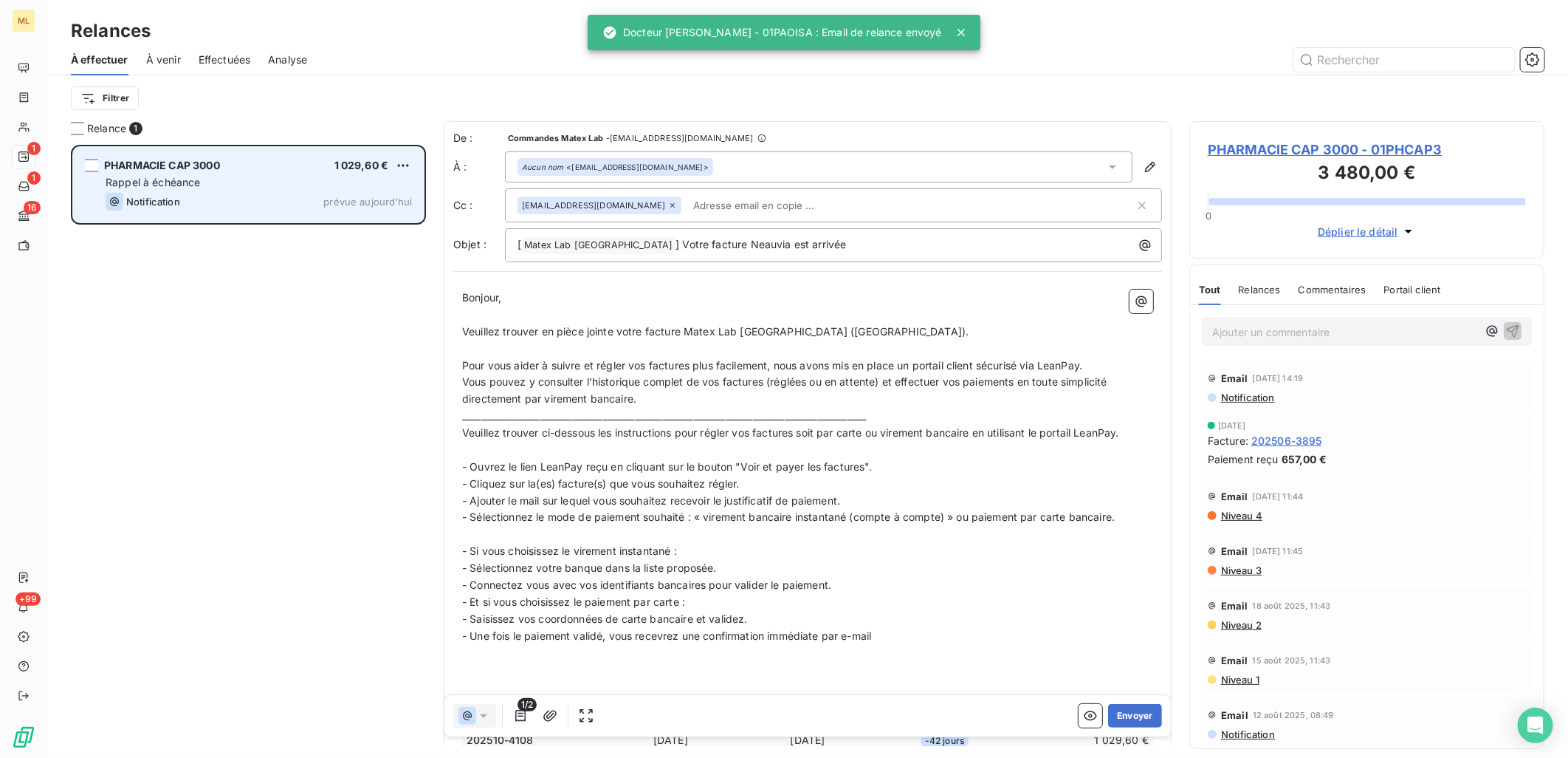
click at [281, 195] on div "Notification prévue aujourd’hui" at bounding box center [258, 202] width 306 height 18
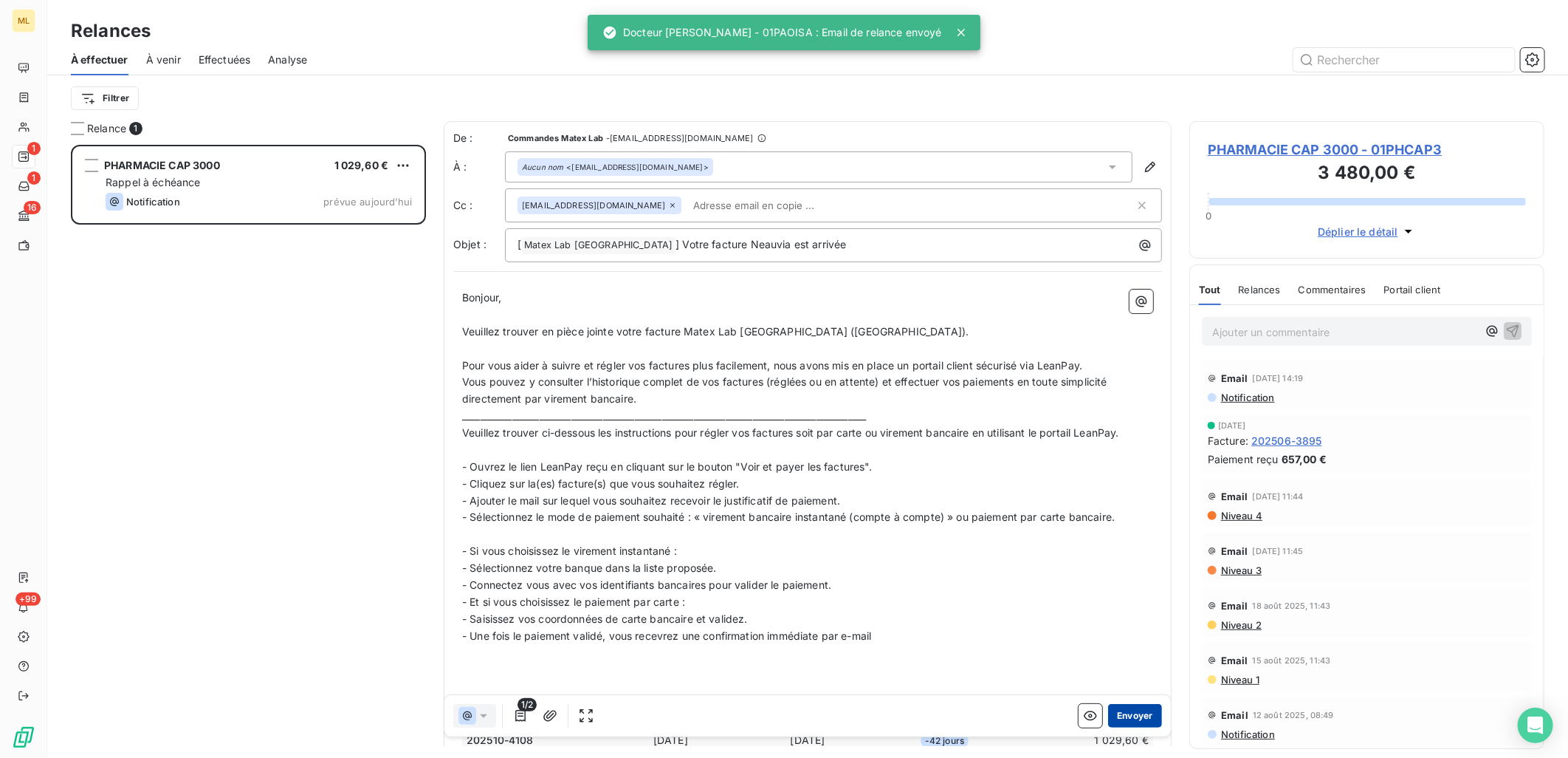
click at [1126, 720] on button "Envoyer" at bounding box center [1135, 716] width 54 height 24
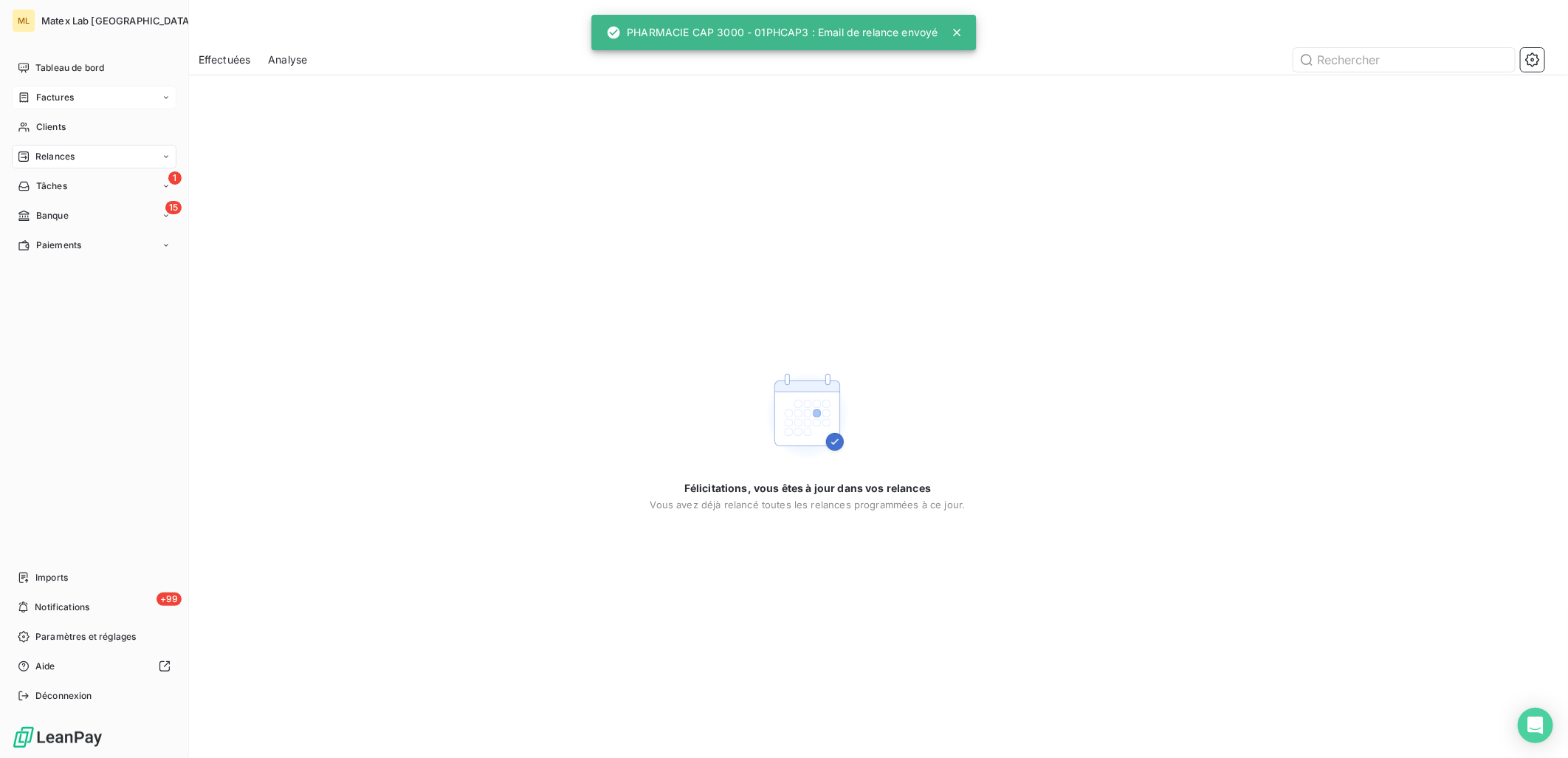
click at [40, 94] on span "Factures" at bounding box center [55, 97] width 38 height 13
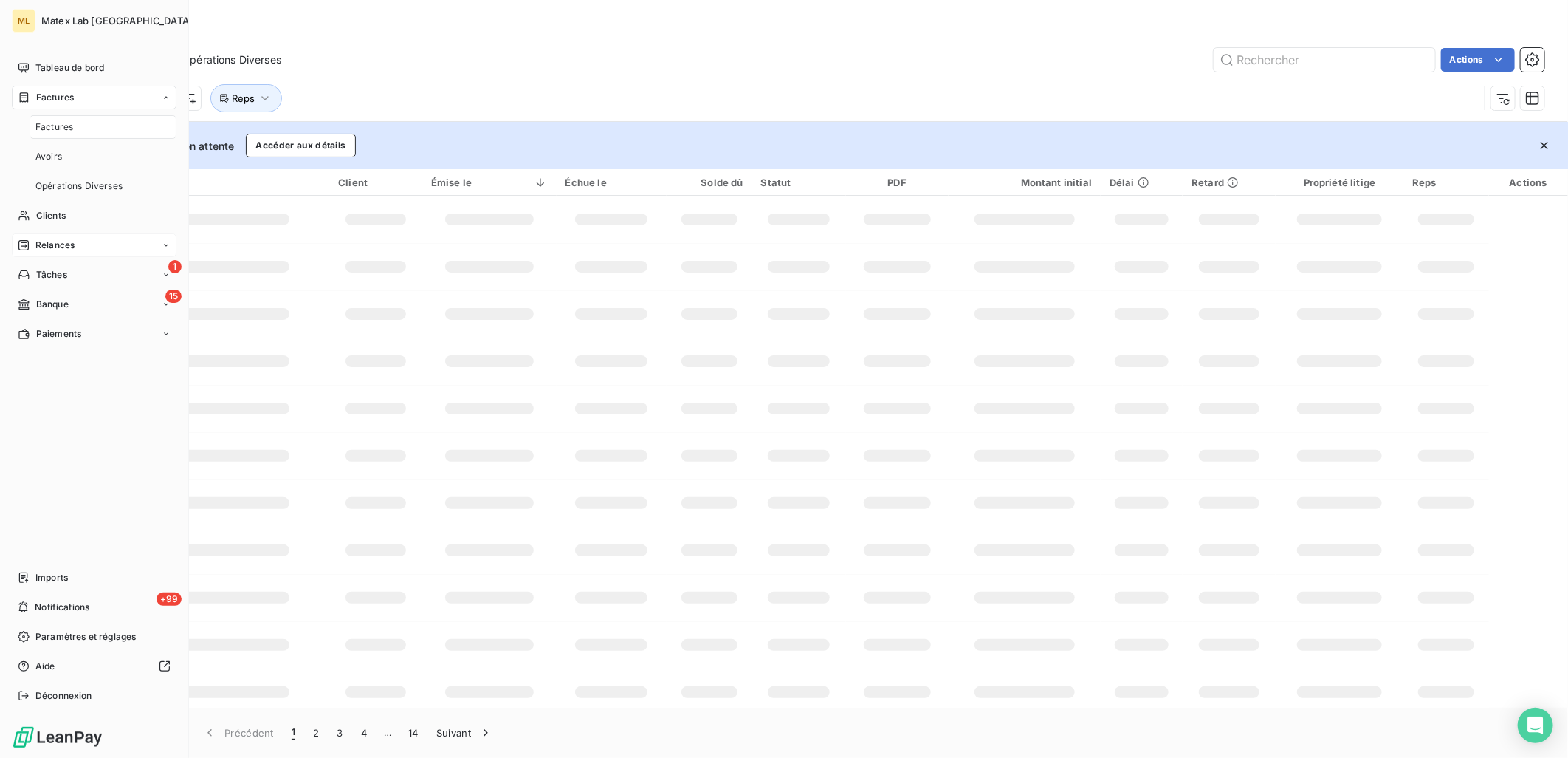
click at [58, 124] on span "Factures" at bounding box center [54, 127] width 38 height 13
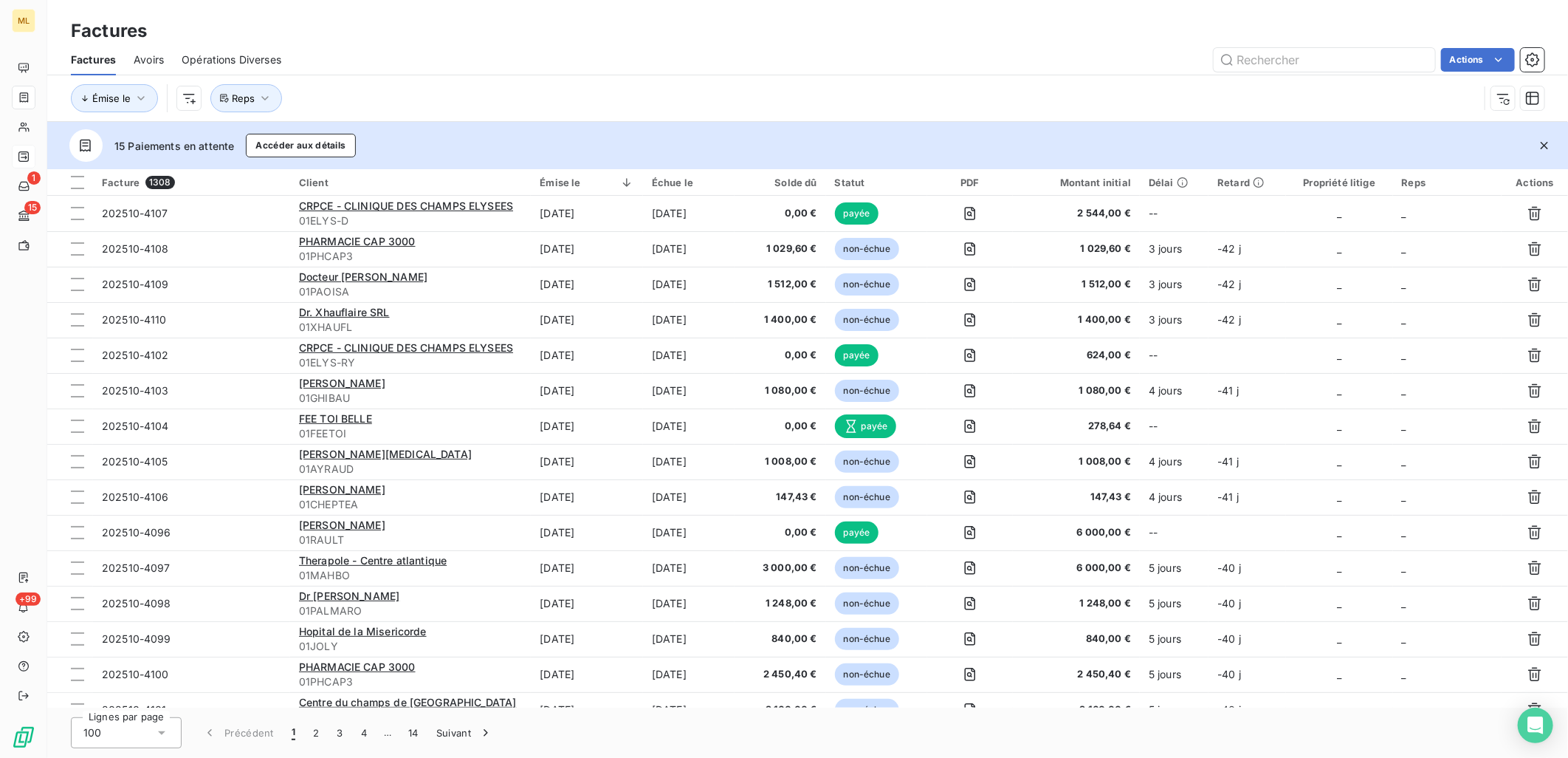
click at [366, 61] on div "Actions" at bounding box center [922, 60] width 1246 height 24
click at [559, 39] on div "Factures" at bounding box center [808, 31] width 1521 height 27
click at [1305, 60] on input "text" at bounding box center [1325, 60] width 221 height 24
click at [1299, 59] on input "text" at bounding box center [1325, 60] width 221 height 24
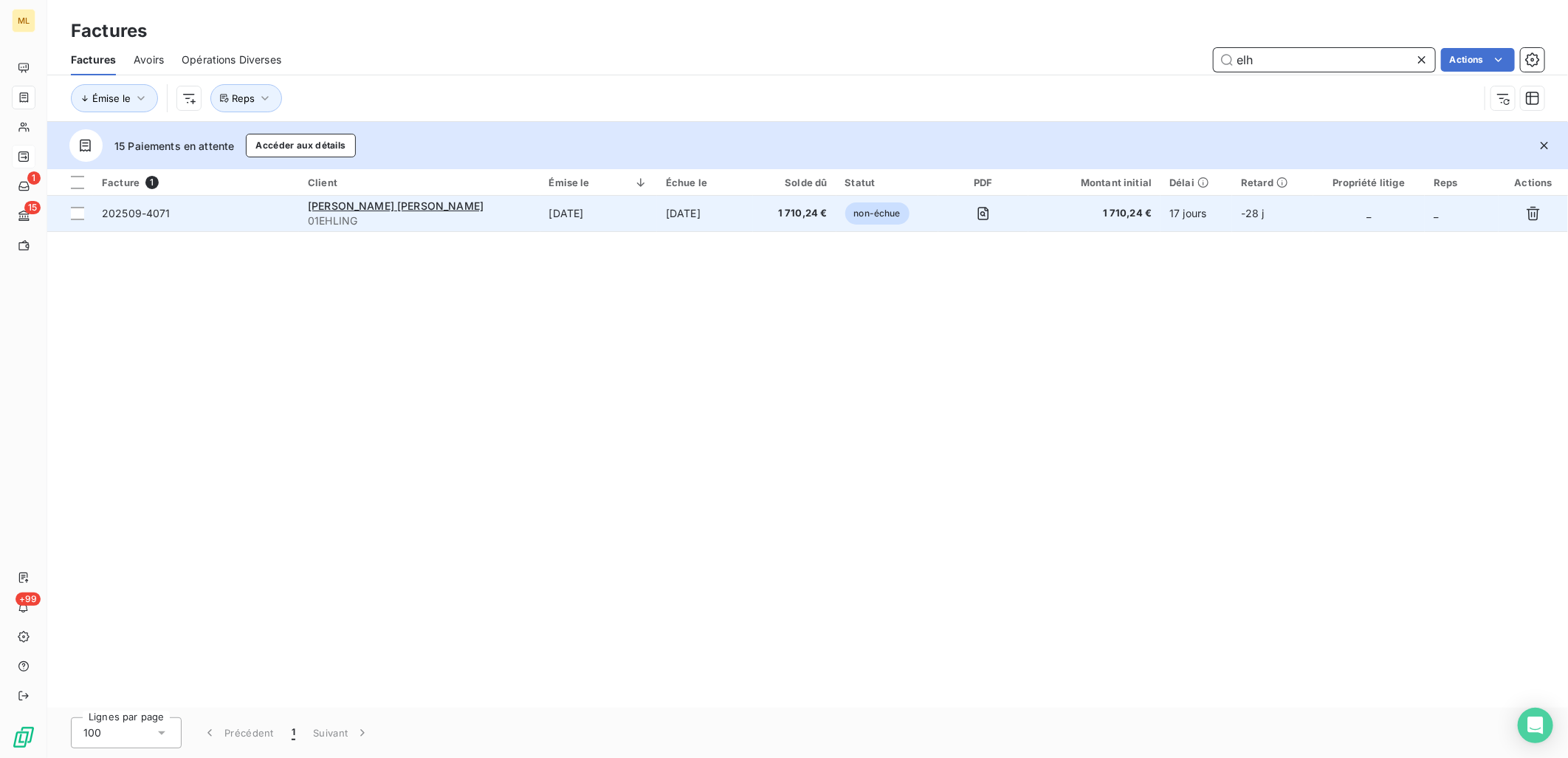
type input "elh"
click at [262, 215] on span "202509-4071" at bounding box center [196, 214] width 188 height 15
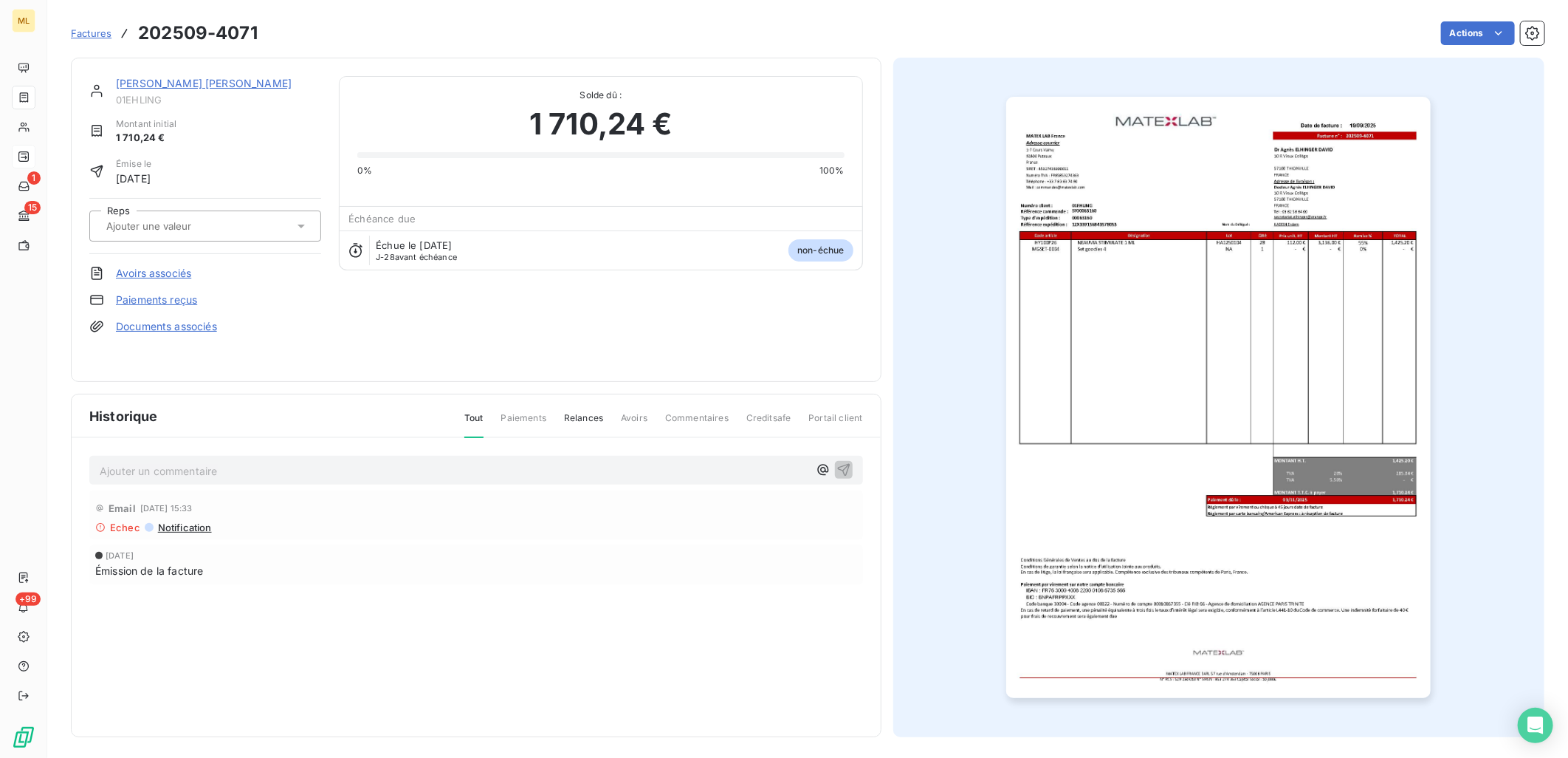
click at [1533, 32] on section "Factures 202509-4071 Actions [PERSON_NAME] DAVID 01EHLING Montant initial 1 710…" at bounding box center [808, 379] width 1521 height 758
click at [1530, 30] on button "button" at bounding box center [1533, 33] width 24 height 24
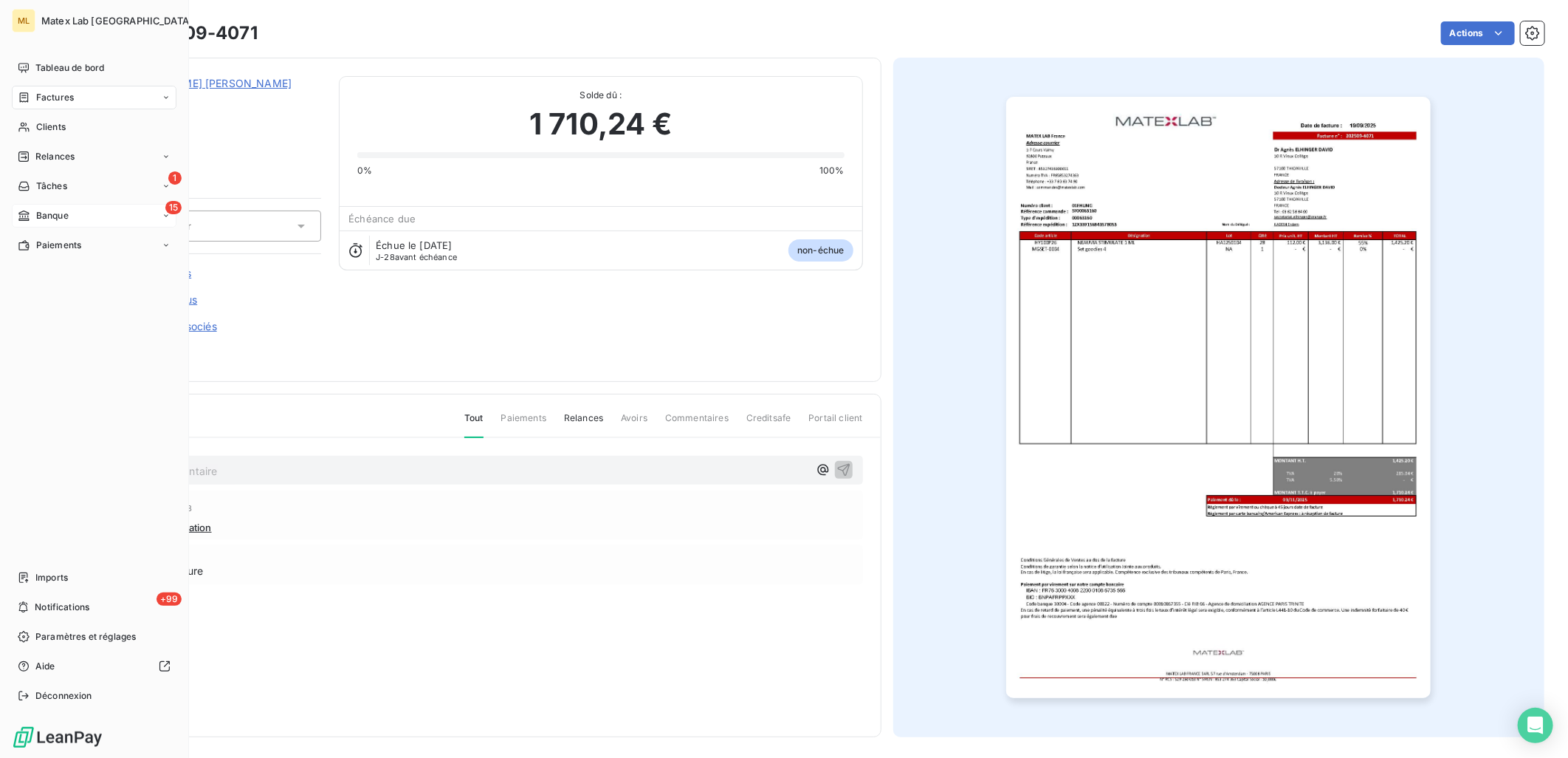
click at [56, 209] on span "Banque" at bounding box center [53, 216] width 33 height 13
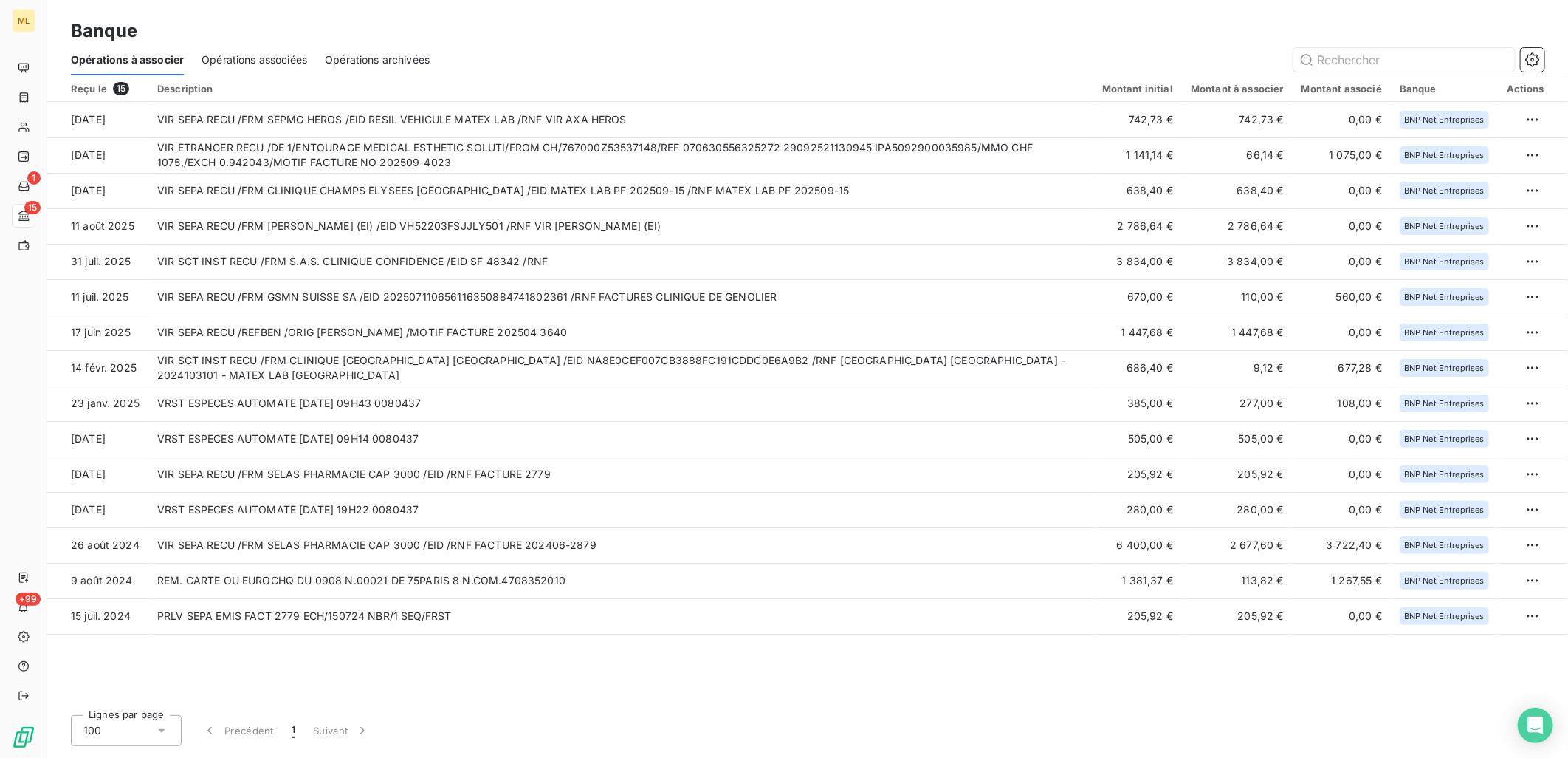
click at [726, 41] on div "Banque" at bounding box center [808, 31] width 1521 height 27
click at [957, 65] on div at bounding box center [996, 60] width 1098 height 24
click at [489, 664] on div "Reçu le 15 Description Montant initial Montant à associer Montant associé Banqu…" at bounding box center [808, 389] width 1521 height 628
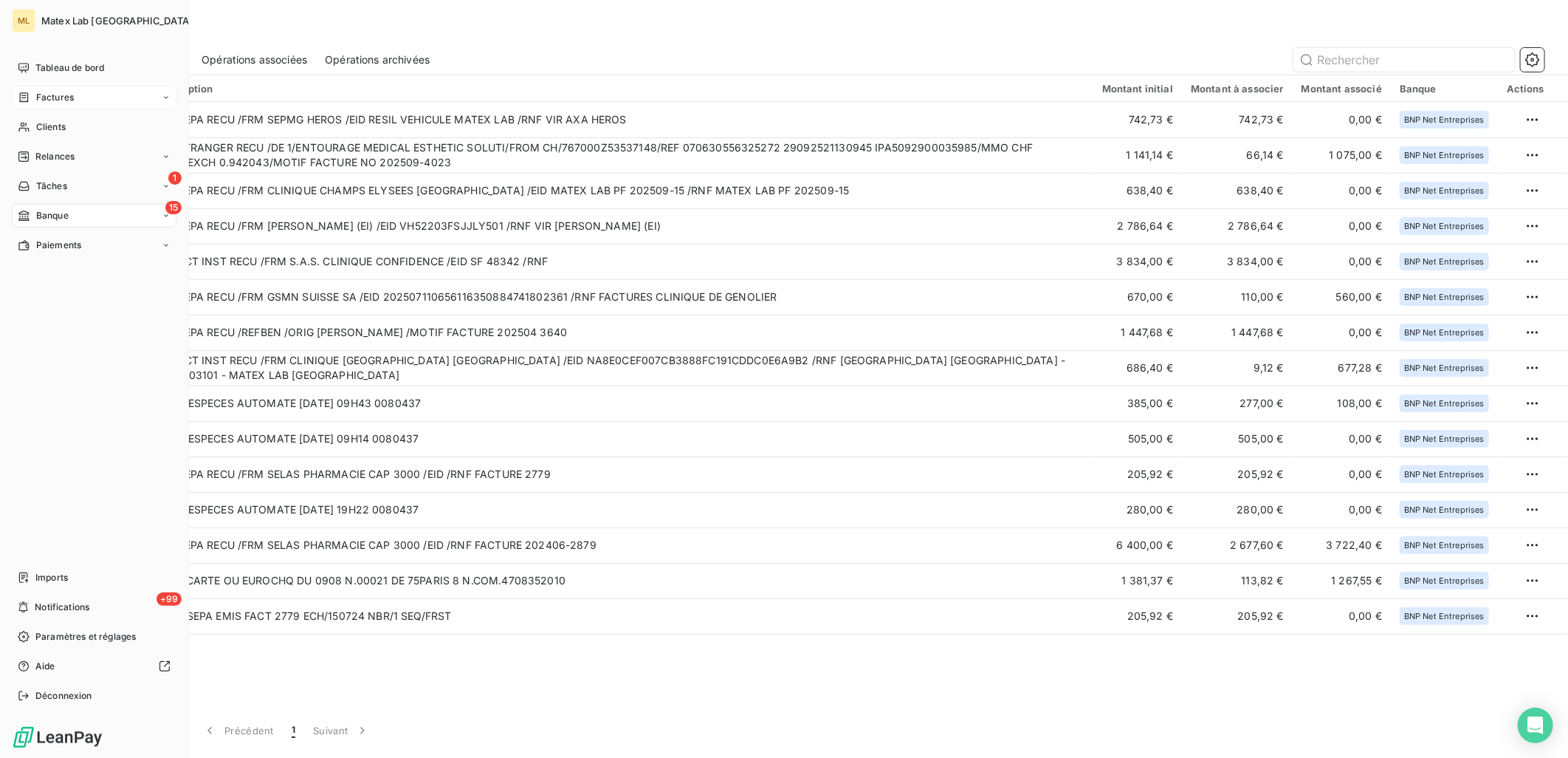
click at [49, 101] on span "Factures" at bounding box center [55, 97] width 38 height 13
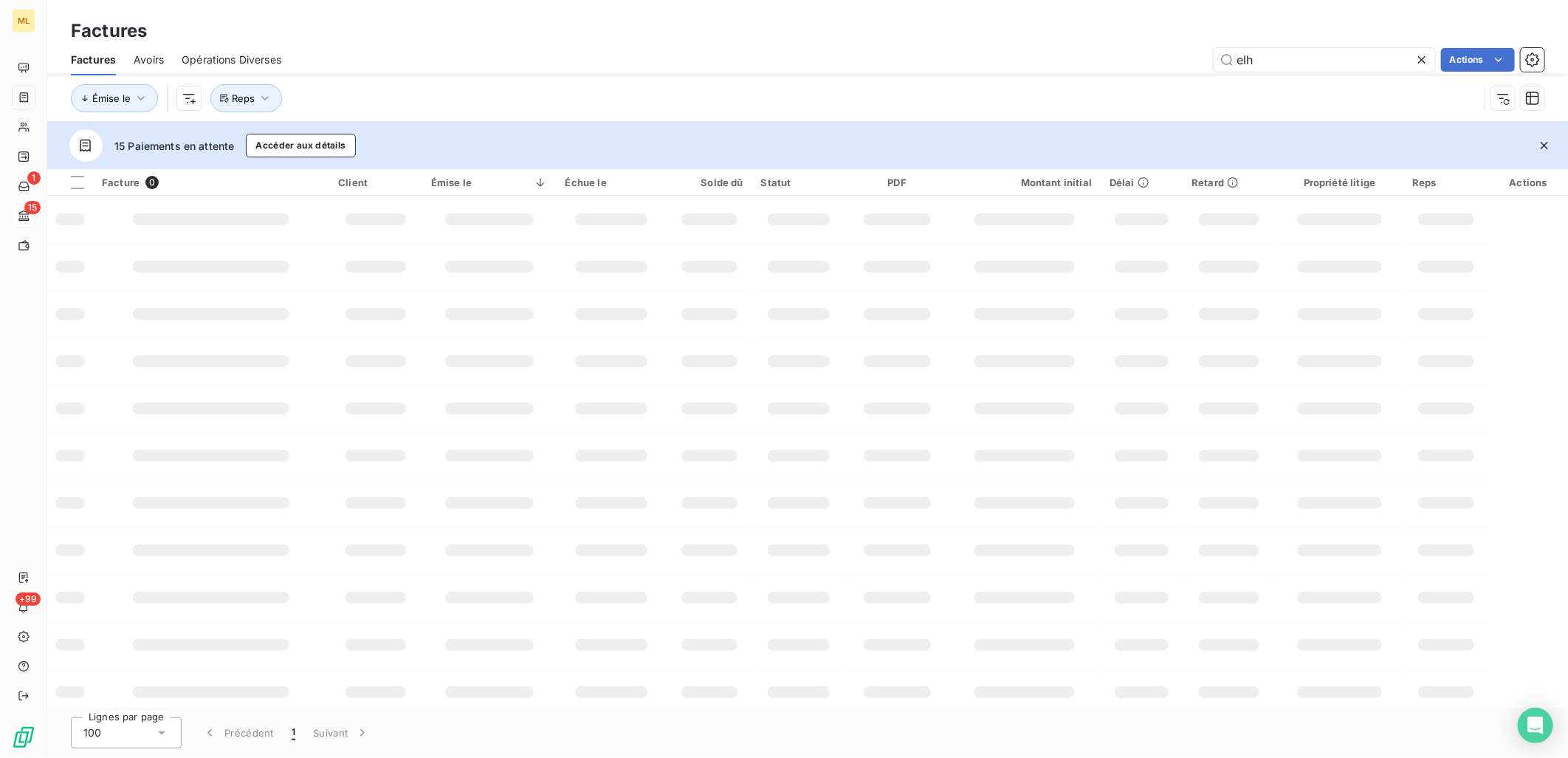
click at [531, 49] on div "elh Actions" at bounding box center [922, 60] width 1246 height 24
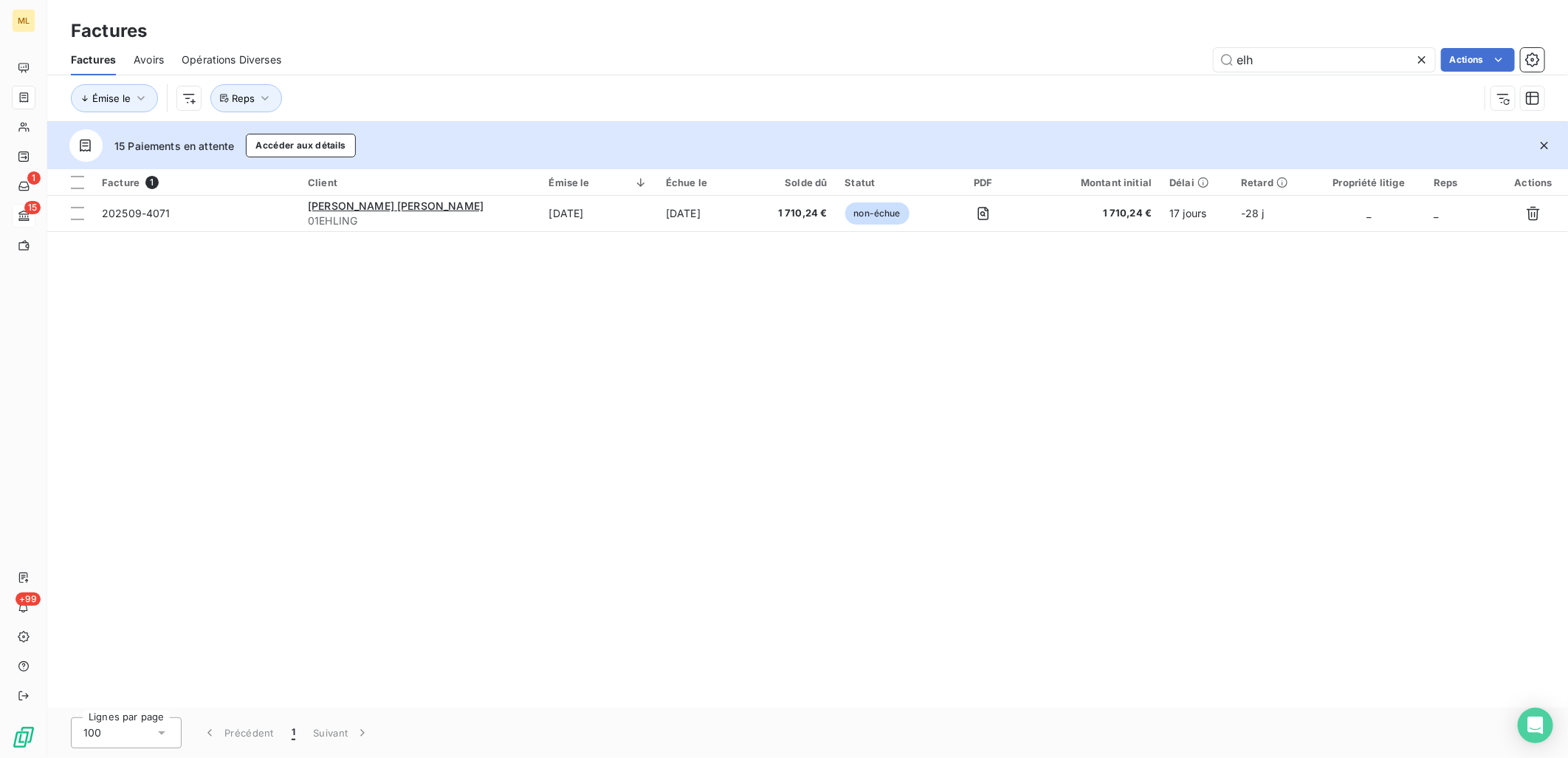
click at [1420, 61] on icon at bounding box center [1422, 60] width 7 height 7
